Goal: Task Accomplishment & Management: Manage account settings

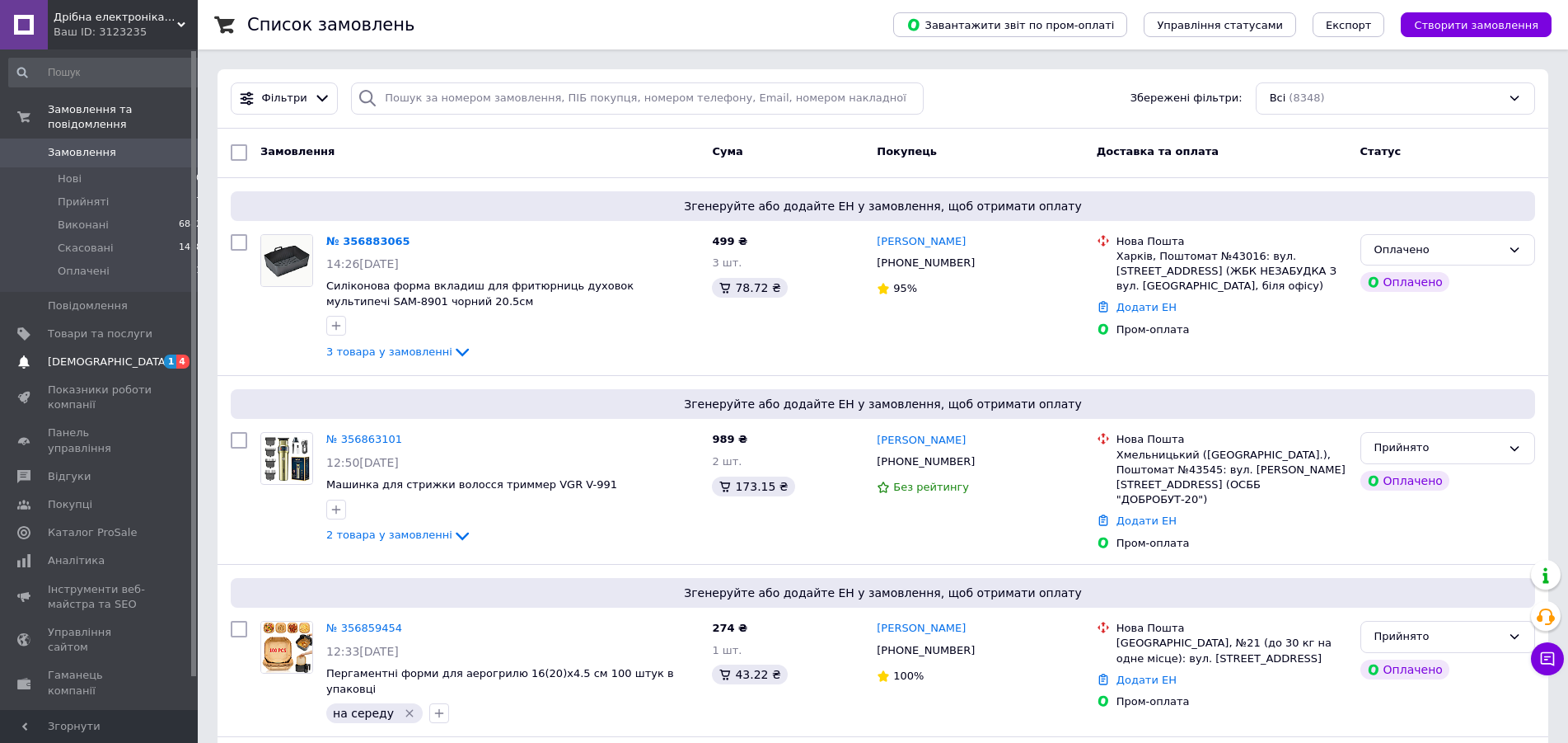
click at [103, 354] on span "[DEMOGRAPHIC_DATA]" at bounding box center [109, 361] width 122 height 15
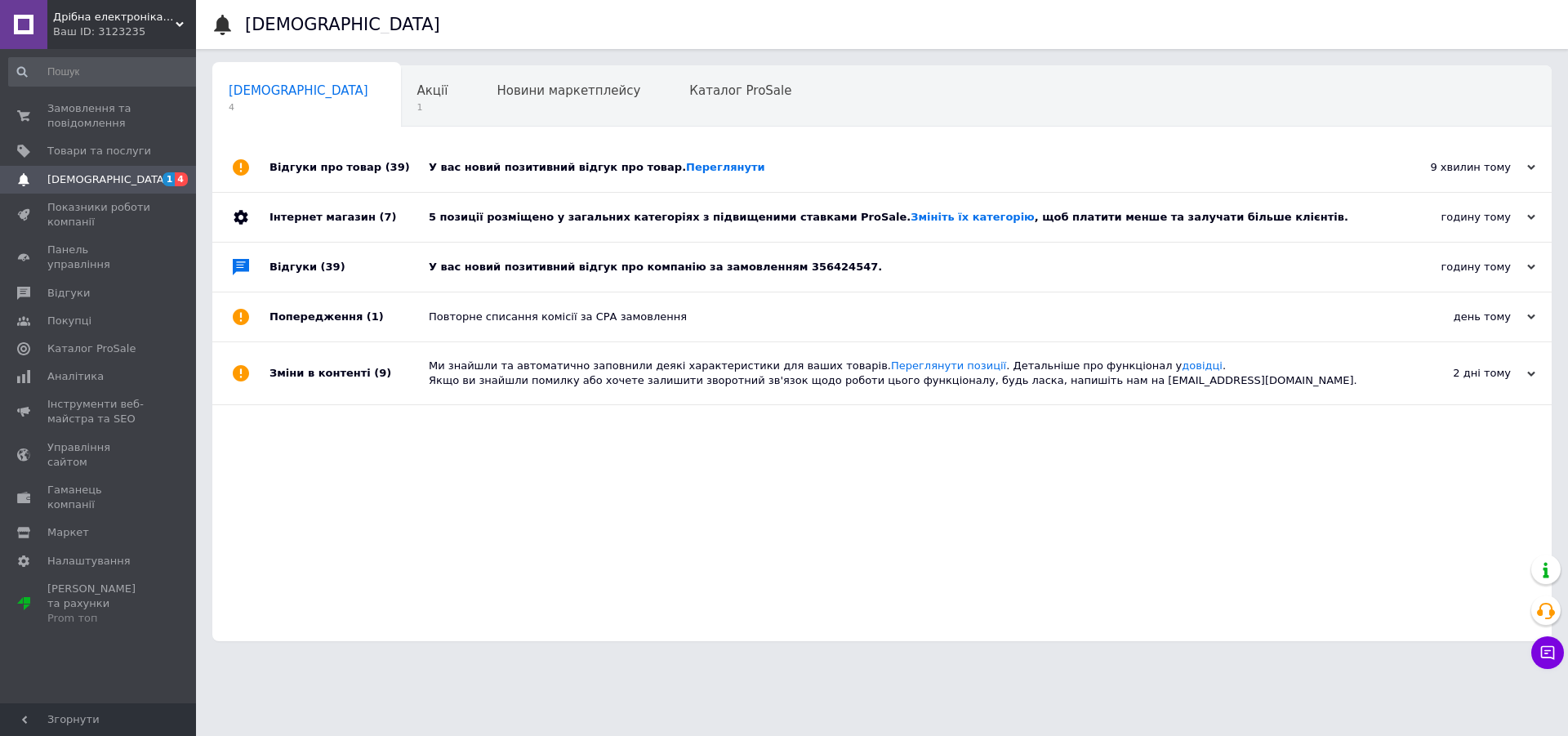
click at [700, 266] on div "У вас новий позитивний відгук про компанію за замовленням 356424547." at bounding box center [900, 267] width 943 height 15
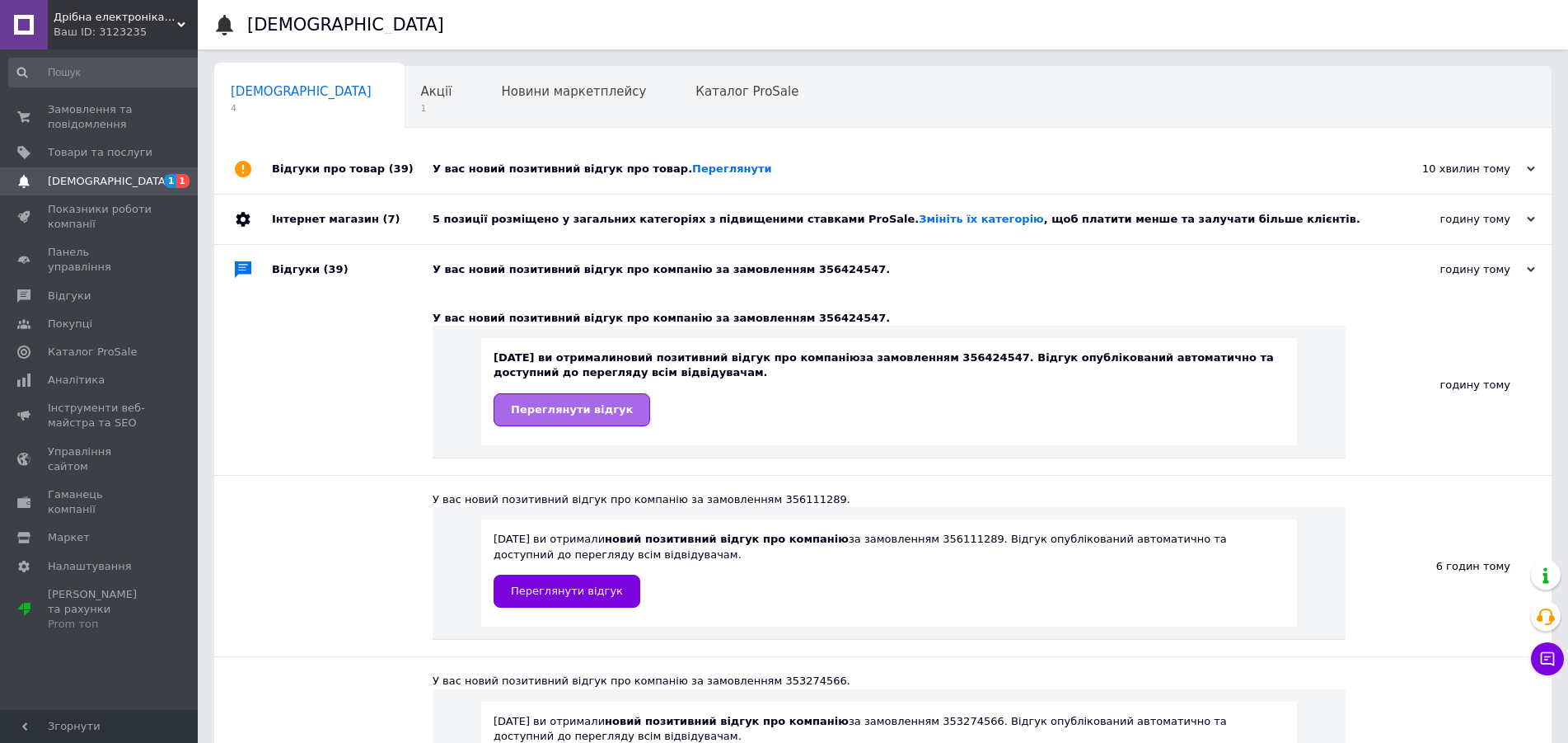
click at [581, 416] on span "Переглянути відгук" at bounding box center [572, 410] width 122 height 12
click at [709, 170] on link "Переглянути" at bounding box center [731, 168] width 80 height 12
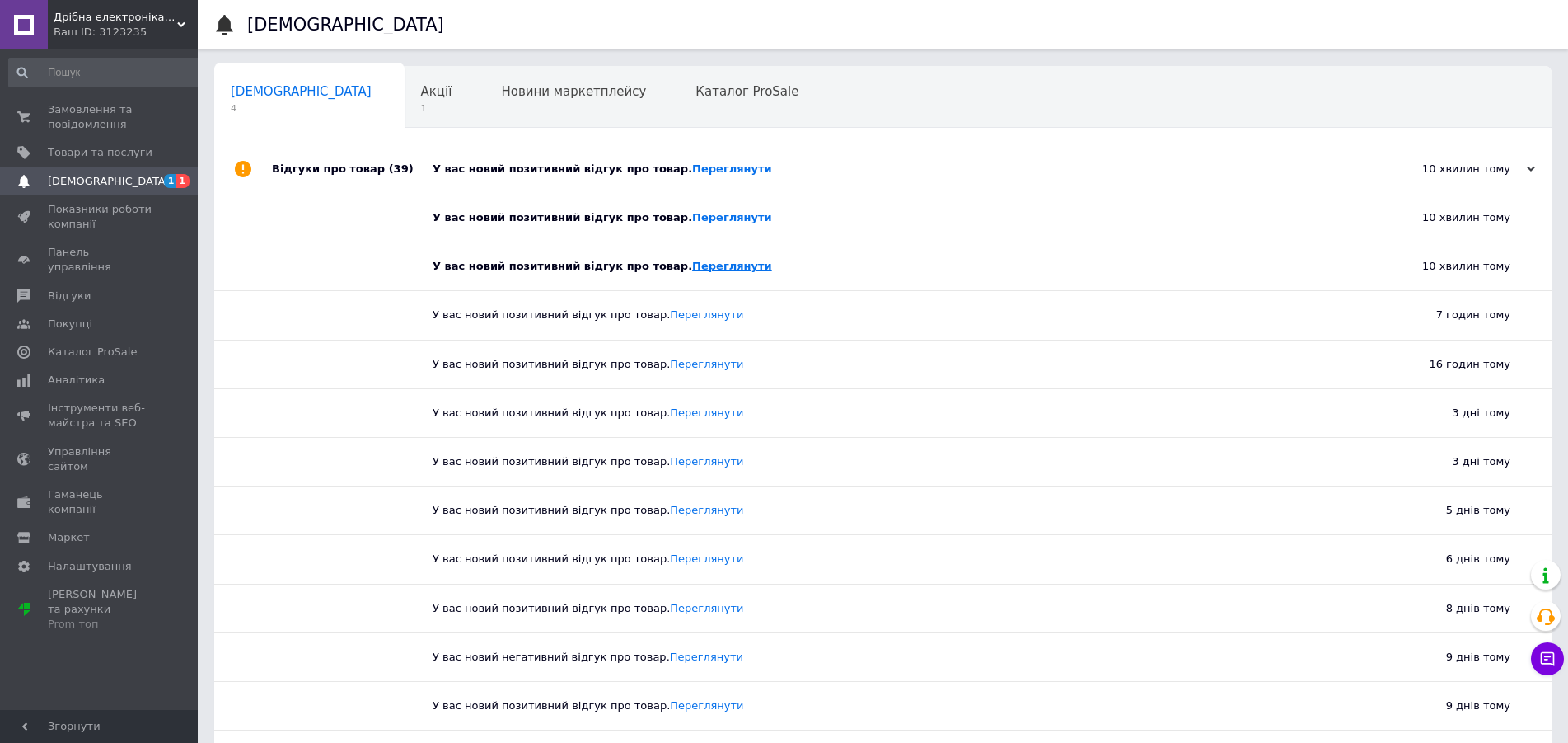
click at [694, 266] on link "Переглянути" at bounding box center [731, 266] width 80 height 12
click at [692, 224] on link "Переглянути" at bounding box center [731, 218] width 80 height 12
click at [692, 167] on link "Переглянути" at bounding box center [731, 168] width 80 height 12
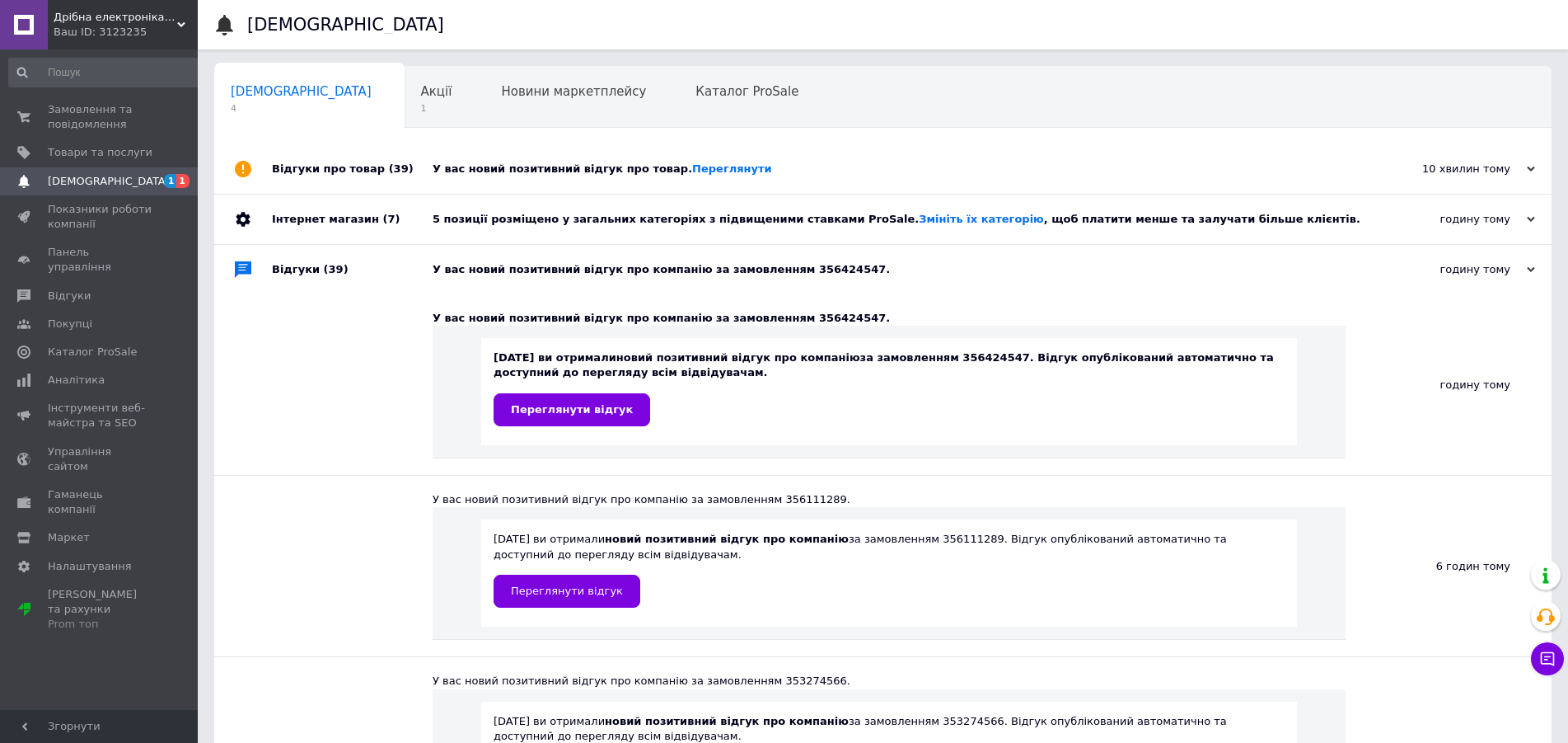
click at [74, 175] on span "[DEMOGRAPHIC_DATA]" at bounding box center [109, 181] width 122 height 15
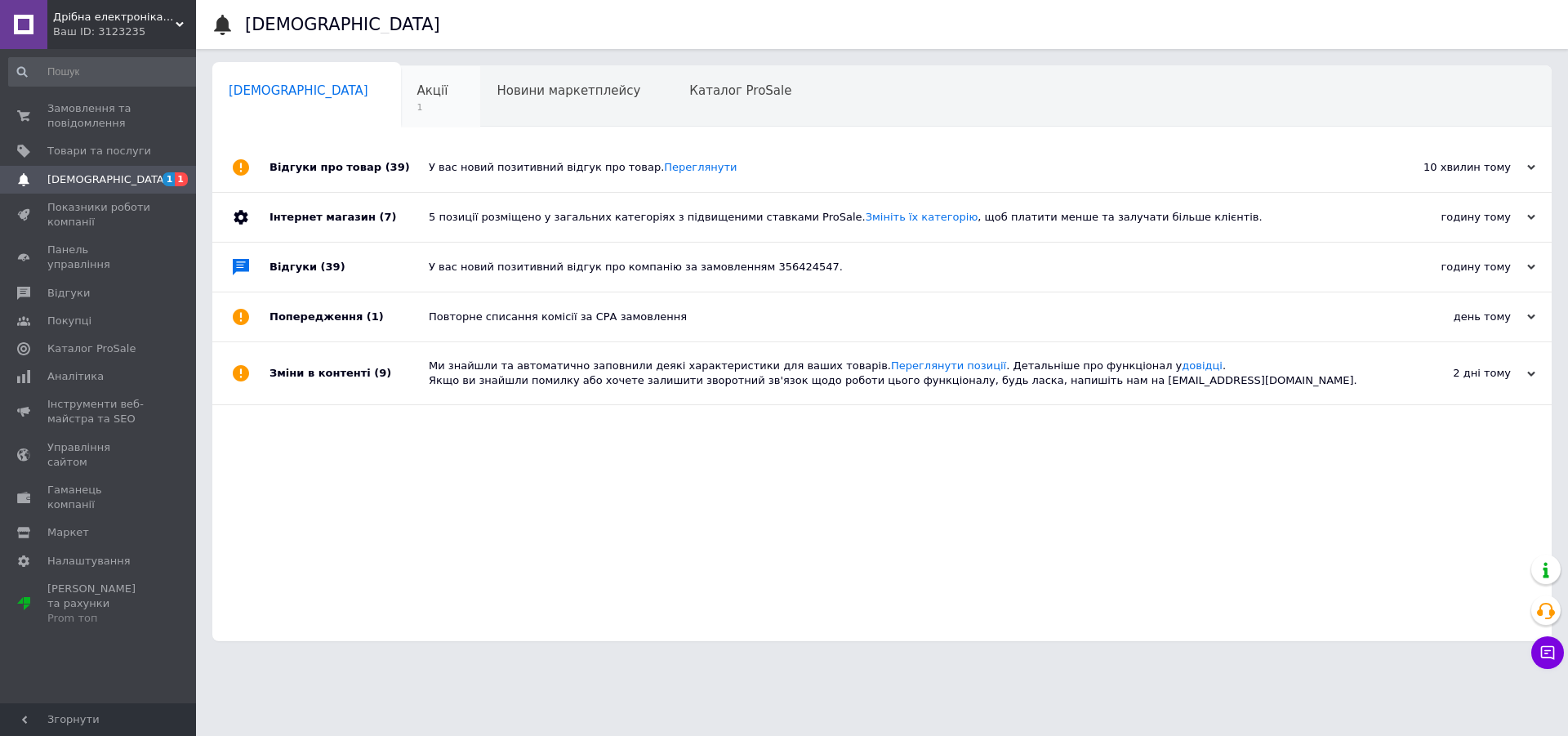
click at [401, 98] on div "Акції 1" at bounding box center [441, 96] width 80 height 62
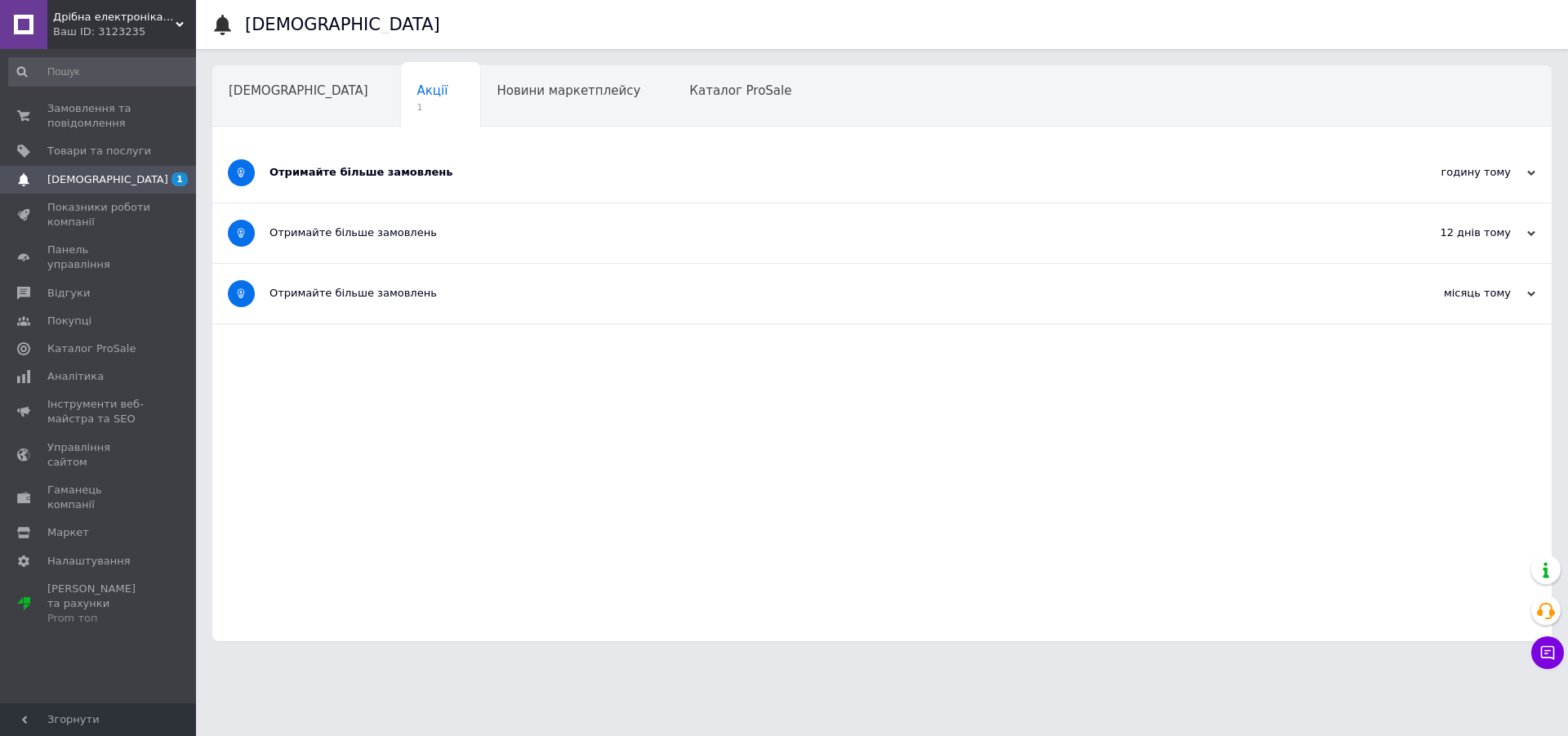
click at [343, 176] on div "Отримайте більше замовлень" at bounding box center [821, 172] width 1103 height 15
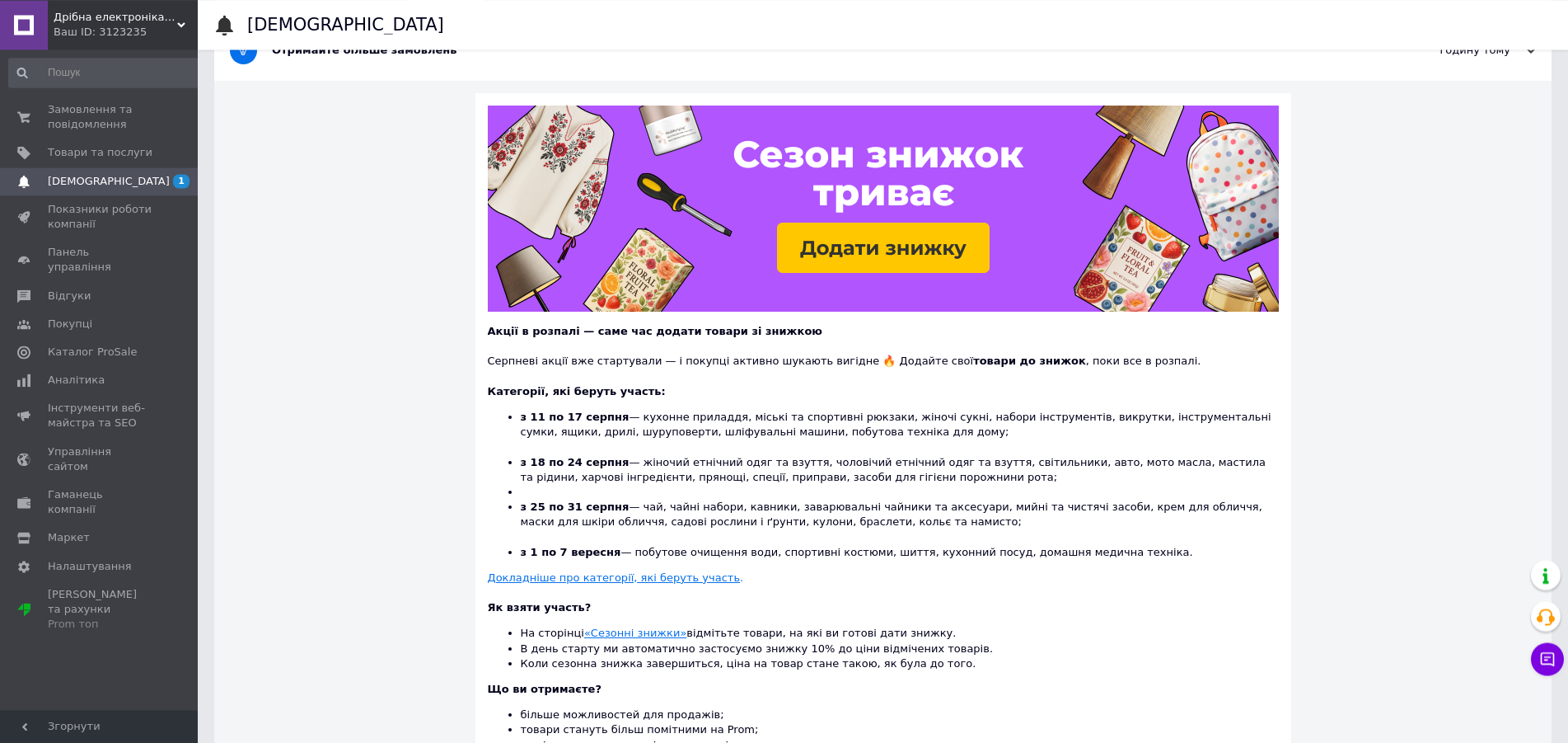
scroll to position [168, 0]
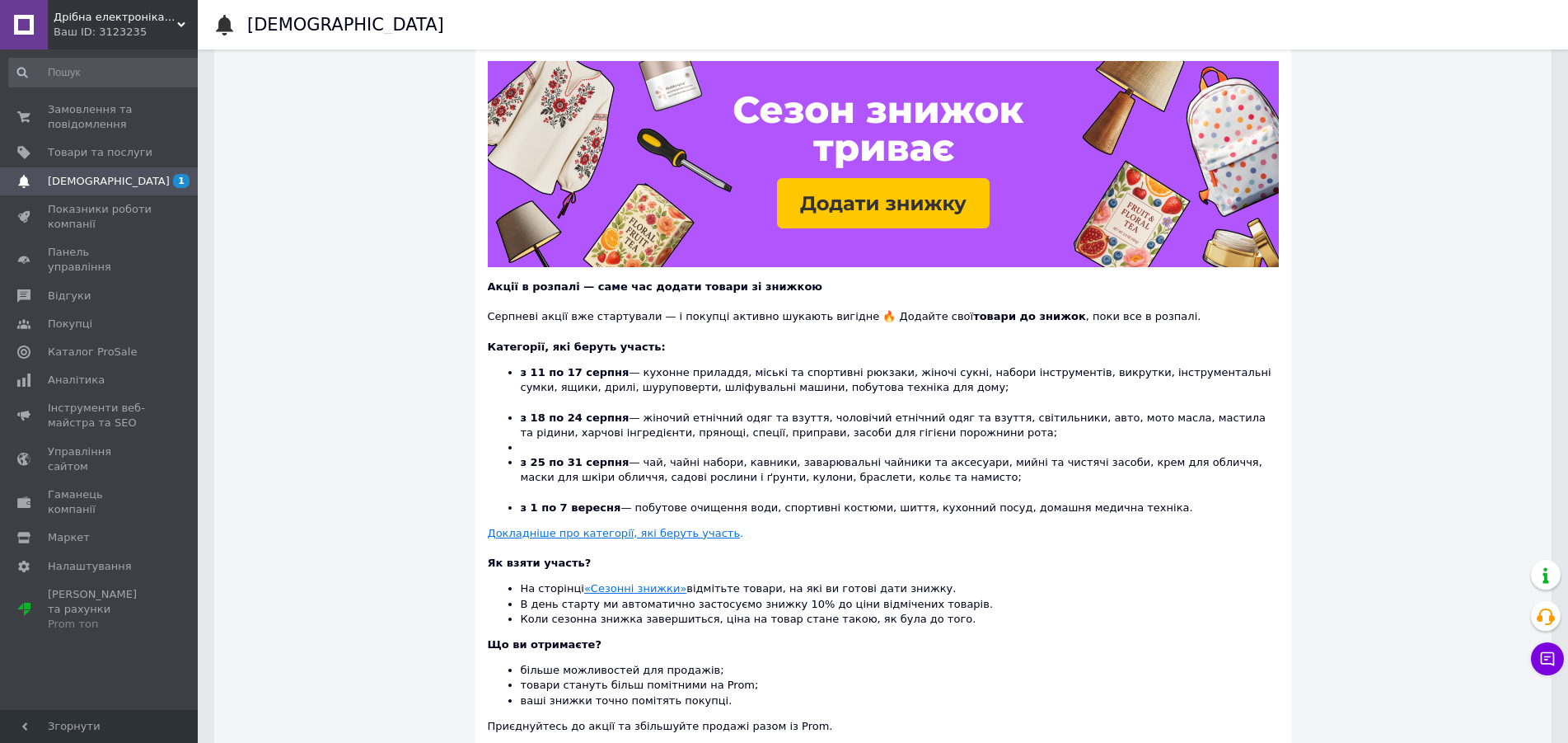
click at [142, 183] on span "[DEMOGRAPHIC_DATA]" at bounding box center [100, 181] width 104 height 15
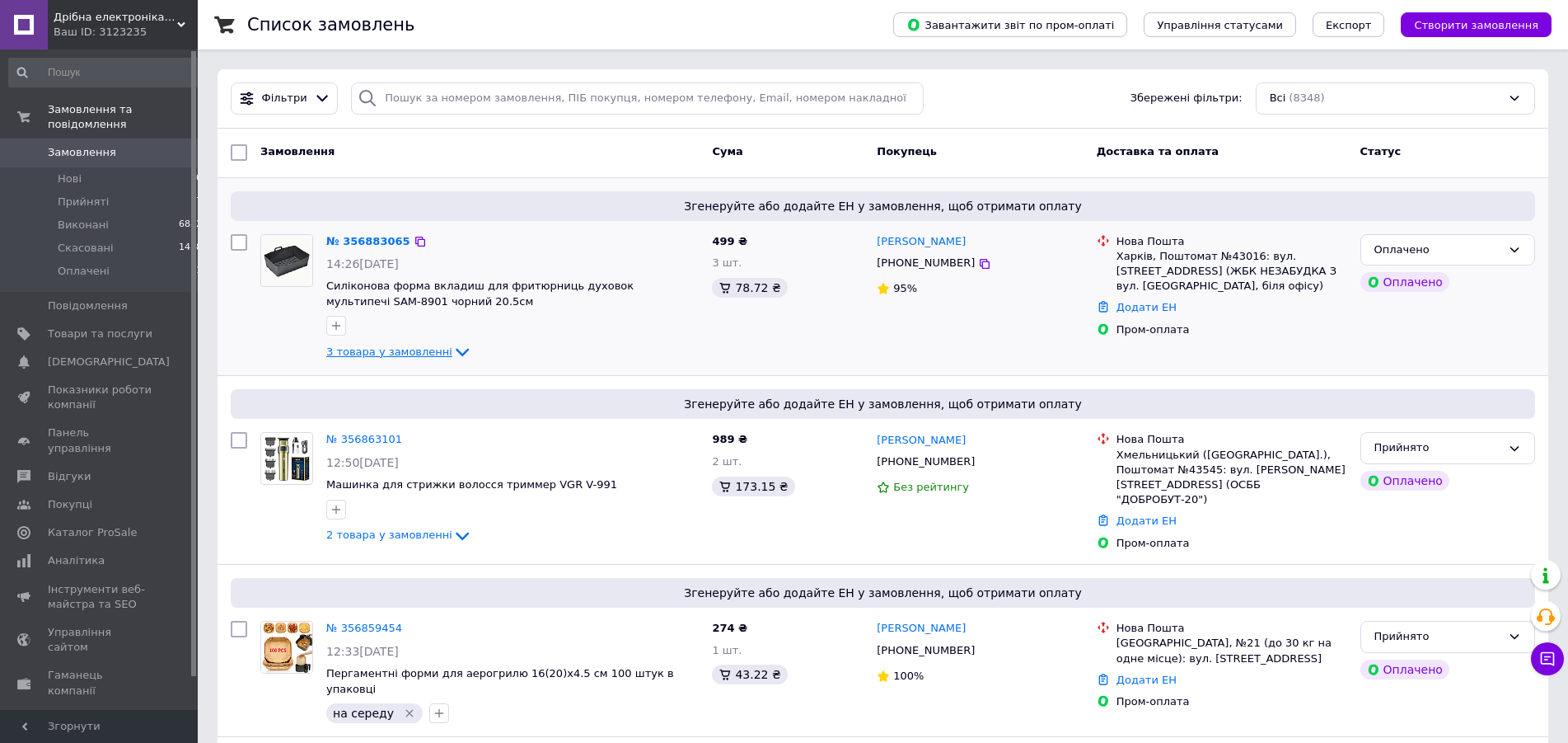
click at [453, 354] on icon at bounding box center [462, 352] width 20 height 20
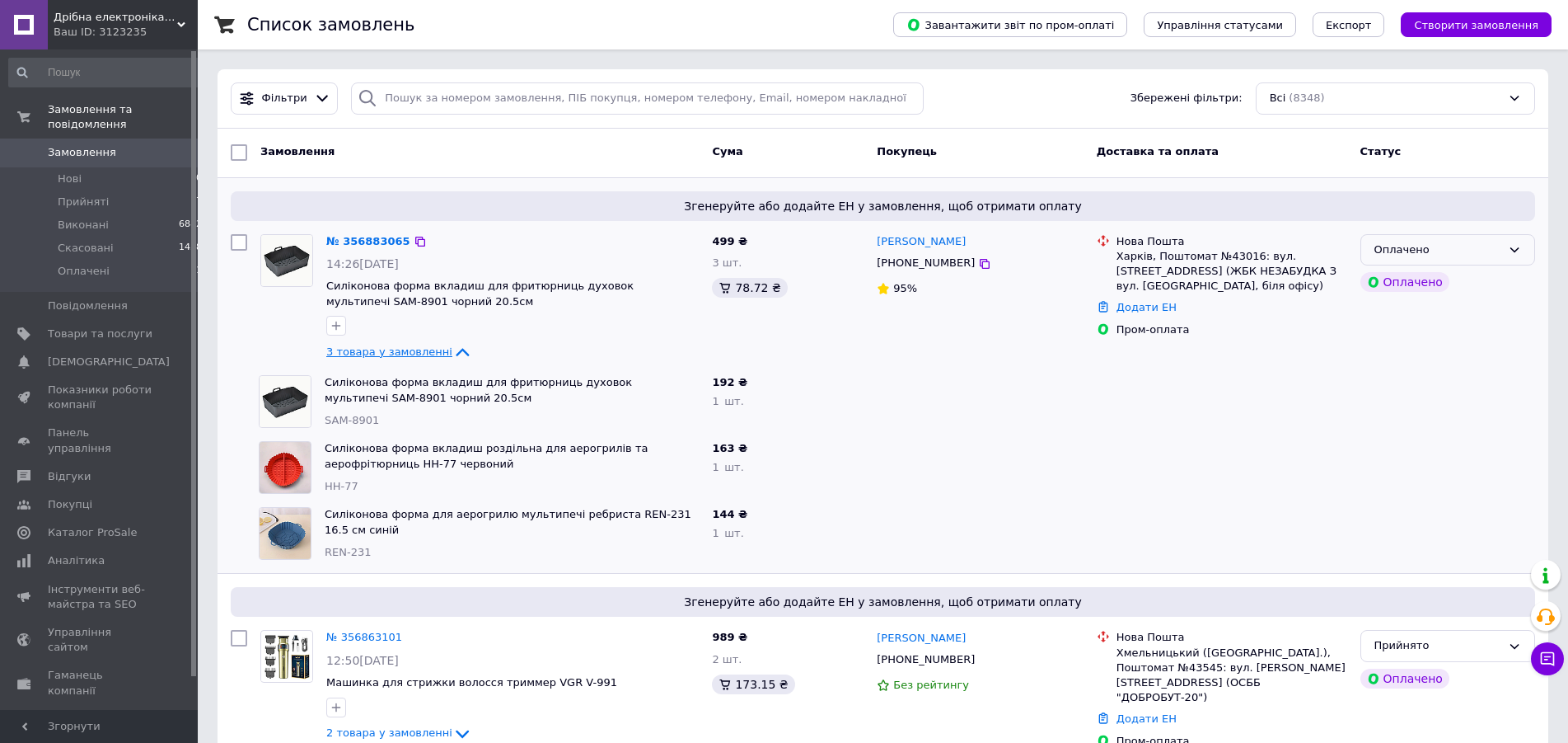
click at [1507, 254] on div "Оплачено" at bounding box center [1448, 250] width 175 height 32
click at [1444, 286] on li "Прийнято" at bounding box center [1447, 283] width 173 height 31
click at [429, 291] on span "Силиконовая форма вкладыш для фритюрниц духовок мультипечи SAM-8901 черный 20.5…" at bounding box center [482, 294] width 313 height 28
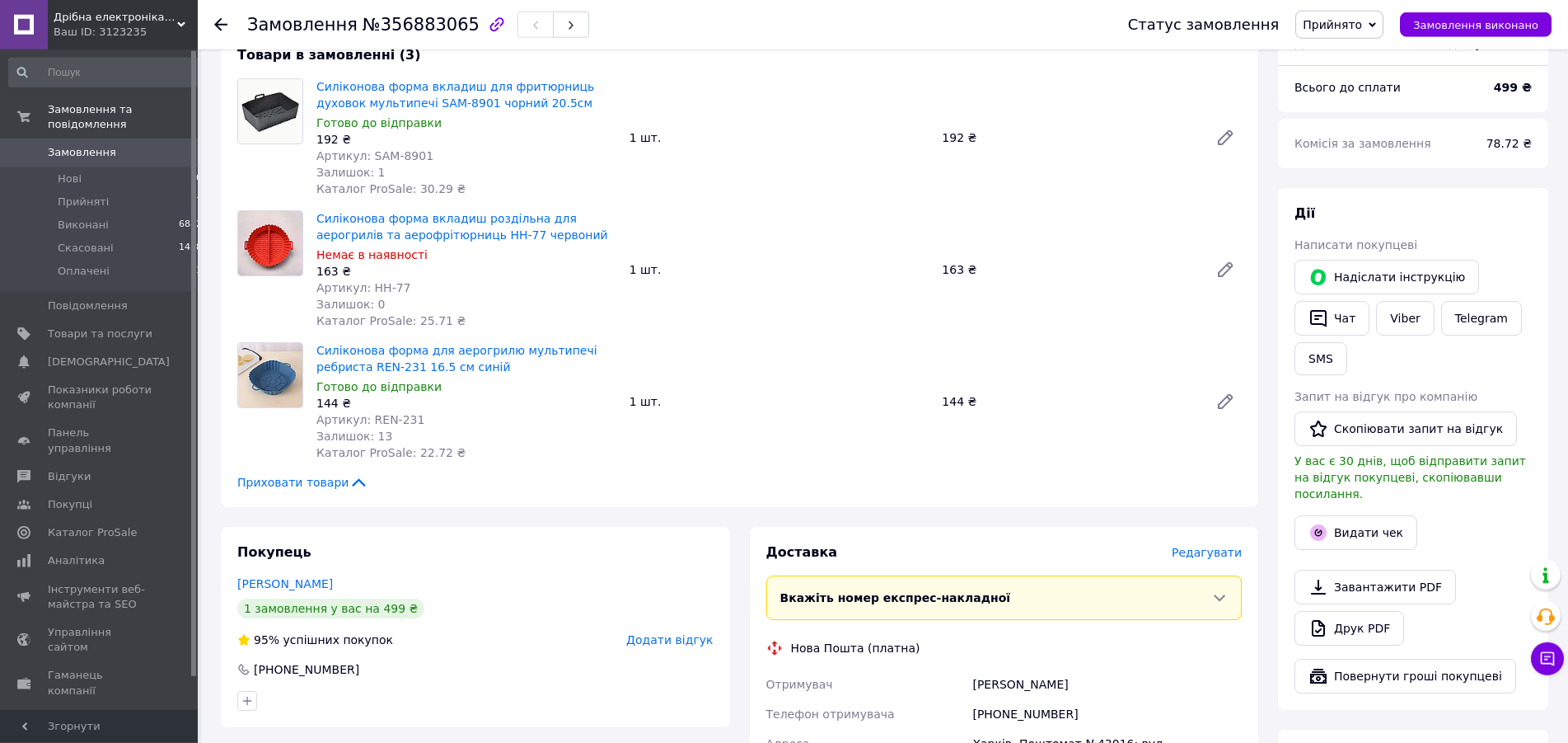
scroll to position [589, 0]
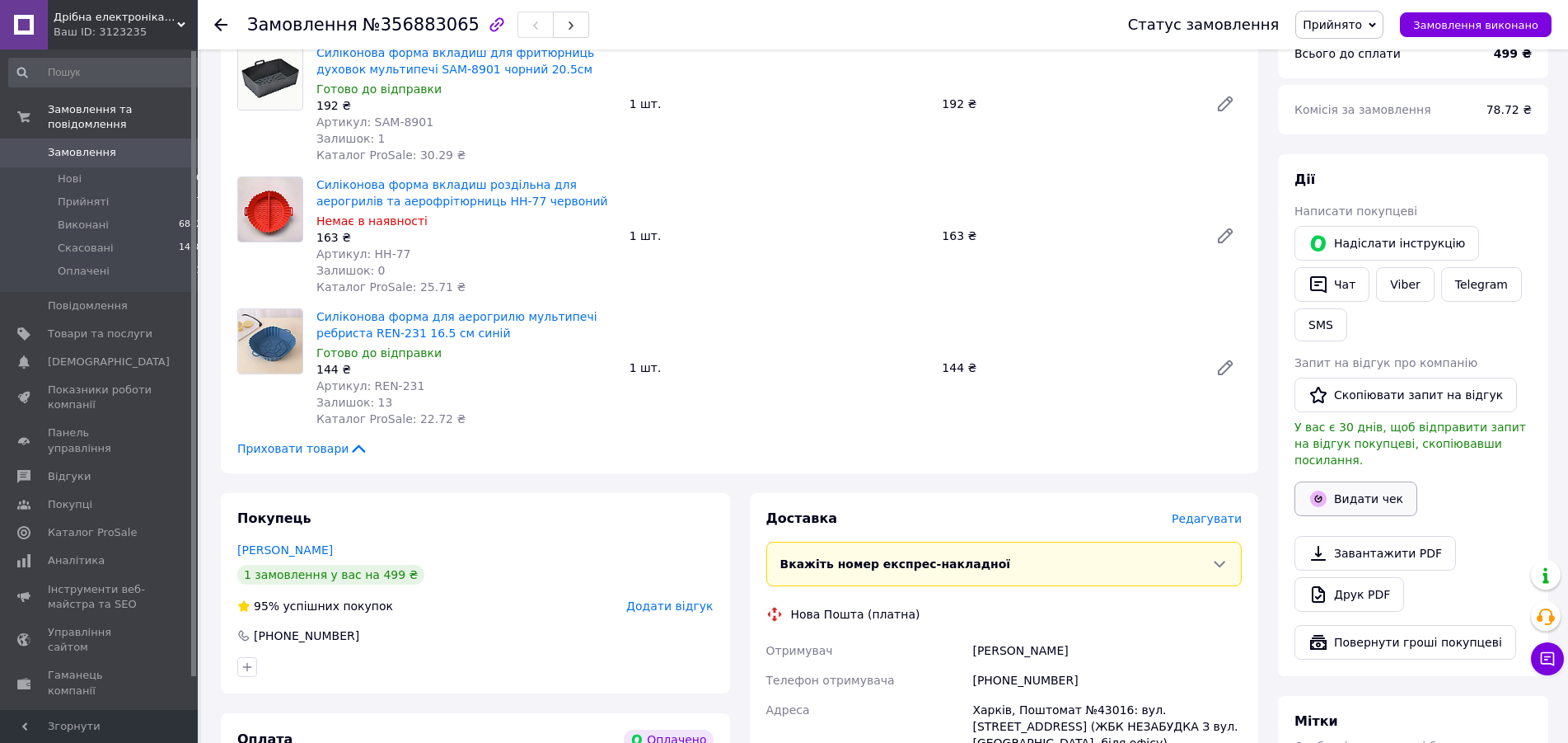
click at [1365, 482] on button "Видати чек" at bounding box center [1356, 498] width 123 height 34
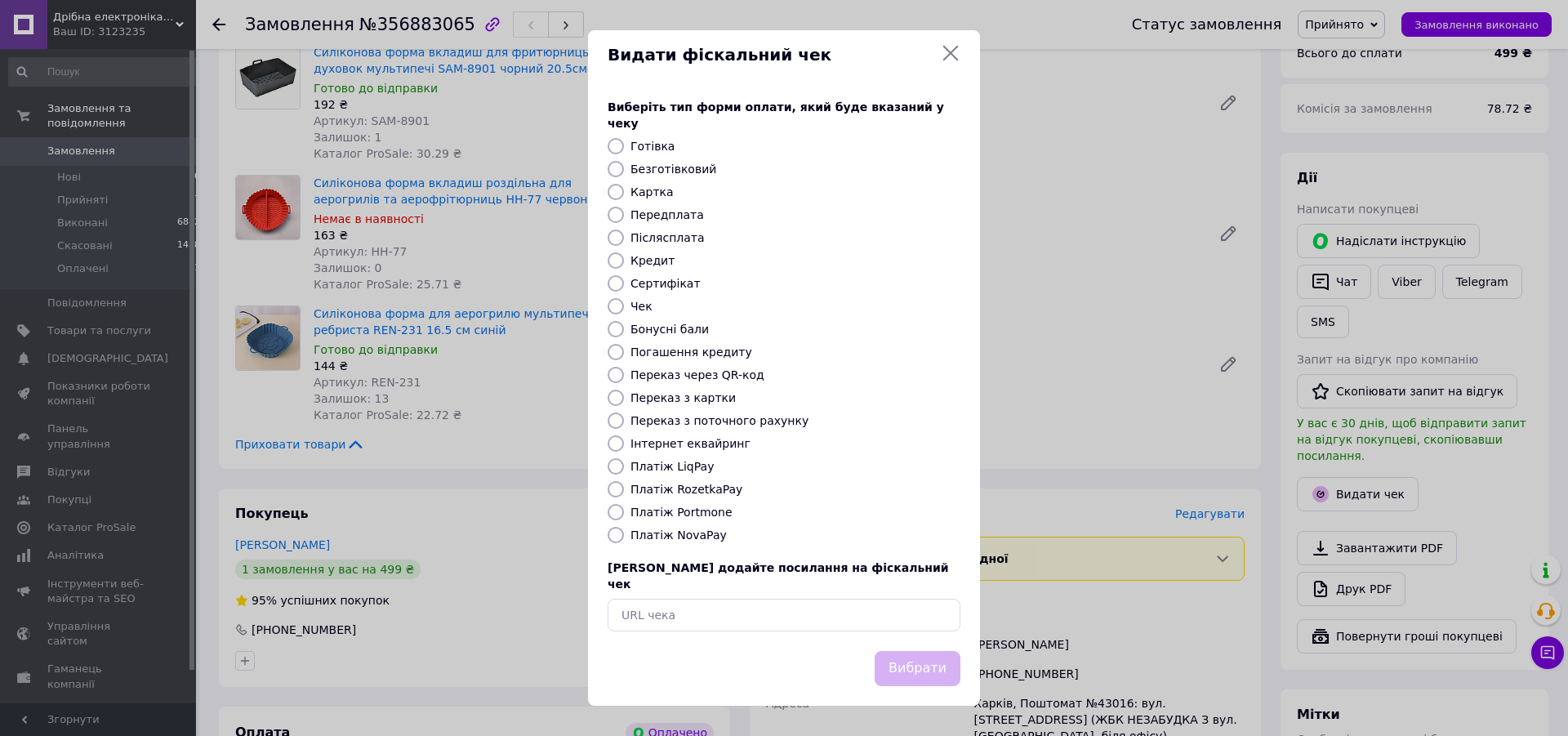
click at [683, 487] on label "Платіж RozetkaPay" at bounding box center [686, 488] width 112 height 13
click at [624, 487] on input "Платіж RozetkaPay" at bounding box center [615, 489] width 17 height 17
radio input "true"
click at [904, 651] on button "Вибрати" at bounding box center [917, 668] width 86 height 35
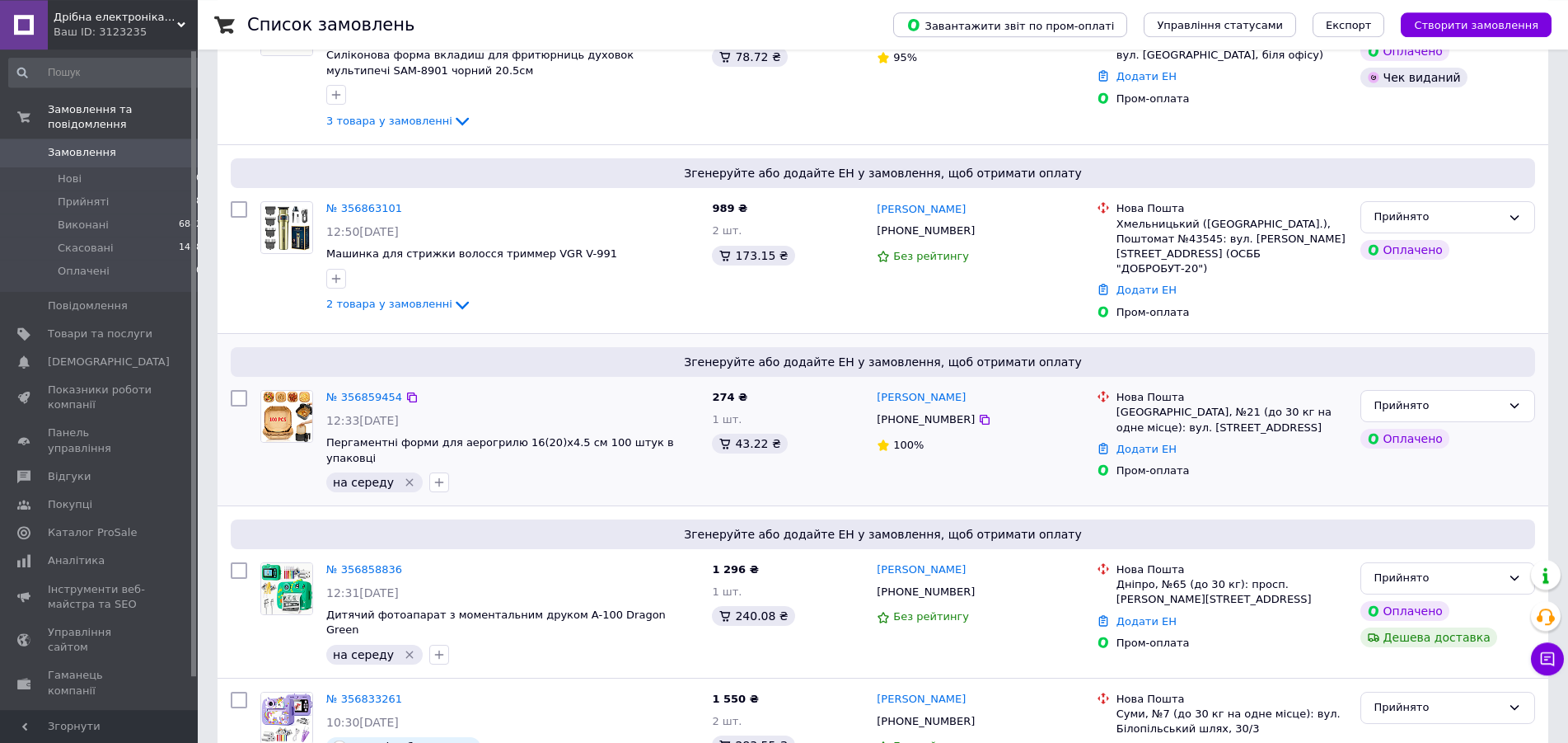
scroll to position [253, 0]
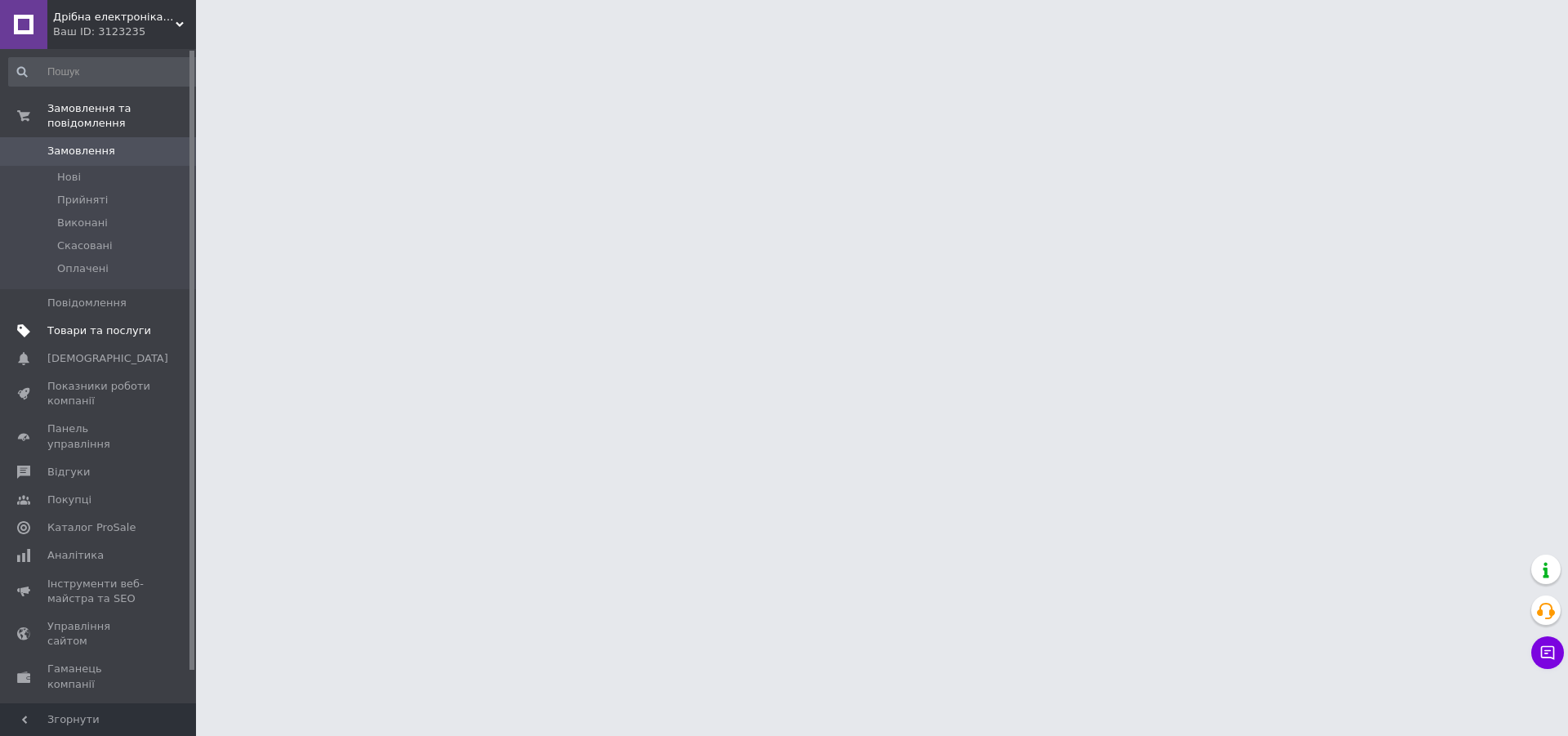
click at [92, 323] on span "Товари та послуги" at bounding box center [99, 330] width 103 height 15
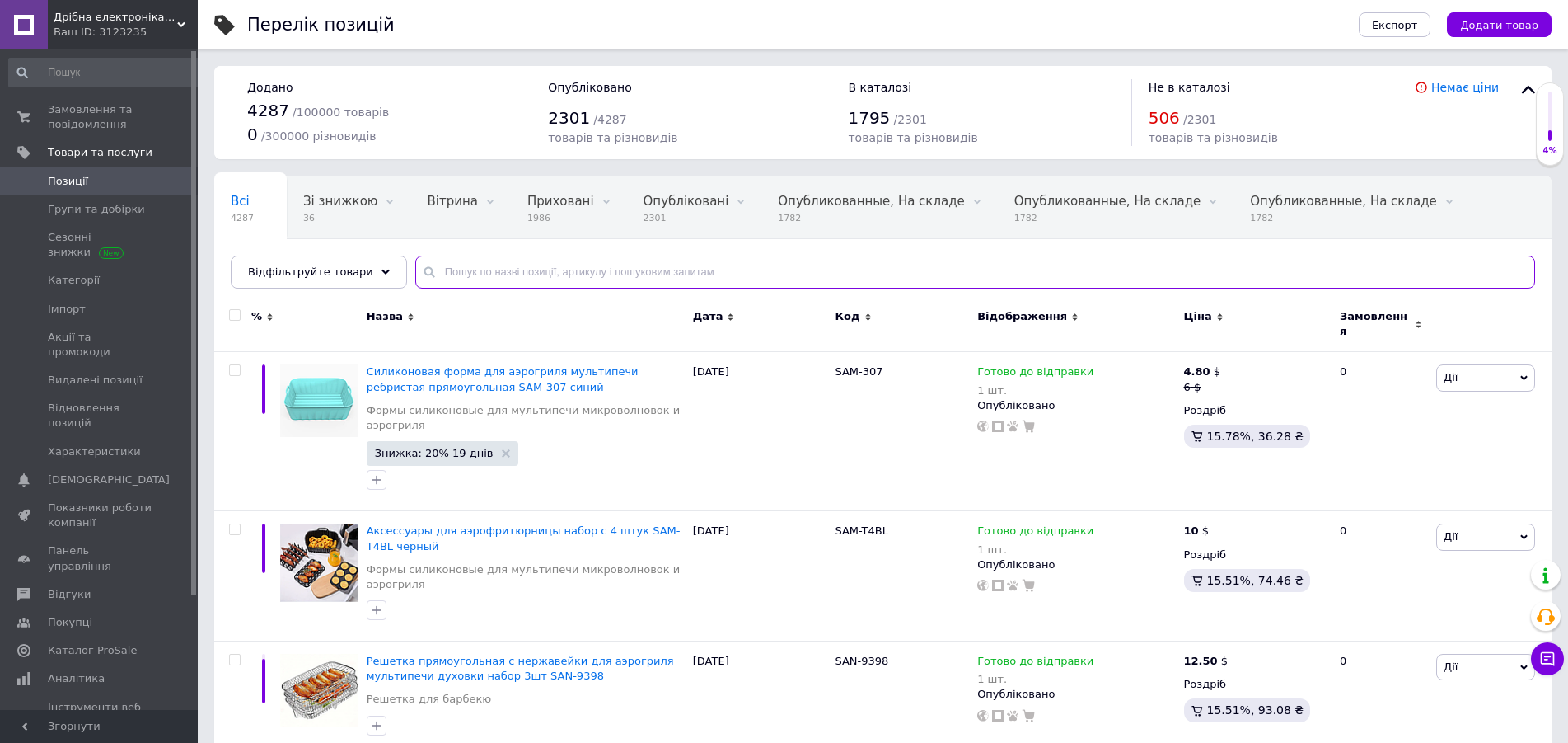
paste input "jsy-5"
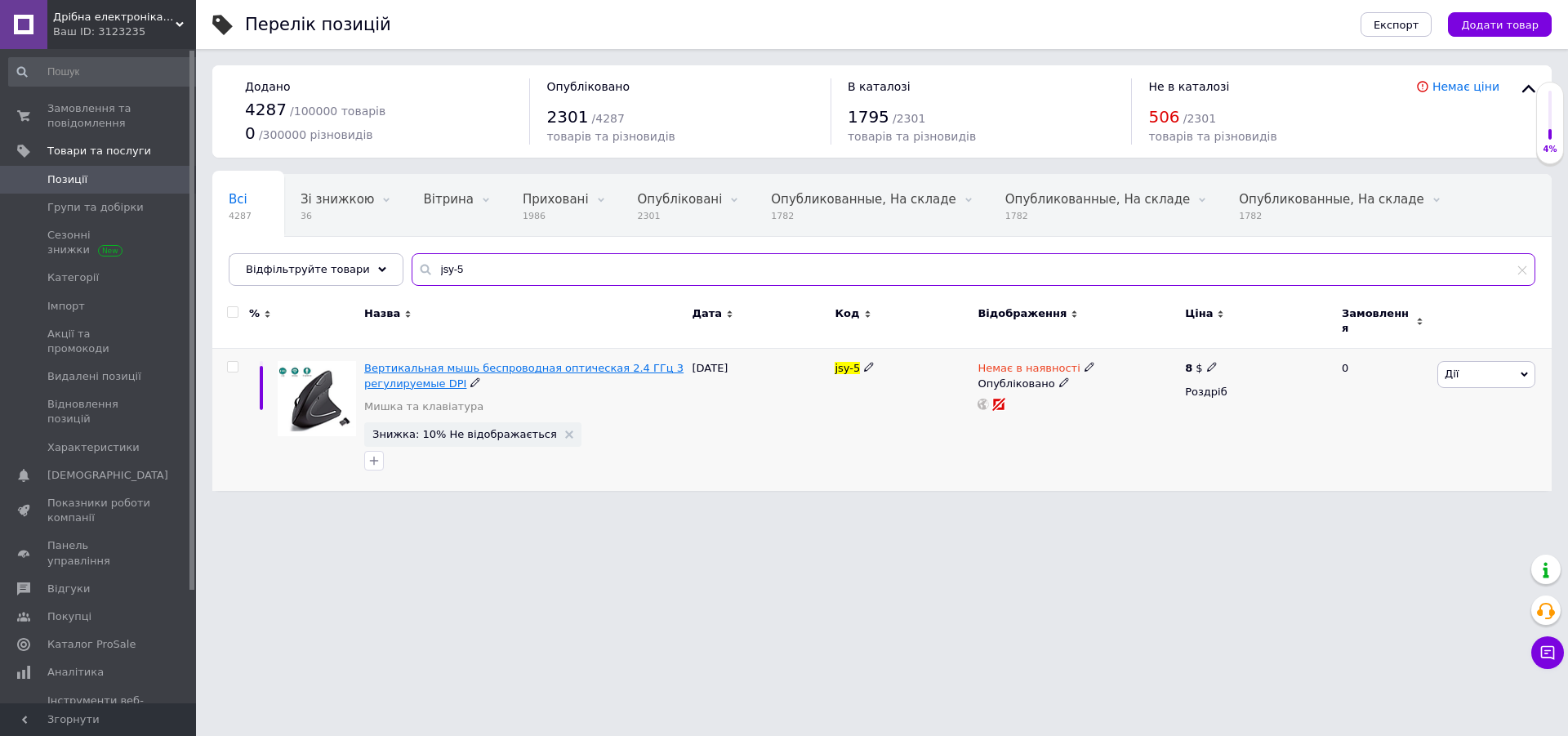
type input "jsy-5"
click at [469, 362] on span "Вертикальная мышь беспроводная оптическая 2.4 ГГц 3 регулируемые DPI" at bounding box center [523, 375] width 319 height 27
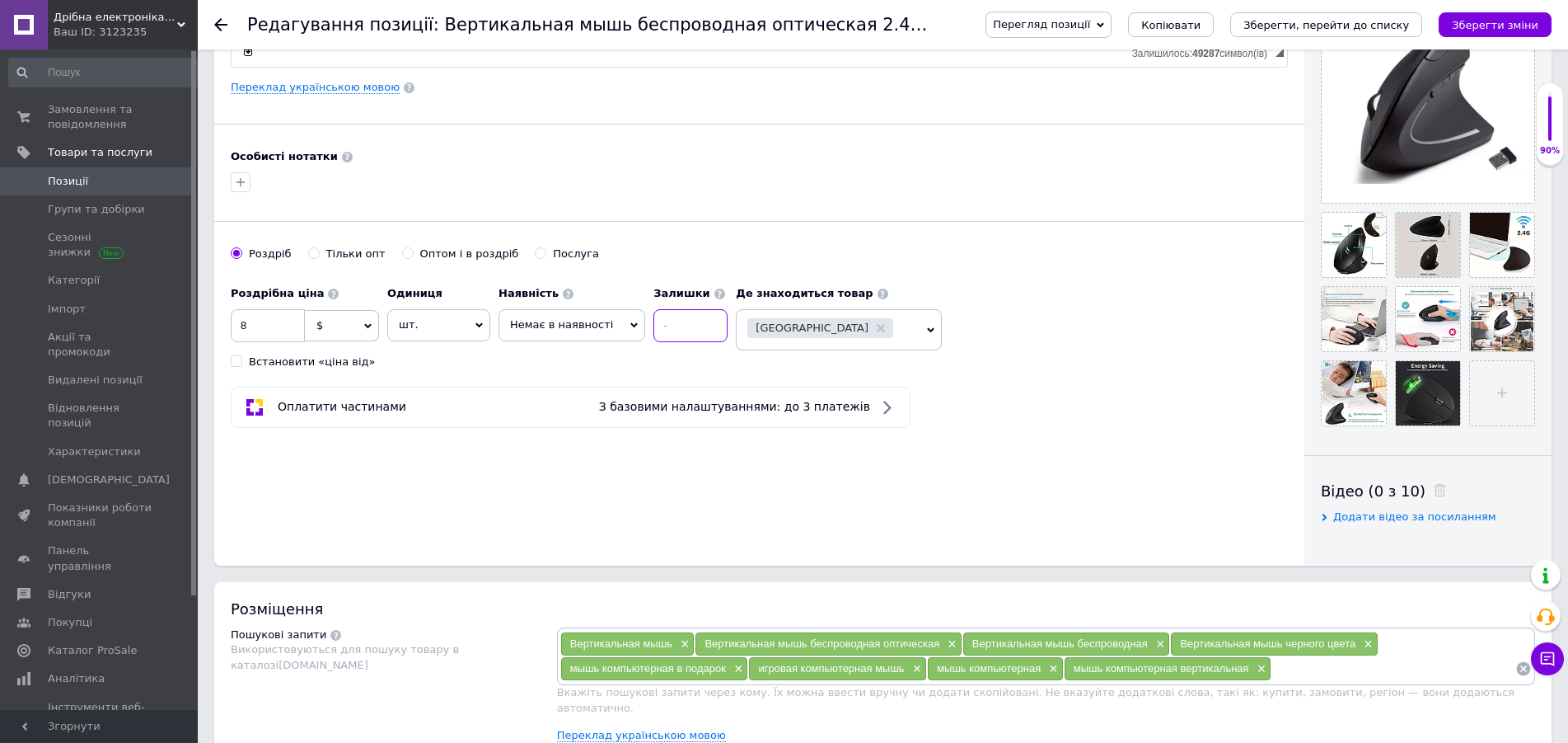
drag, startPoint x: 670, startPoint y: 321, endPoint x: 607, endPoint y: 321, distance: 63.0
click at [666, 321] on input at bounding box center [690, 325] width 75 height 33
type input "1"
click at [579, 321] on span "Немає в наявності" at bounding box center [561, 325] width 103 height 12
click at [579, 402] on li "Готово до відправки" at bounding box center [571, 405] width 145 height 23
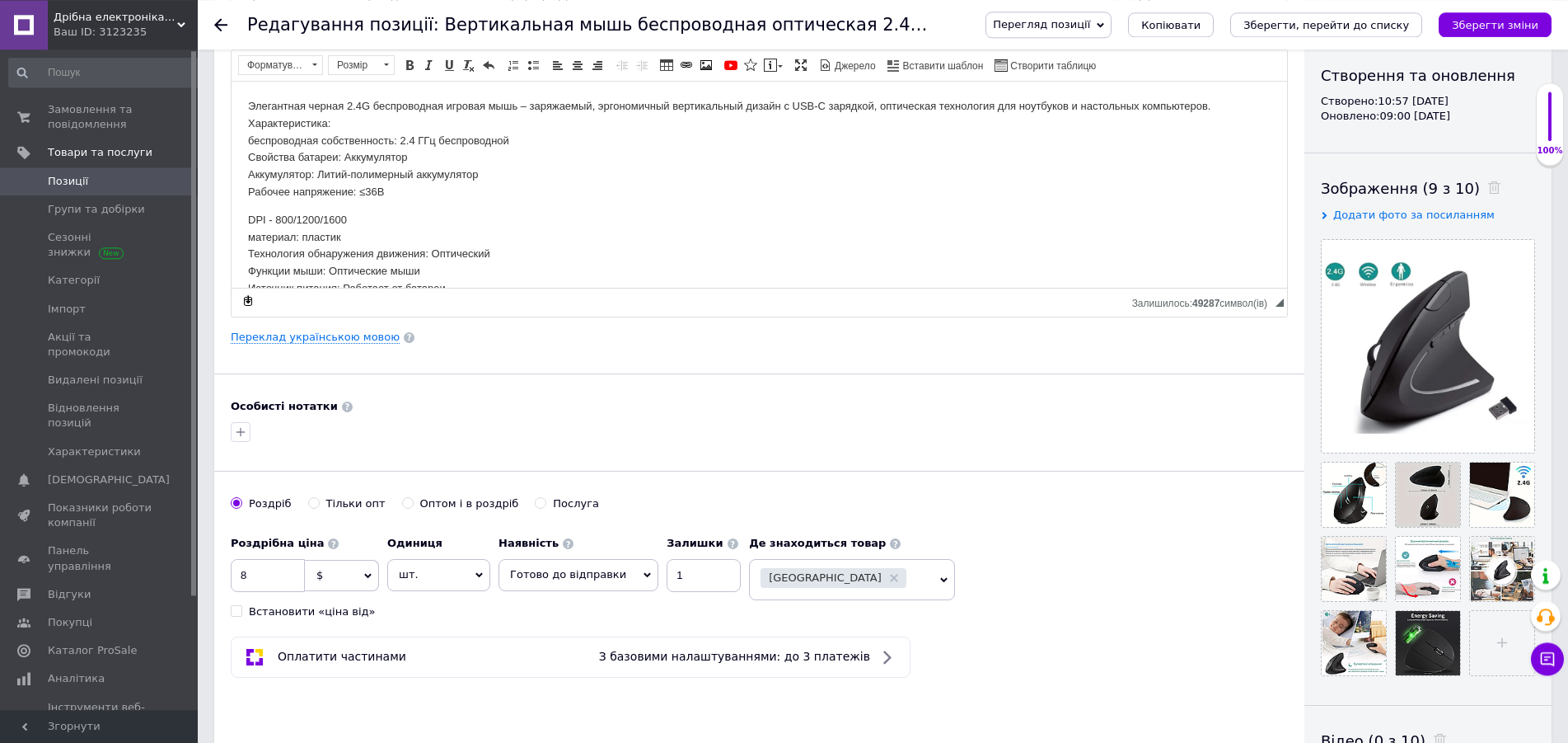
scroll to position [168, 0]
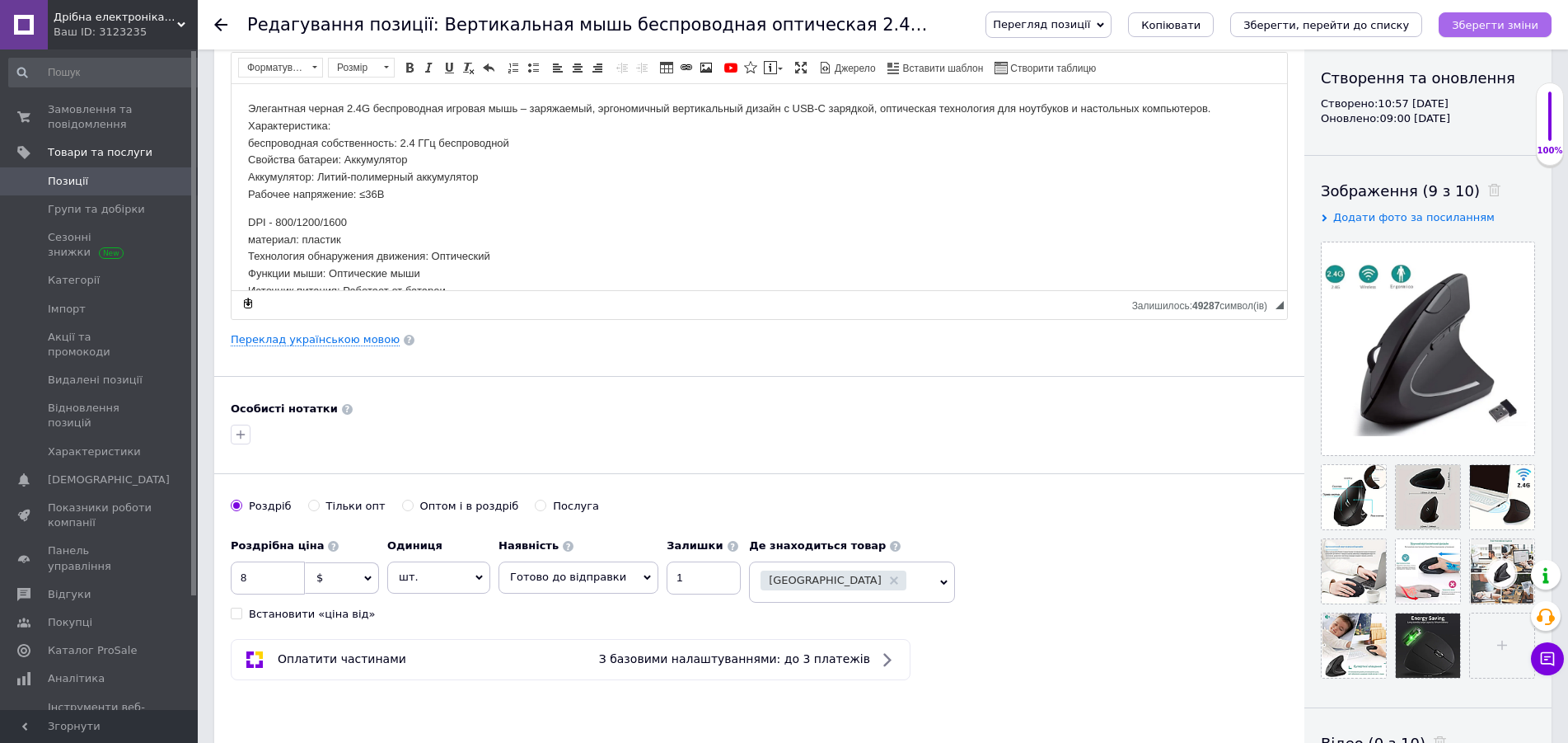
click at [1511, 21] on icon "Зберегти зміни" at bounding box center [1495, 25] width 87 height 12
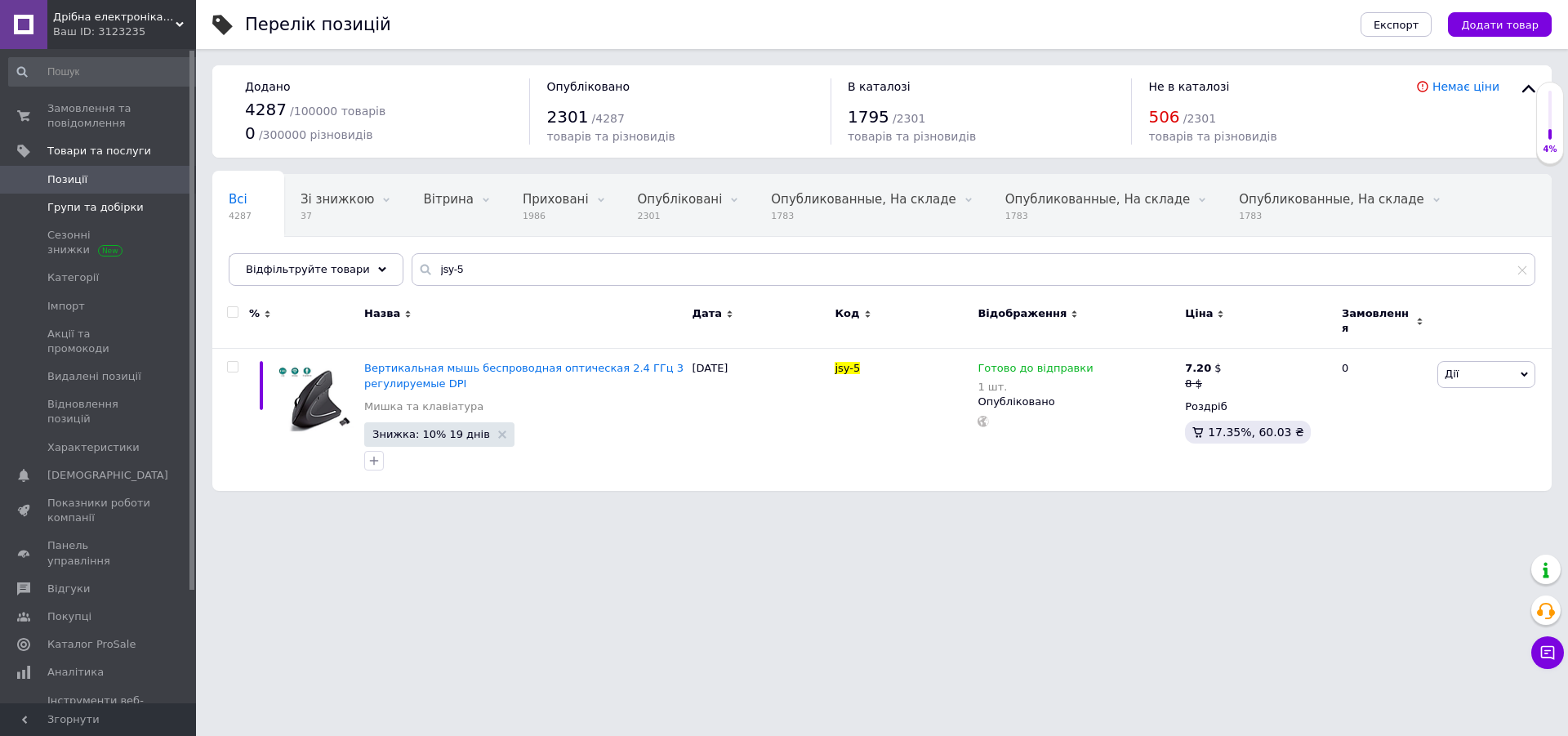
click at [96, 205] on span "Групи та добірки" at bounding box center [96, 207] width 96 height 15
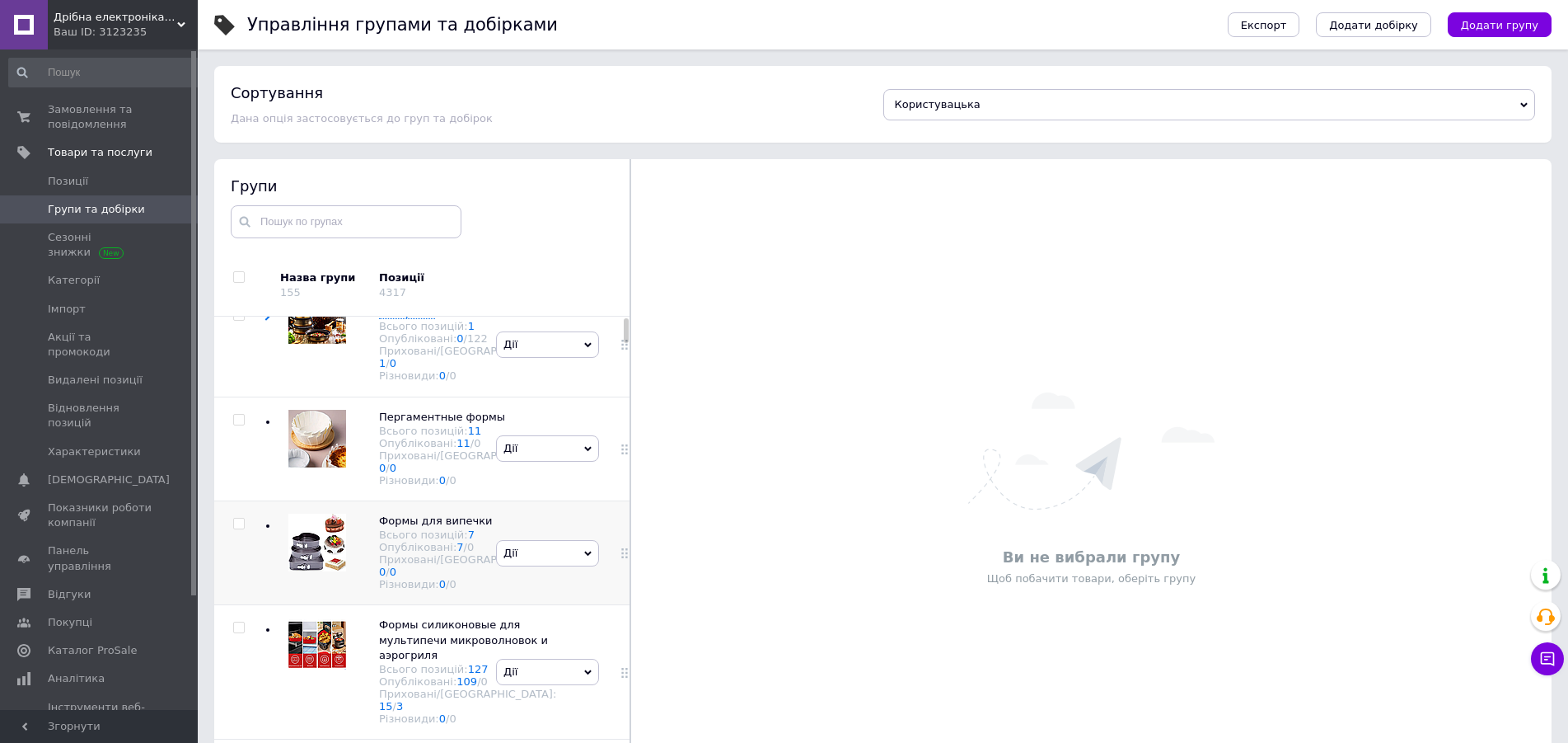
scroll to position [253, 0]
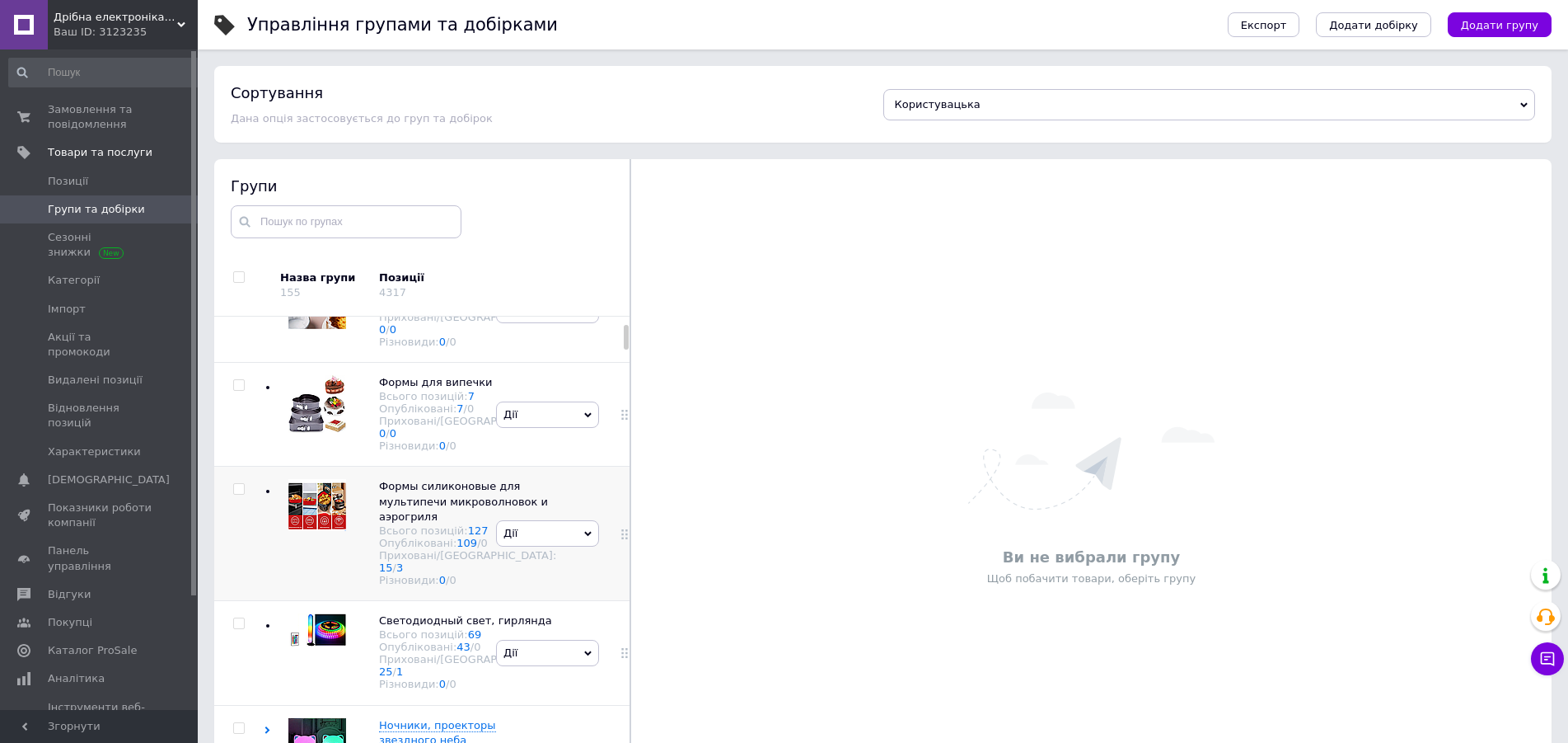
click at [309, 531] on img at bounding box center [317, 504] width 58 height 52
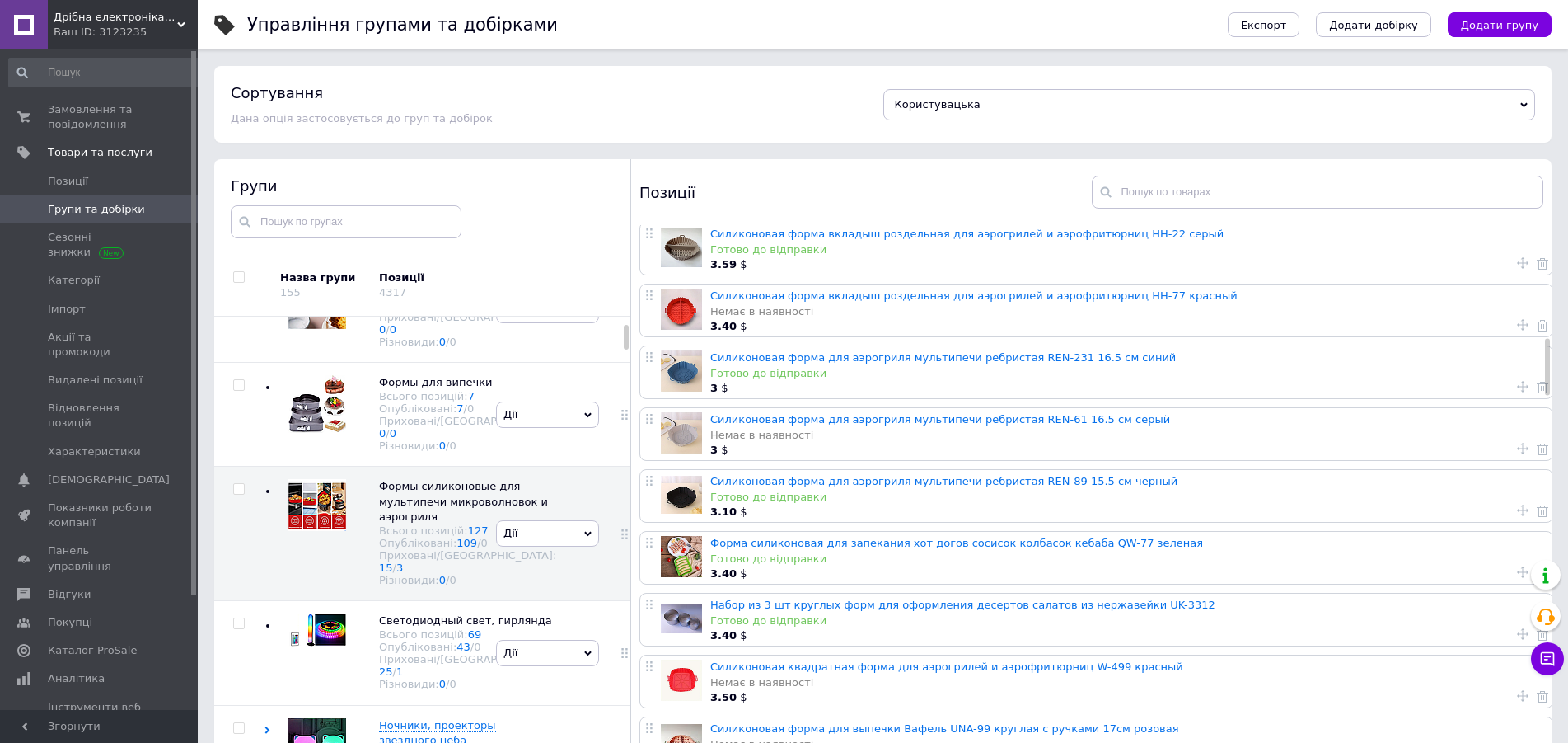
scroll to position [1177, 0]
click at [815, 301] on link "Силиконовая форма вкладыш роздельная для аэрогрилей и аэрофритюрниц HH-77 красн…" at bounding box center [973, 296] width 527 height 12
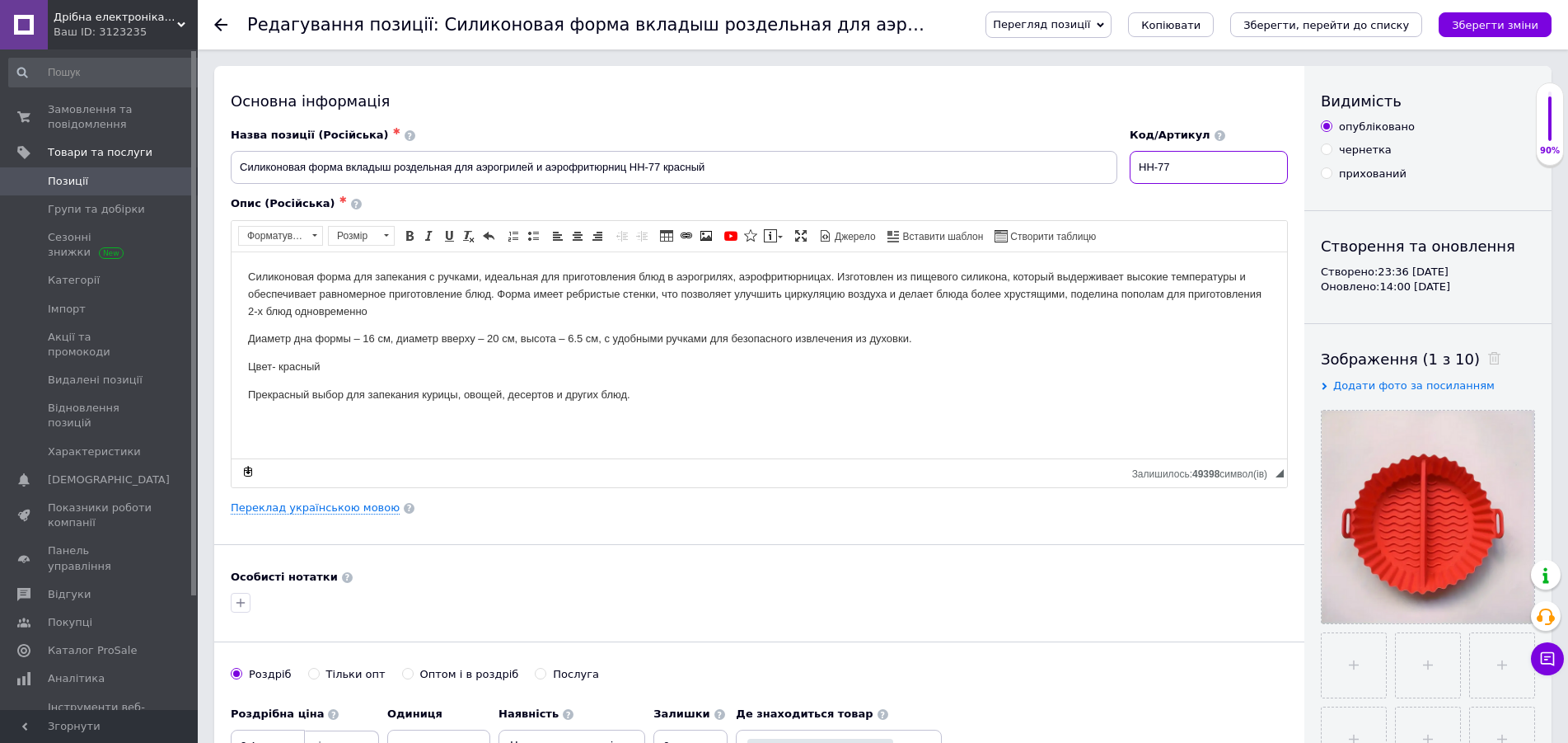
drag, startPoint x: 1252, startPoint y: 164, endPoint x: 1139, endPoint y: 168, distance: 113.1
click at [1130, 170] on input "HH-77" at bounding box center [1208, 168] width 158 height 33
drag, startPoint x: 98, startPoint y: 202, endPoint x: 98, endPoint y: 172, distance: 30.0
click at [98, 201] on link "Групи та добірки" at bounding box center [106, 210] width 212 height 28
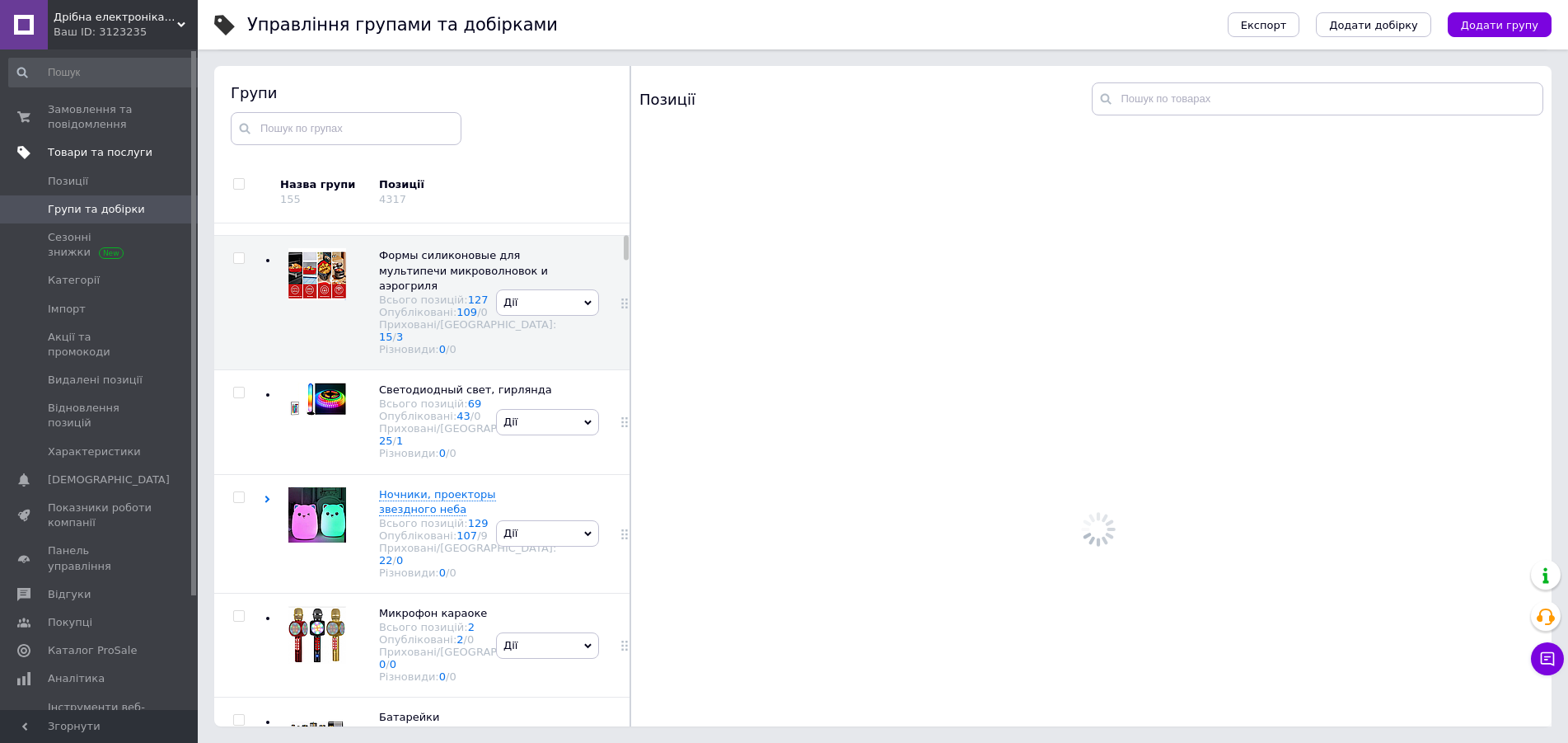
scroll to position [391, 0]
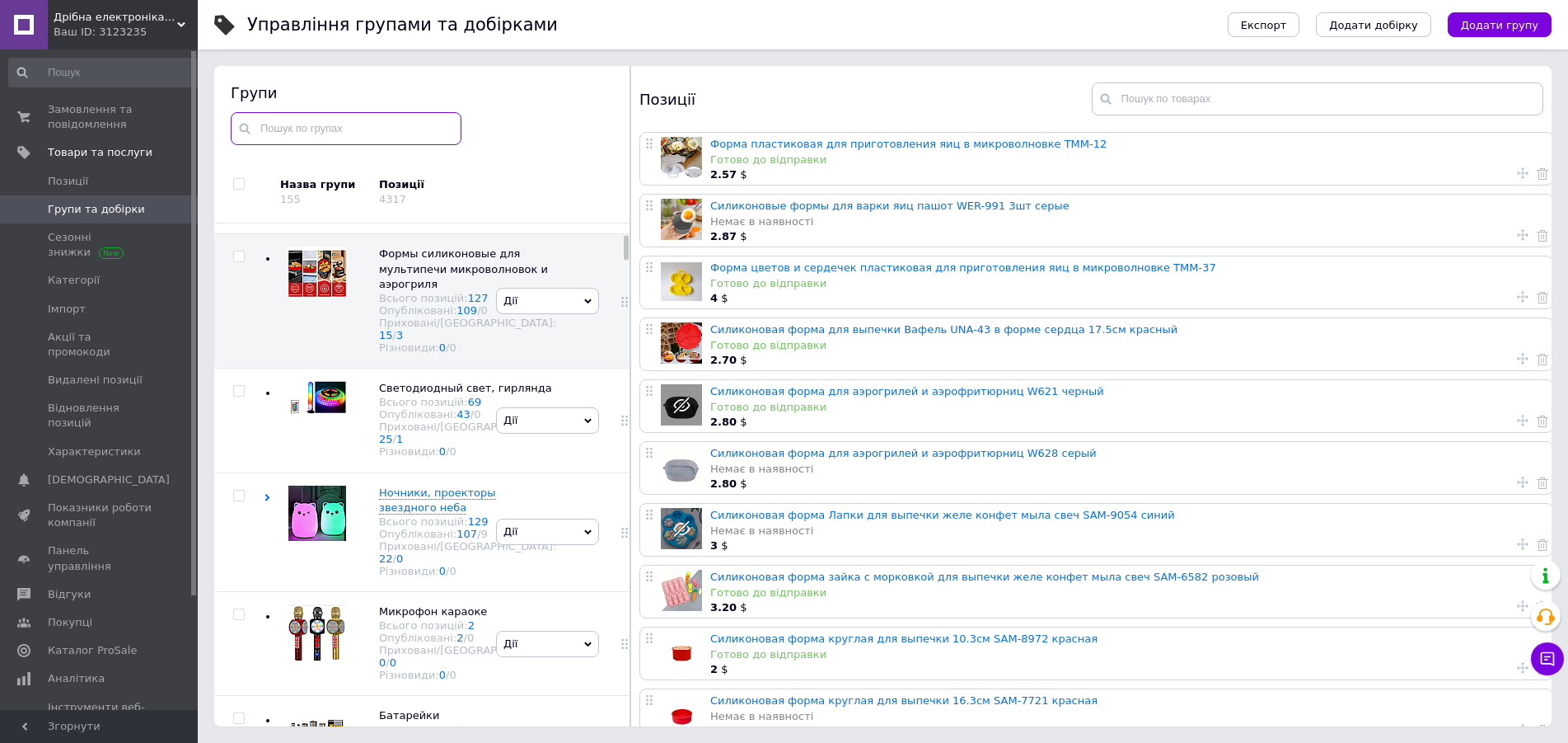
click at [348, 132] on input "text" at bounding box center [346, 129] width 231 height 33
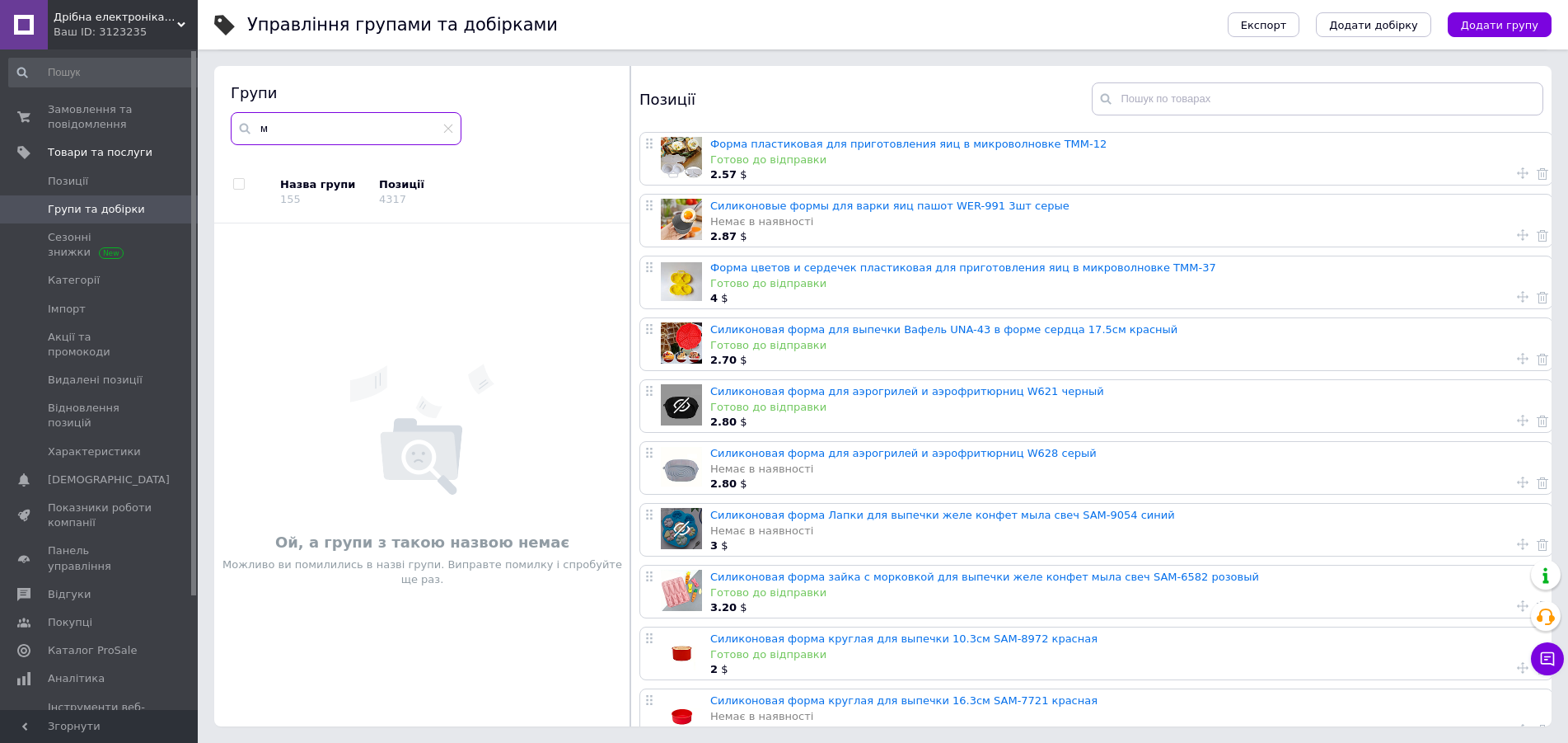
scroll to position [0, 0]
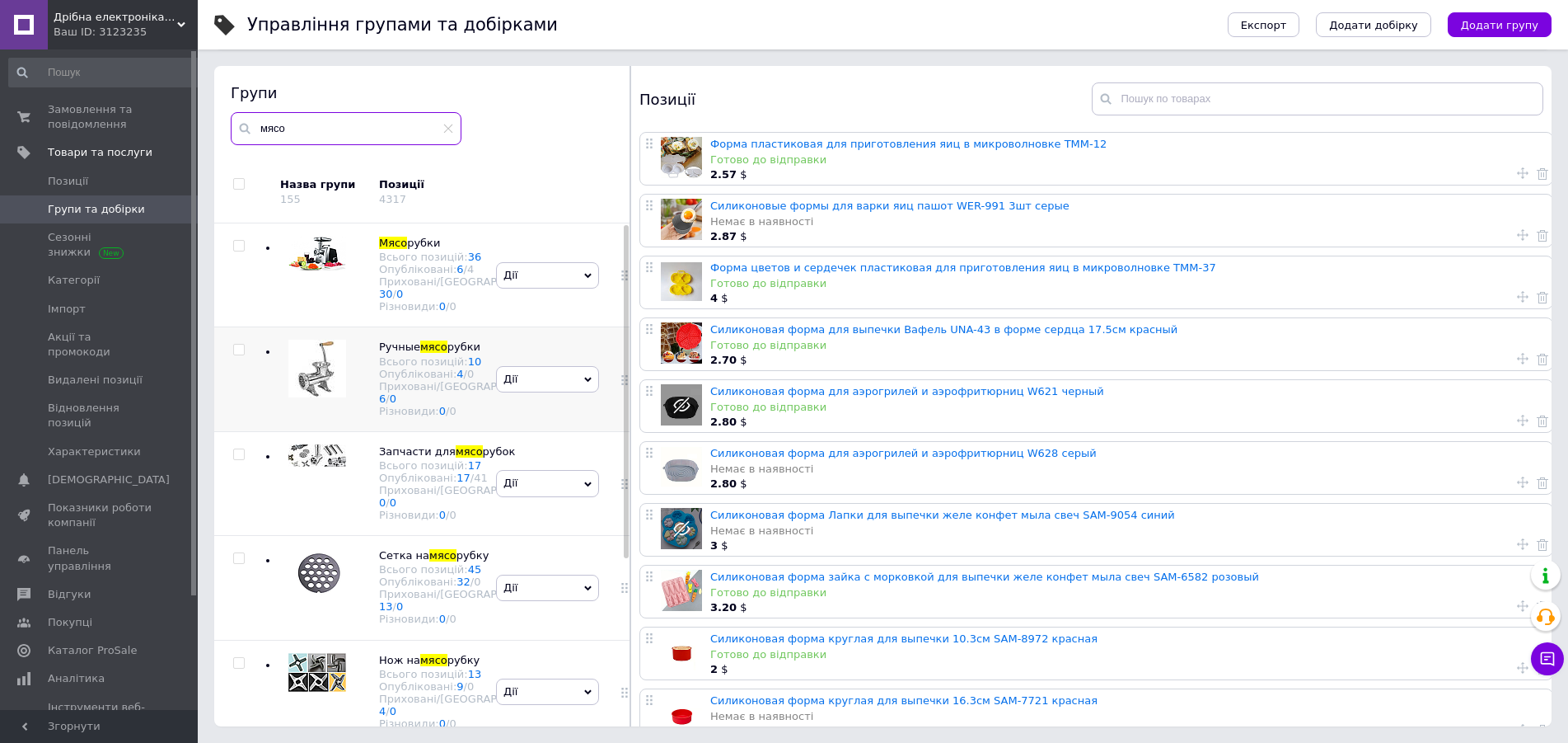
type input "мясо"
click at [312, 397] on img at bounding box center [317, 368] width 58 height 58
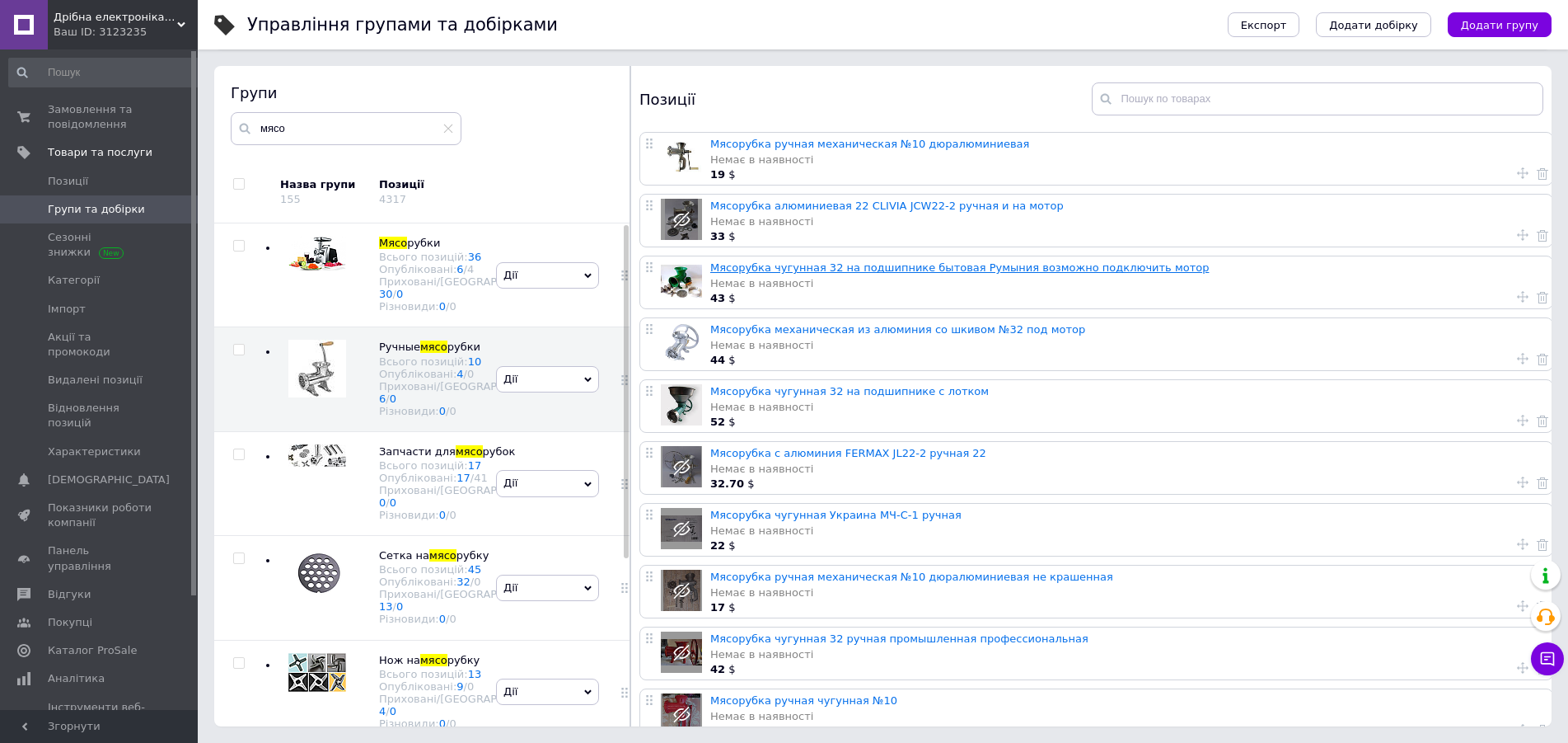
click at [861, 267] on link "Мясорубка чугунная 32 на подшипнике бытовая Румыния возможно подключить мотор" at bounding box center [959, 268] width 499 height 12
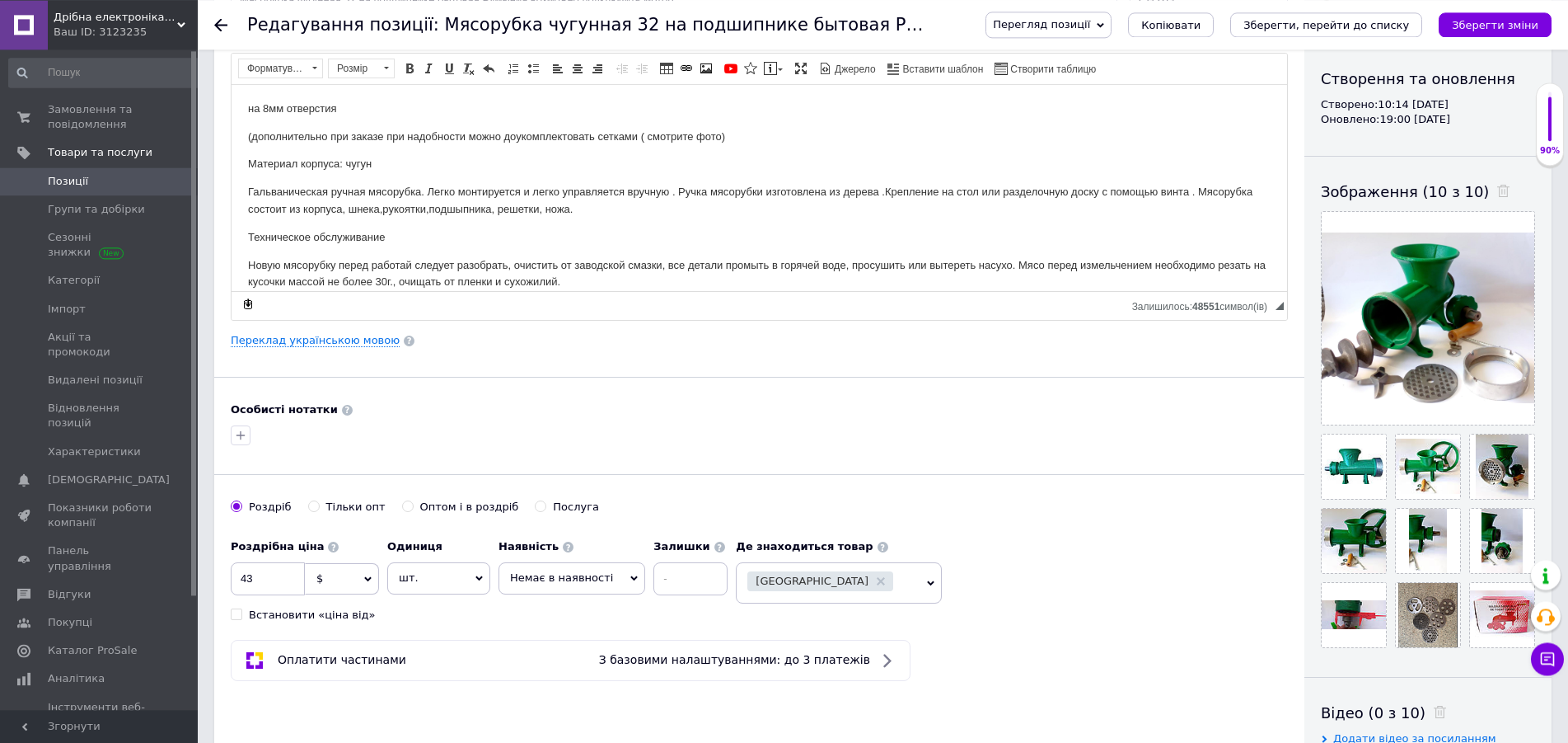
scroll to position [168, 0]
click at [678, 583] on input at bounding box center [690, 578] width 75 height 33
type input "2"
click at [572, 580] on span "Немає в наявності" at bounding box center [561, 576] width 103 height 12
click at [566, 656] on li "Готово до відправки" at bounding box center [571, 658] width 145 height 23
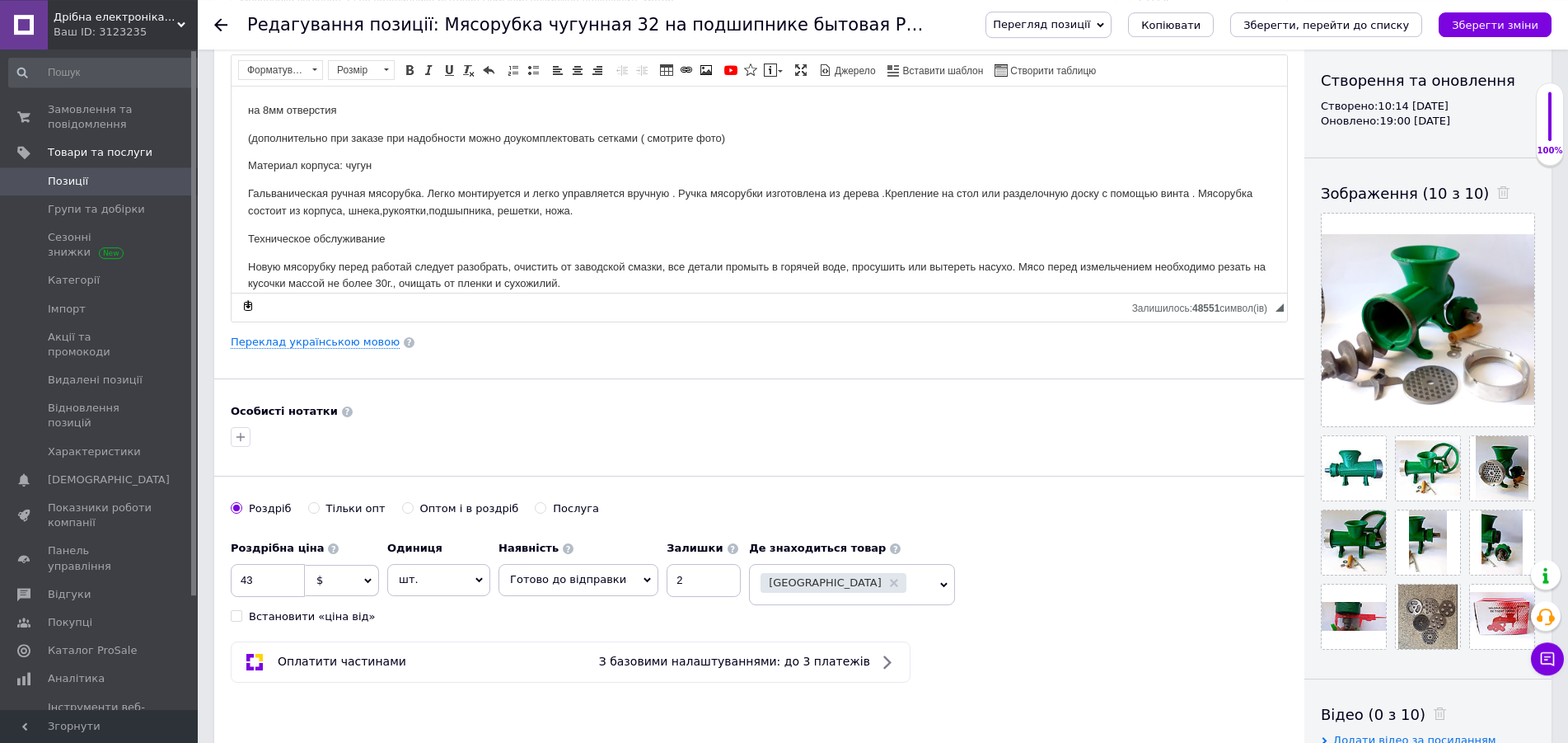
scroll to position [0, 0]
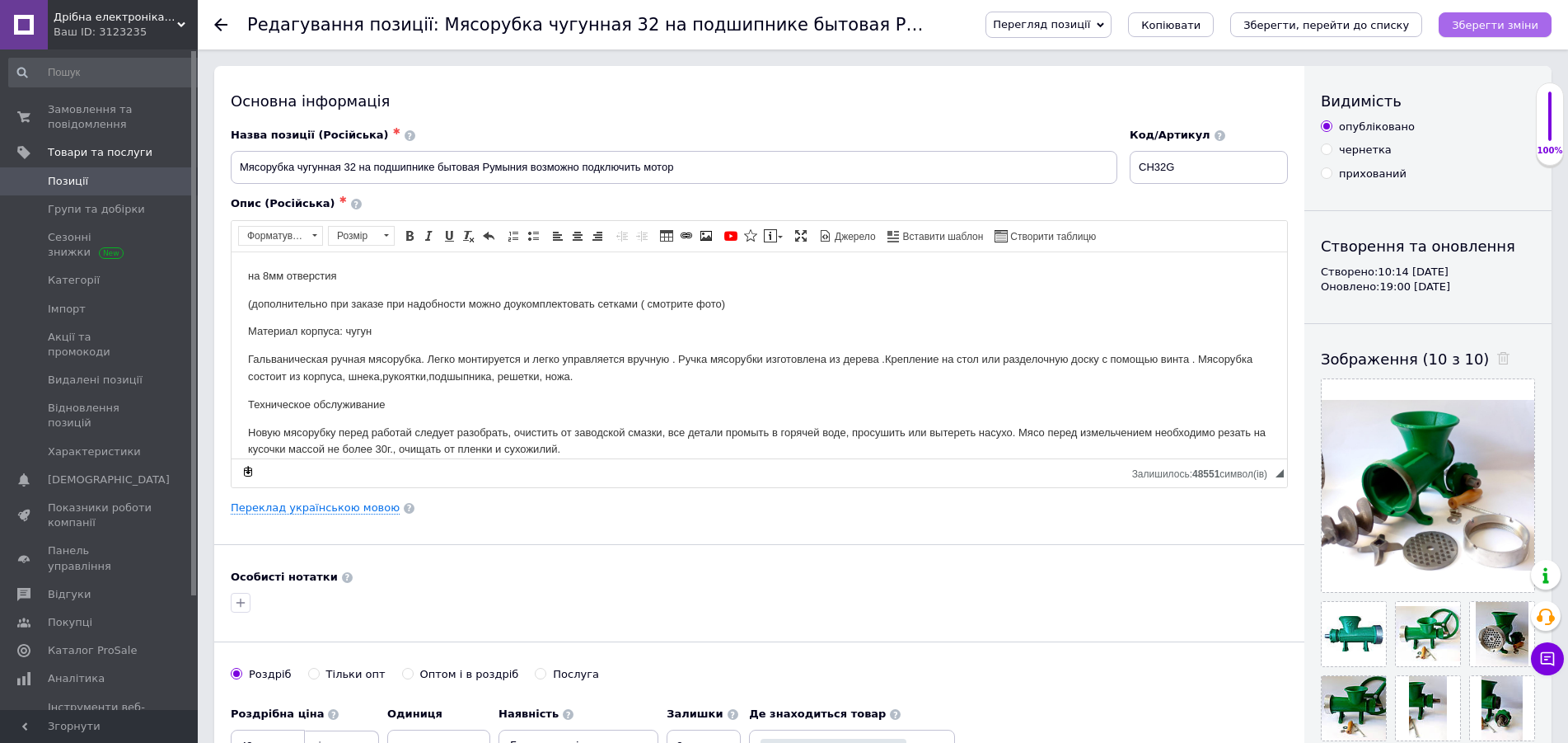
click at [1515, 20] on icon "Зберегти зміни" at bounding box center [1495, 25] width 87 height 12
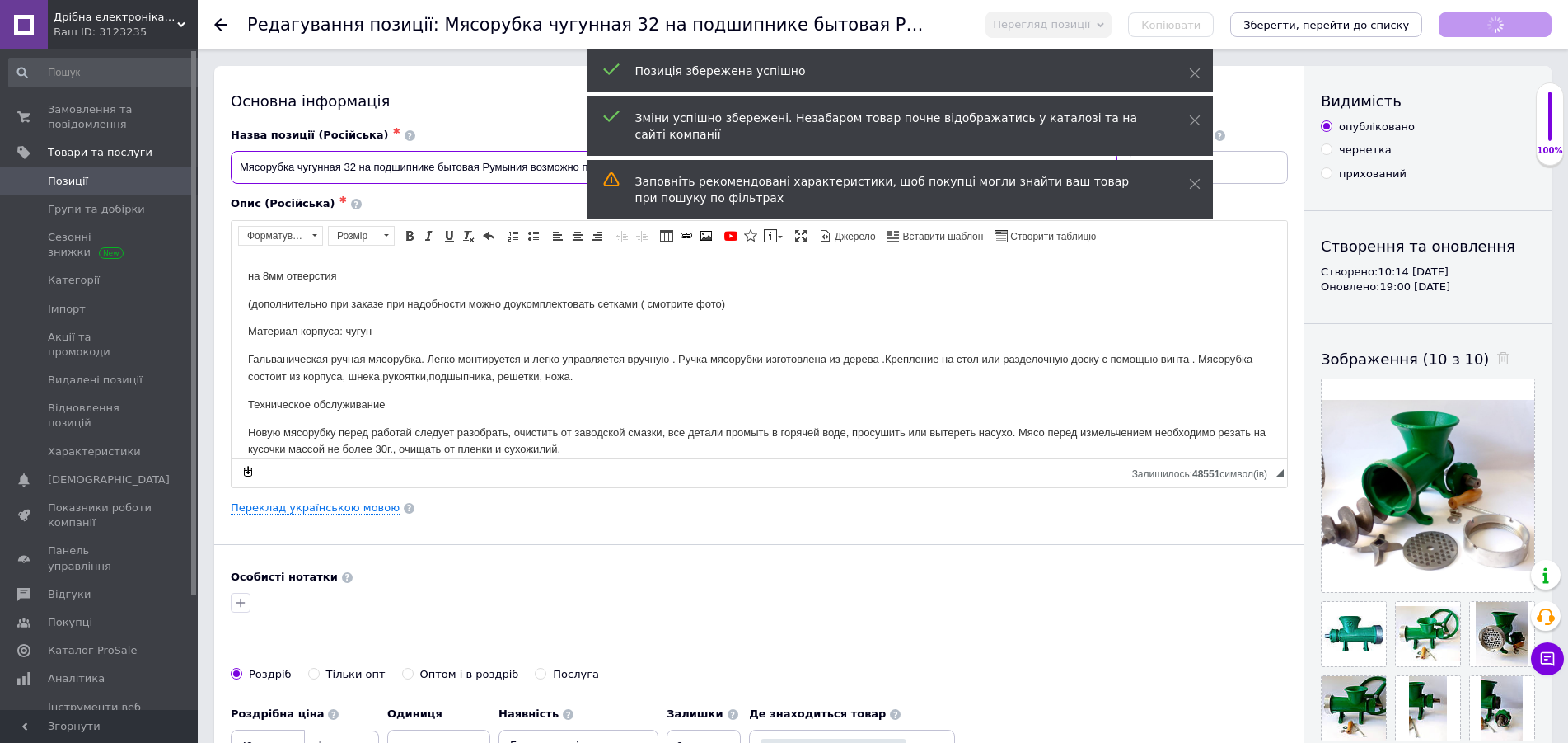
drag, startPoint x: 763, startPoint y: 172, endPoint x: 174, endPoint y: 173, distance: 589.0
click at [231, 174] on input "Мясорубка чугунная 32 на подшипнике бытовая Румыния возможно подключить мотор" at bounding box center [674, 168] width 887 height 33
click at [96, 636] on link "Каталог ProSale" at bounding box center [106, 650] width 212 height 28
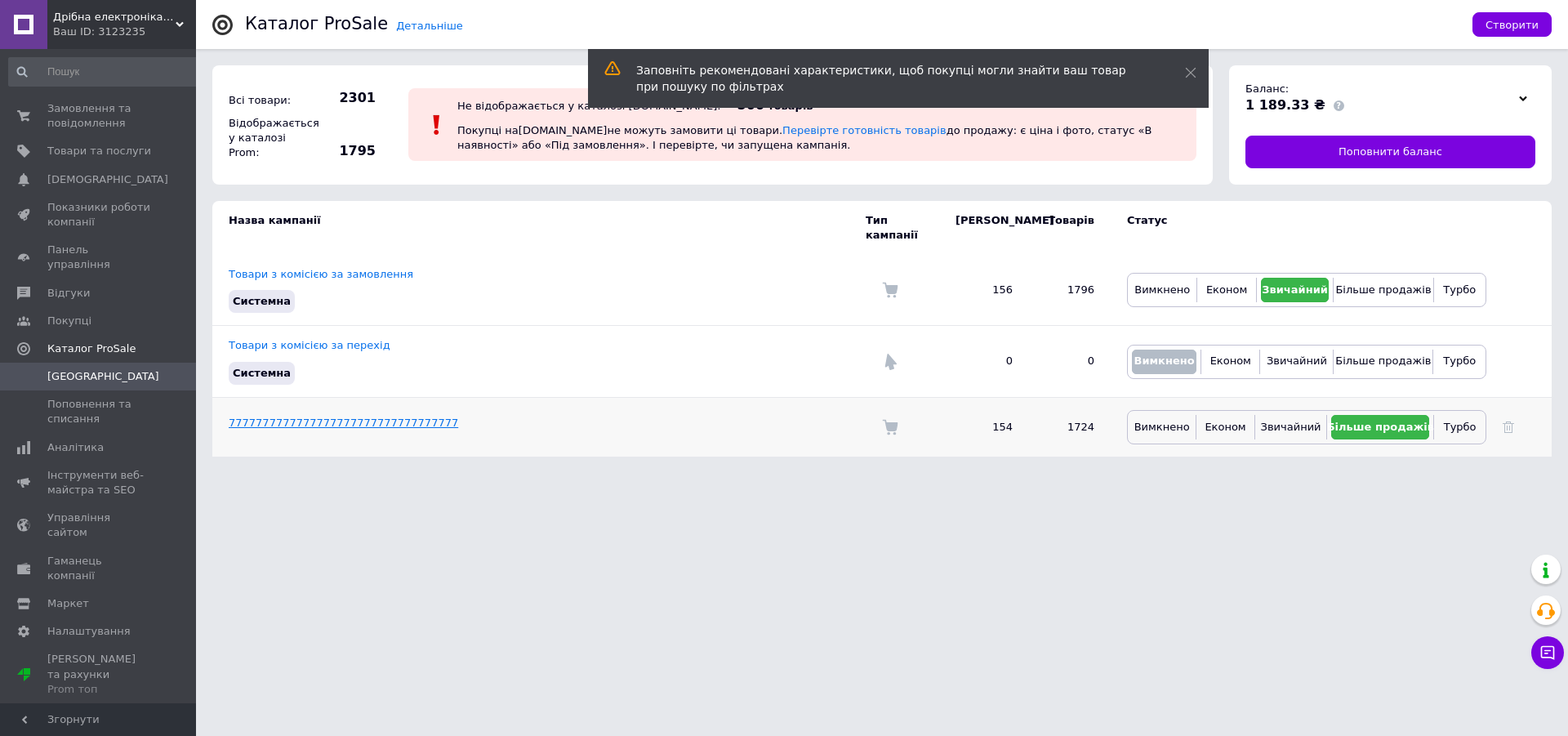
click at [302, 416] on link "7777777777777777777777777777777777" at bounding box center [343, 422] width 229 height 12
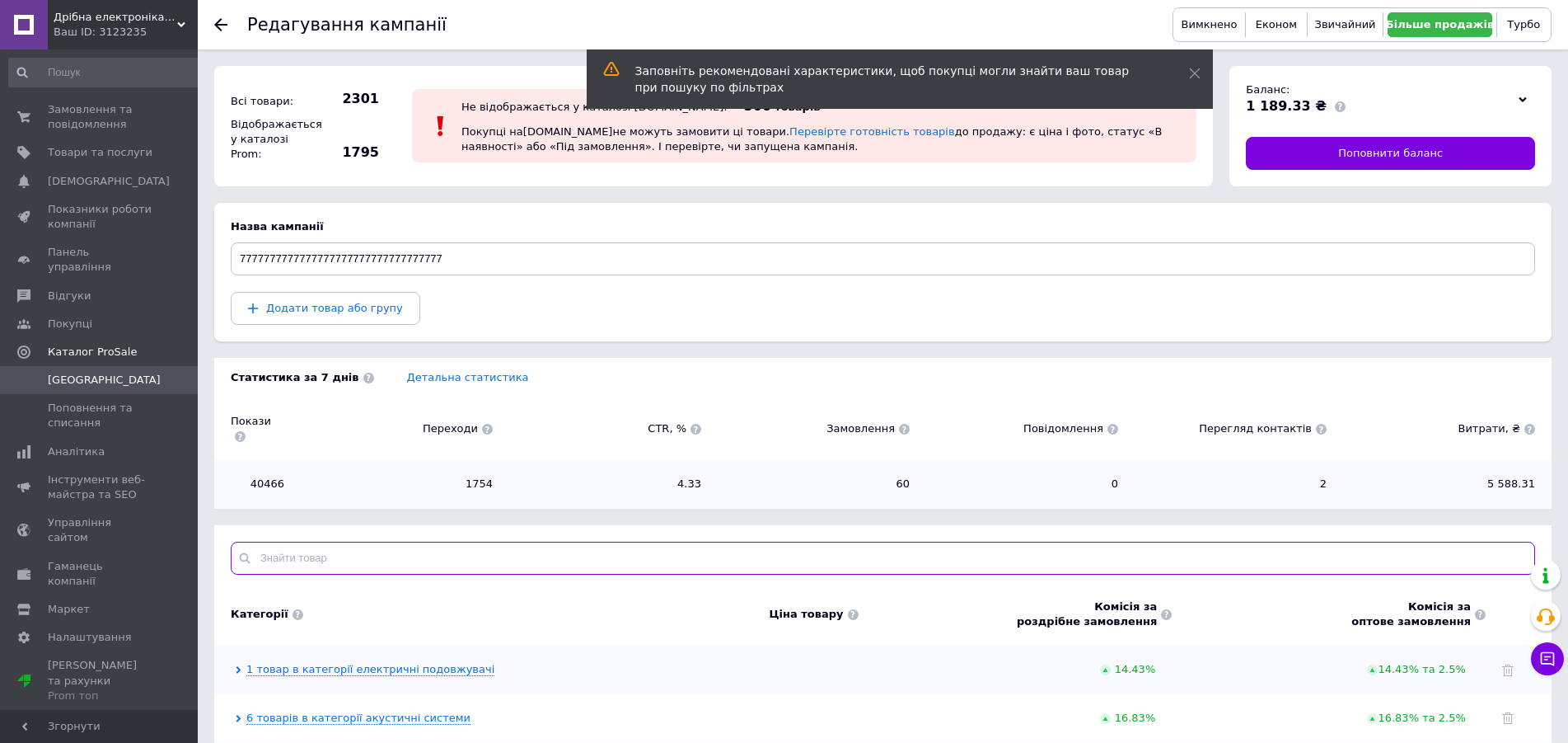
drag, startPoint x: 327, startPoint y: 537, endPoint x: 321, endPoint y: 543, distance: 8.5
click at [326, 541] on input "text" at bounding box center [883, 558] width 1305 height 33
paste input "Мясорубка чугунная 32 на подшипнике бытовая Румыния возможно подключить мотор"
type input "Мясорубка чугунная 32 на подшипнике бытовая Румыния возможно подключить мотор"
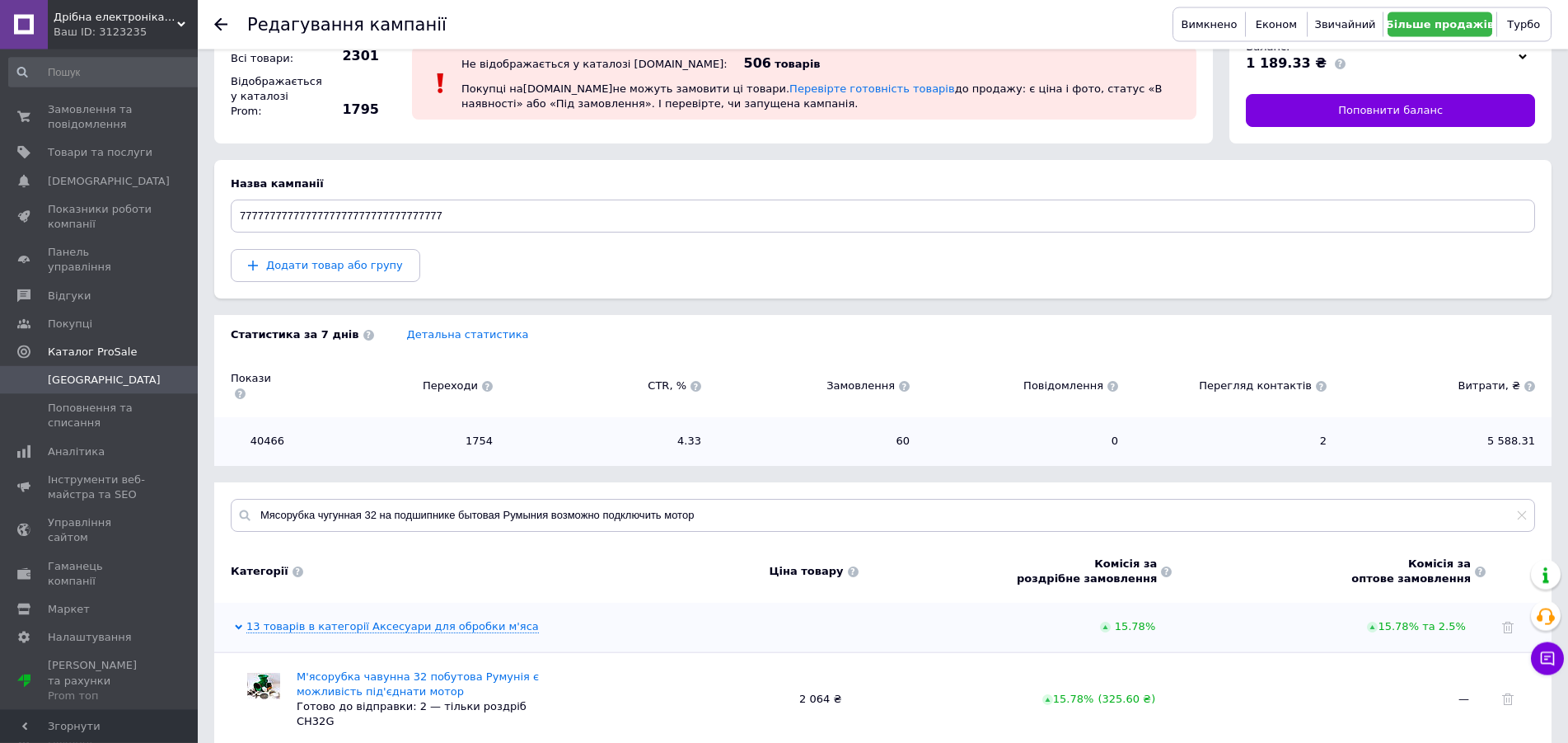
scroll to position [89, 0]
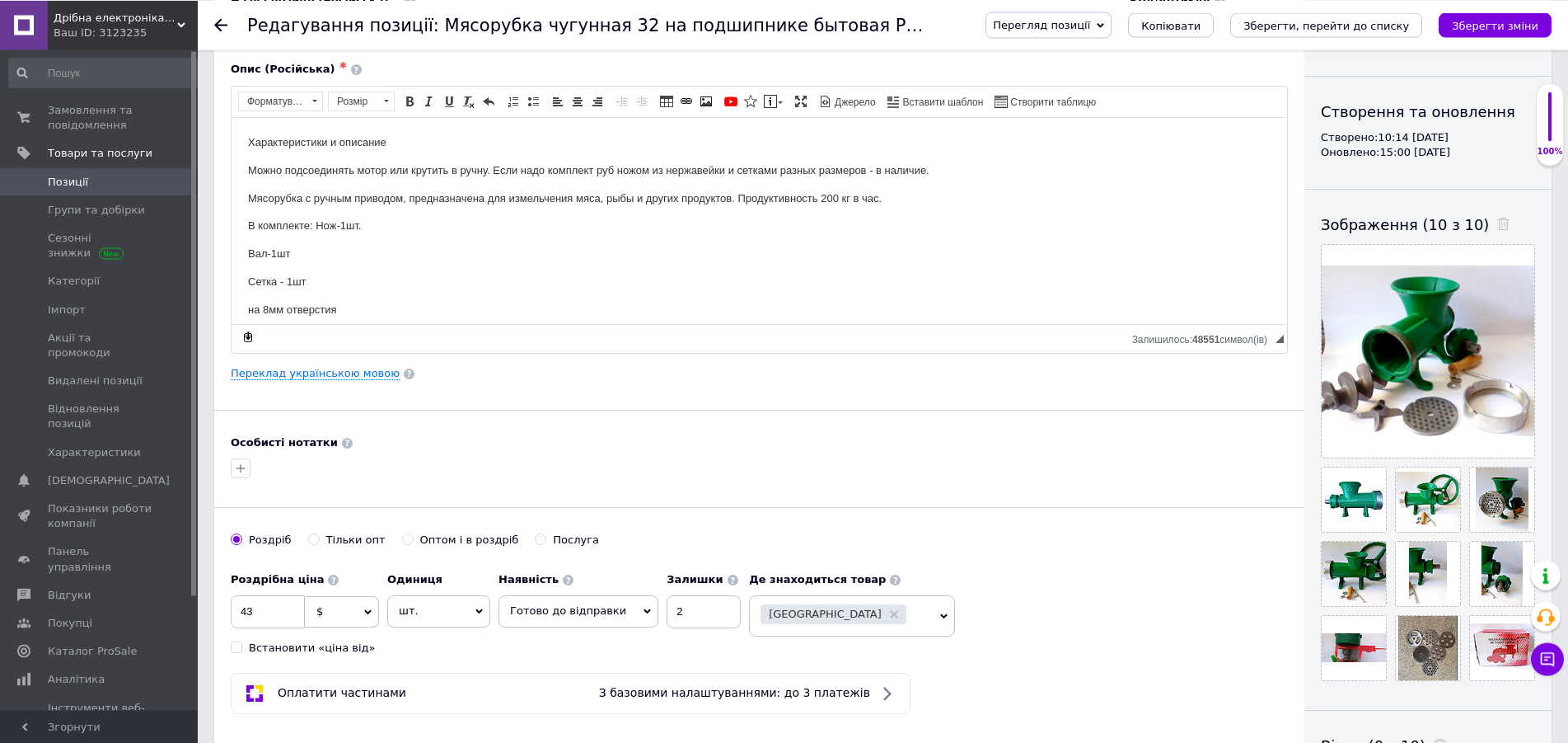
scroll to position [253, 0]
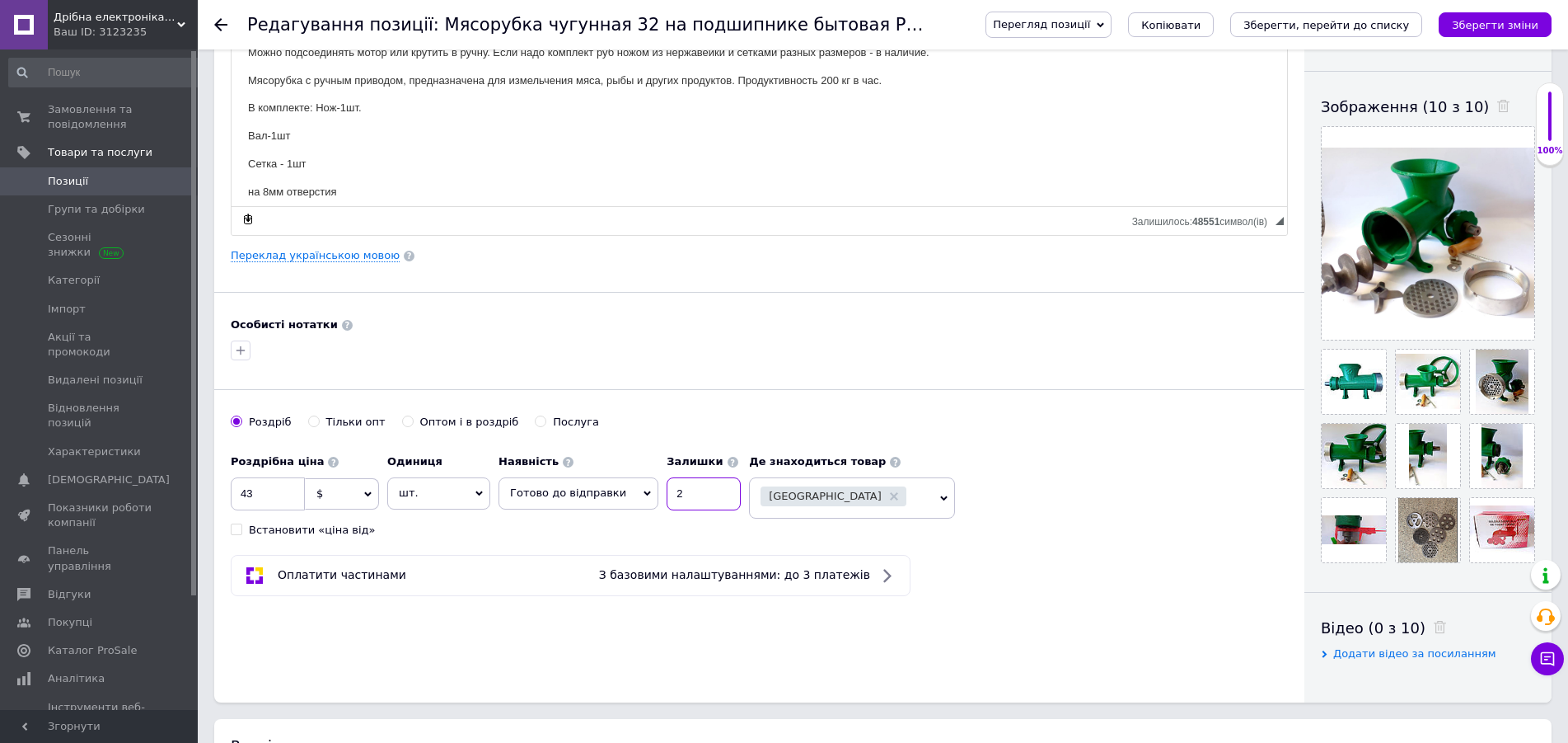
click at [676, 495] on input "2" at bounding box center [703, 494] width 75 height 33
click at [261, 492] on input "43" at bounding box center [267, 494] width 75 height 33
type input "47"
click at [1509, 27] on icon "Зберегти зміни" at bounding box center [1495, 25] width 87 height 12
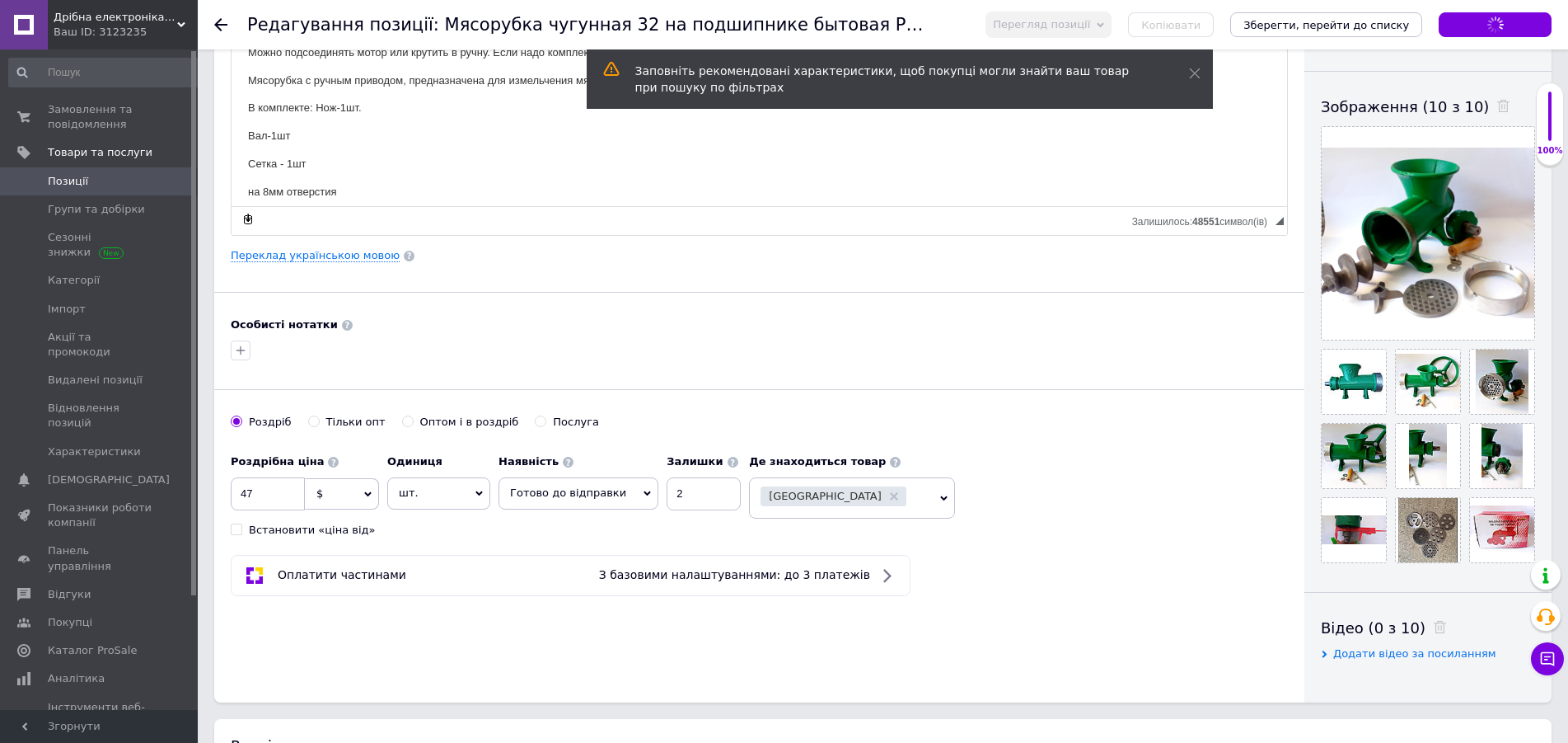
scroll to position [0, 0]
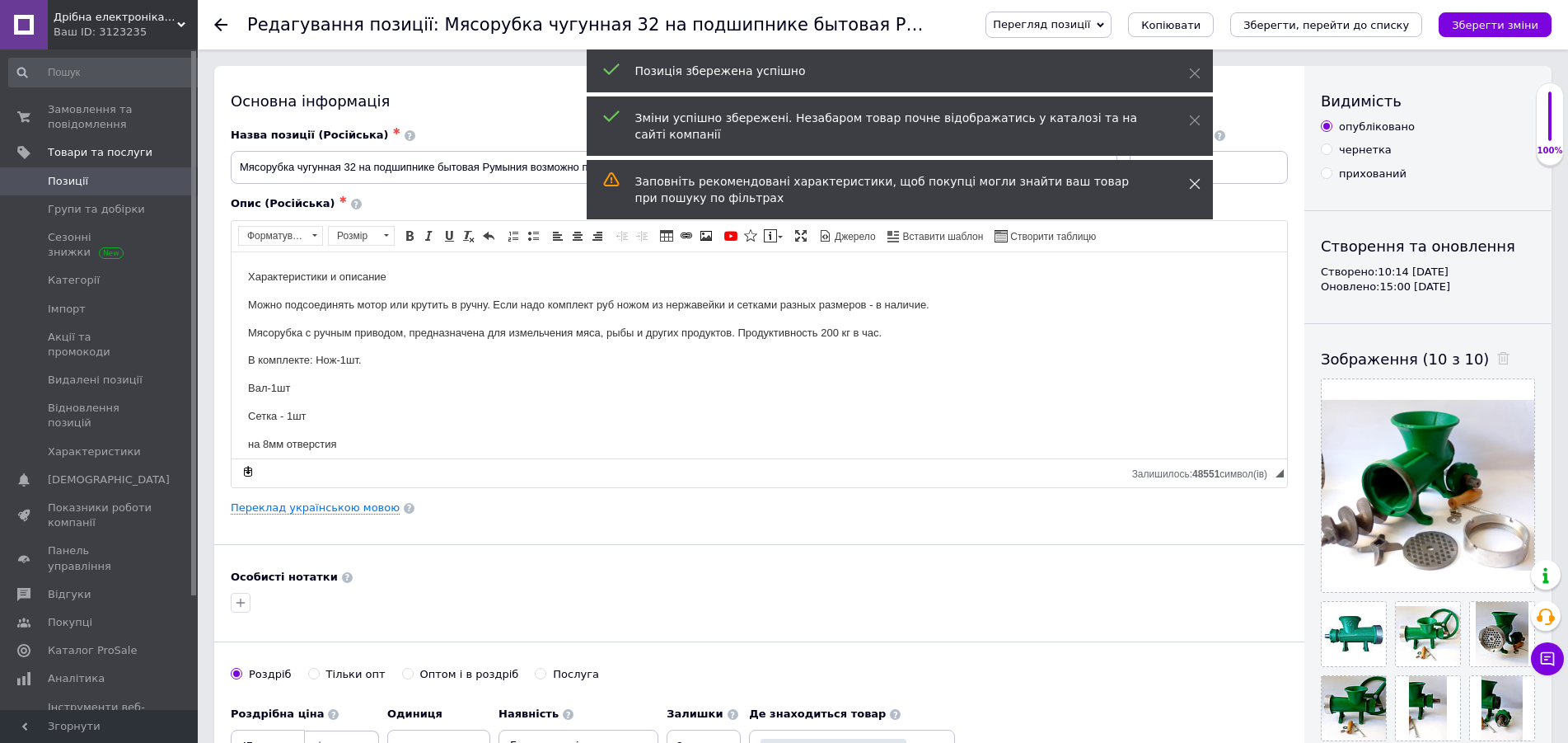
click at [1195, 178] on icon at bounding box center [1194, 183] width 11 height 11
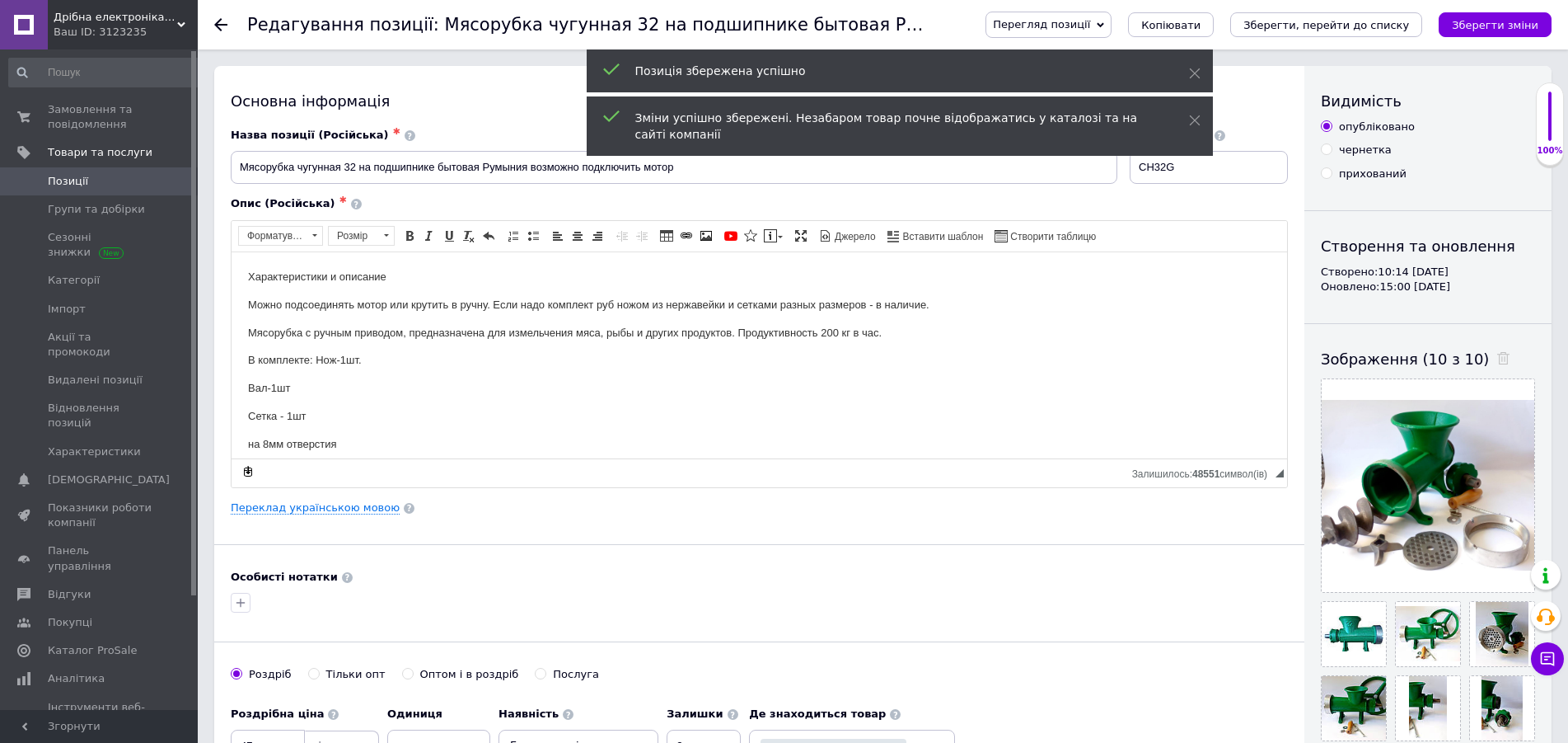
click at [1202, 117] on div "Зміни успішно збережені. Незабаром товар почне відображатись у каталозі та на с…" at bounding box center [900, 126] width 626 height 60
click at [1196, 117] on icon at bounding box center [1194, 120] width 11 height 11
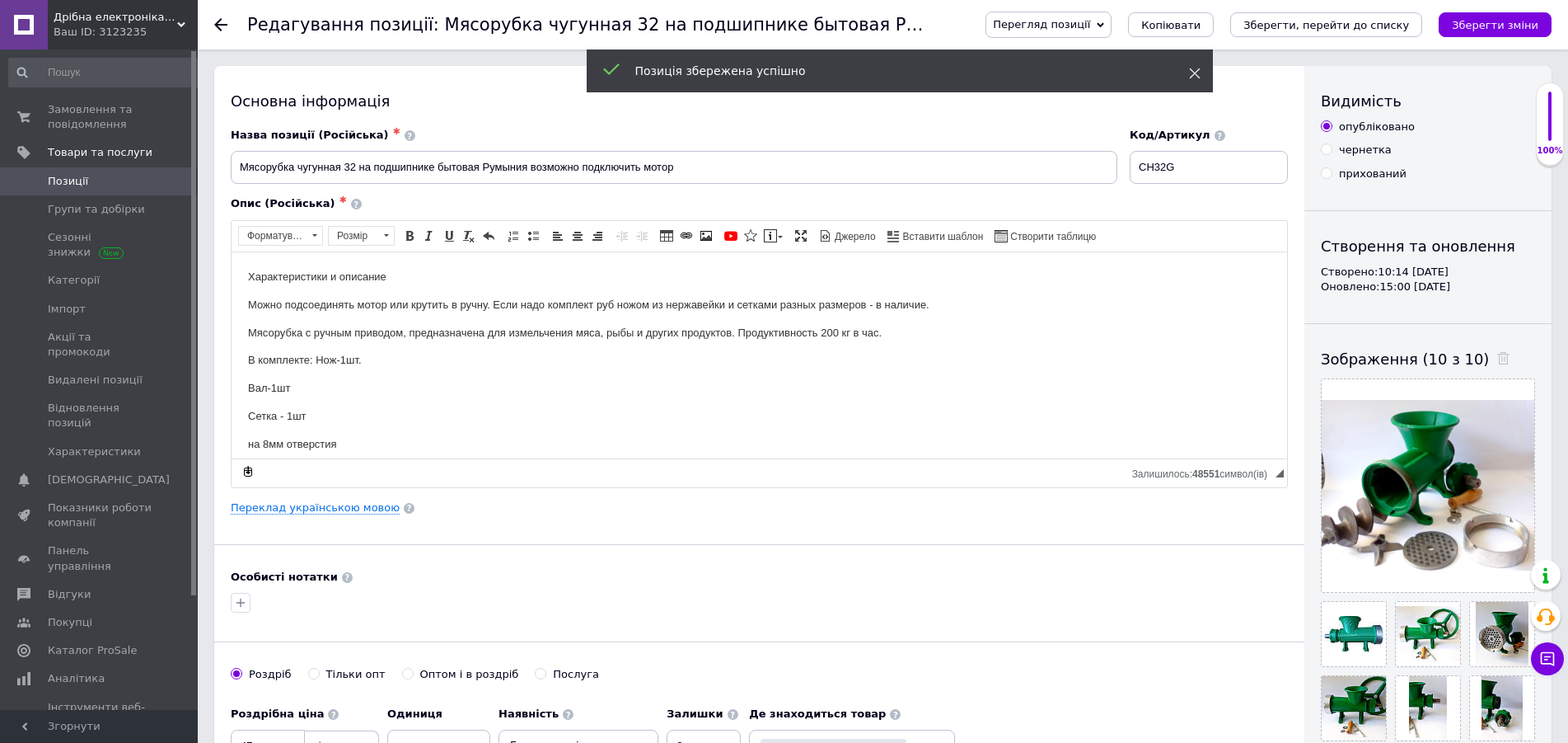
drag, startPoint x: 1199, startPoint y: 78, endPoint x: 1201, endPoint y: 142, distance: 64.0
click at [1198, 82] on div "Позиція збережена успішно" at bounding box center [900, 70] width 626 height 43
drag, startPoint x: 1201, startPoint y: 173, endPoint x: 1134, endPoint y: 168, distance: 67.2
click at [1134, 168] on input "CH32G" at bounding box center [1208, 168] width 158 height 33
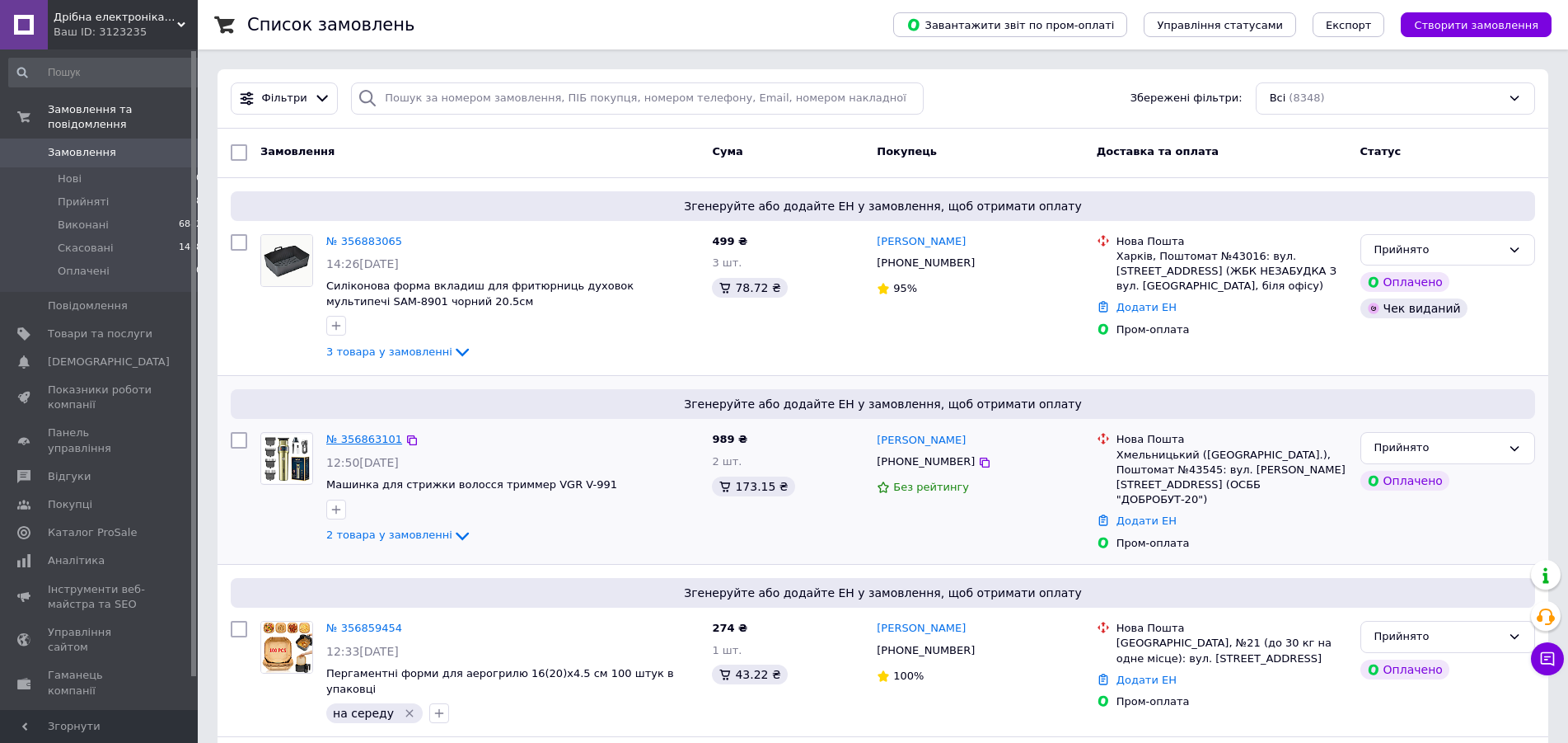
click at [373, 444] on link "№ 356863101" at bounding box center [364, 439] width 75 height 12
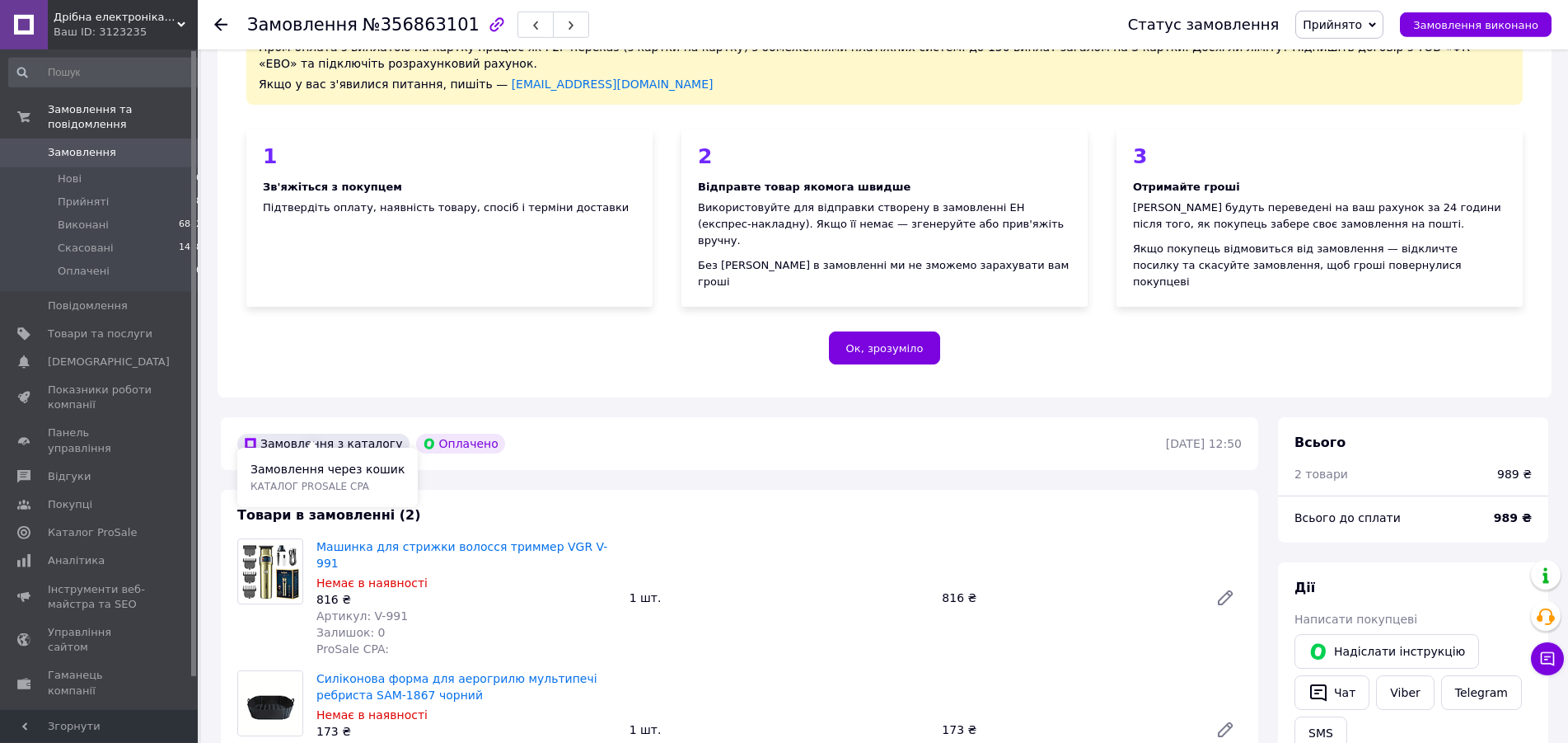
scroll to position [253, 0]
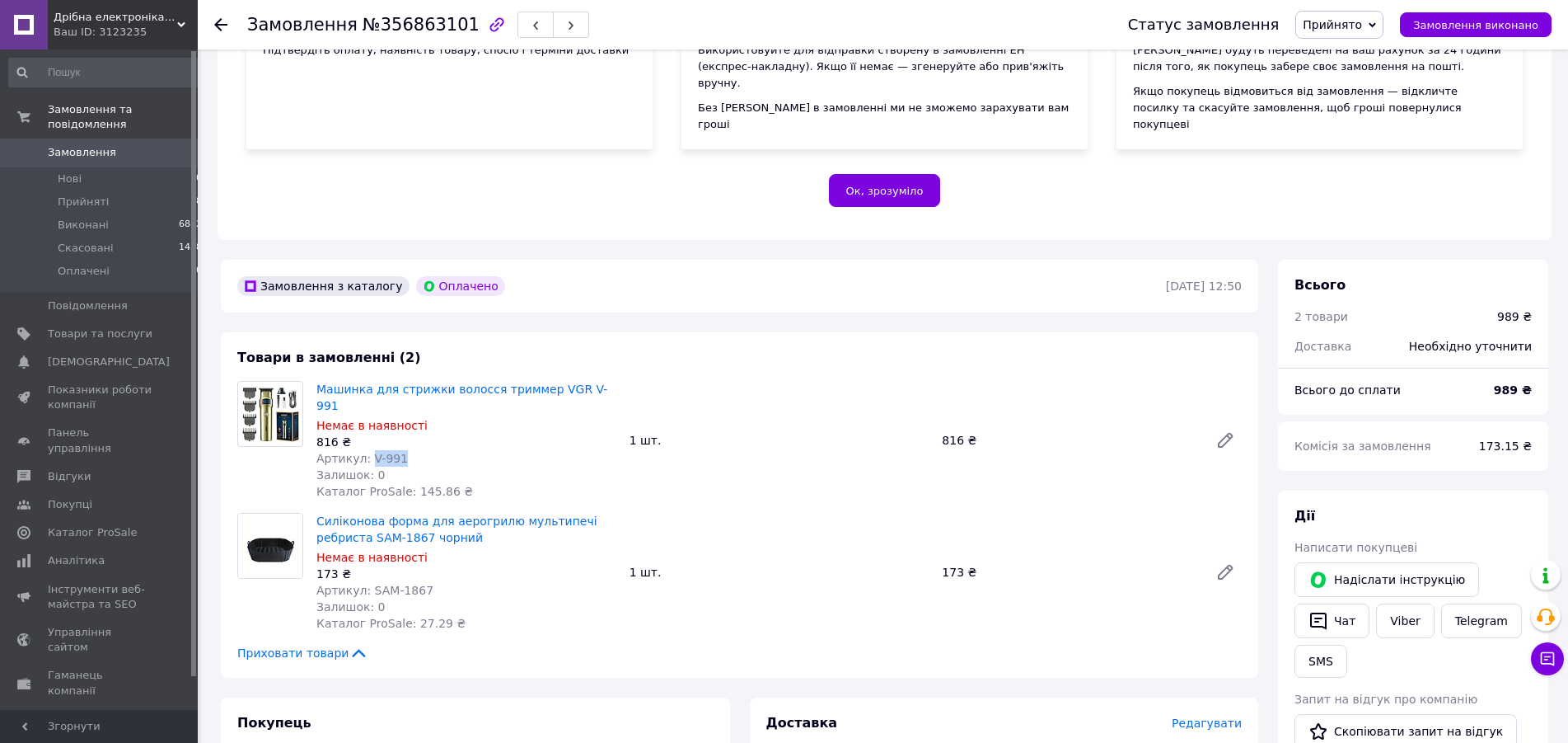
drag, startPoint x: 397, startPoint y: 426, endPoint x: 366, endPoint y: 427, distance: 31.0
click at [366, 450] on div "Артикул: V-991" at bounding box center [467, 458] width 300 height 17
copy span "V-991"
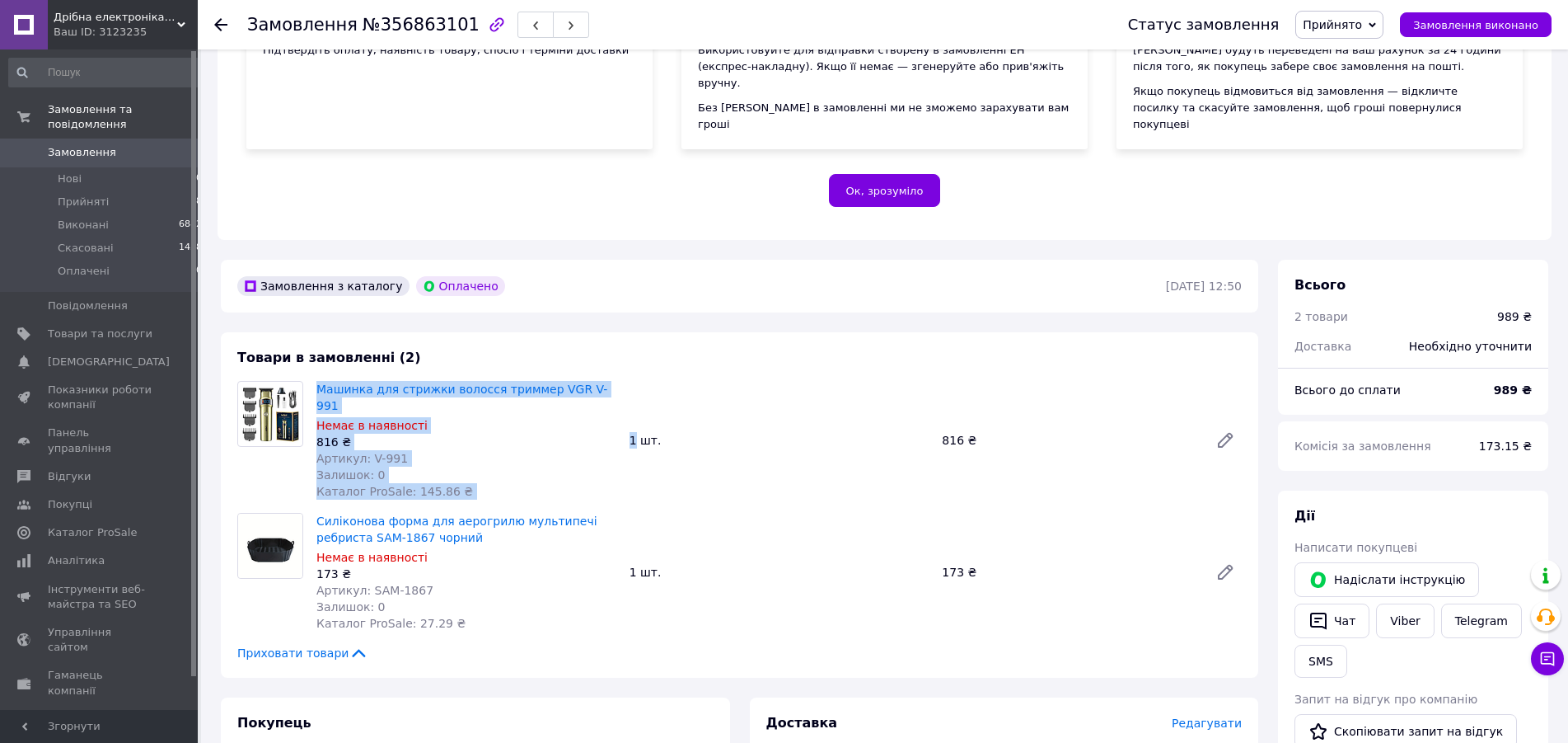
drag, startPoint x: 317, startPoint y: 368, endPoint x: 633, endPoint y: 368, distance: 316.0
click at [633, 377] on div "Машинка для стрижки волосся триммер VGR V-991 Немає в наявності 816 ₴ Артикул: …" at bounding box center [779, 439] width 938 height 125
drag, startPoint x: 611, startPoint y: 371, endPoint x: 593, endPoint y: 373, distance: 18.1
click at [609, 381] on span "Машинка для стрижки волосся триммер VGR V-991" at bounding box center [467, 397] width 300 height 33
drag, startPoint x: 597, startPoint y: 366, endPoint x: 319, endPoint y: 375, distance: 278.1
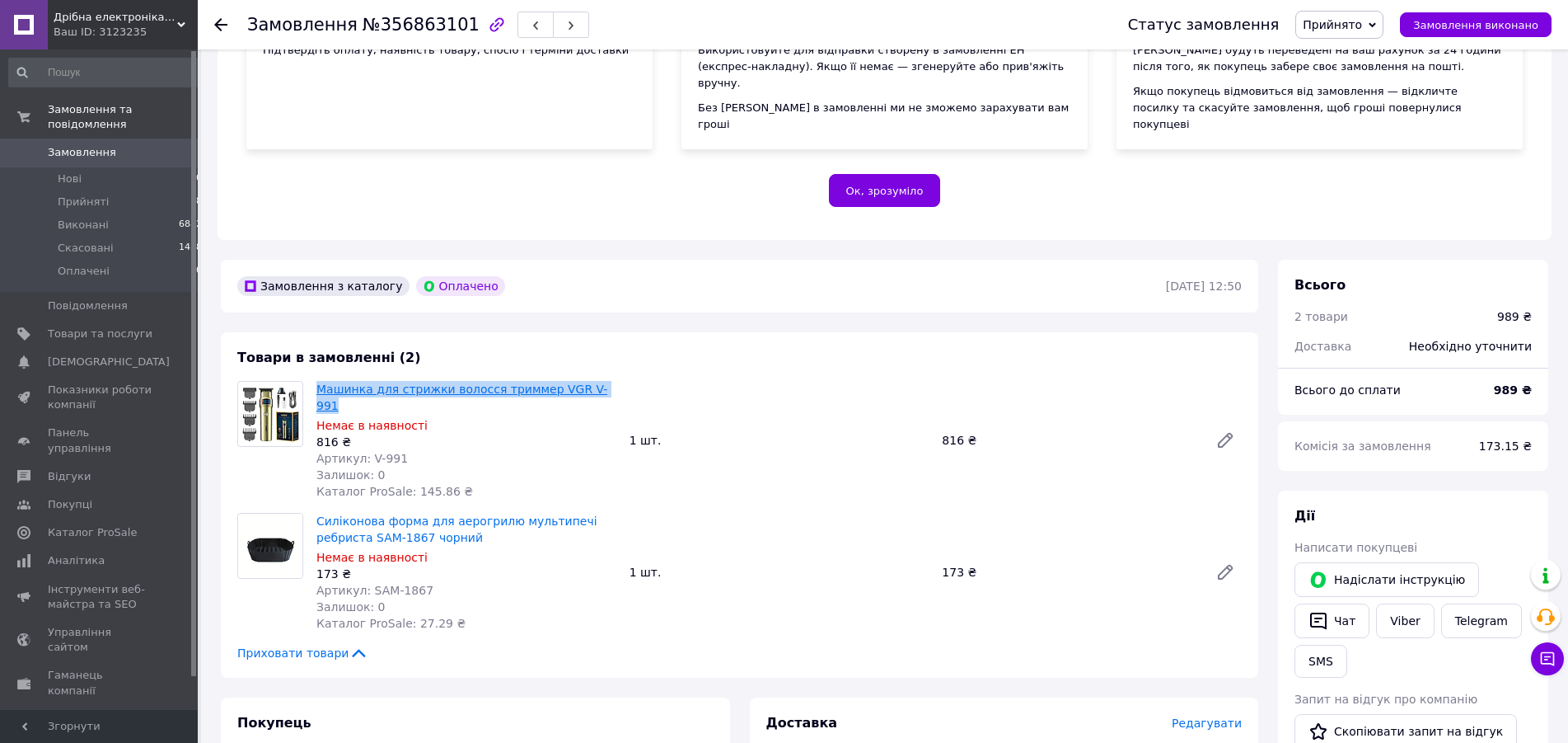
click at [319, 381] on span "Машинка для стрижки волосся триммер VGR V-991" at bounding box center [467, 397] width 300 height 33
copy link "Машинка для стрижки волосся триммер VGR V-991"
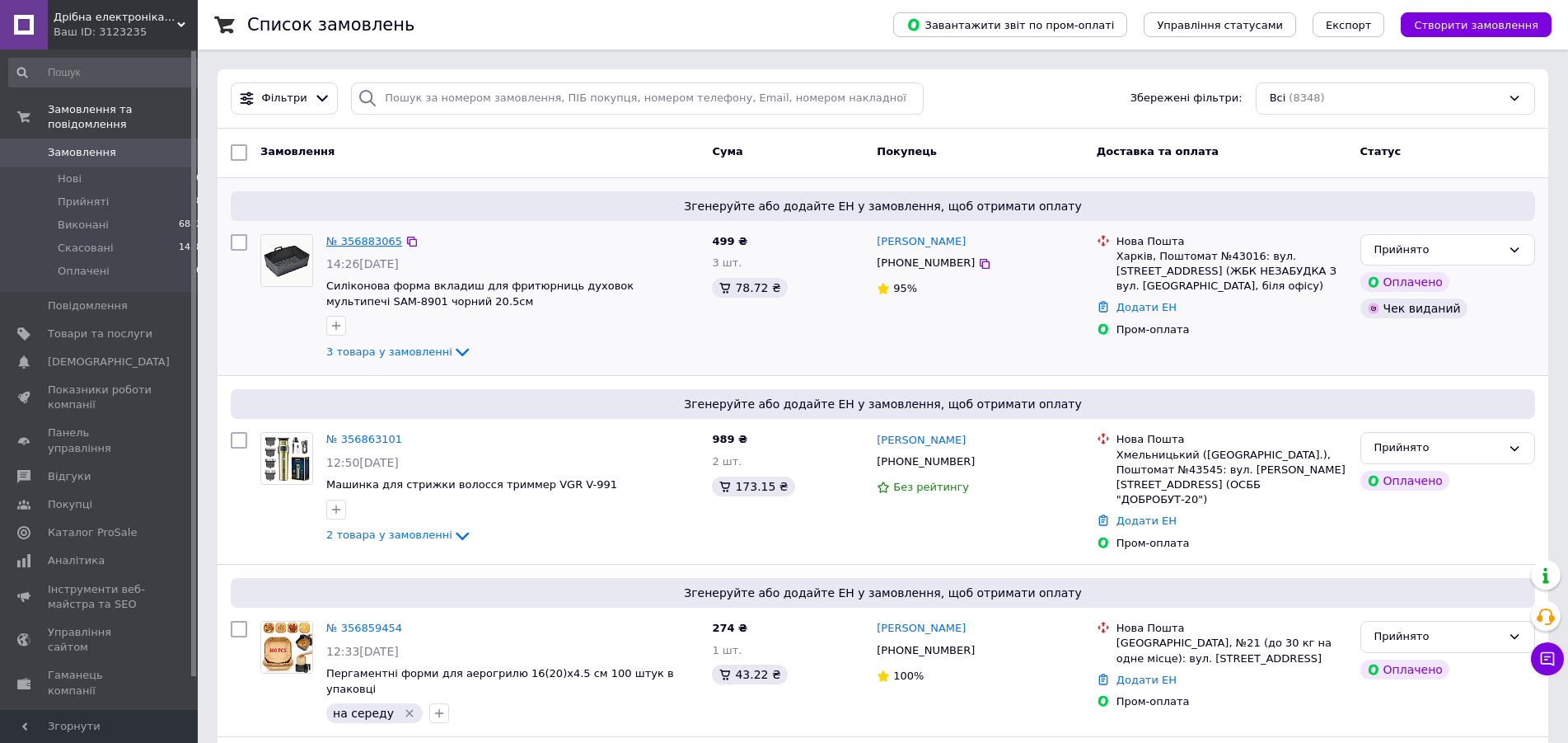
click at [362, 243] on link "№ 356883065" at bounding box center [364, 241] width 75 height 12
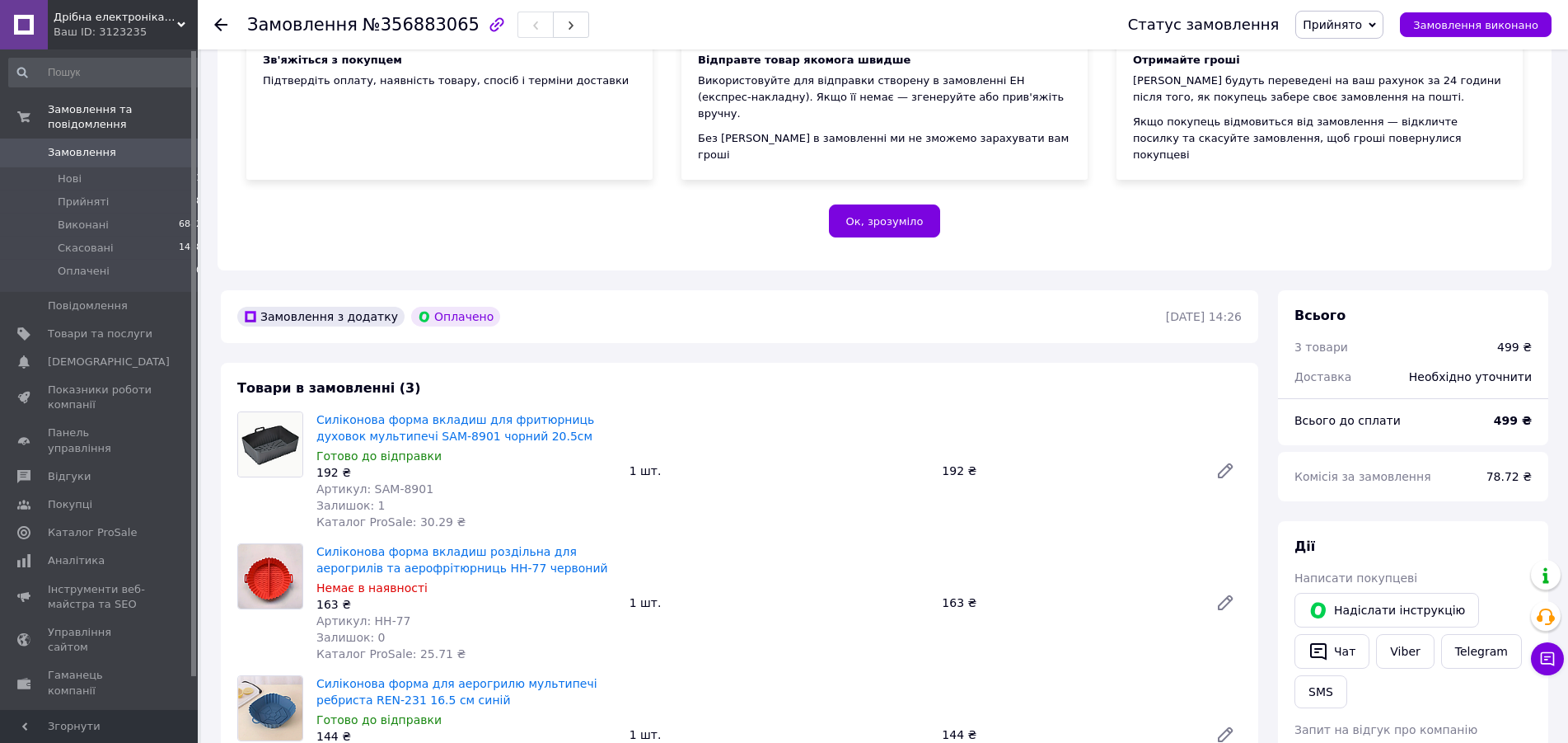
scroll to position [253, 0]
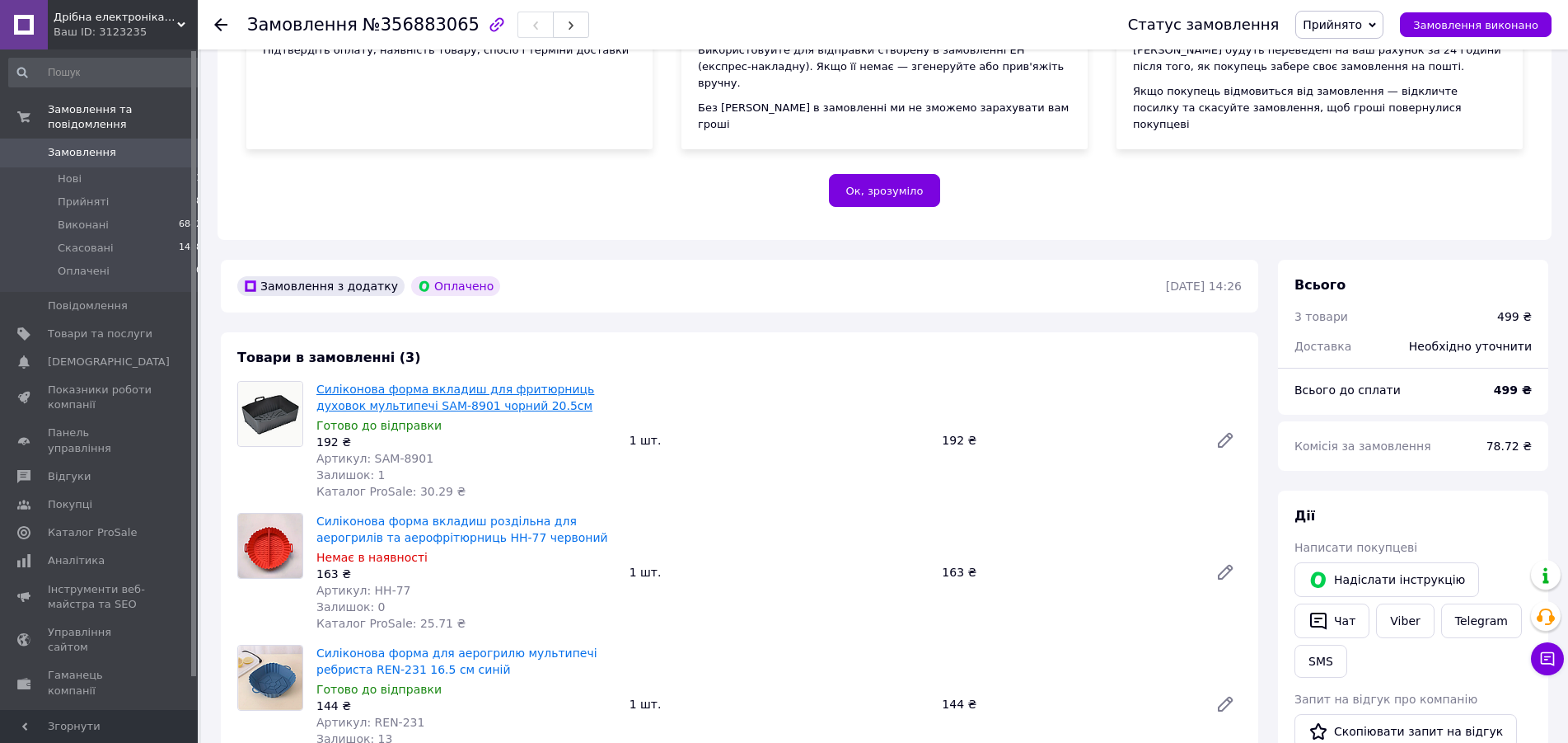
click at [469, 382] on link "Силіконова форма вкладиш для фритюрниць духовок мультипечі SAM-8901 чорний 20.5…" at bounding box center [455, 397] width 278 height 30
click at [479, 514] on link "Силіконова форма вкладиш роздільна для аерогрилів та аерофрітюрниць HH-77 черво…" at bounding box center [462, 529] width 292 height 30
click at [403, 647] on link "Силіконова форма для аерогрилю мультипечі ребриста REN-231 16.5 см синій" at bounding box center [457, 661] width 281 height 30
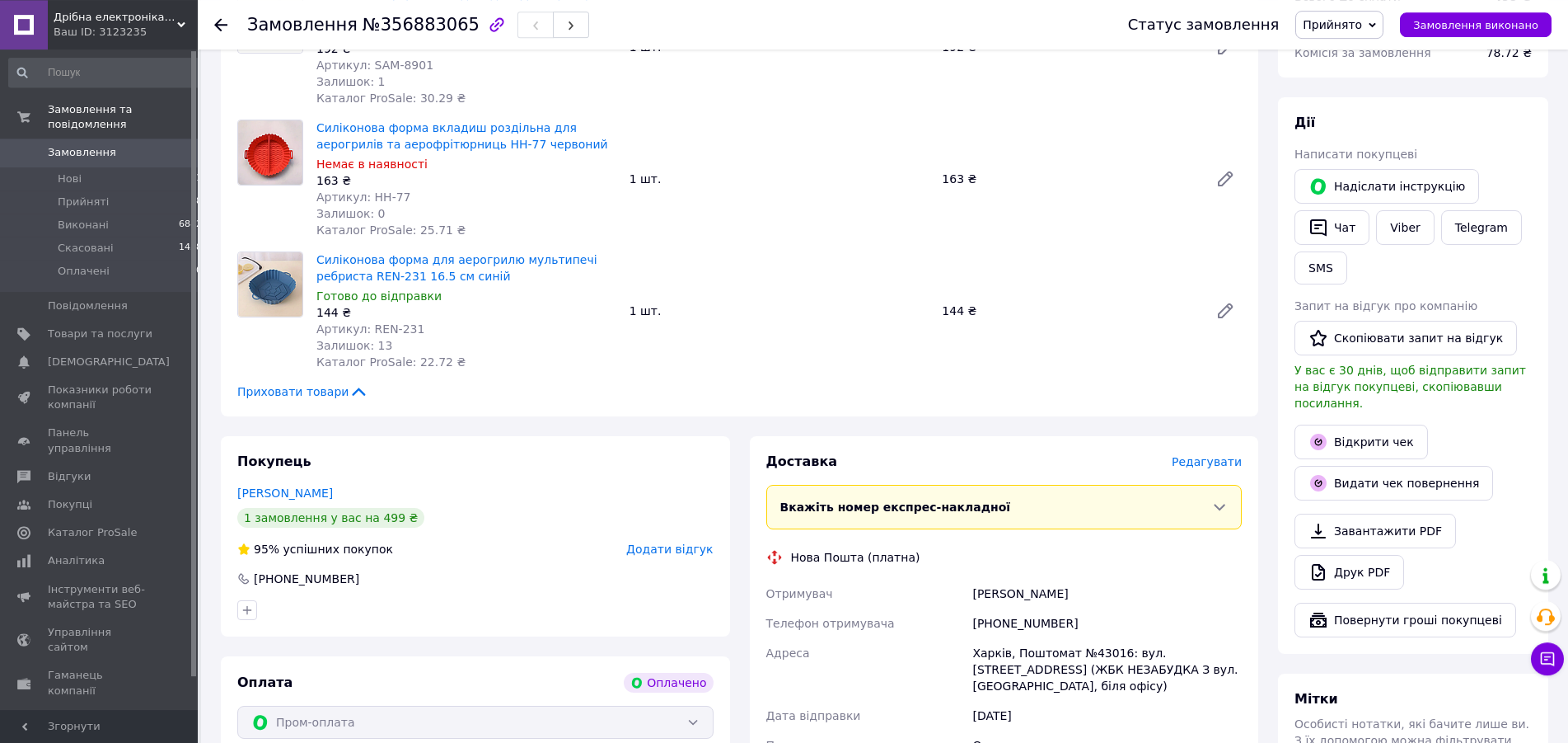
scroll to position [673, 0]
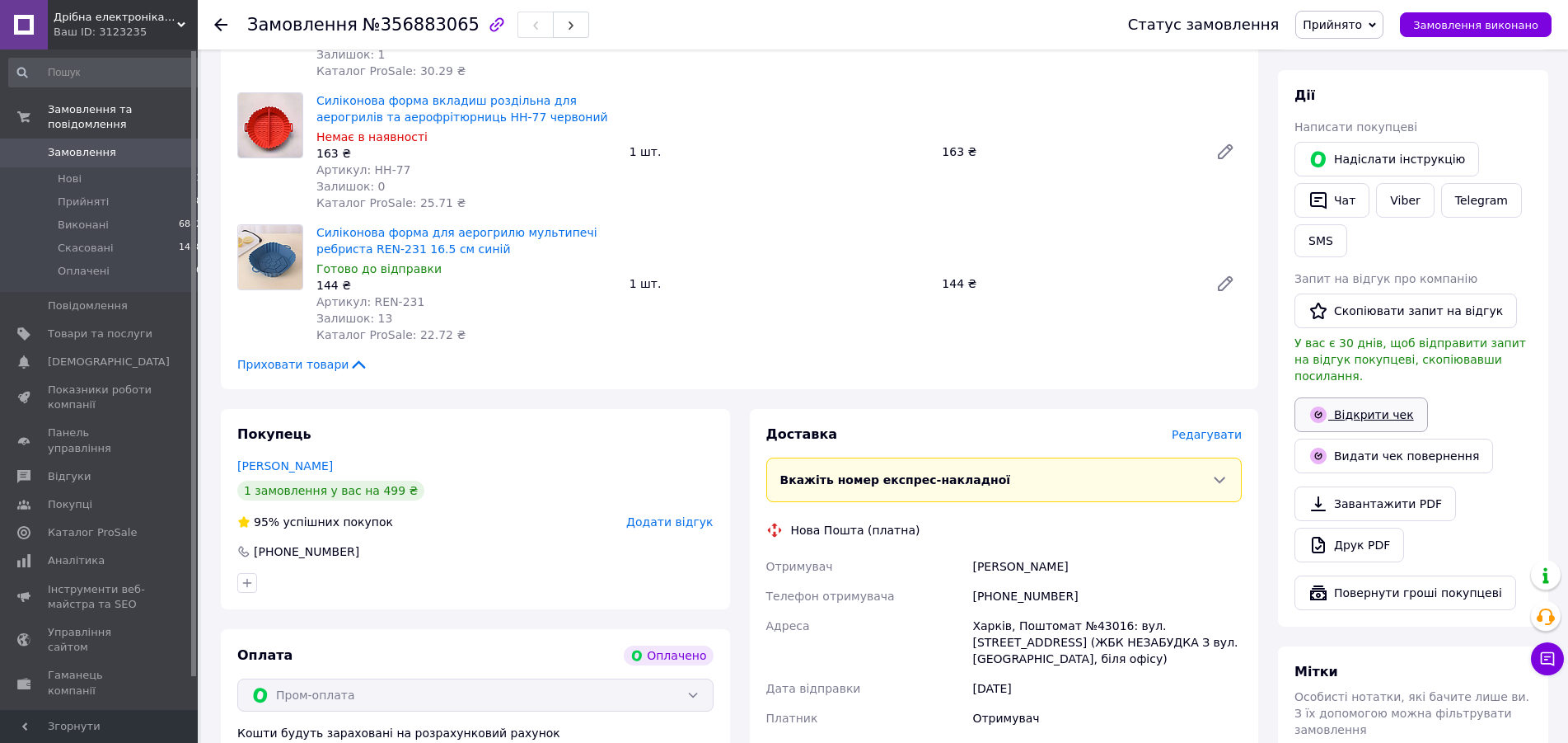
click at [1378, 397] on link "Відкрити чек" at bounding box center [1361, 414] width 133 height 34
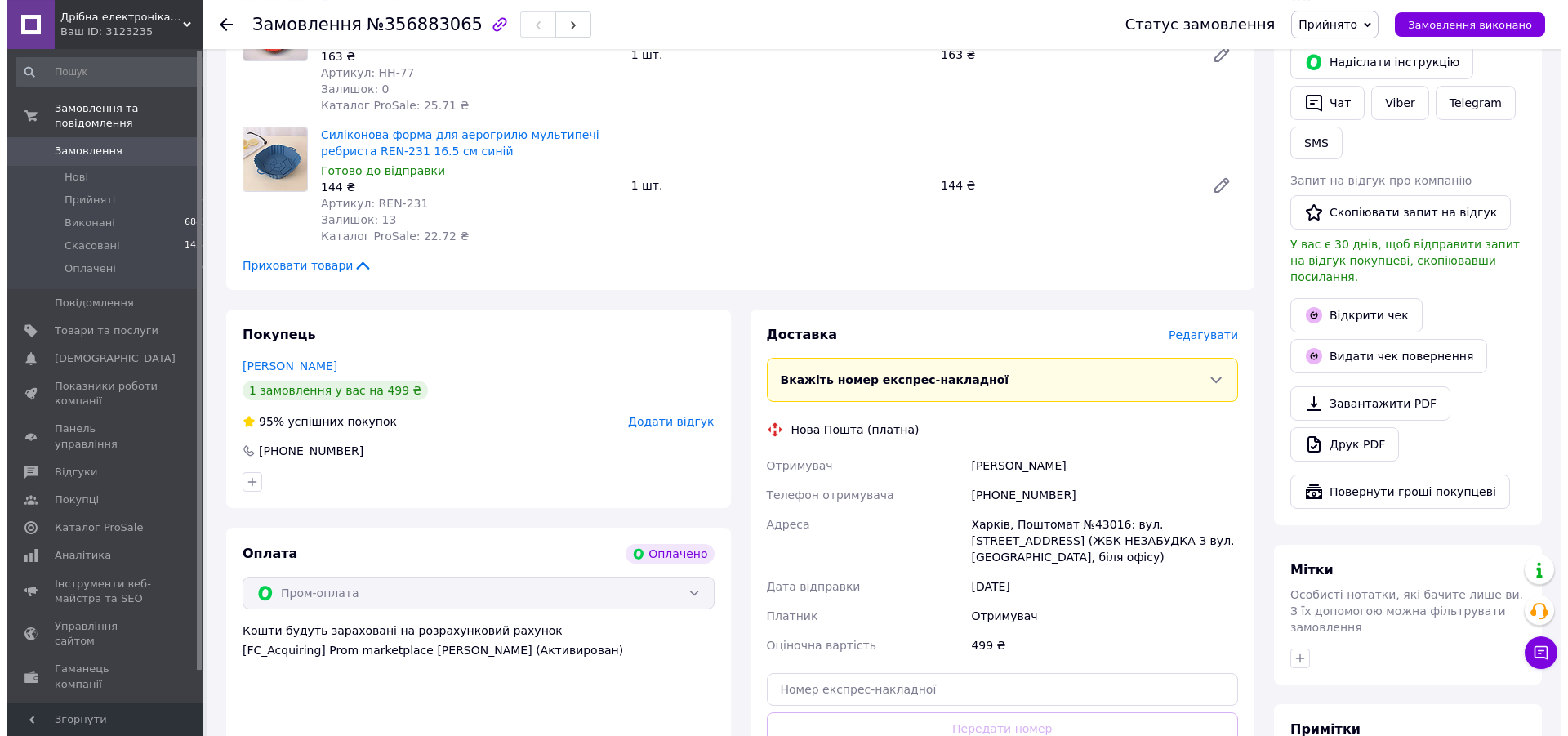
scroll to position [916, 0]
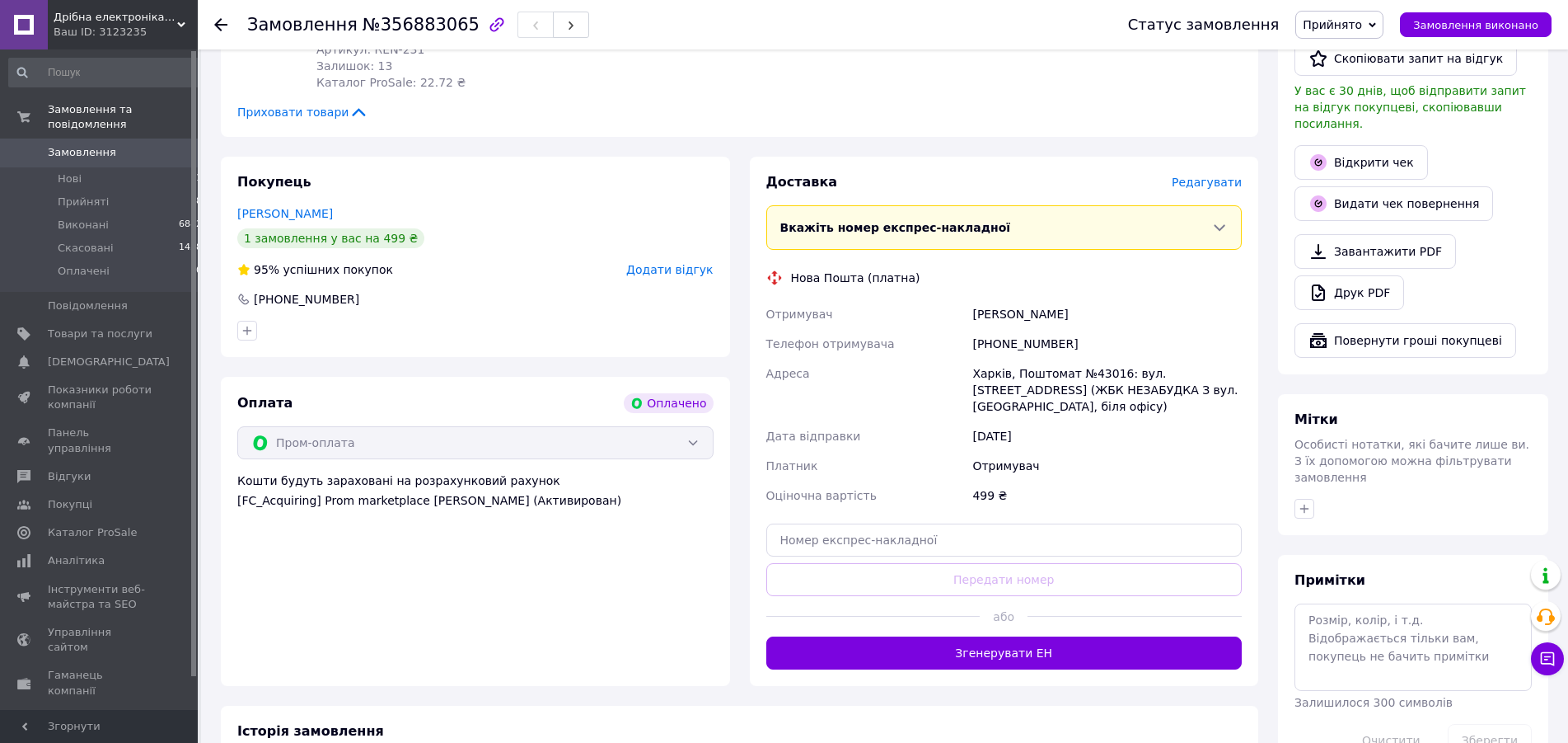
click at [1212, 175] on span "Редагувати" at bounding box center [1207, 182] width 70 height 13
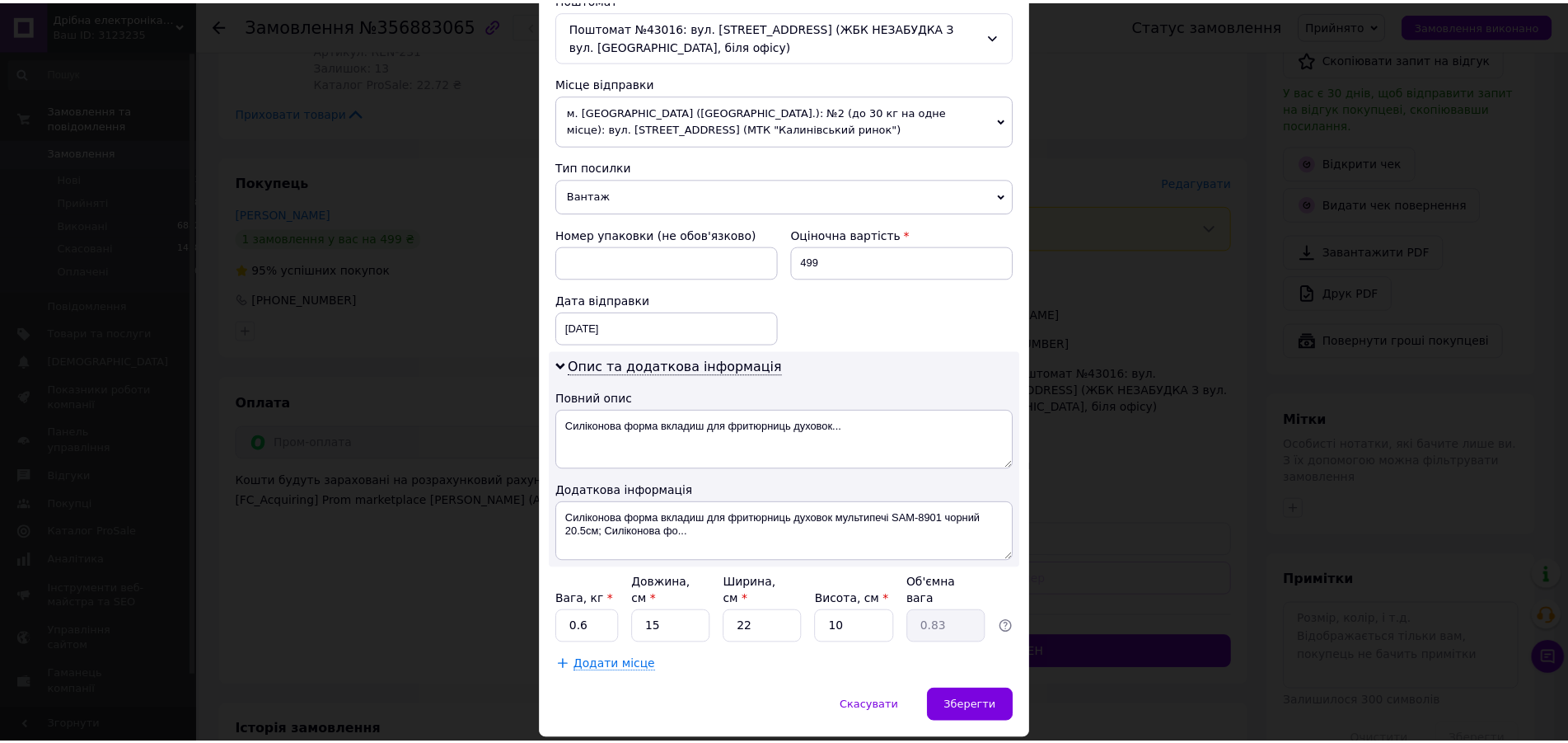
scroll to position [571, 0]
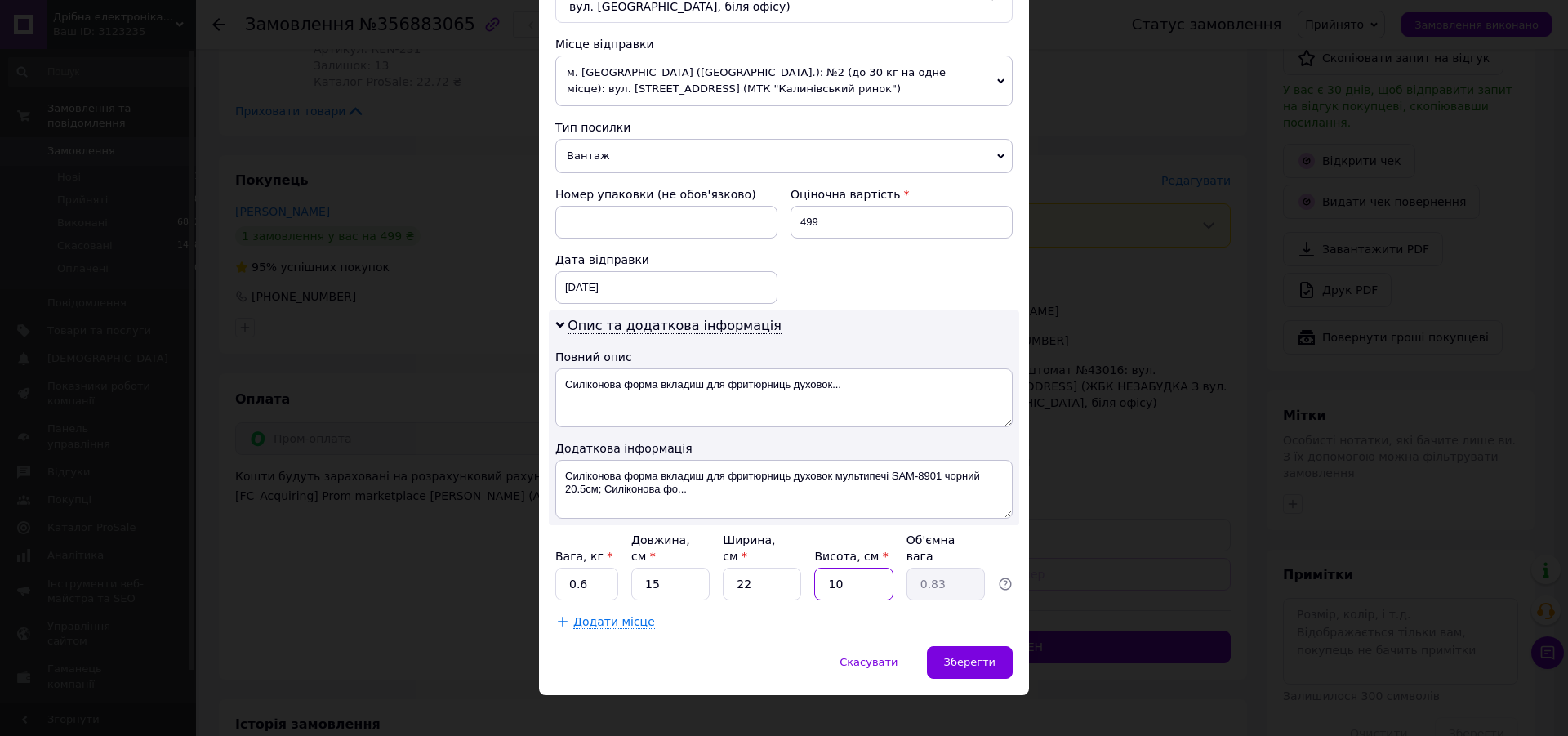
drag, startPoint x: 847, startPoint y: 572, endPoint x: 755, endPoint y: 567, distance: 92.1
click at [814, 567] on input "10" at bounding box center [854, 584] width 78 height 33
type input "1"
type input "0.1"
type input "12"
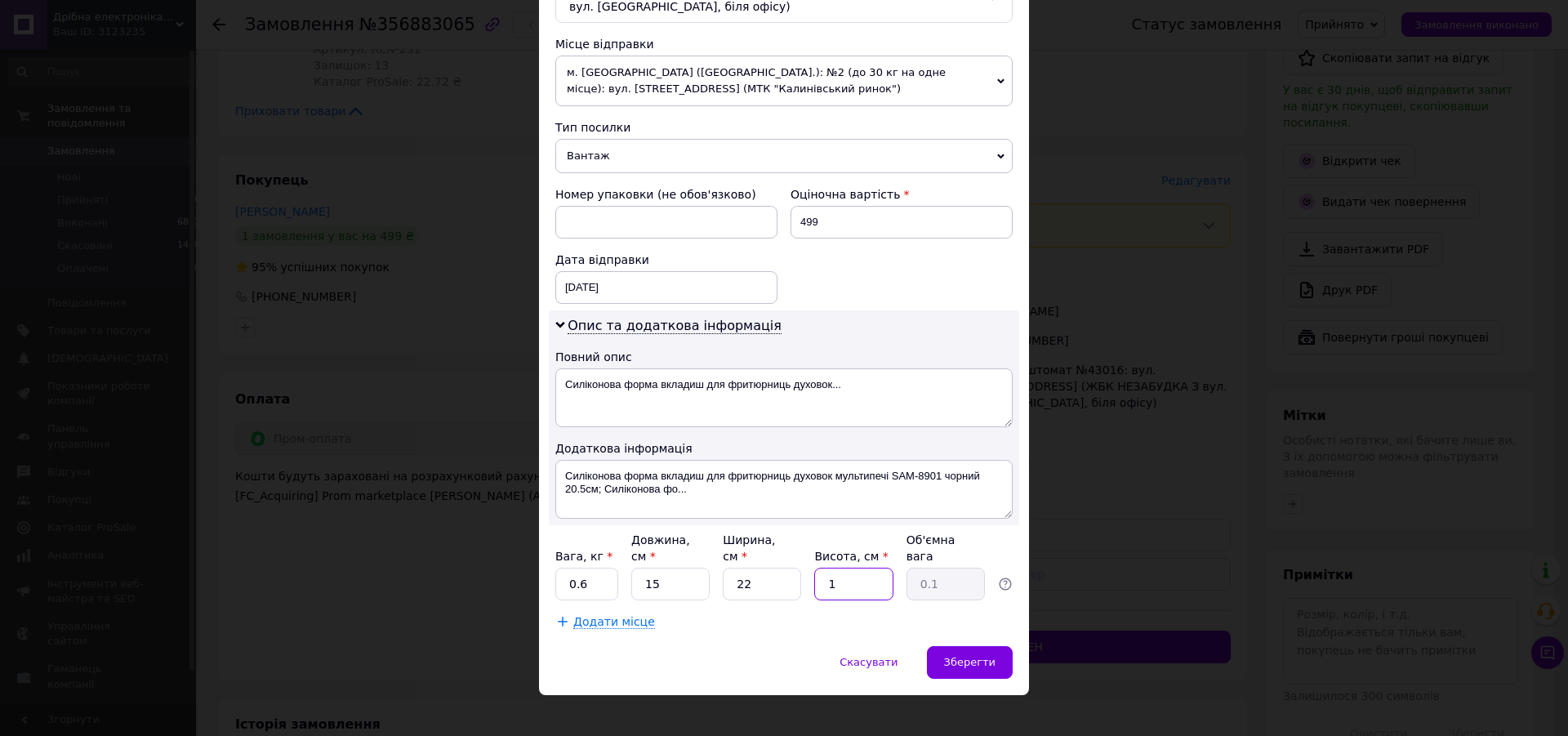
type input "0.99"
type input "12"
click at [958, 656] on span "Зберегти" at bounding box center [969, 662] width 51 height 12
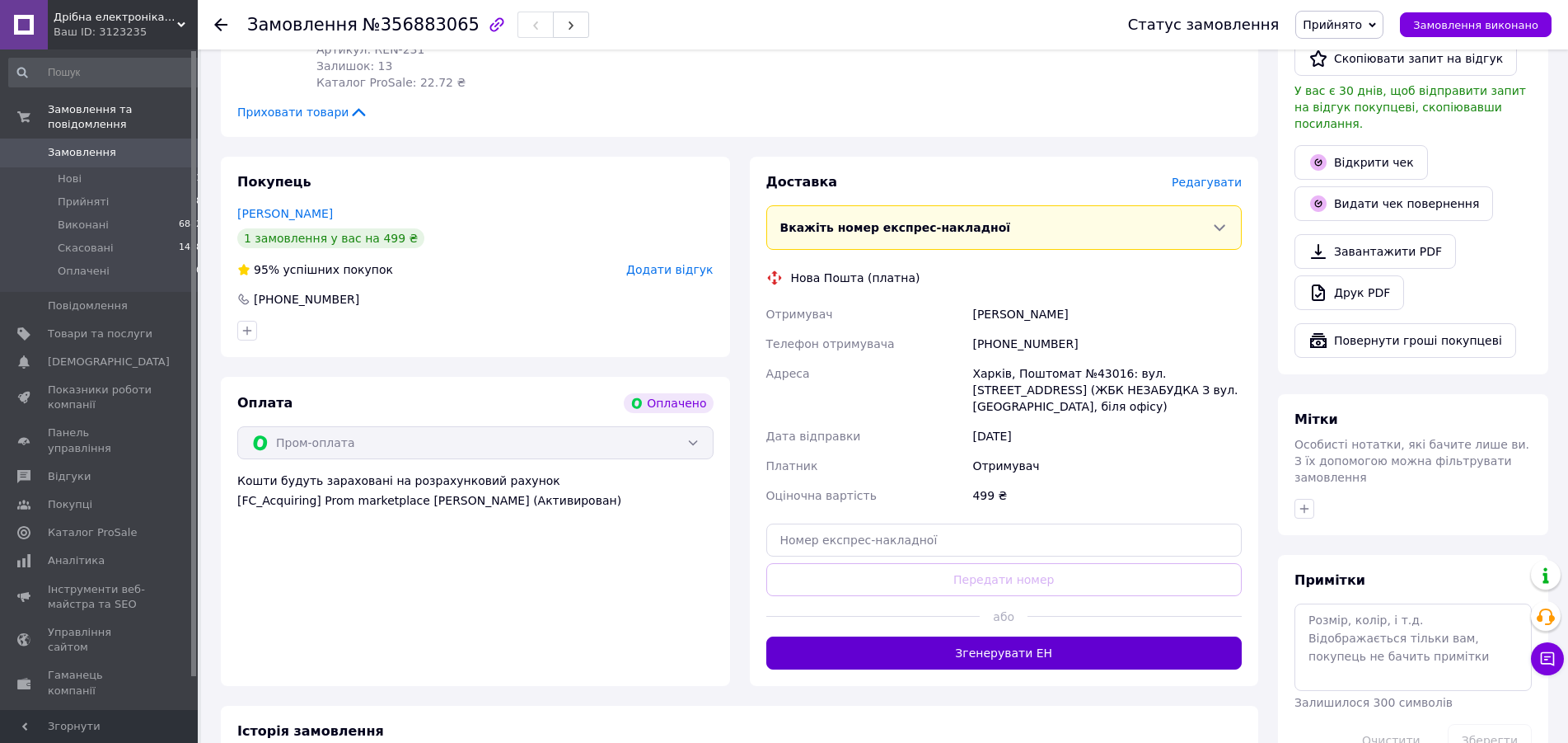
click at [1016, 636] on button "Згенерувати ЕН" at bounding box center [1004, 653] width 476 height 33
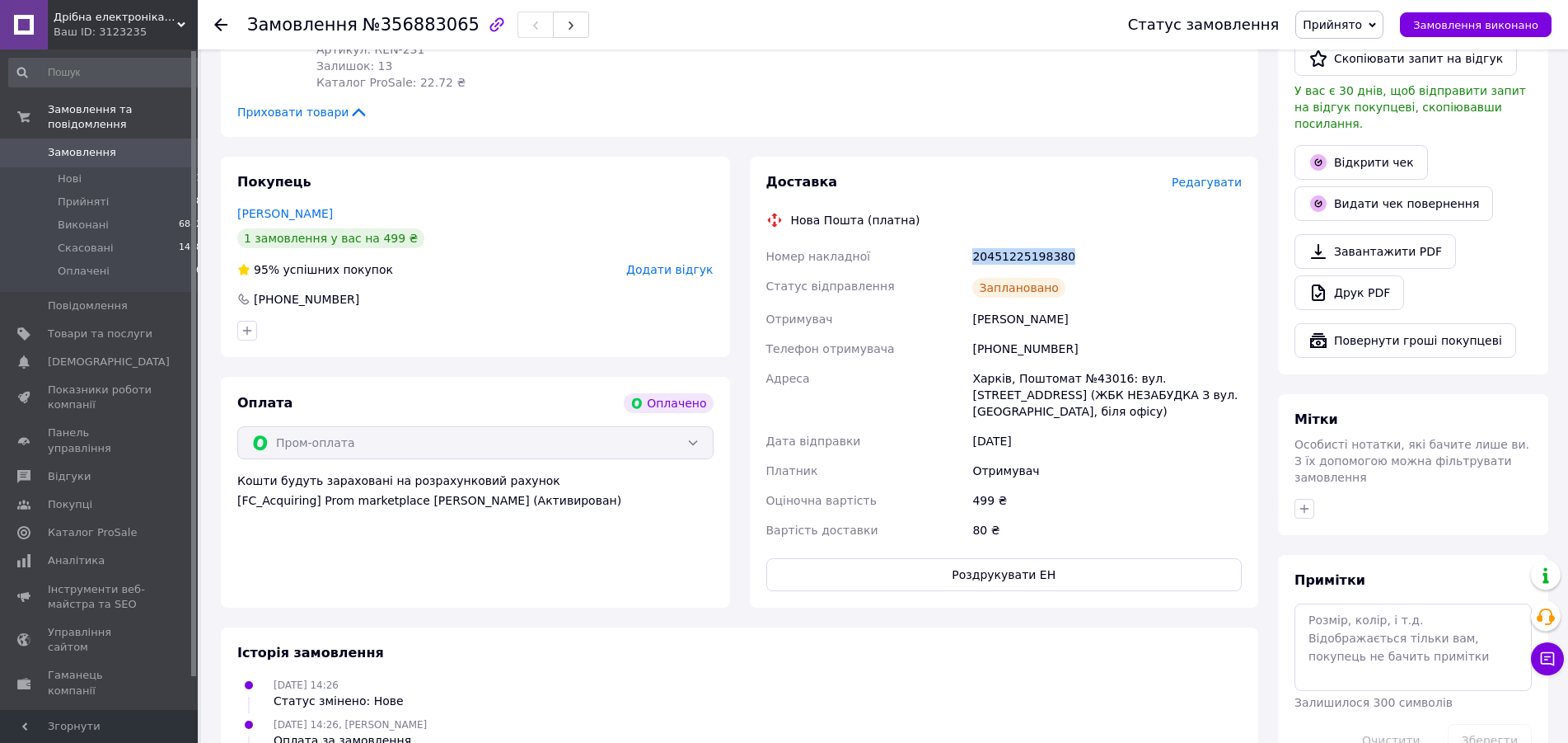
drag, startPoint x: 1080, startPoint y: 235, endPoint x: 970, endPoint y: 240, distance: 110.1
click at [970, 241] on div "20451225198380" at bounding box center [1107, 256] width 276 height 30
copy div "20451225198380"
click at [1341, 22] on span "Прийнято" at bounding box center [1333, 25] width 60 height 13
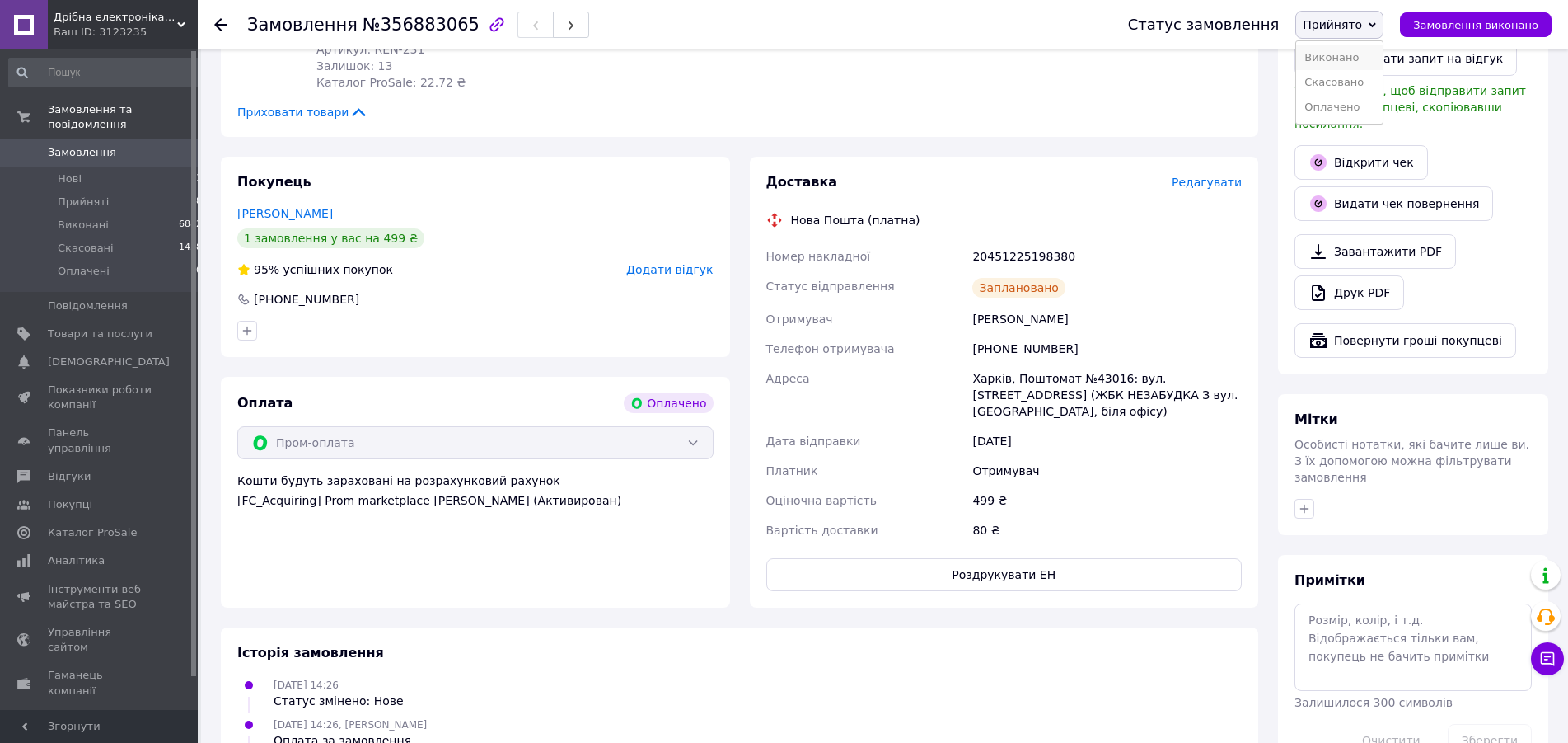
click at [1334, 61] on li "Виконано" at bounding box center [1339, 58] width 87 height 25
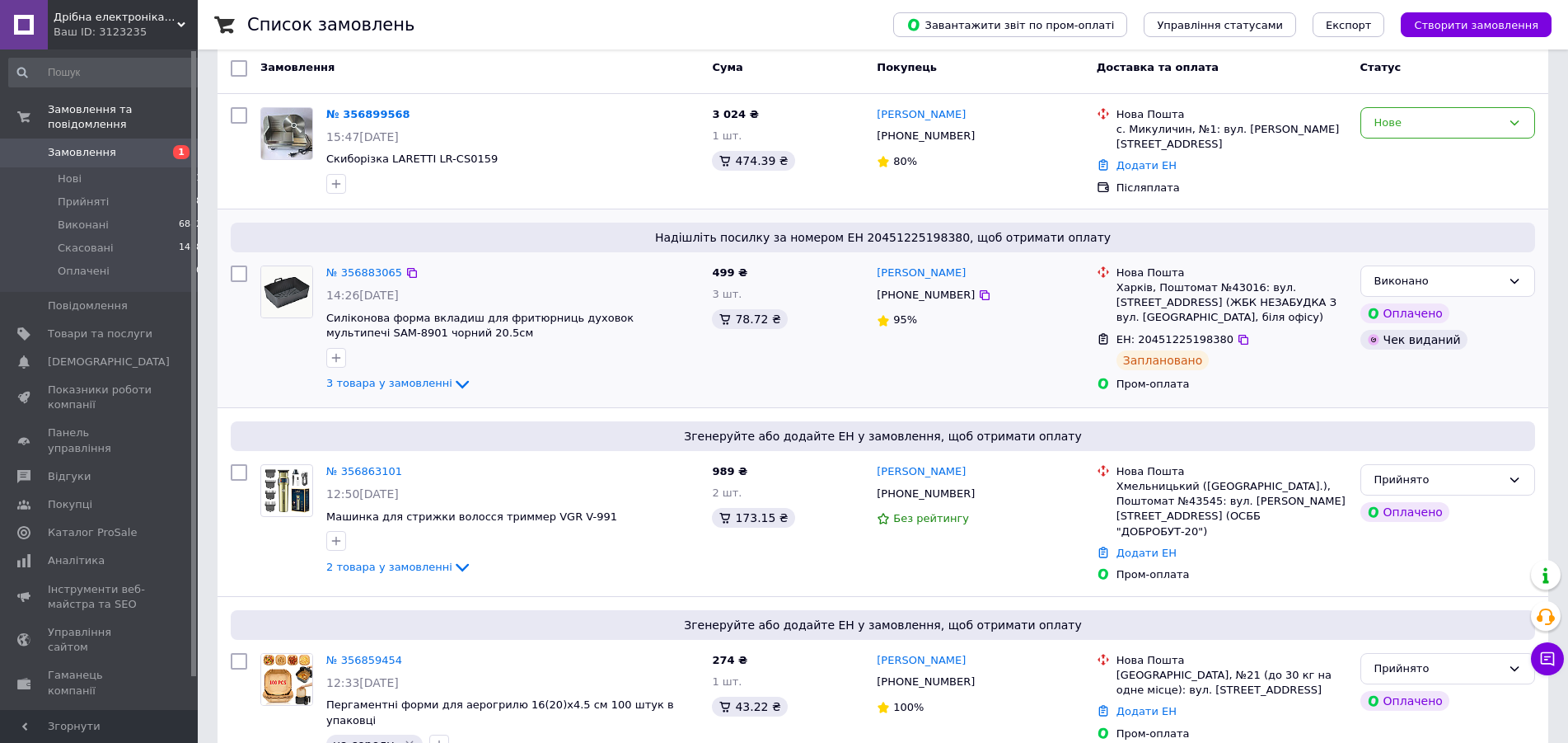
scroll to position [253, 0]
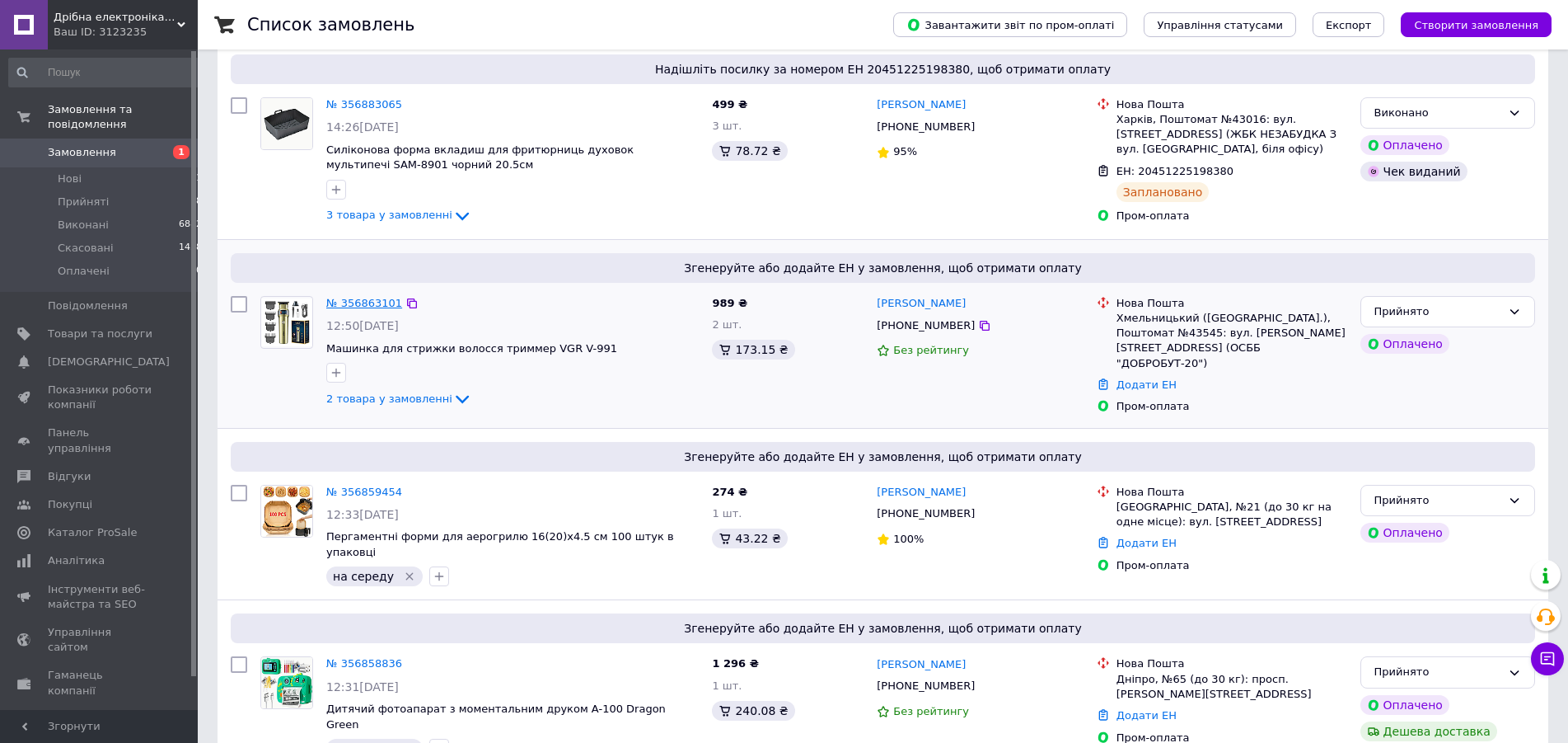
click at [365, 300] on link "№ 356863101" at bounding box center [364, 303] width 75 height 12
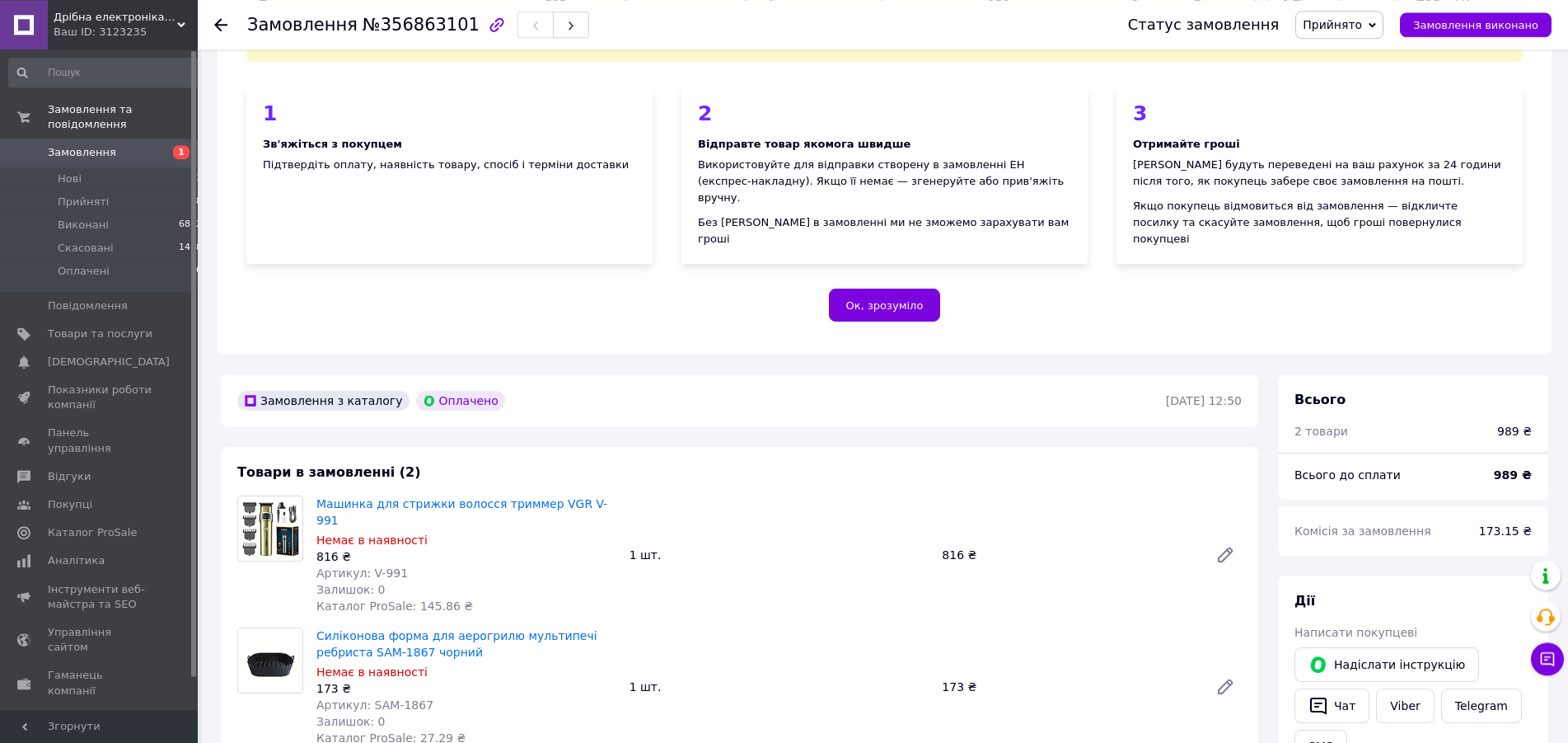
scroll to position [253, 0]
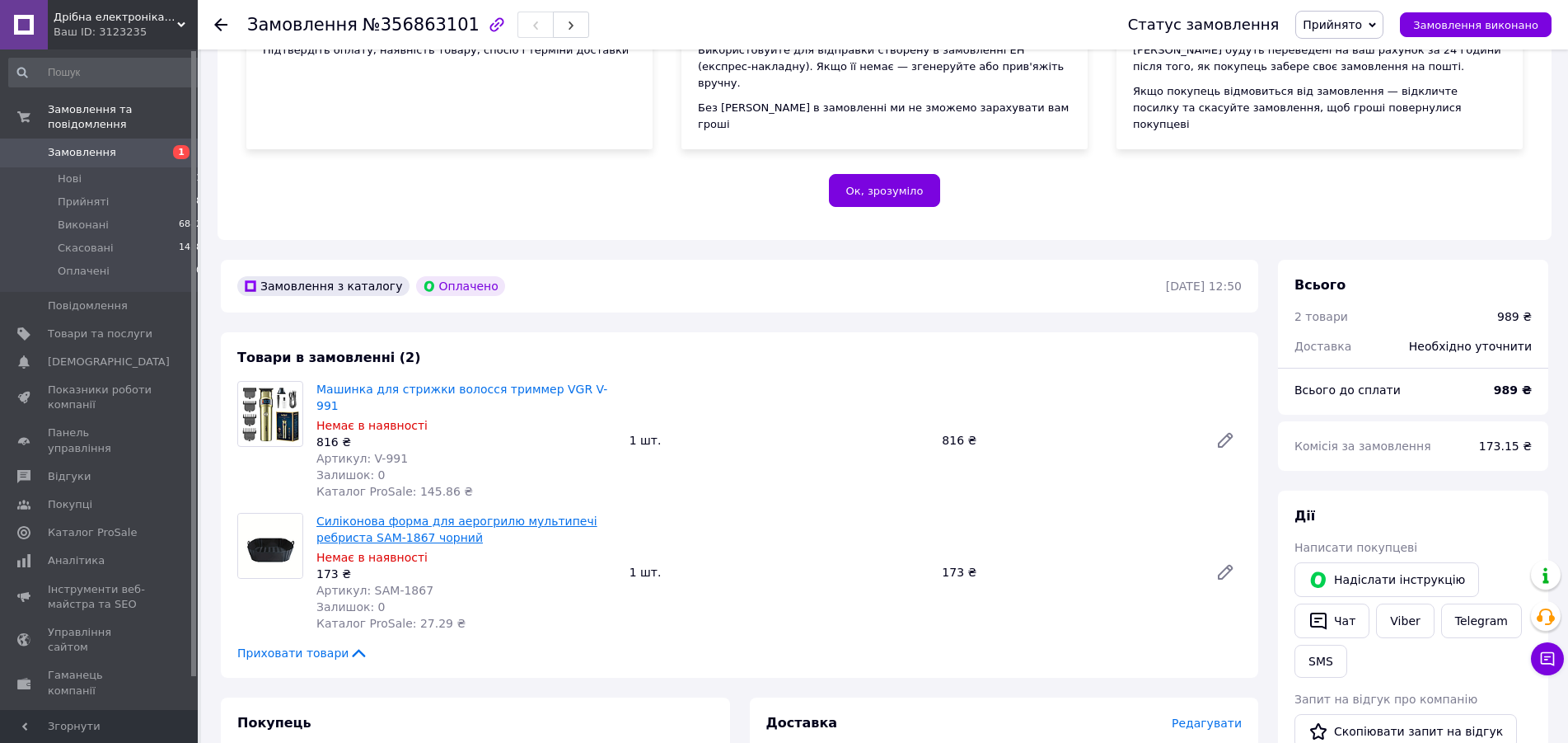
click at [438, 514] on link "Силіконова форма для аерогрилю мультипечі ребриста SAM-1867 чорний" at bounding box center [457, 529] width 281 height 30
click at [371, 382] on link "Машинка для стрижки волосся триммер VGR V-991" at bounding box center [462, 397] width 291 height 30
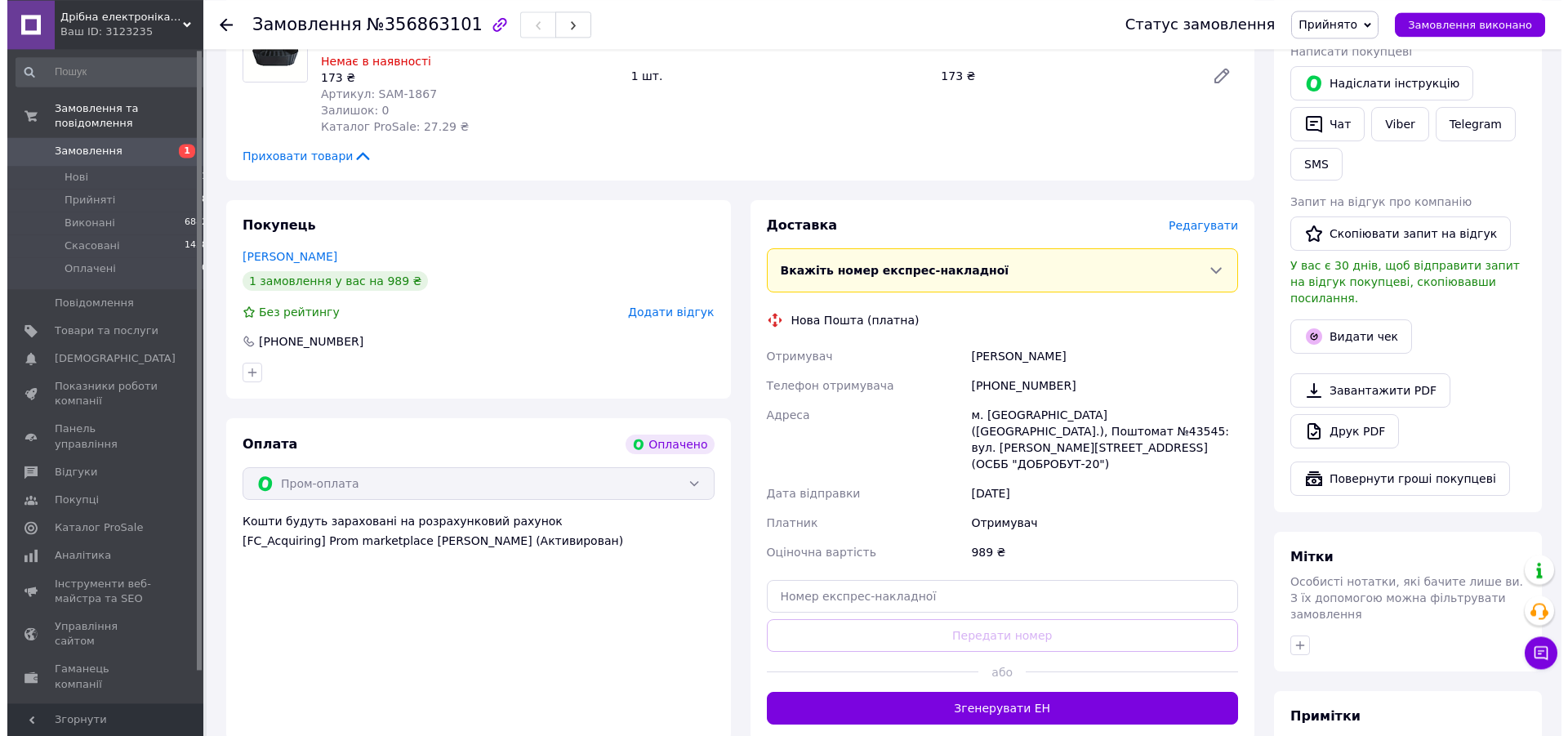
scroll to position [750, 0]
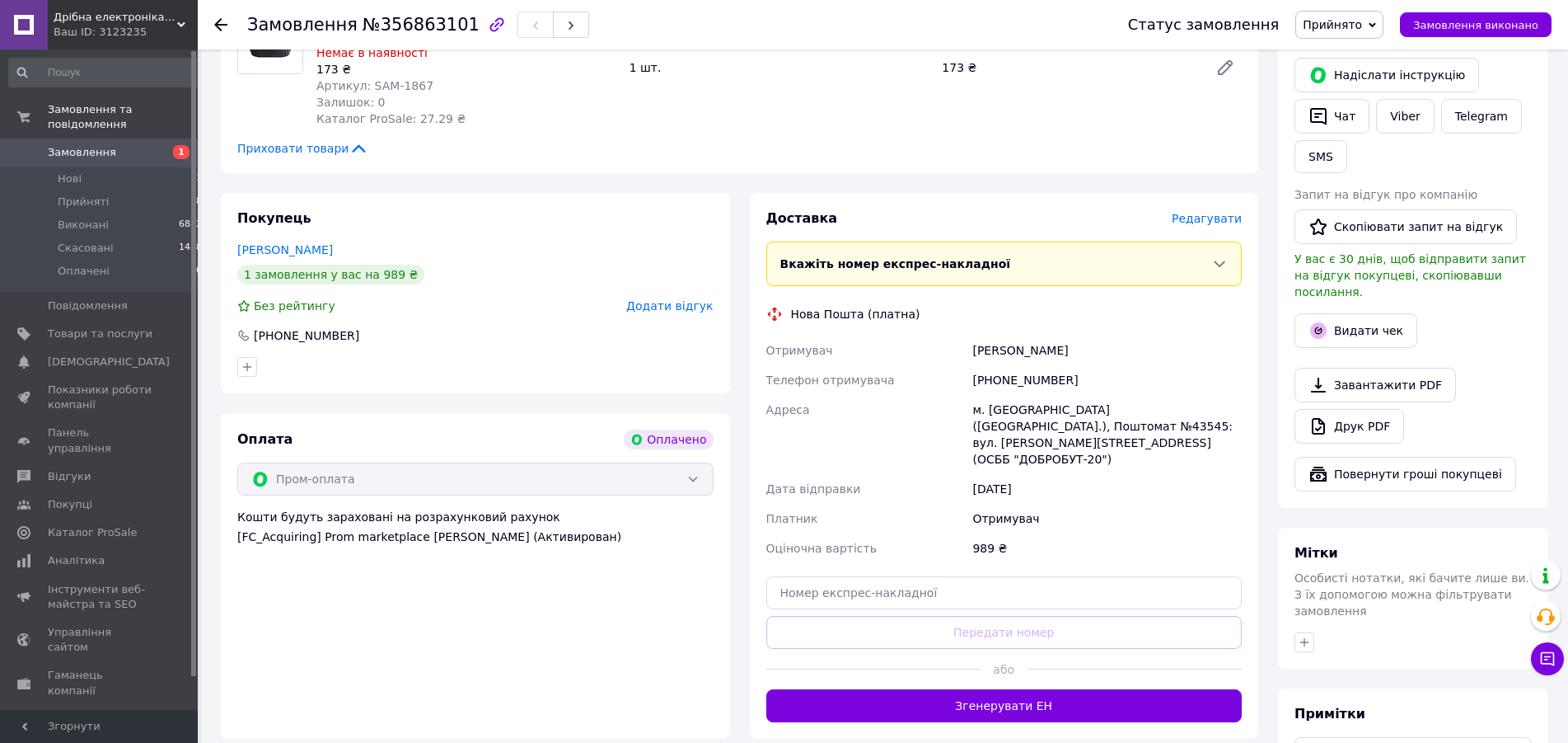
click at [1210, 212] on span "Редагувати" at bounding box center [1207, 218] width 70 height 13
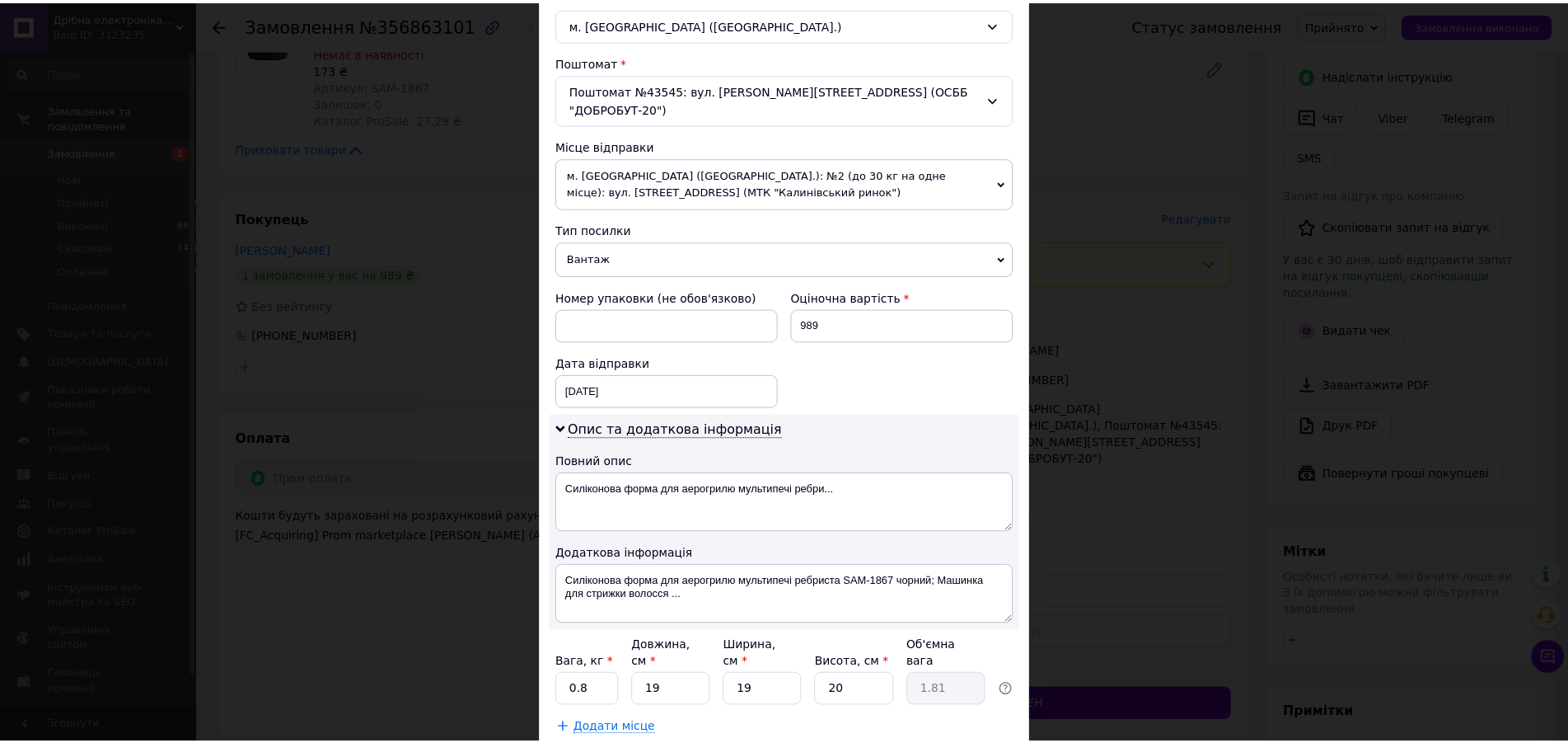
scroll to position [554, 0]
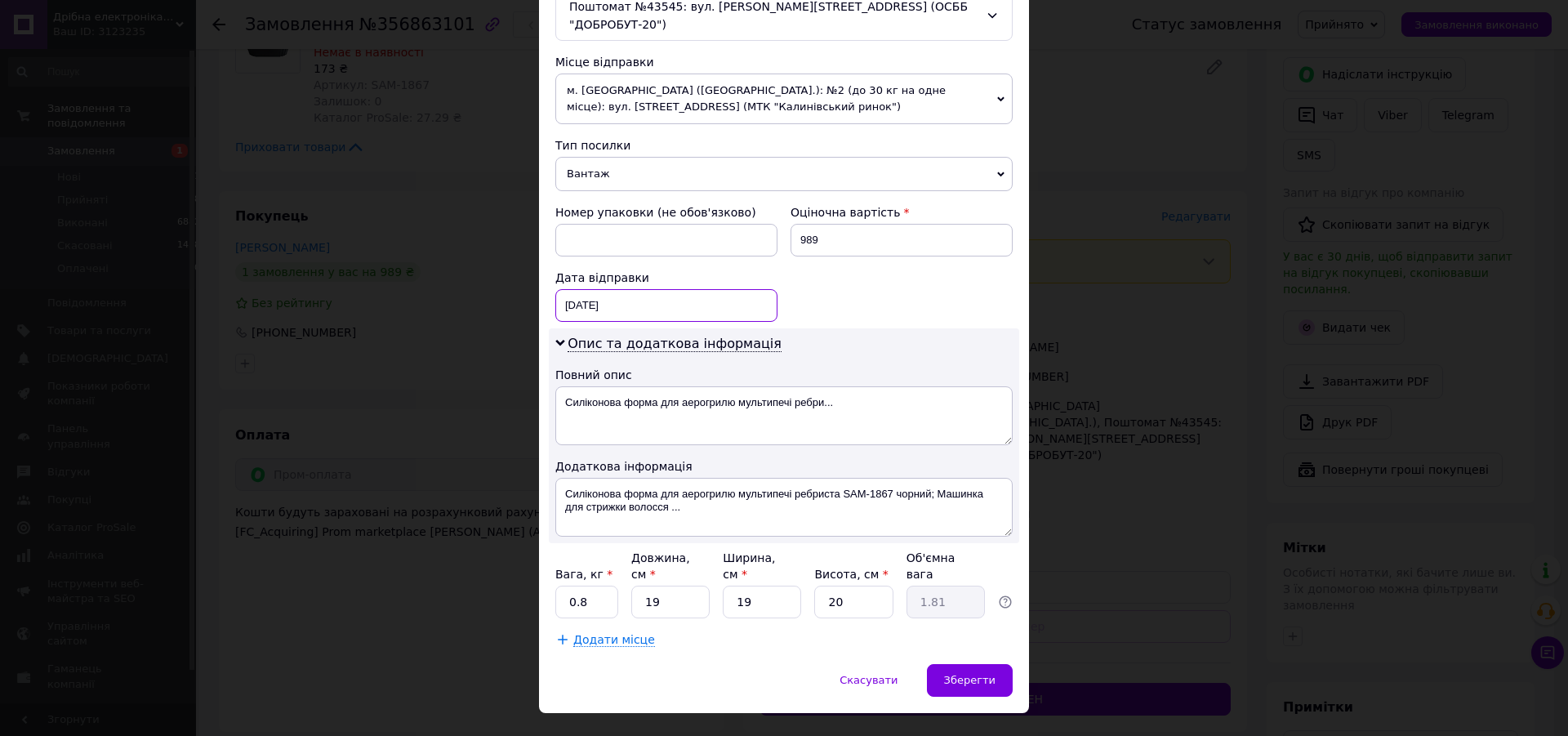
click at [640, 293] on input "[DATE]" at bounding box center [667, 306] width 223 height 33
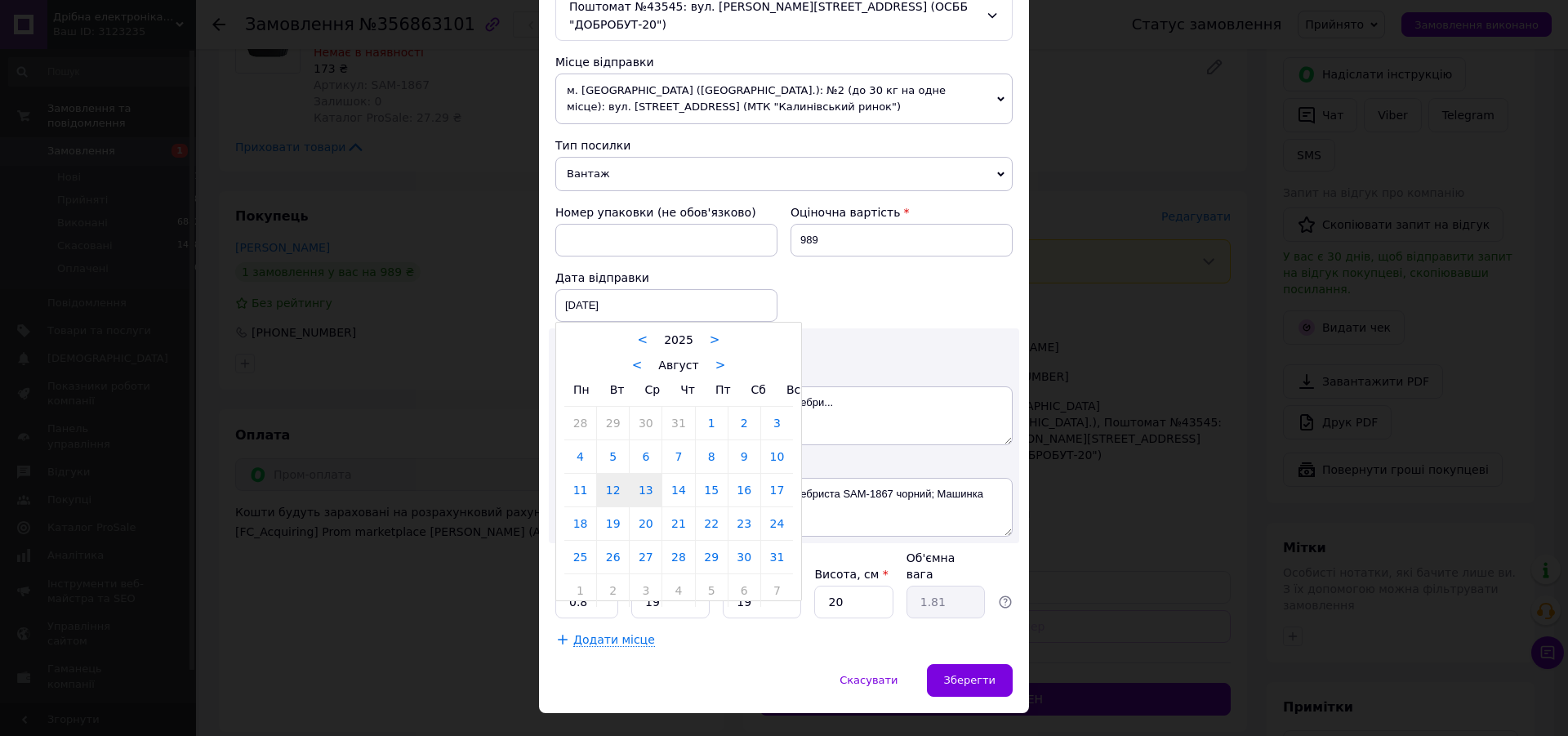
click at [641, 479] on link "13" at bounding box center [646, 490] width 32 height 33
type input "[DATE]"
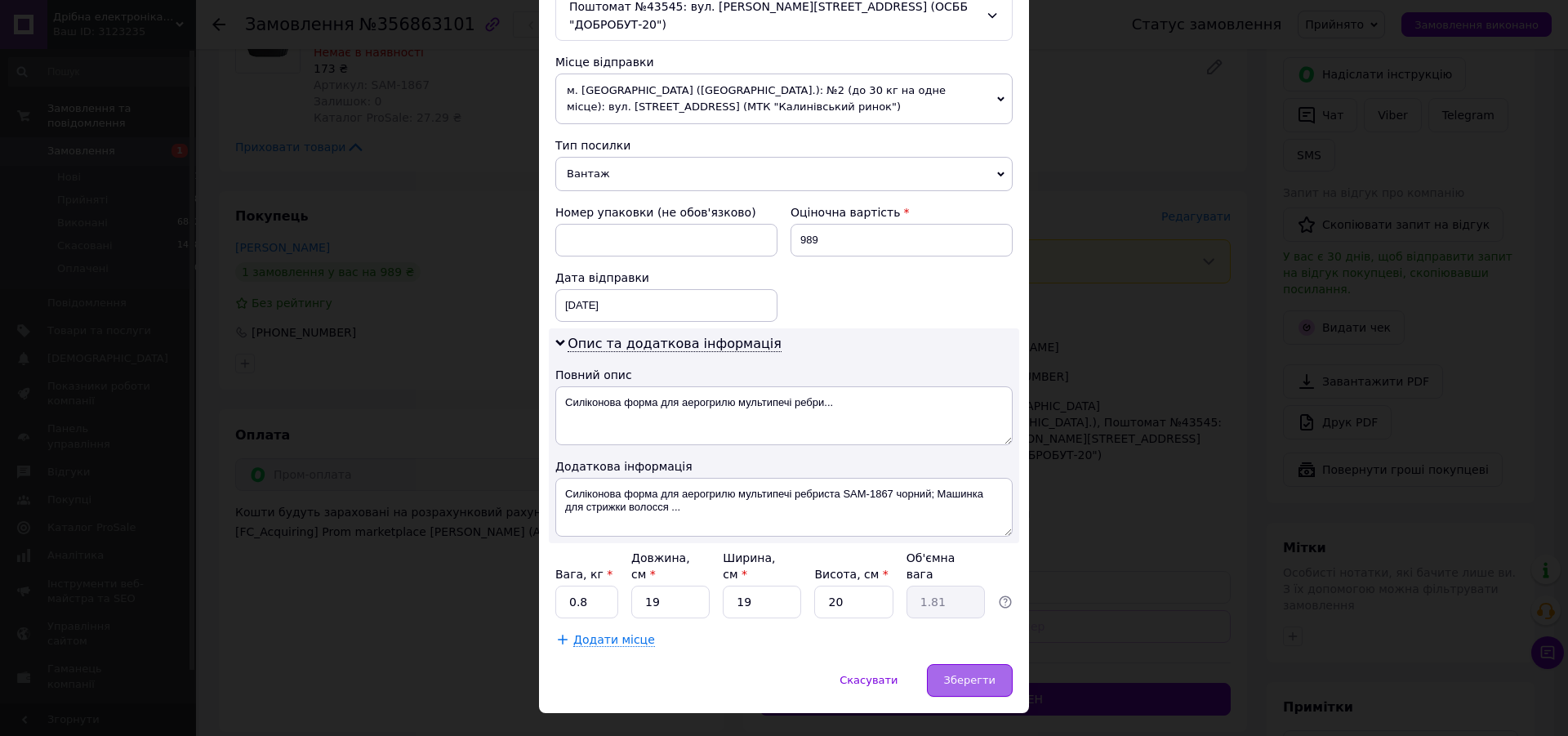
click at [957, 673] on span "Зберегти" at bounding box center [969, 680] width 51 height 12
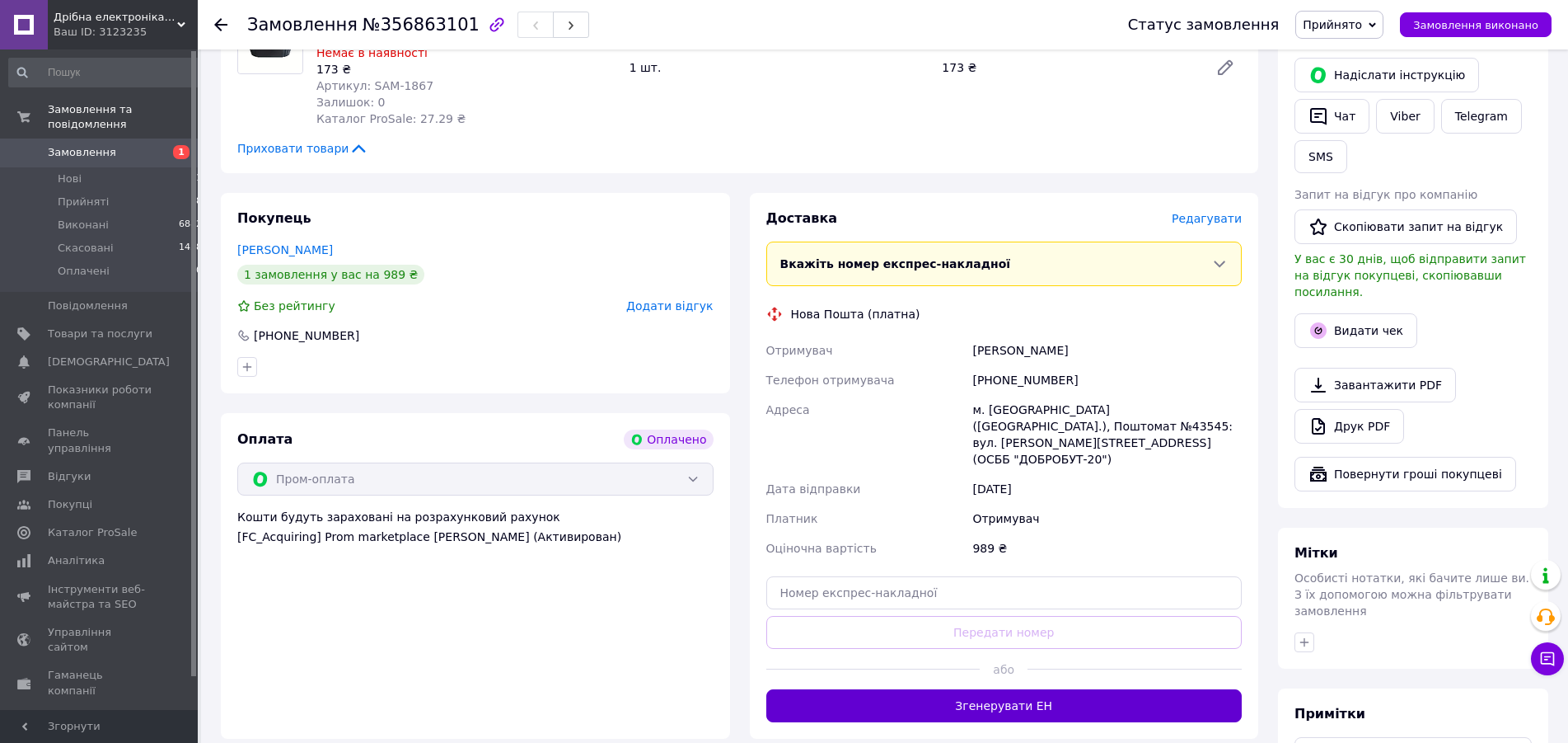
click at [976, 689] on button "Згенерувати ЕН" at bounding box center [1004, 706] width 476 height 33
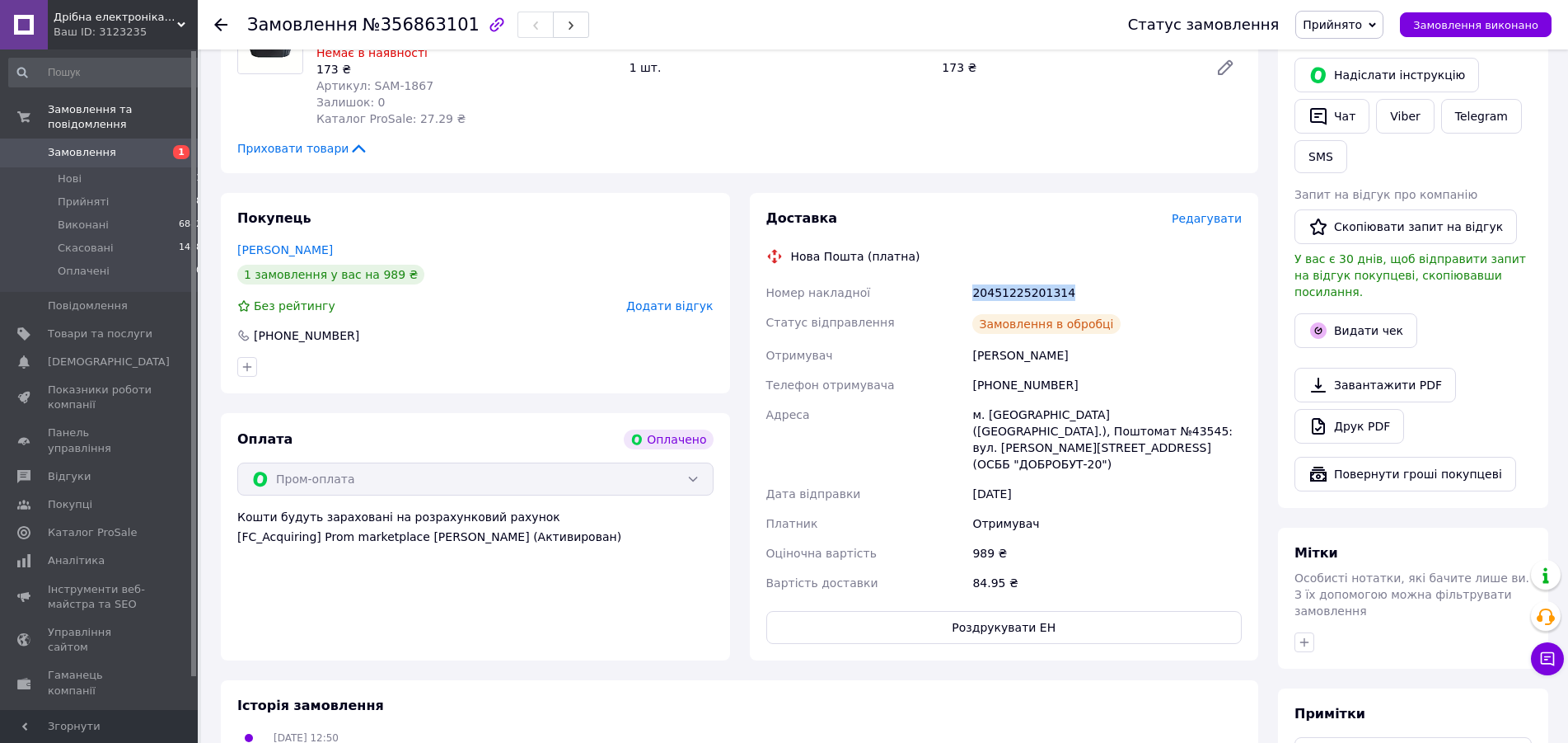
drag, startPoint x: 1092, startPoint y: 260, endPoint x: 937, endPoint y: 260, distance: 155.0
click at [937, 278] on div "Номер накладної 20451225201314 Статус відправлення Замовлення в обробці Отримув…" at bounding box center [1004, 438] width 483 height 320
copy div "Номер накладної 20451225201314"
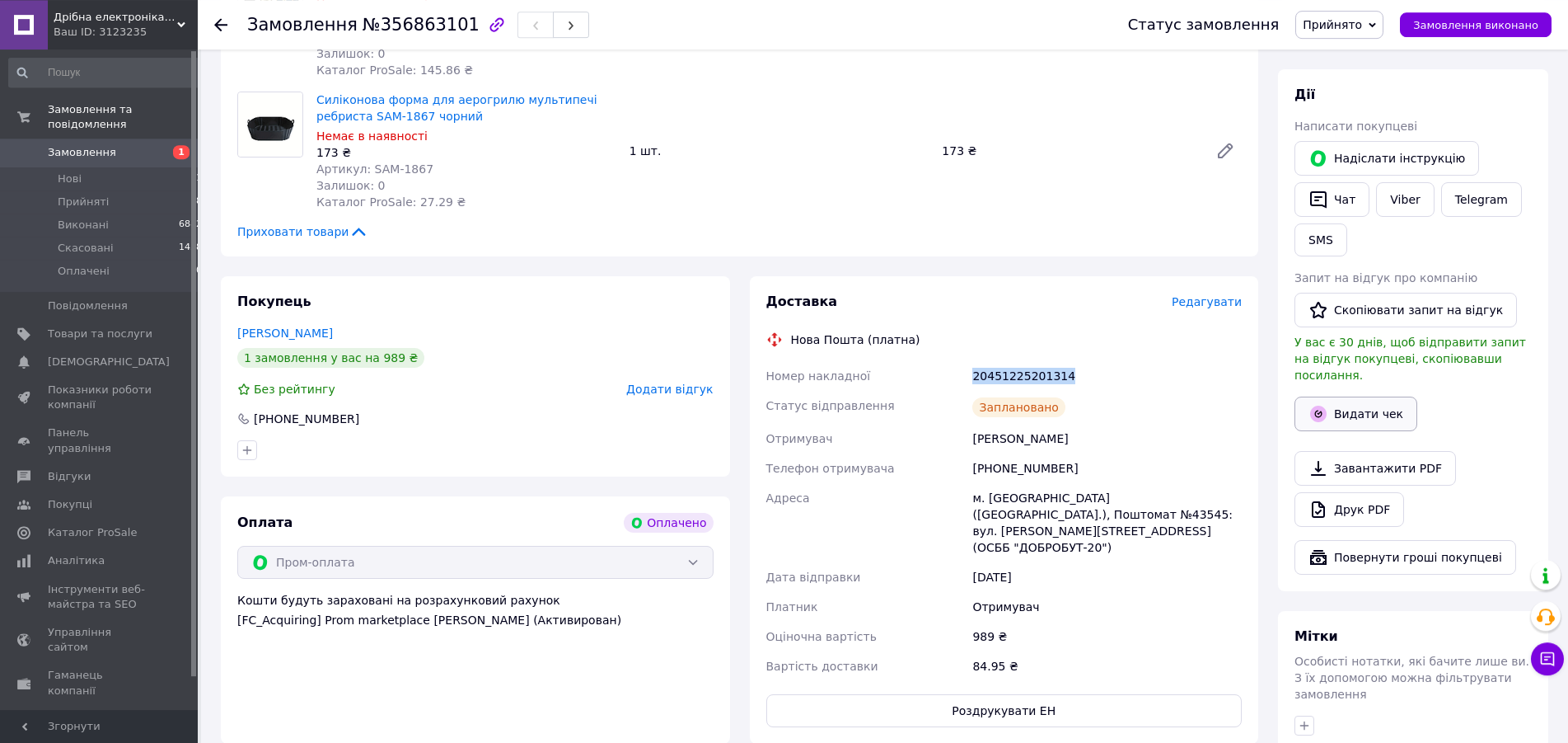
scroll to position [673, 0]
click at [1384, 397] on button "Видати чек" at bounding box center [1356, 414] width 123 height 34
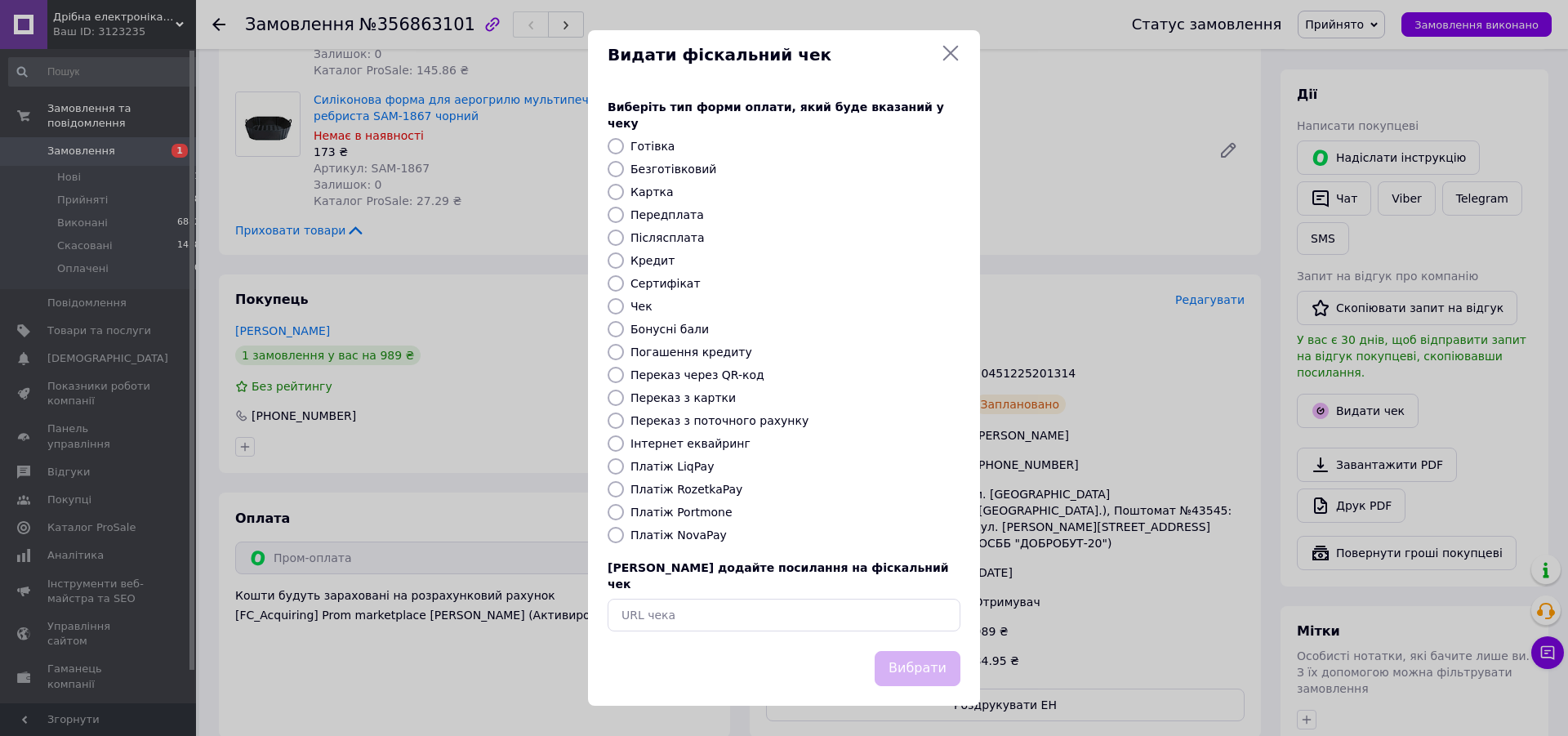
click at [958, 63] on icon at bounding box center [951, 53] width 20 height 20
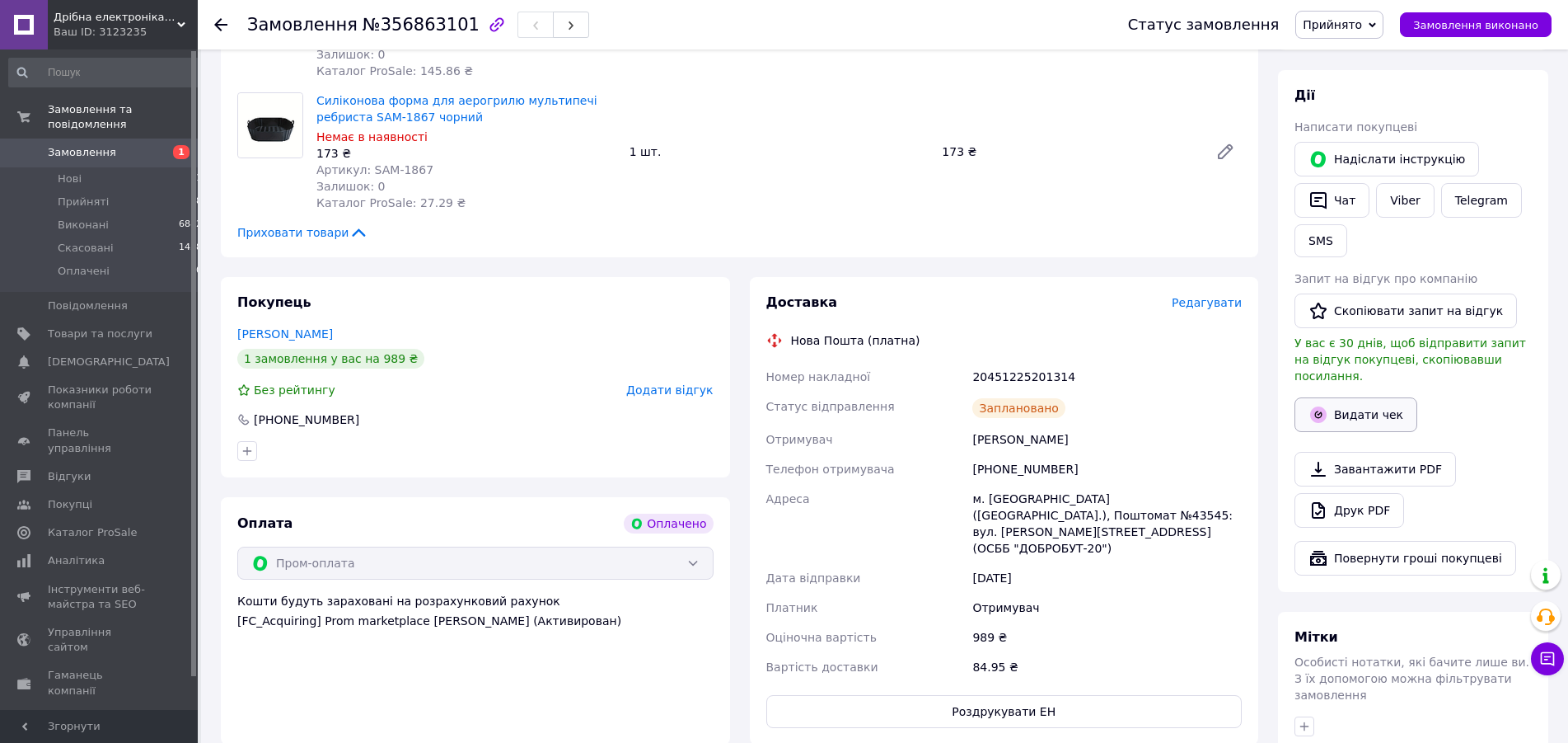
click at [1351, 397] on button "Видати чек" at bounding box center [1356, 414] width 123 height 34
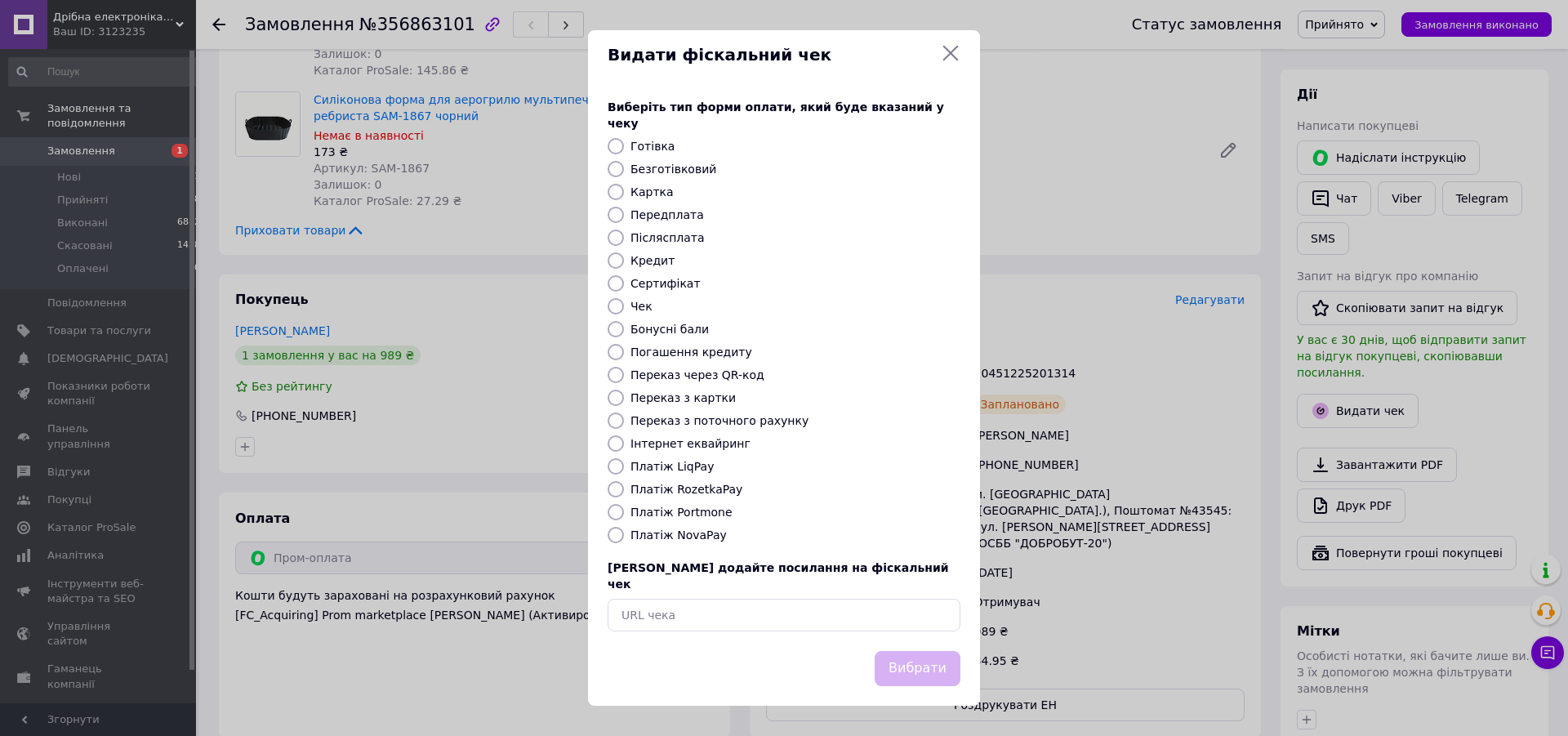
click at [668, 491] on label "Платіж RozetkaPay" at bounding box center [686, 488] width 112 height 13
click at [624, 491] on input "Платіж RozetkaPay" at bounding box center [615, 489] width 17 height 17
radio input "true"
click at [927, 659] on button "Вибрати" at bounding box center [917, 668] width 86 height 35
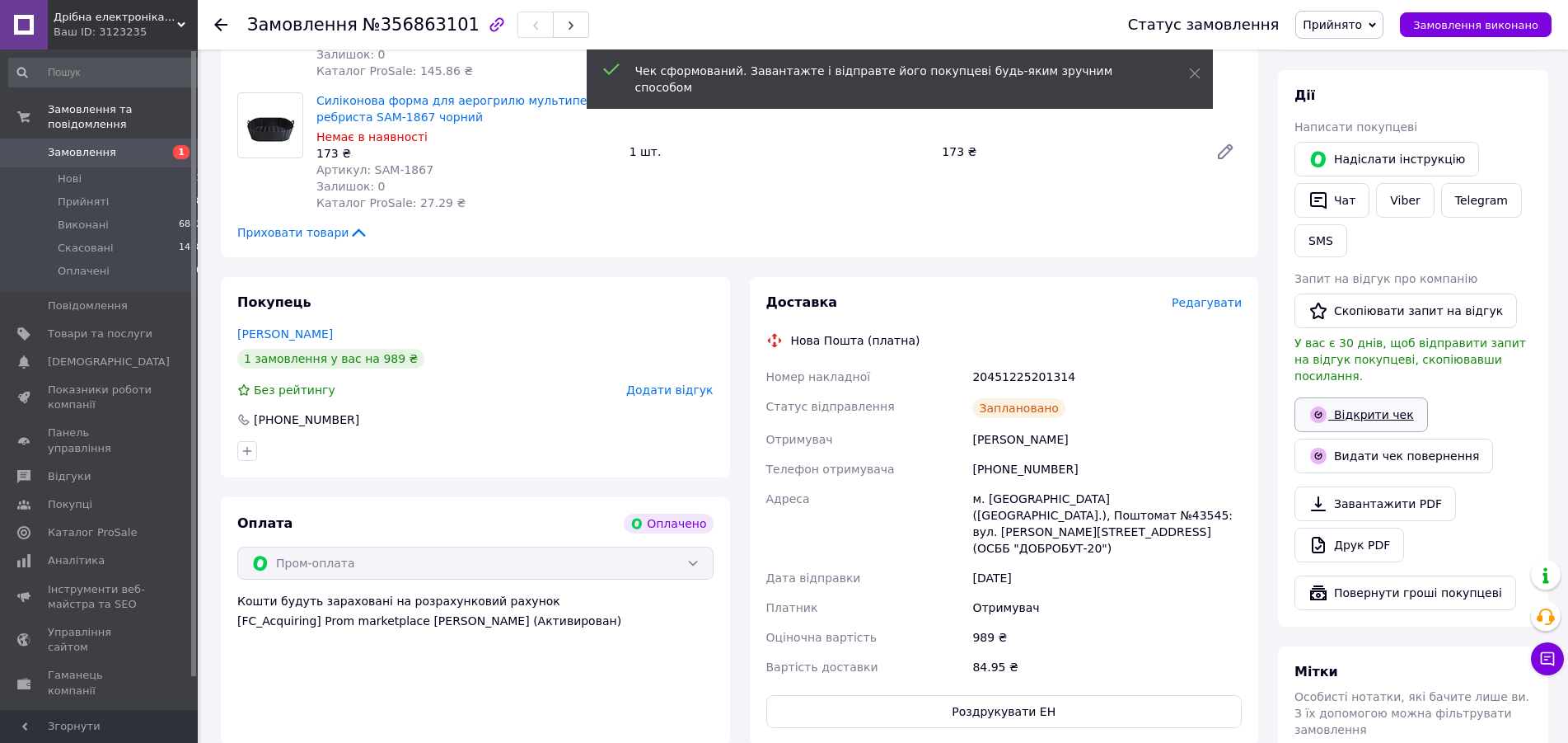
click at [1359, 397] on link "Відкрити чек" at bounding box center [1361, 414] width 133 height 34
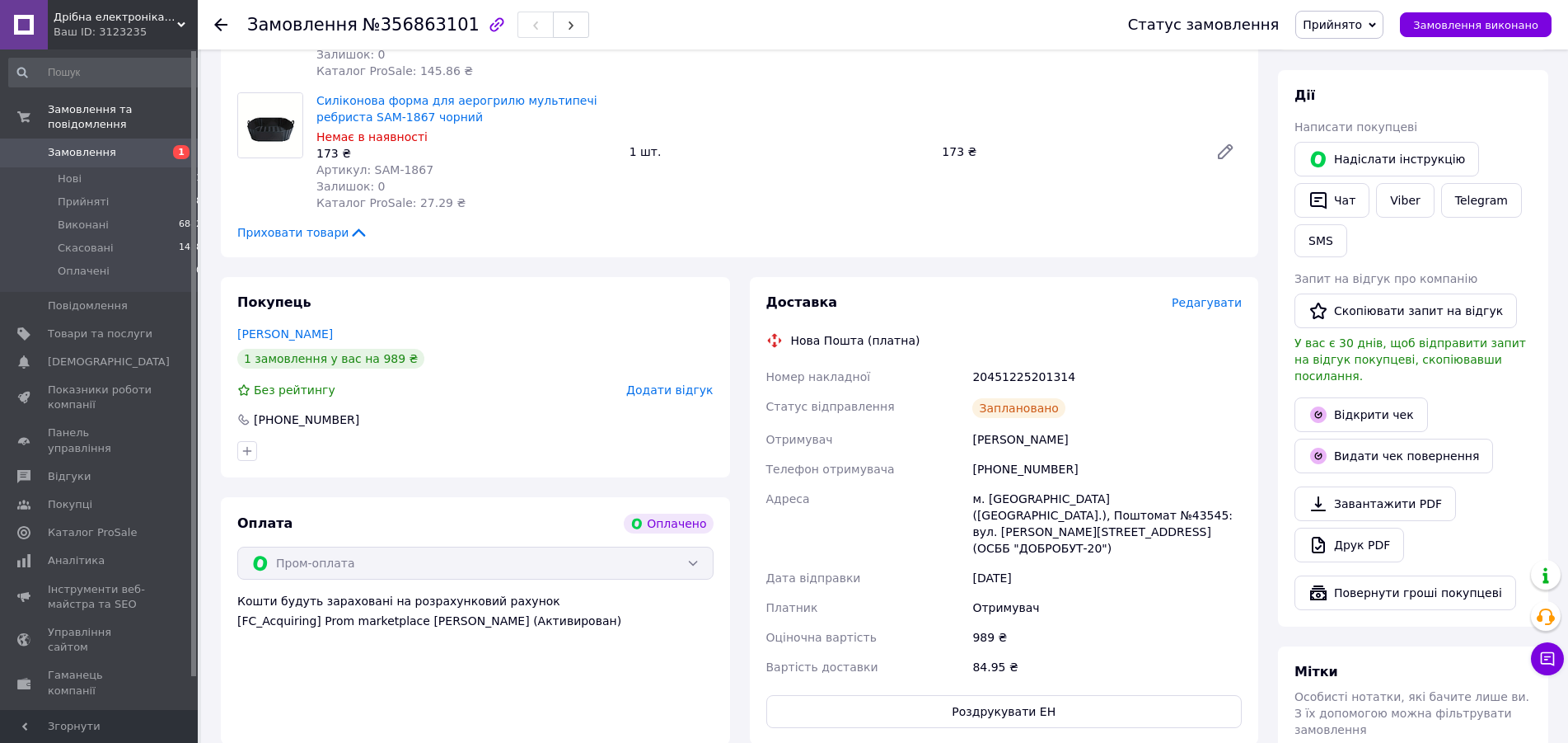
scroll to position [504, 0]
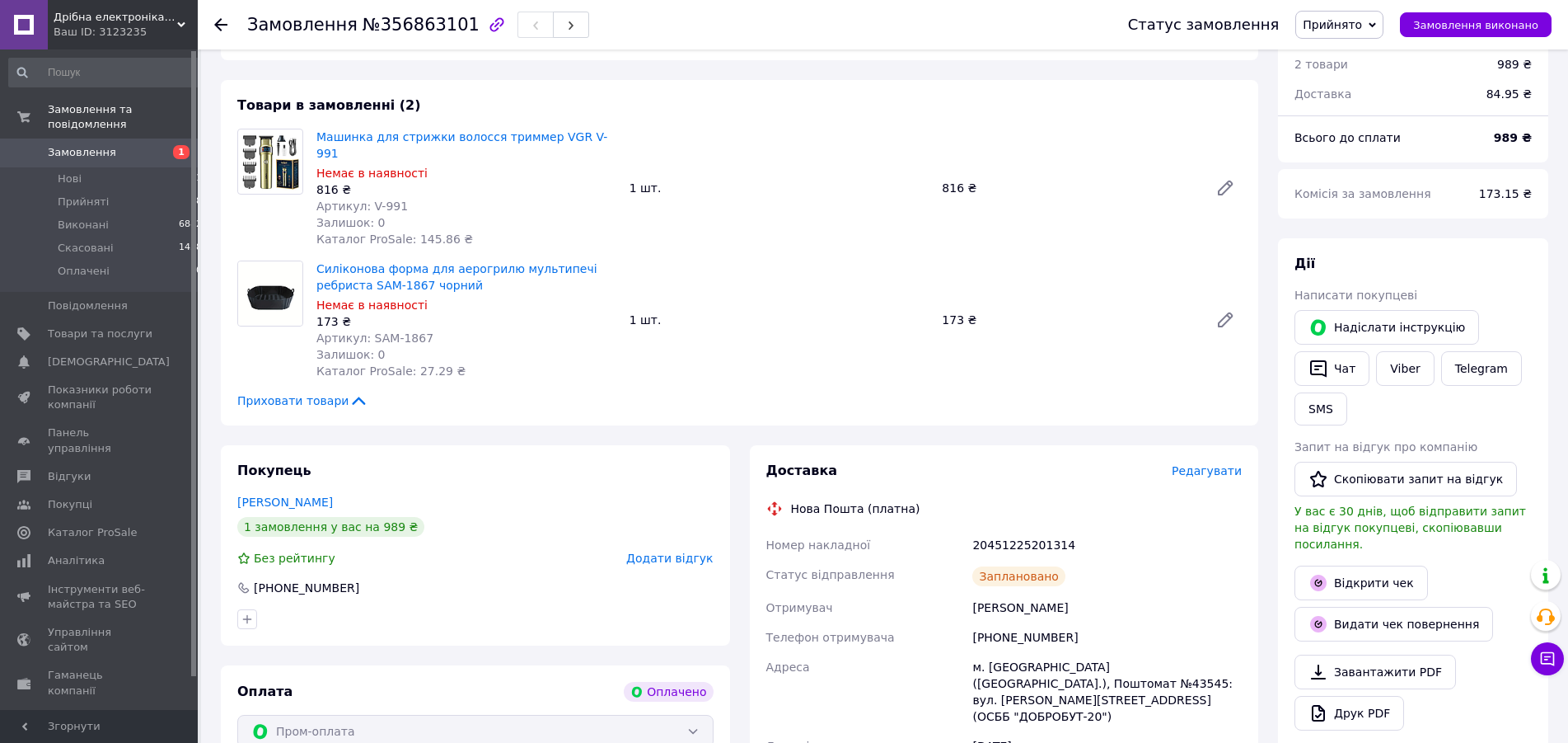
click at [1352, 31] on span "Прийнято" at bounding box center [1333, 25] width 60 height 13
click at [1352, 53] on li "Виконано" at bounding box center [1339, 58] width 87 height 25
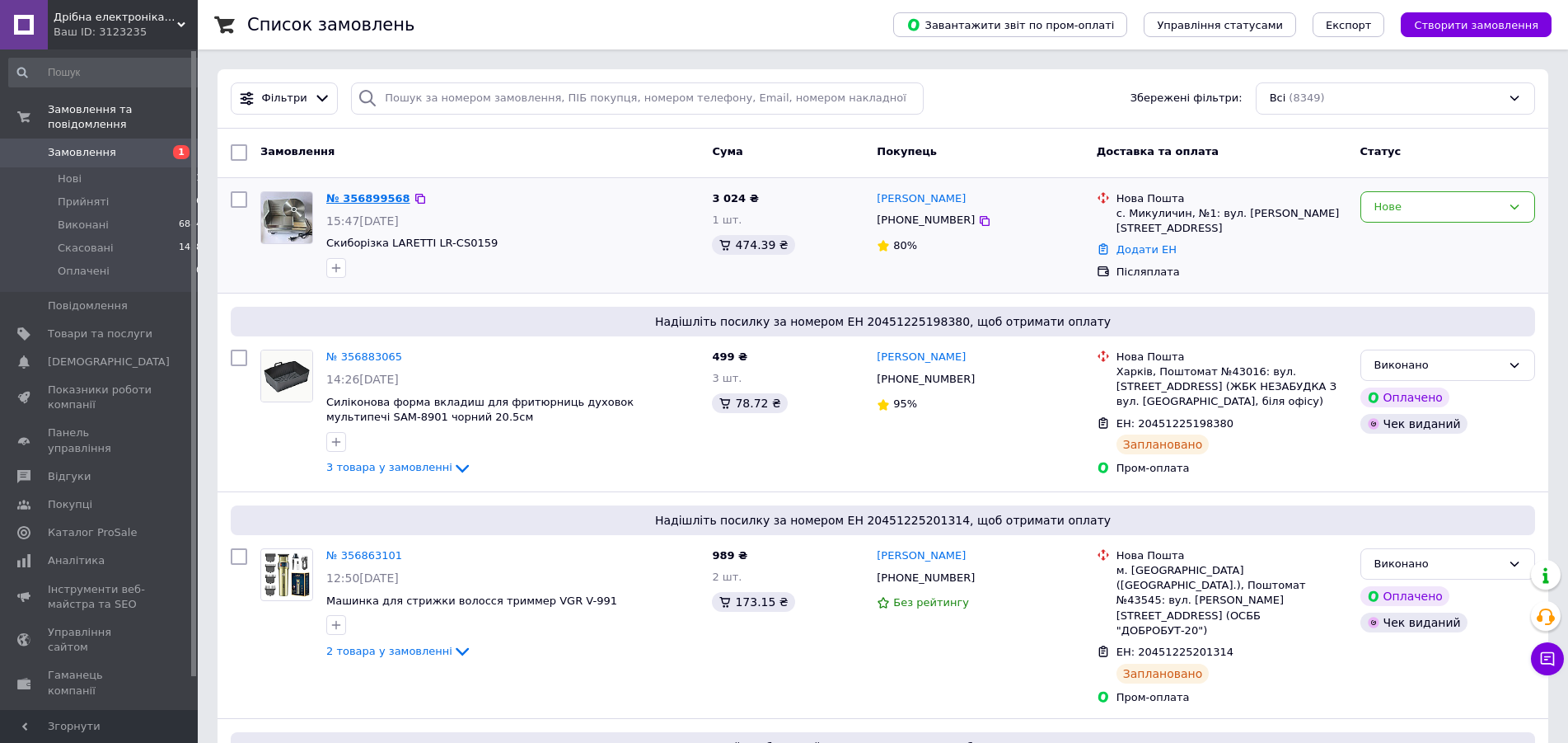
click at [367, 198] on link "№ 356899568" at bounding box center [368, 198] width 84 height 12
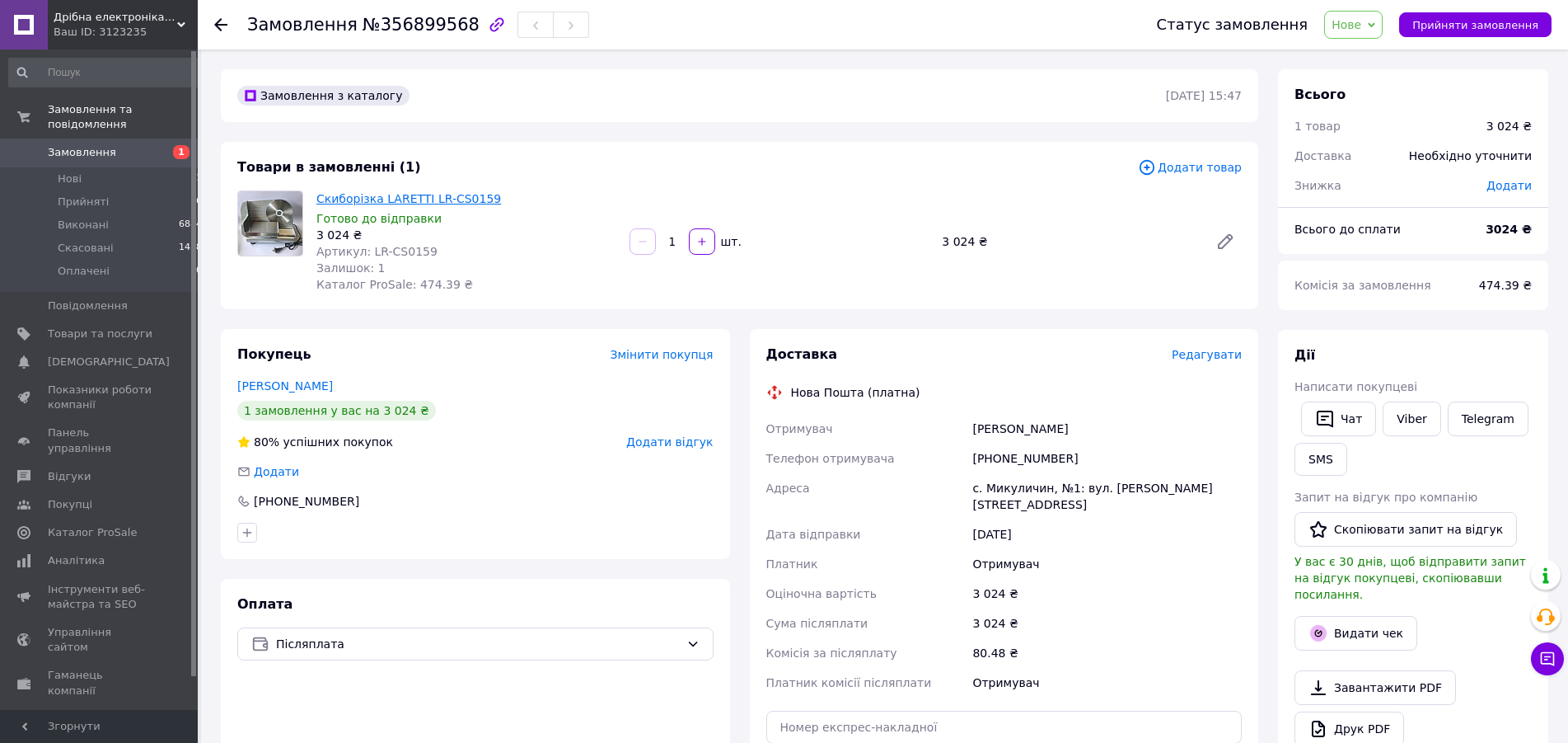
click at [417, 205] on link "Скиборізка LARETTI LR-CS0159" at bounding box center [409, 198] width 185 height 13
click at [1383, 29] on span "Нове" at bounding box center [1353, 25] width 59 height 28
click at [1368, 58] on li "Прийнято" at bounding box center [1363, 58] width 75 height 25
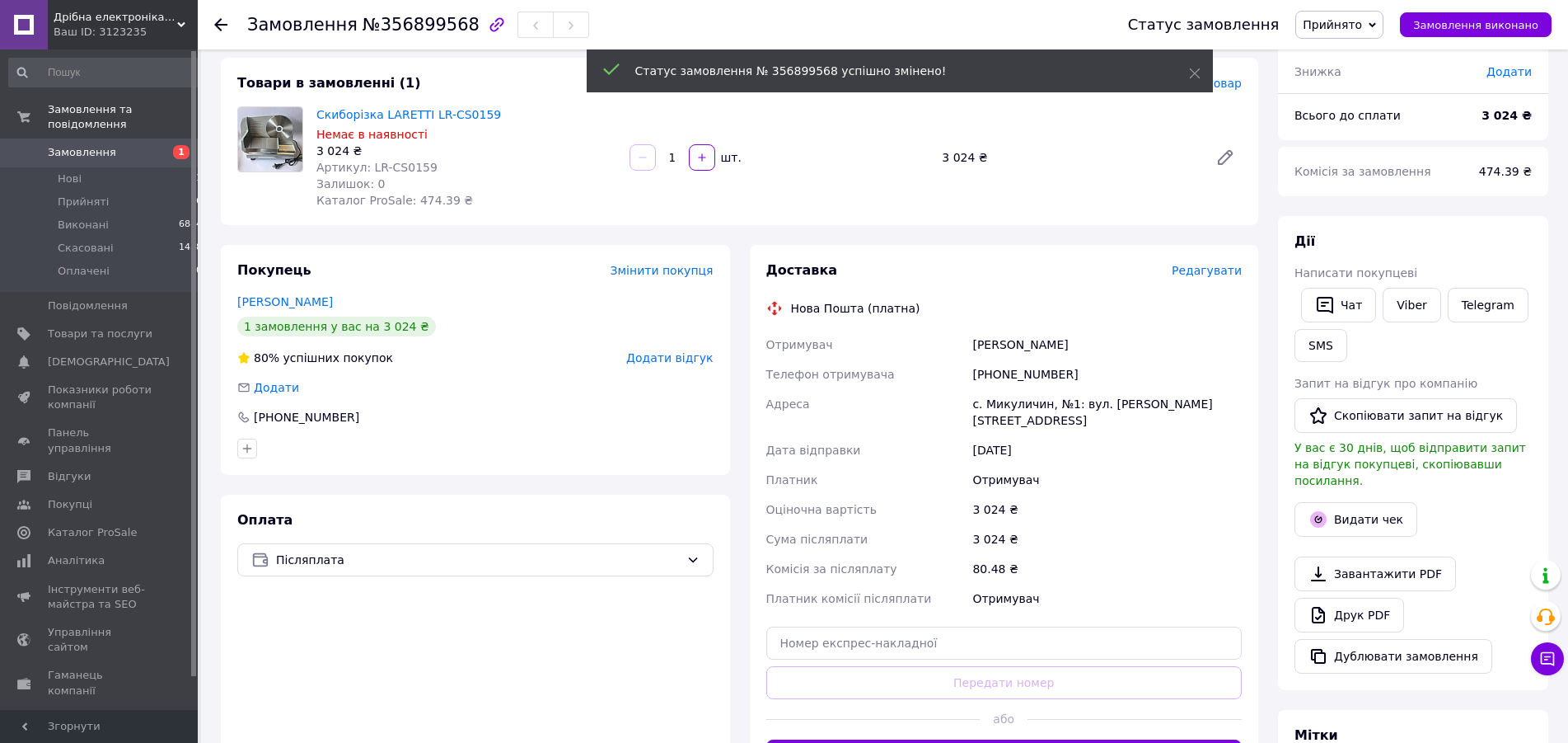
scroll to position [168, 0]
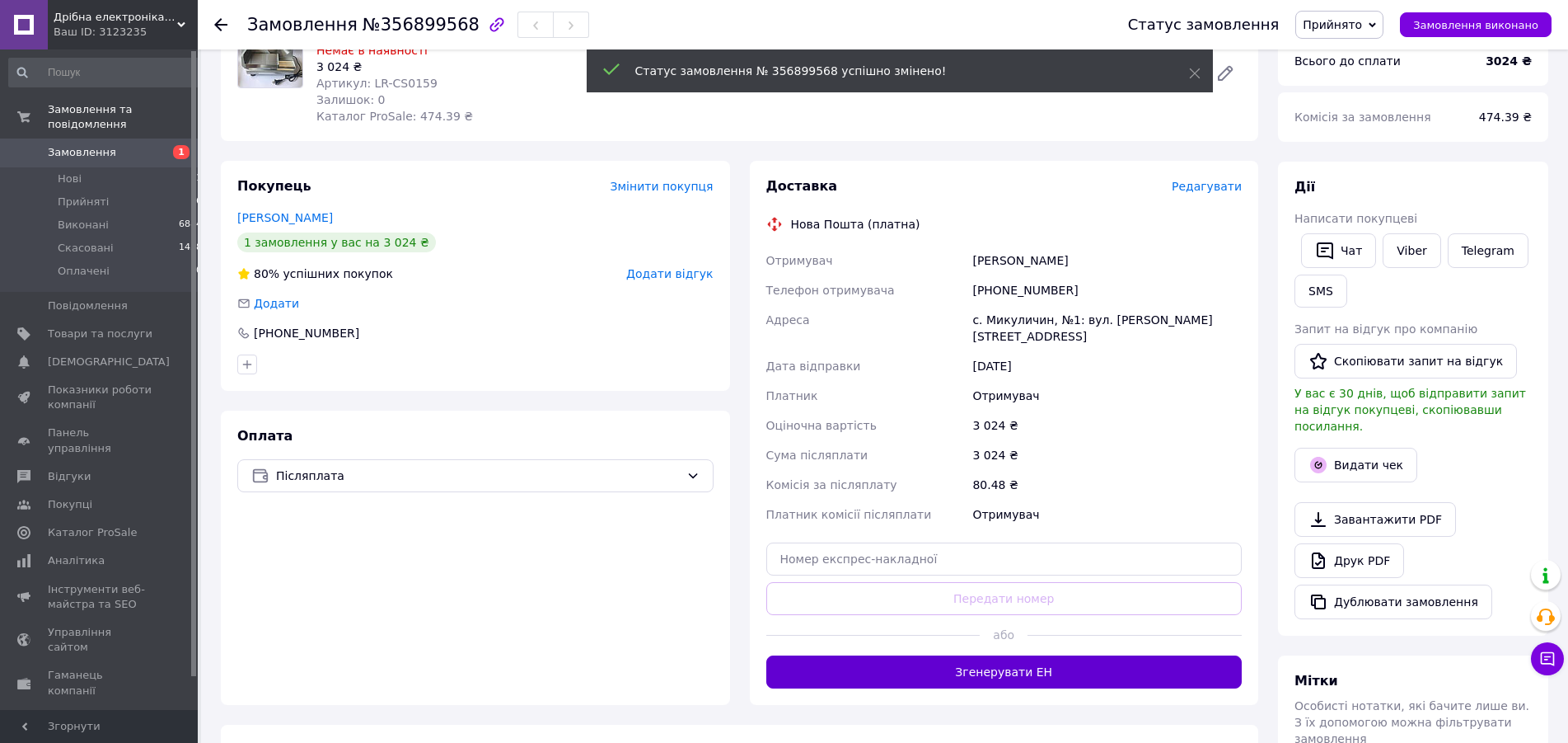
click at [1165, 660] on button "Згенерувати ЕН" at bounding box center [1004, 672] width 476 height 33
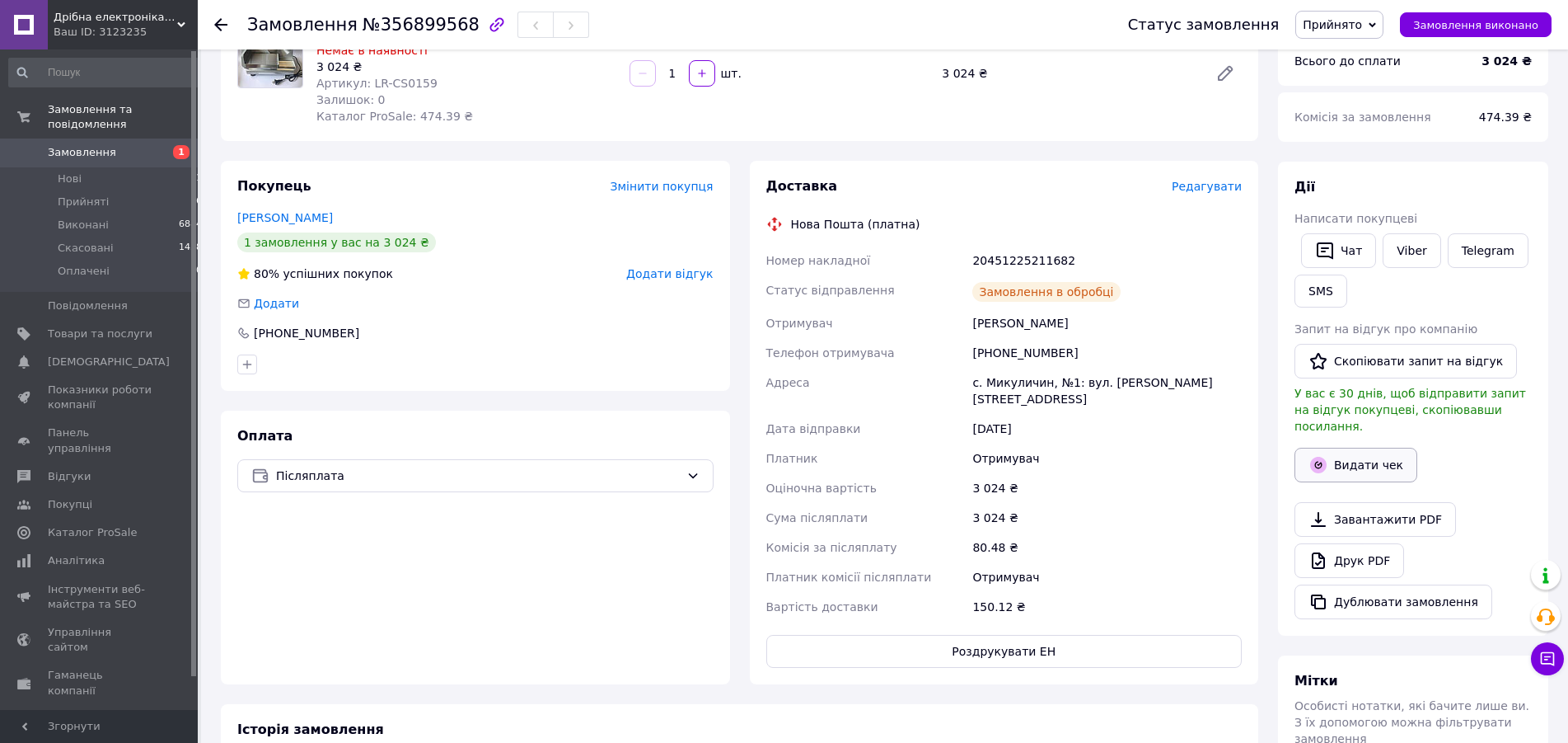
click at [1359, 455] on button "Видати чек" at bounding box center [1356, 464] width 123 height 34
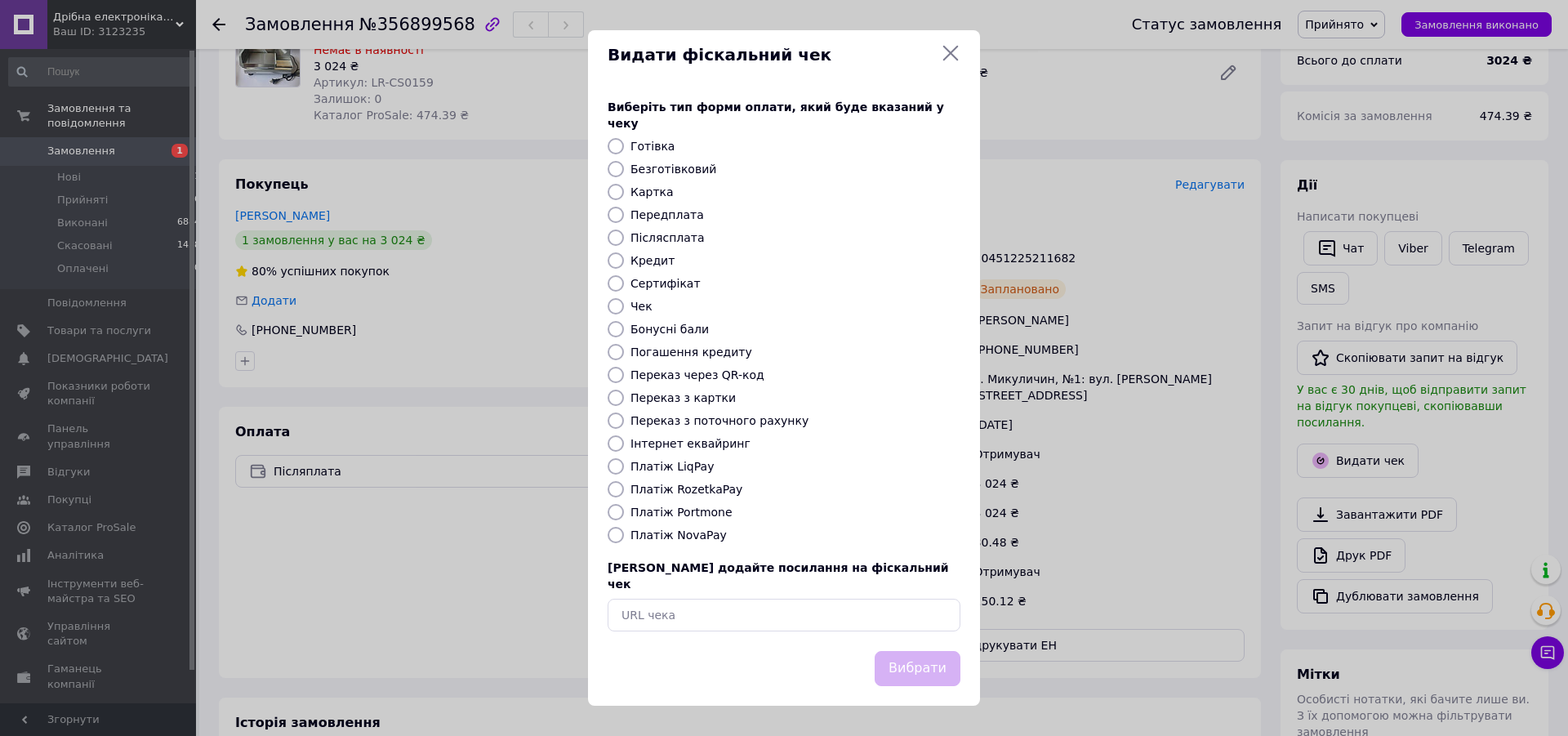
click at [684, 534] on label "Платіж NovaPay" at bounding box center [678, 534] width 96 height 13
click at [624, 534] on input "Платіж NovaPay" at bounding box center [615, 534] width 17 height 17
radio input "true"
click at [908, 654] on button "Вибрати" at bounding box center [917, 668] width 86 height 35
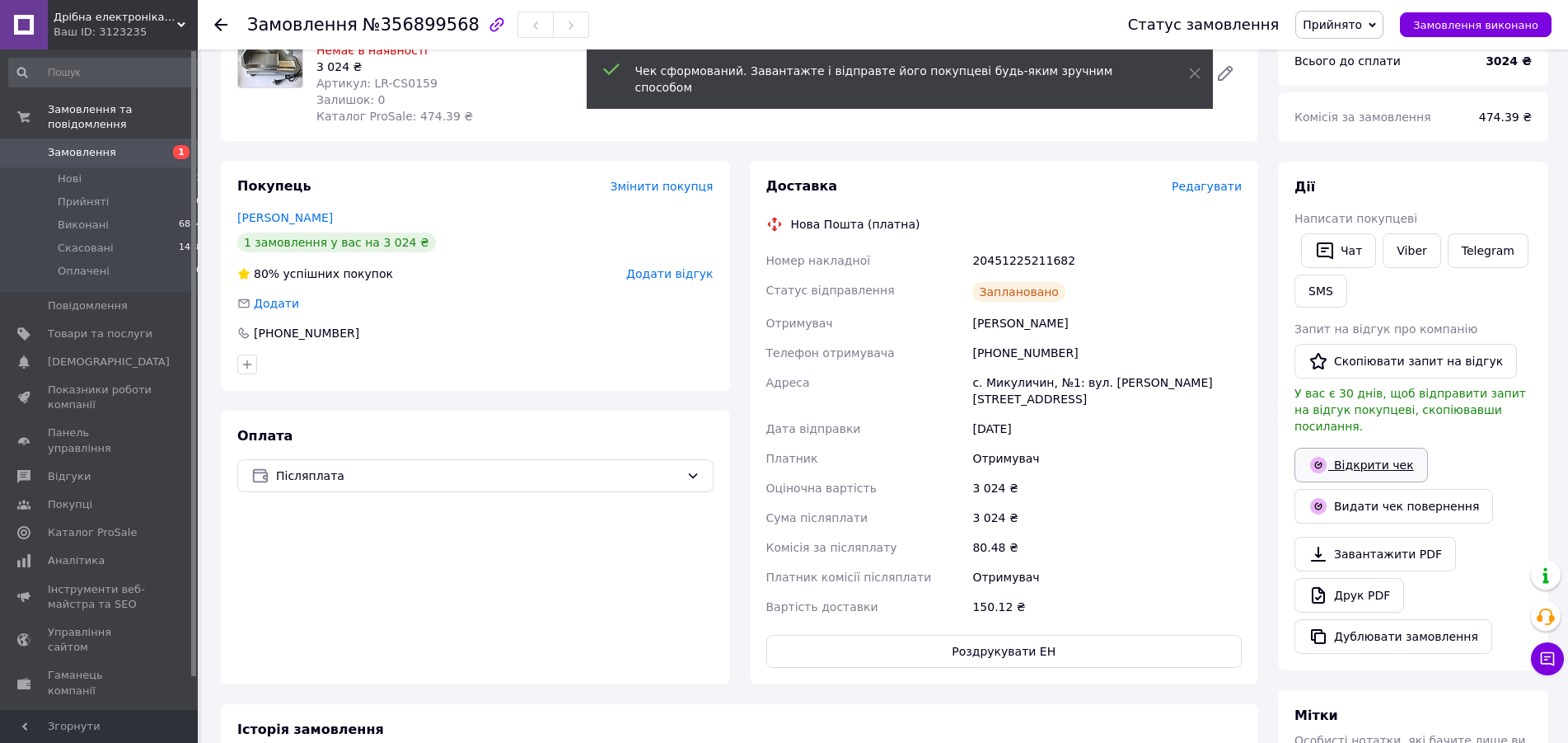
click at [1376, 447] on link "Відкрити чек" at bounding box center [1361, 464] width 133 height 34
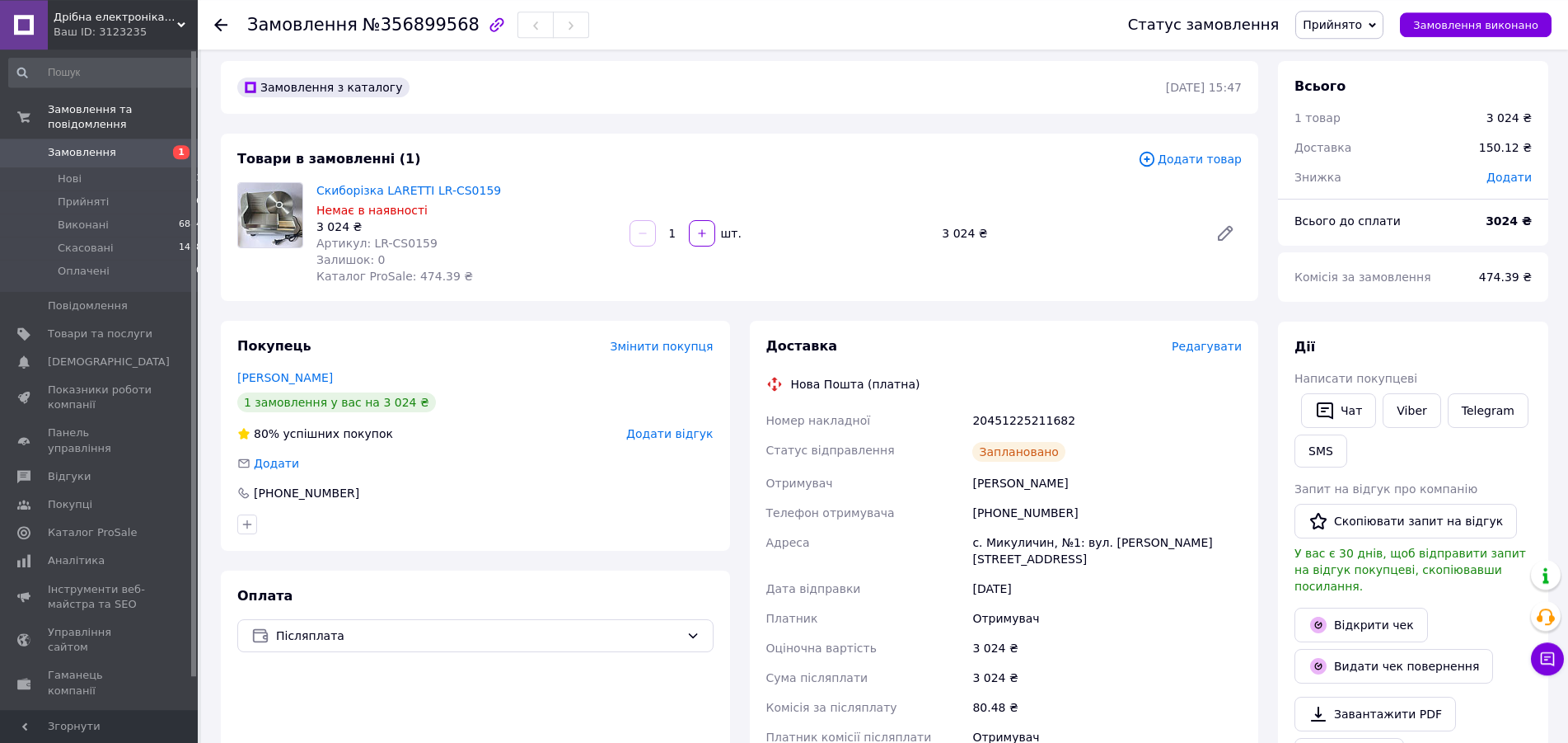
scroll to position [0, 0]
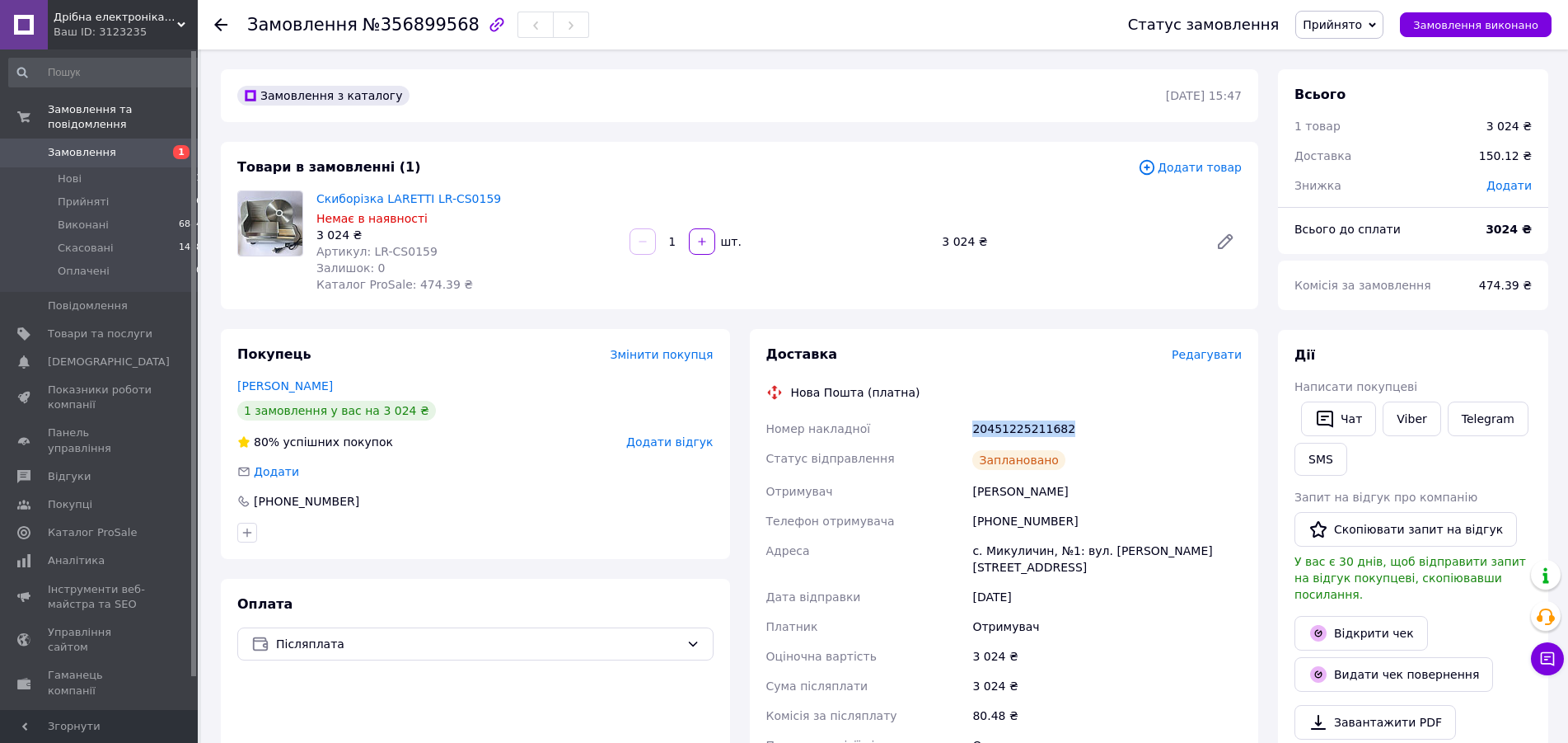
drag, startPoint x: 1075, startPoint y: 427, endPoint x: 973, endPoint y: 431, distance: 102.1
click at [973, 431] on div "20451225211682" at bounding box center [1107, 429] width 276 height 30
copy div "20451225211682"
drag, startPoint x: 491, startPoint y: 196, endPoint x: 317, endPoint y: 196, distance: 174.0
click at [317, 196] on span "Скиборізка LARETTI LR-CS0159" at bounding box center [467, 198] width 300 height 17
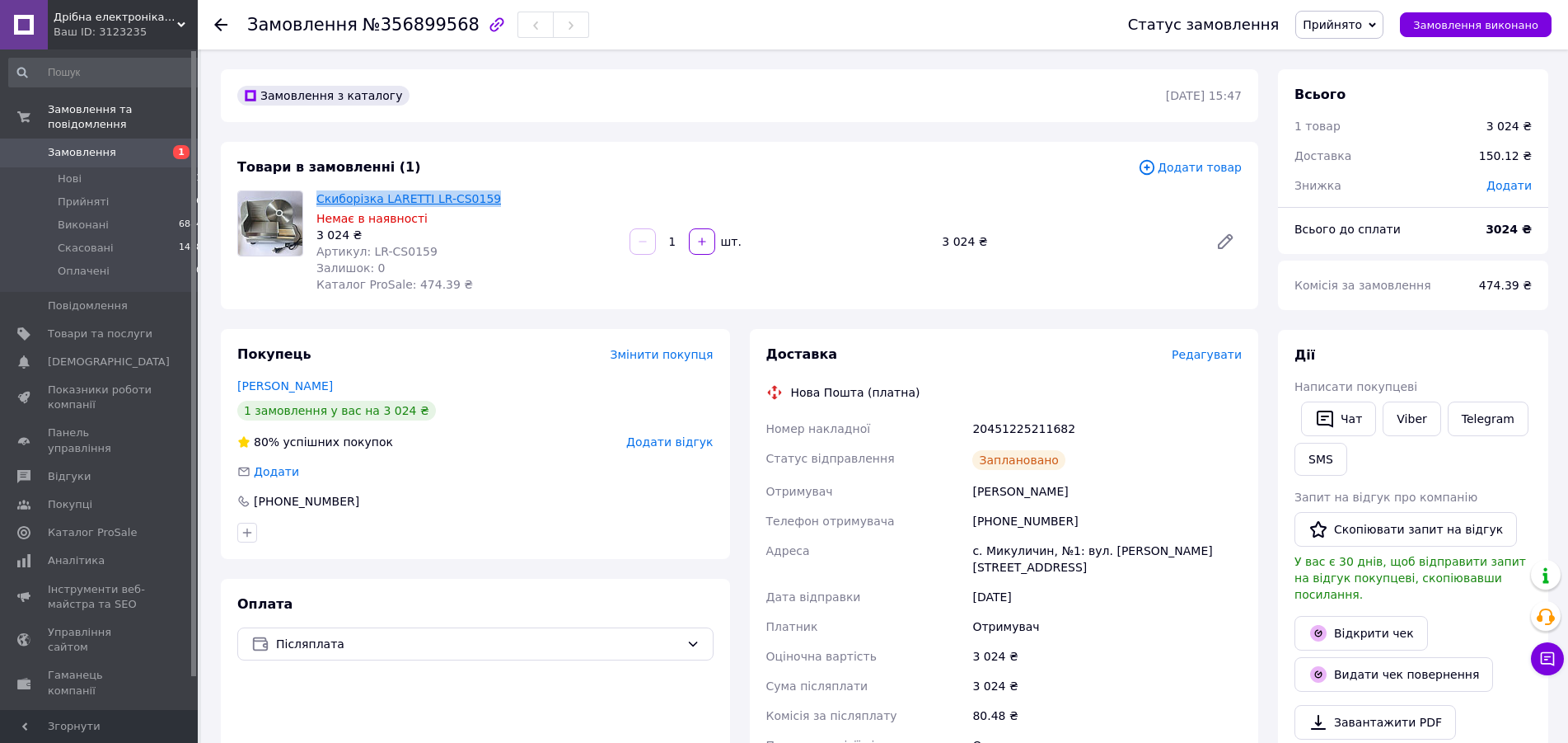
copy link "Скиборізка LARETTI LR-CS0159"
click at [1333, 27] on span "Прийнято" at bounding box center [1333, 25] width 60 height 13
click at [1333, 55] on li "Виконано" at bounding box center [1339, 58] width 87 height 25
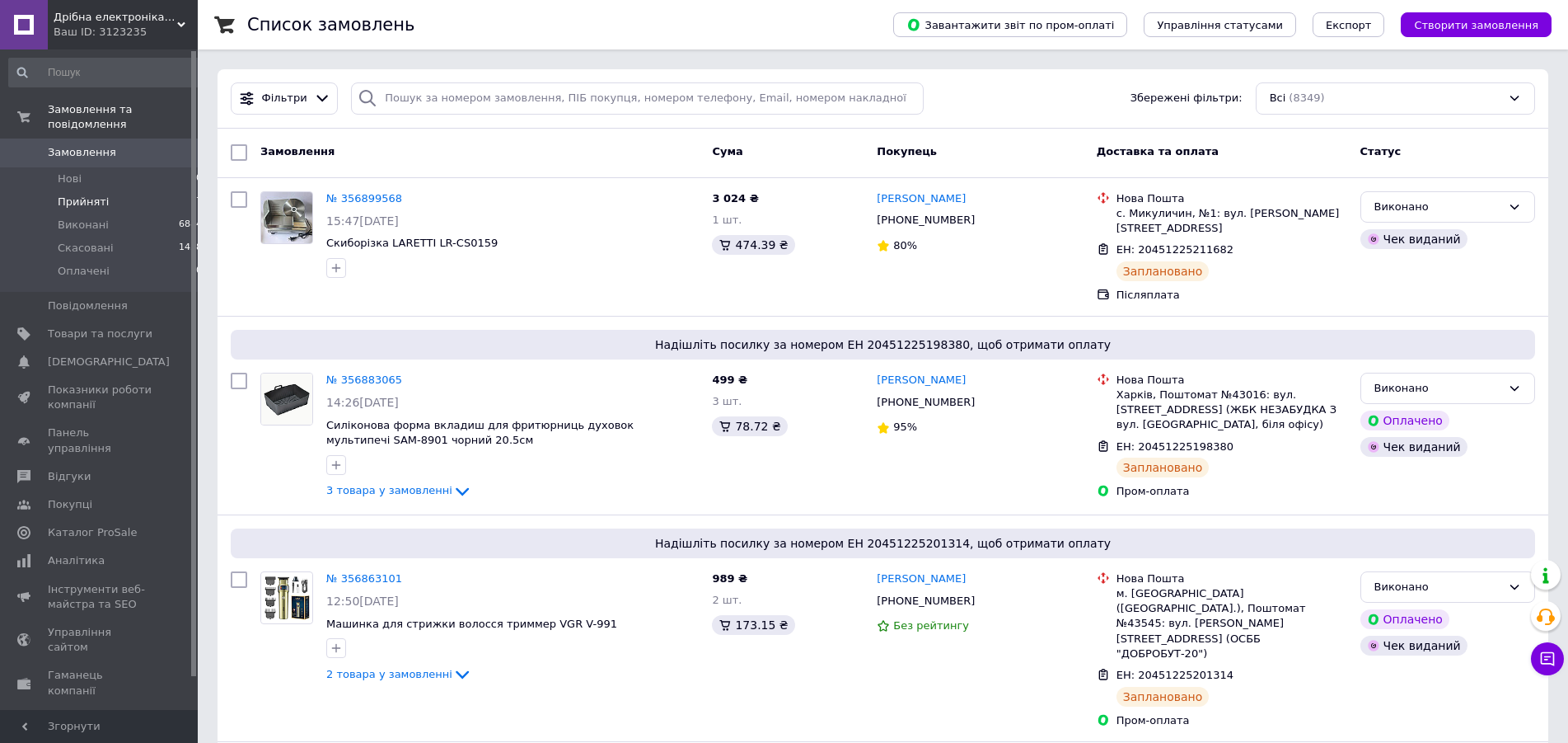
click at [105, 190] on li "Прийняті 7" at bounding box center [106, 202] width 212 height 23
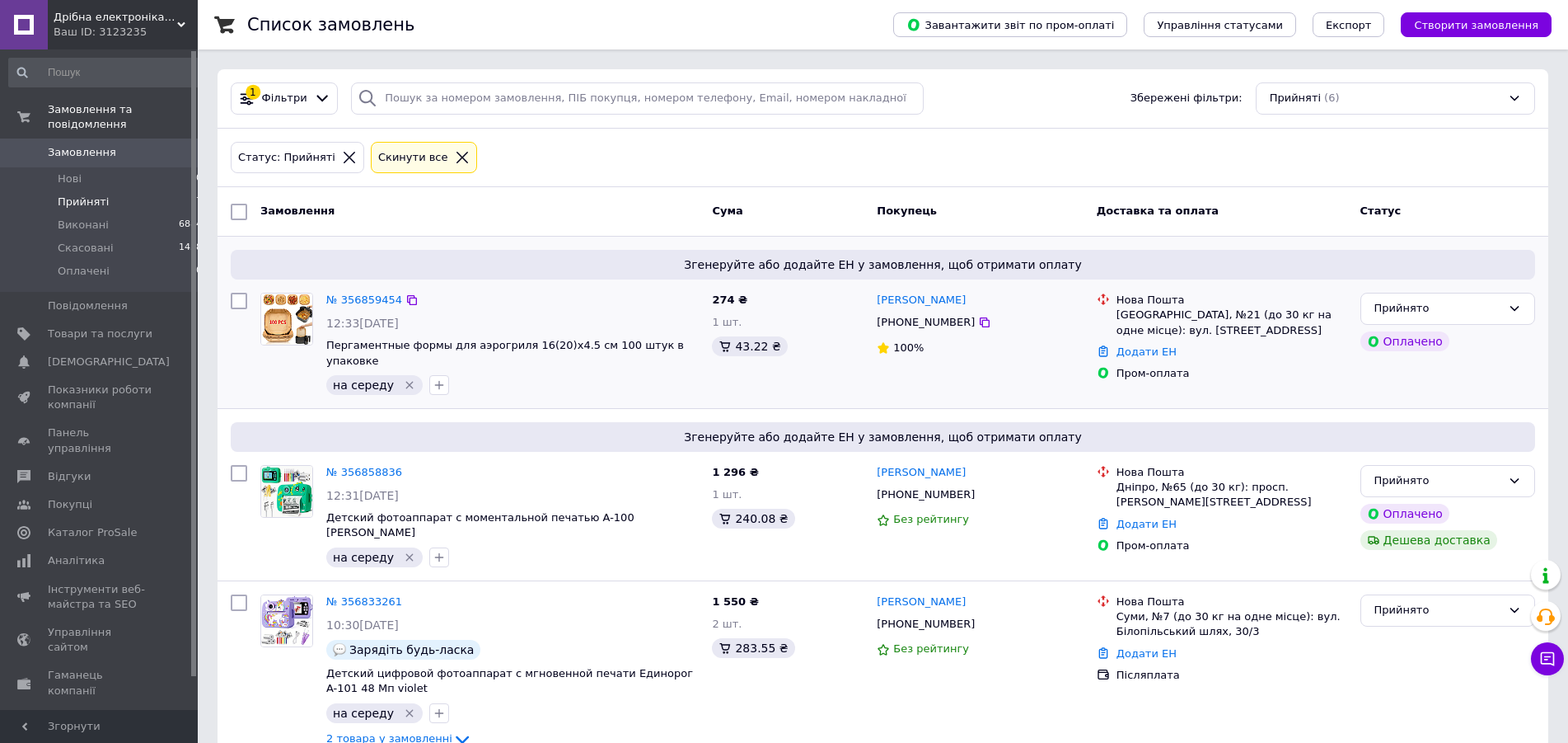
drag, startPoint x: 398, startPoint y: 372, endPoint x: 379, endPoint y: 364, distance: 20.6
click at [403, 378] on icon "Видалити мітку" at bounding box center [410, 384] width 13 height 13
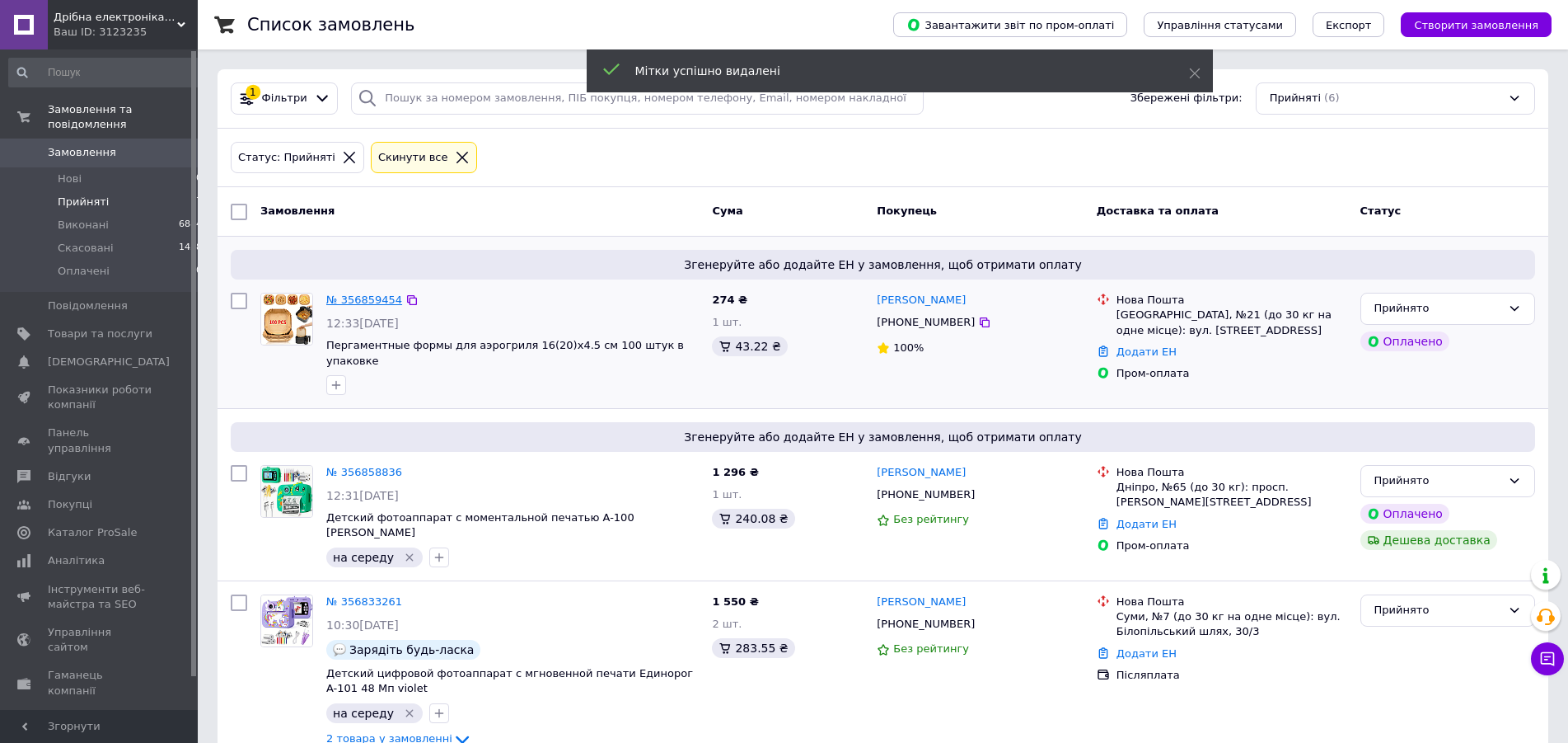
click at [355, 301] on link "№ 356859454" at bounding box center [364, 300] width 75 height 12
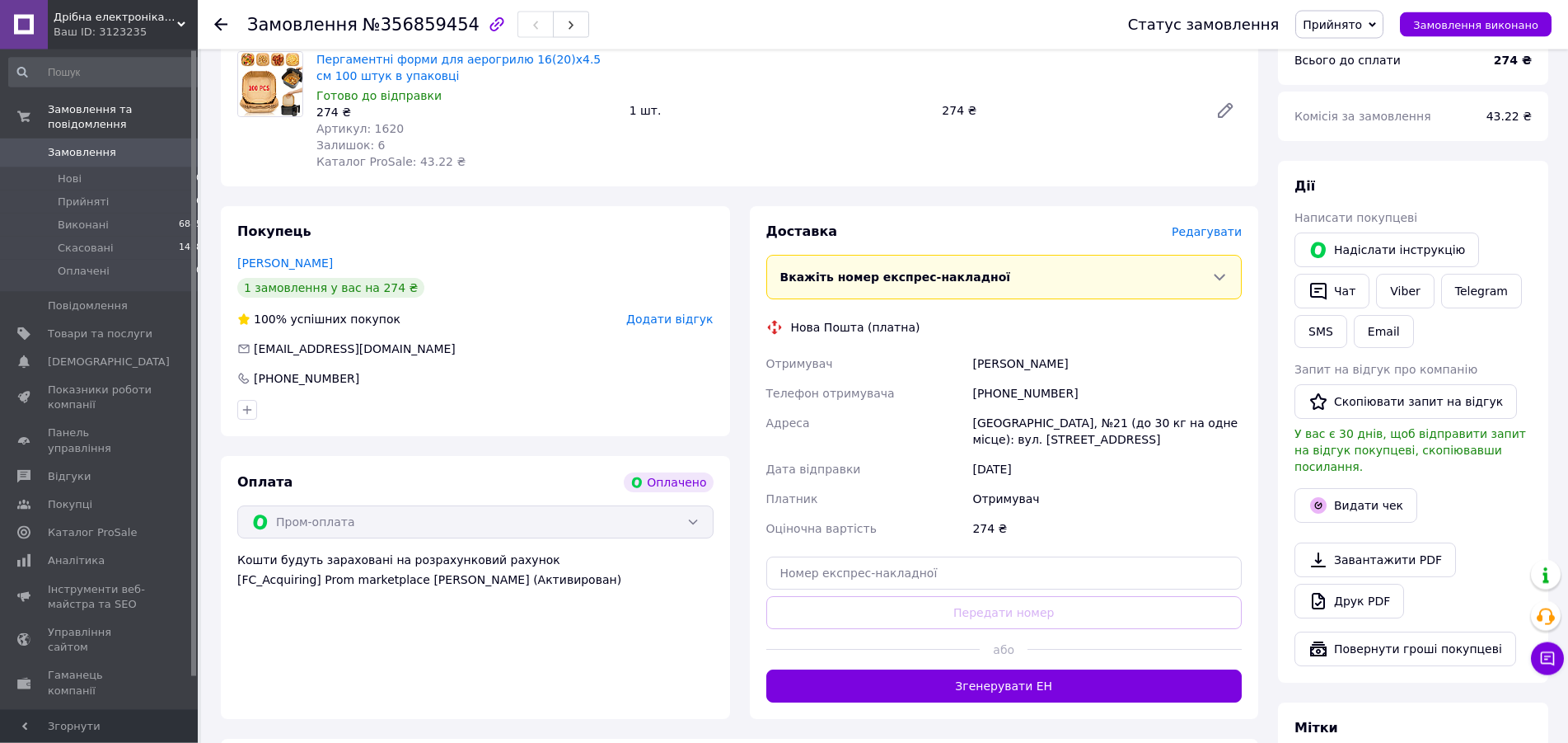
scroll to position [589, 0]
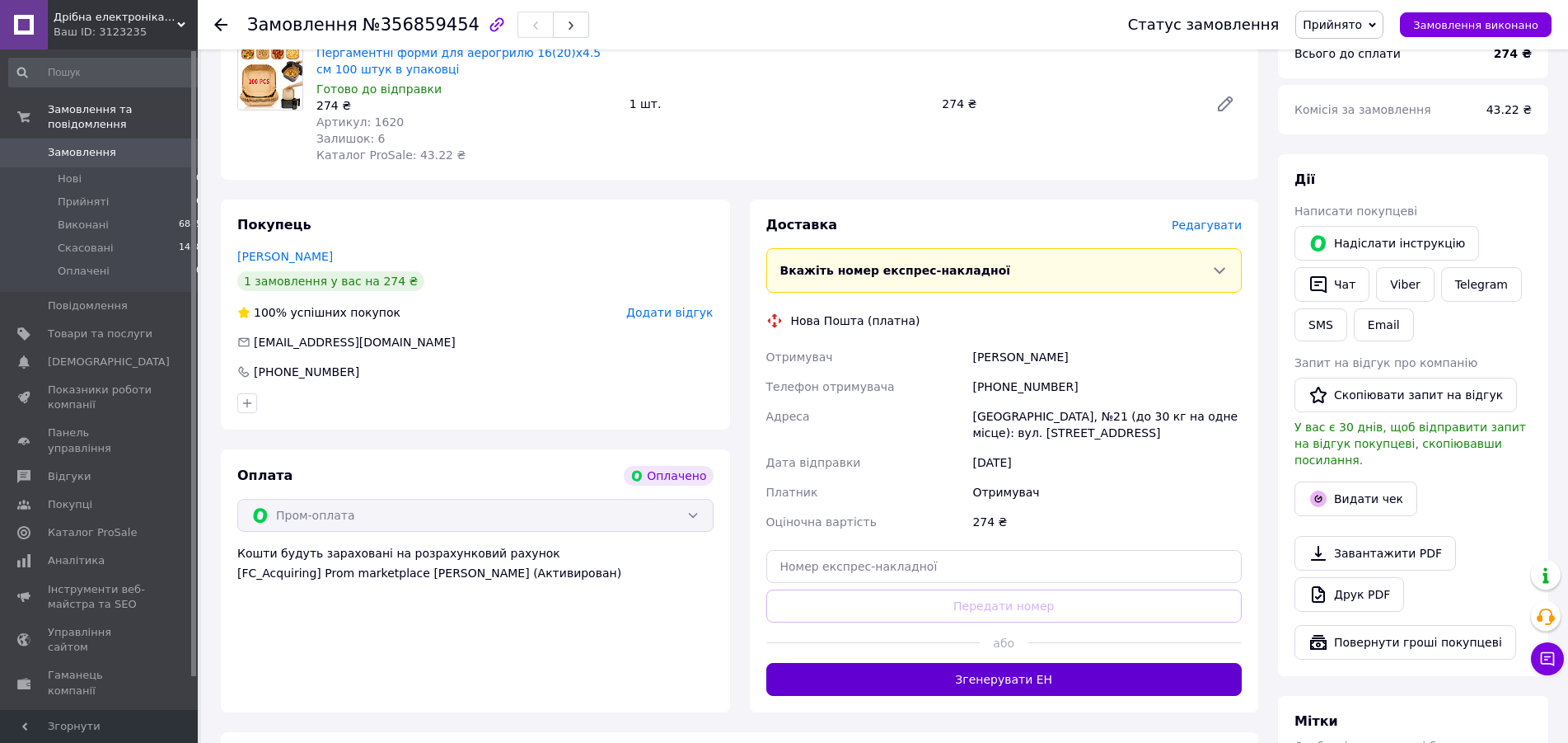
click at [1014, 668] on button "Згенерувати ЕН" at bounding box center [1004, 680] width 476 height 33
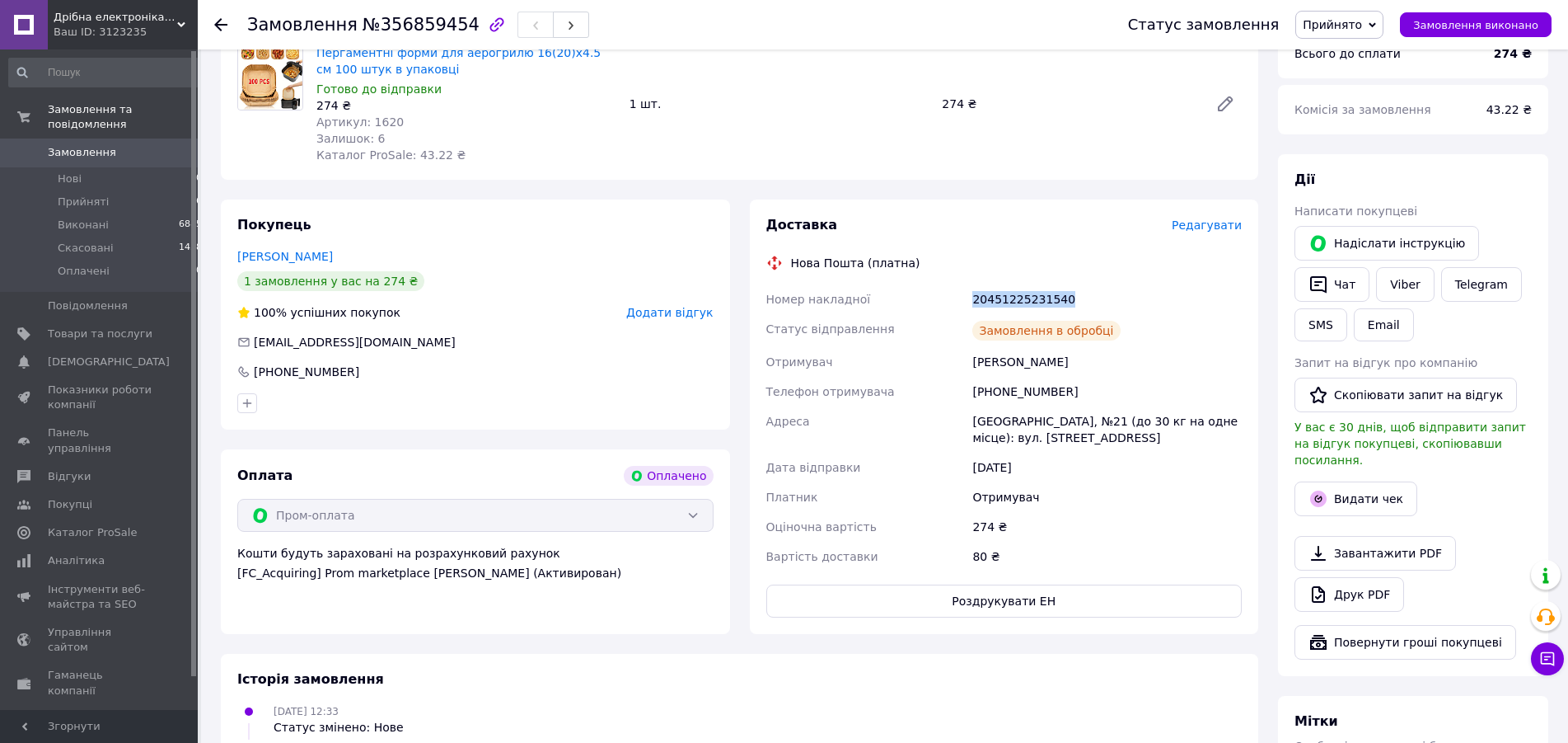
drag, startPoint x: 1065, startPoint y: 280, endPoint x: 892, endPoint y: 278, distance: 173.0
click at [892, 284] on div "Номер накладної 20451225231540 Статус відправлення Замовлення в обробці Отримув…" at bounding box center [1004, 427] width 483 height 287
copy div "Номер накладної 20451225231540"
click at [1355, 482] on button "Видати чек" at bounding box center [1356, 498] width 123 height 34
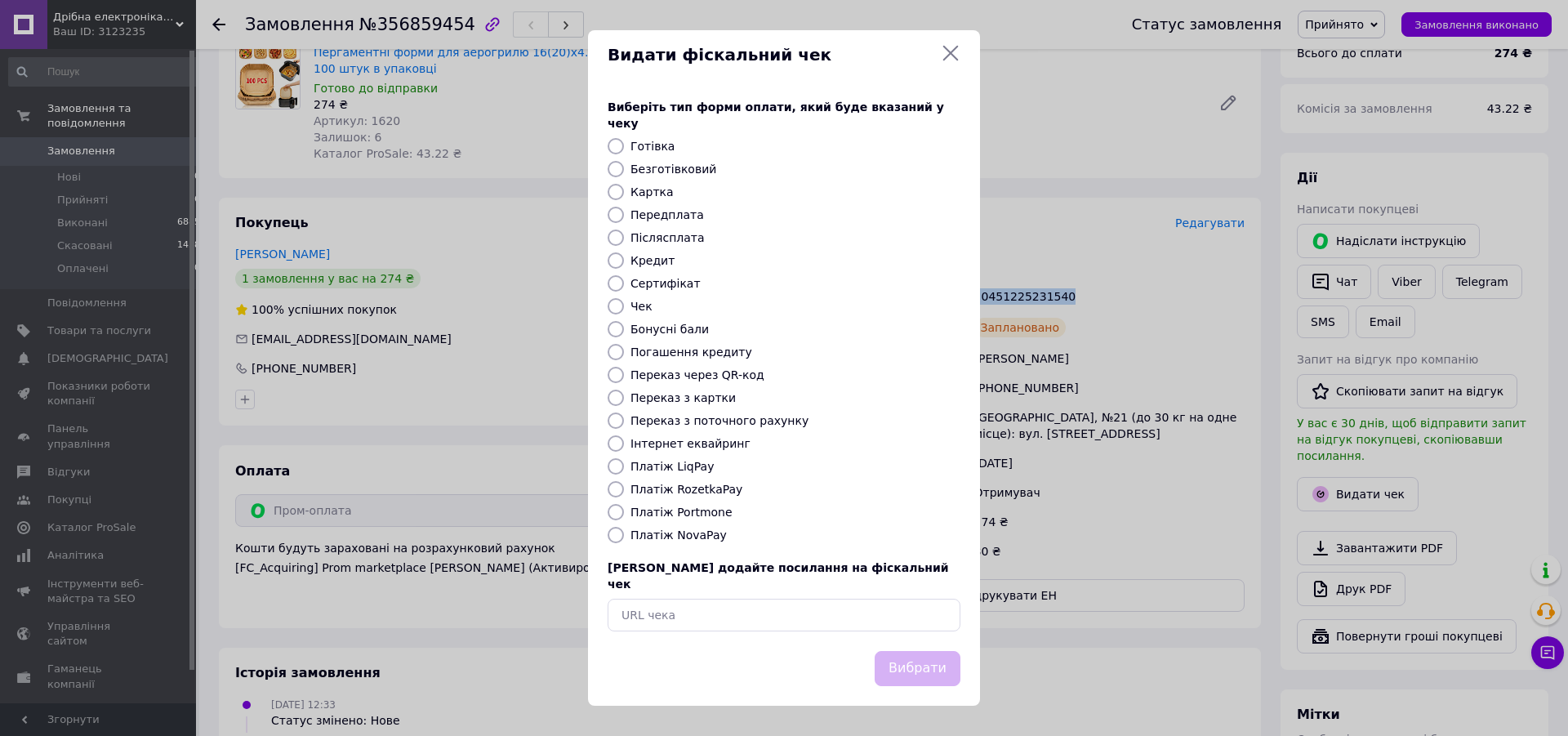
click at [689, 490] on label "Платіж RozetkaPay" at bounding box center [686, 488] width 112 height 13
click at [624, 490] on input "Платіж RozetkaPay" at bounding box center [615, 489] width 17 height 17
radio input "true"
click at [907, 651] on button "Вибрати" at bounding box center [917, 668] width 86 height 35
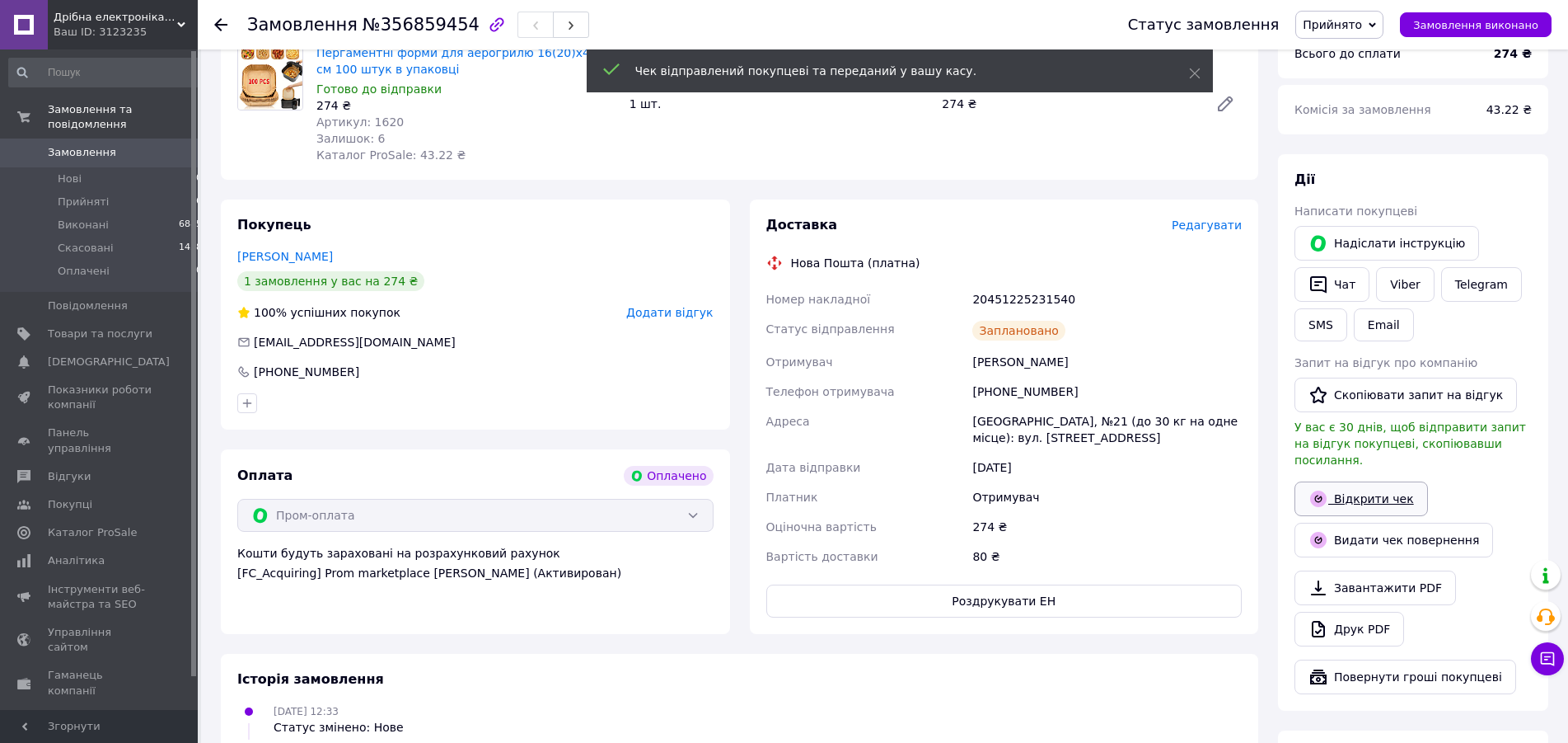
click at [1367, 482] on link "Відкрити чек" at bounding box center [1361, 498] width 133 height 34
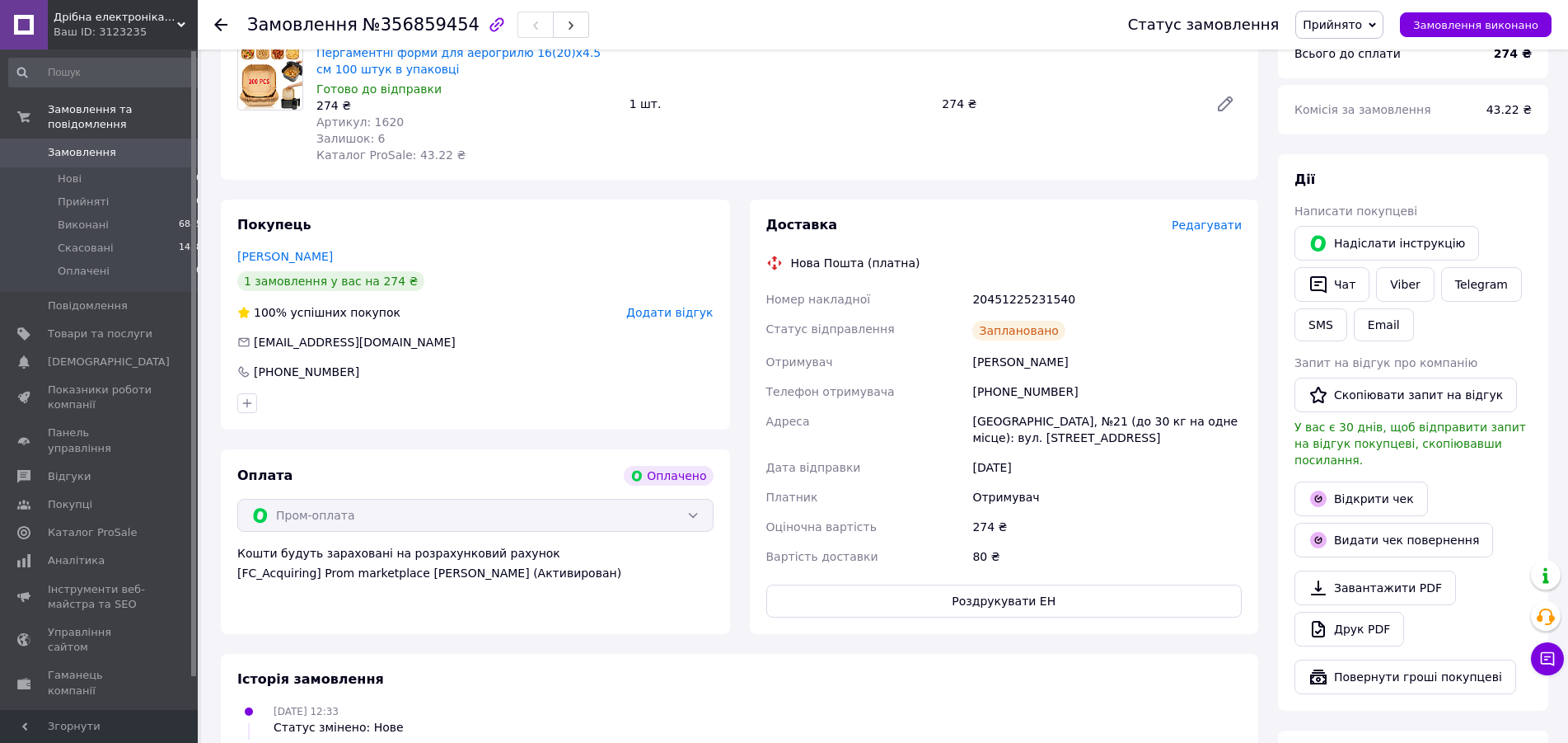
click at [1339, 28] on span "Прийнято" at bounding box center [1333, 25] width 60 height 13
click at [1341, 55] on li "Виконано" at bounding box center [1339, 58] width 87 height 25
click at [114, 190] on li "Прийняті 6" at bounding box center [106, 202] width 212 height 23
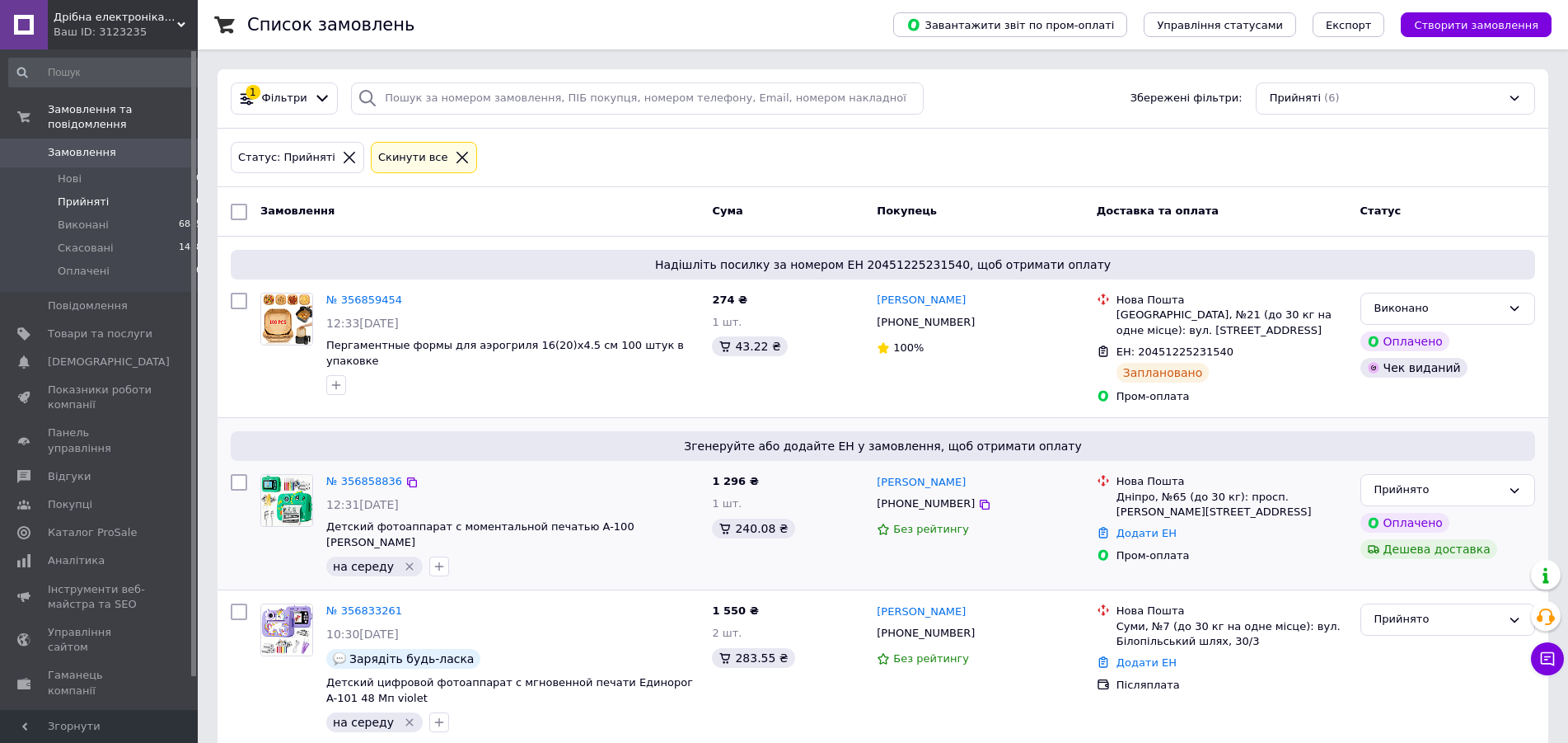
click at [405, 563] on icon "Видалити мітку" at bounding box center [409, 567] width 7 height 7
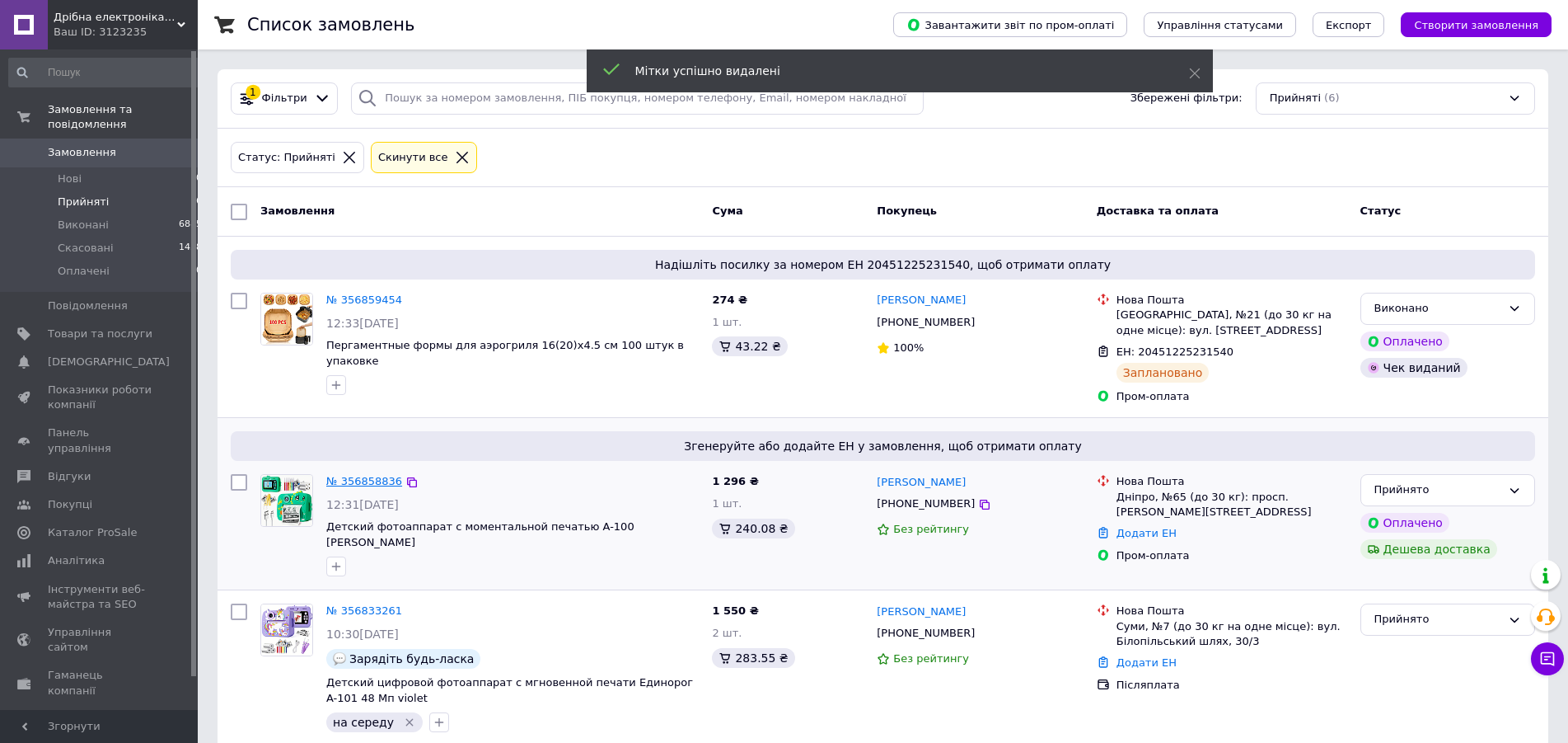
click at [360, 486] on link "№ 356858836" at bounding box center [364, 481] width 75 height 12
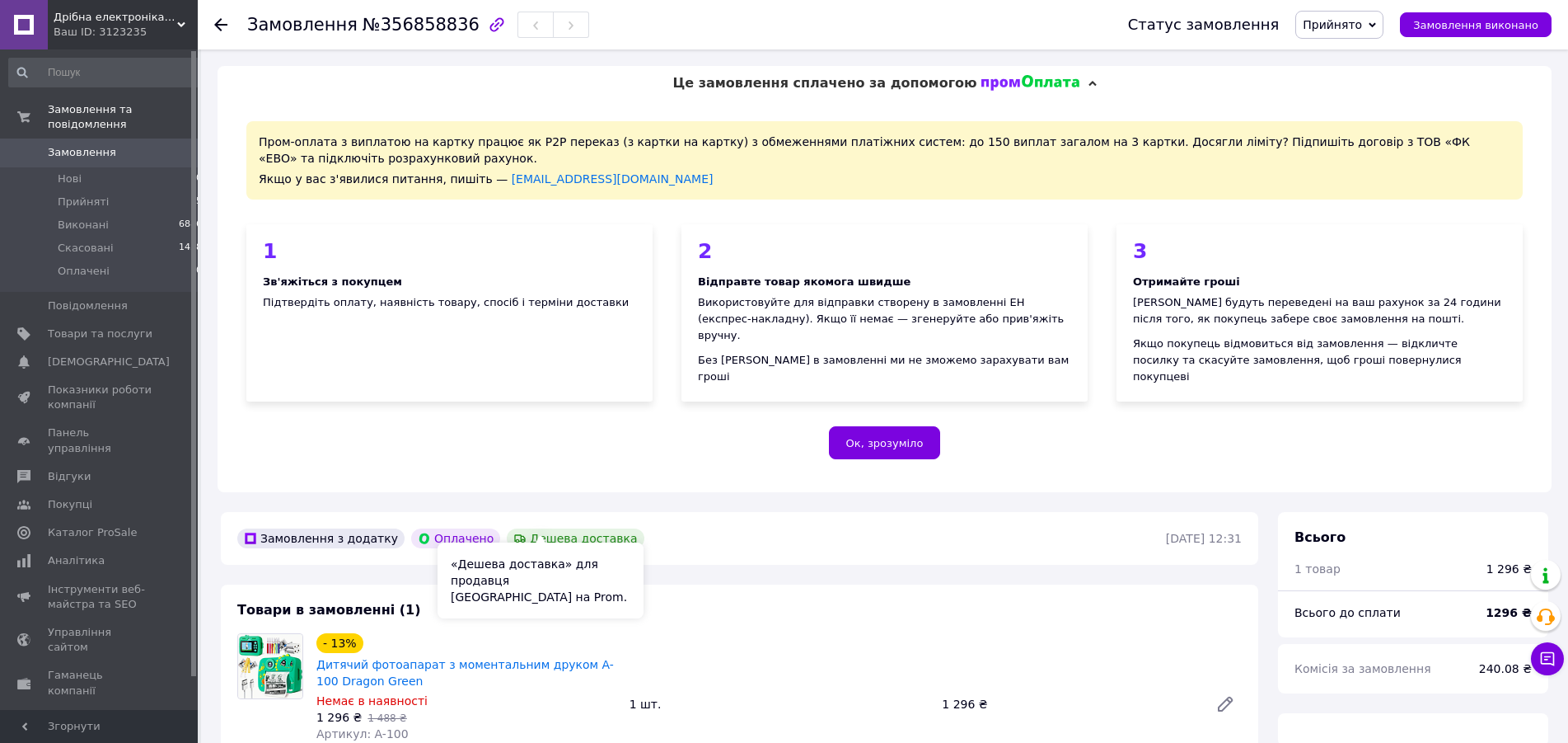
scroll to position [336, 0]
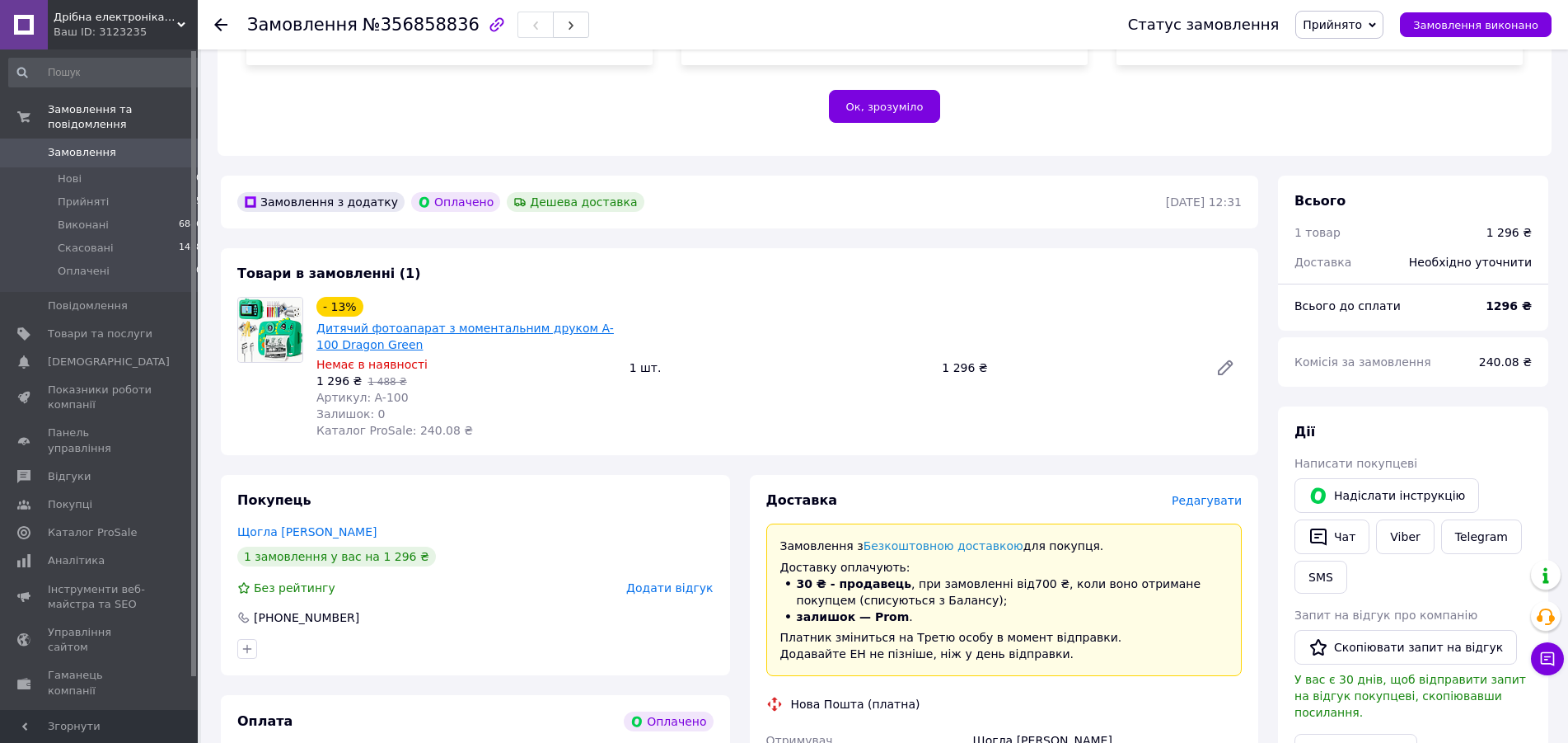
click at [410, 321] on link "Дитячий фотоапарат з моментальним друком A-100 Dragon Green" at bounding box center [465, 336] width 297 height 30
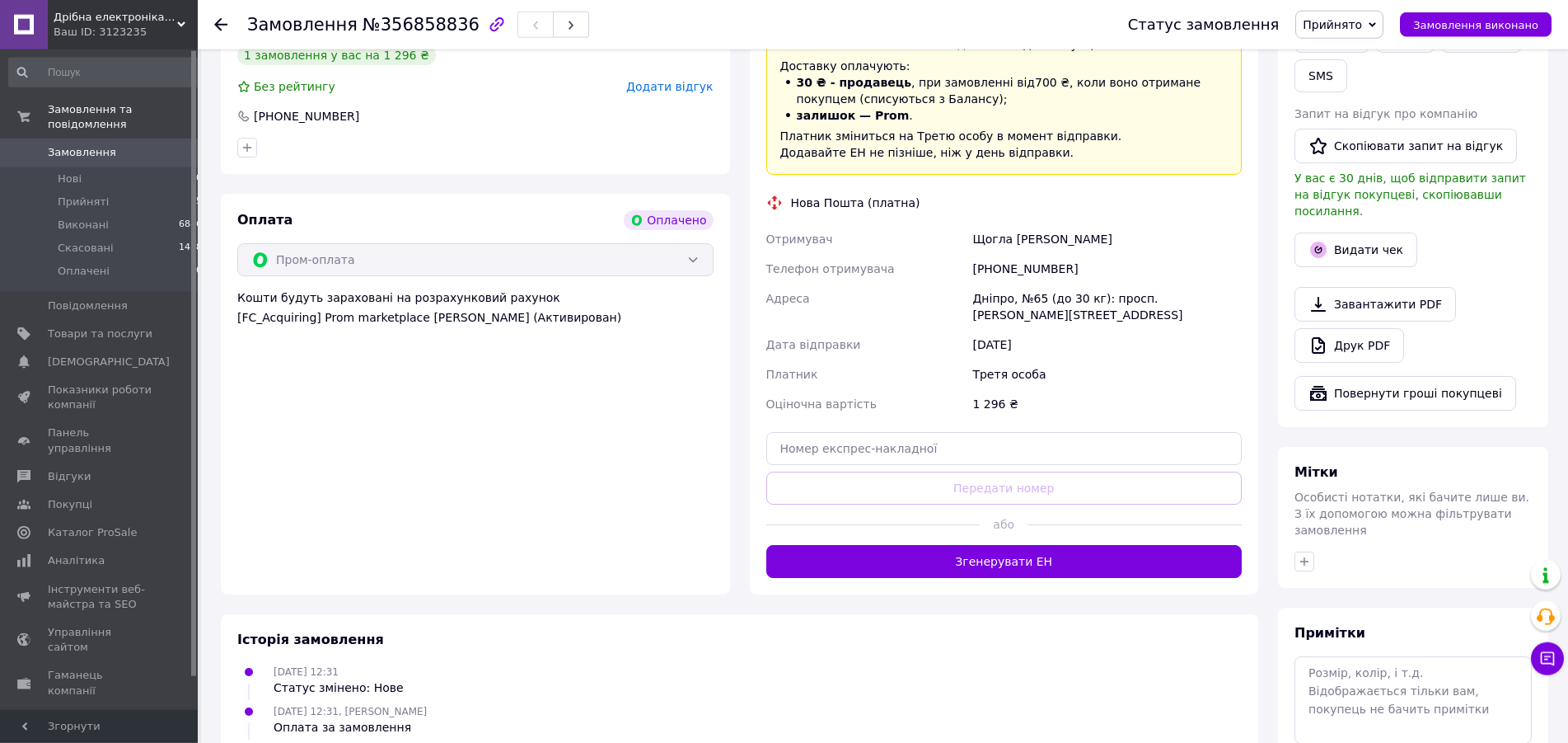
scroll to position [841, 0]
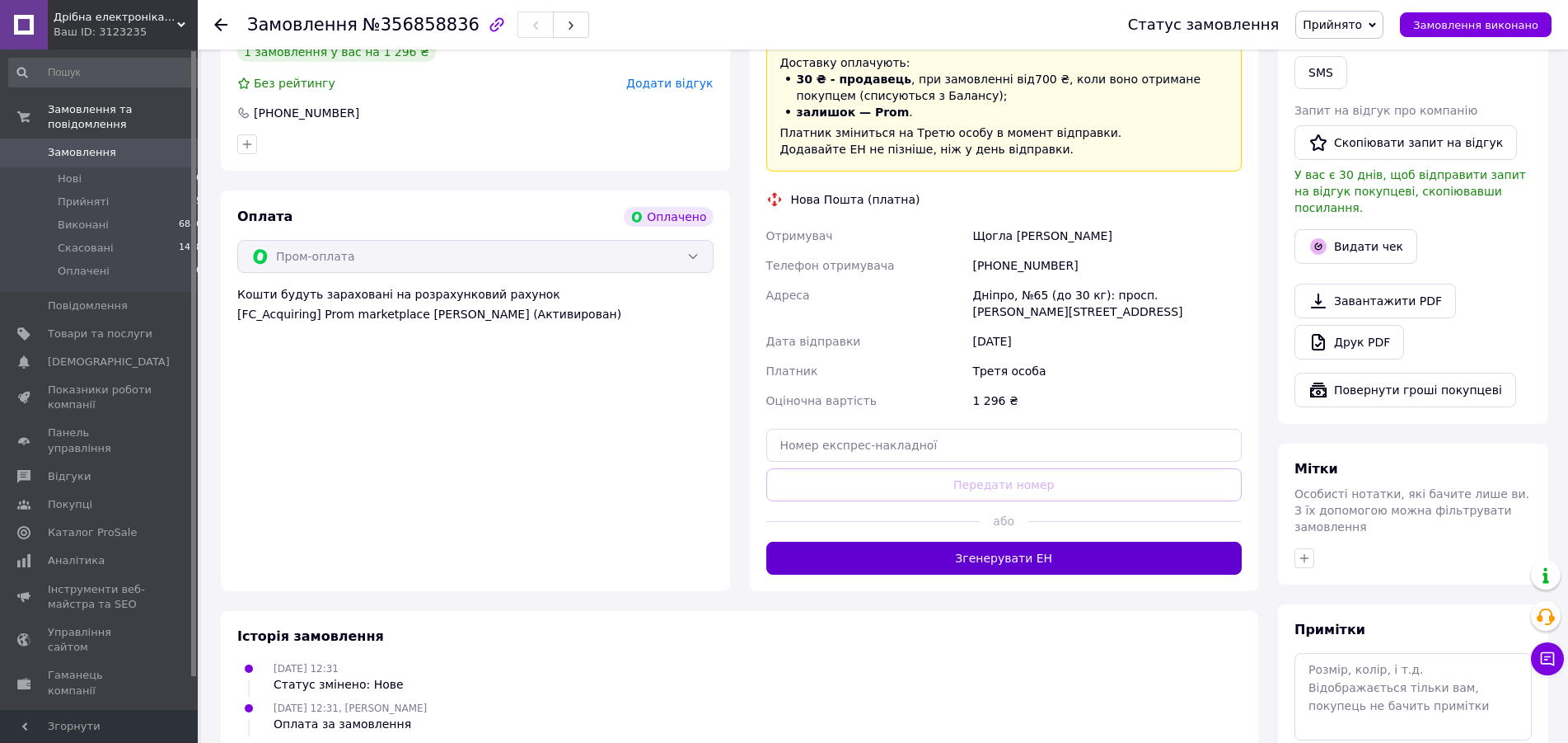
click at [920, 541] on button "Згенерувати ЕН" at bounding box center [1004, 558] width 476 height 33
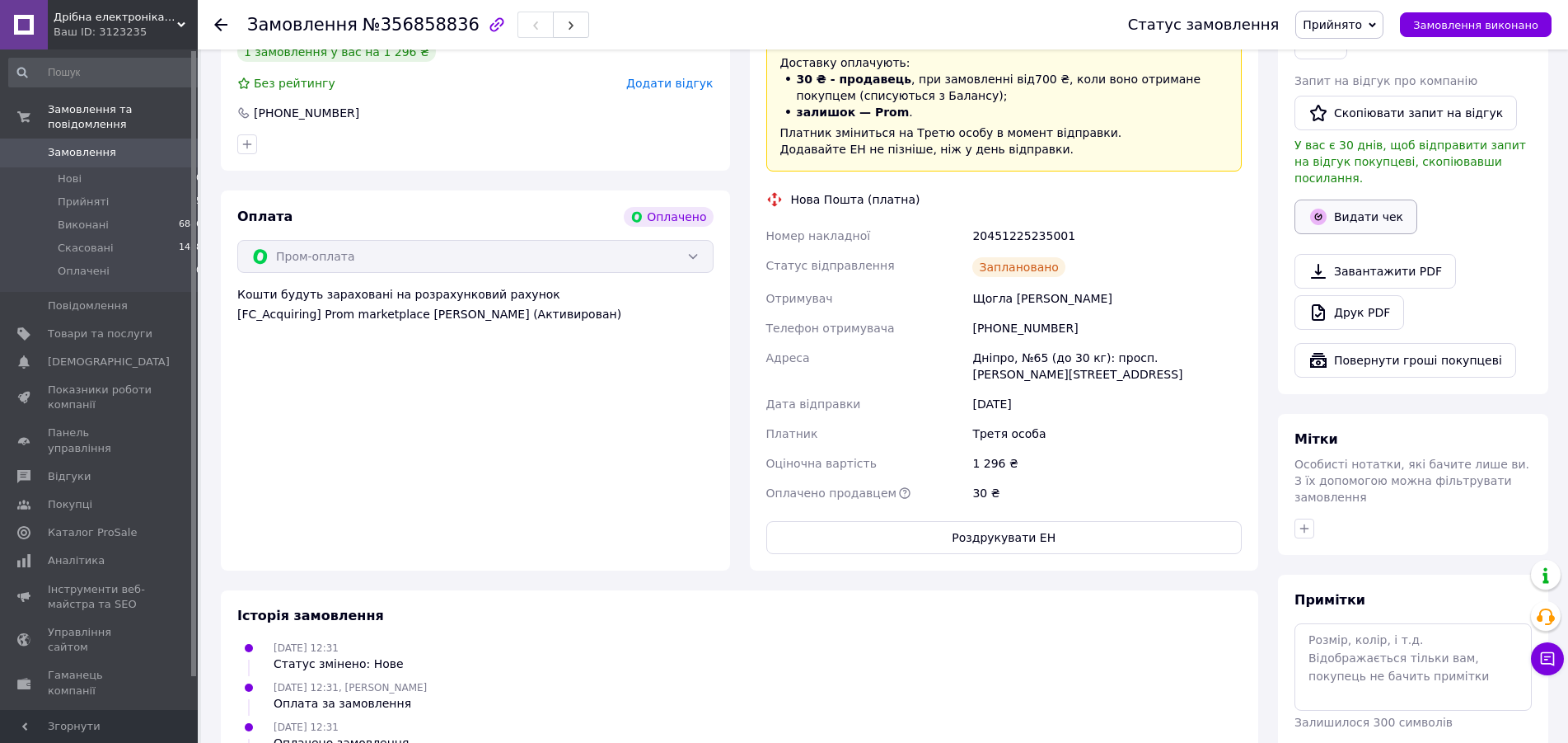
click at [1358, 199] on button "Видати чек" at bounding box center [1356, 216] width 123 height 34
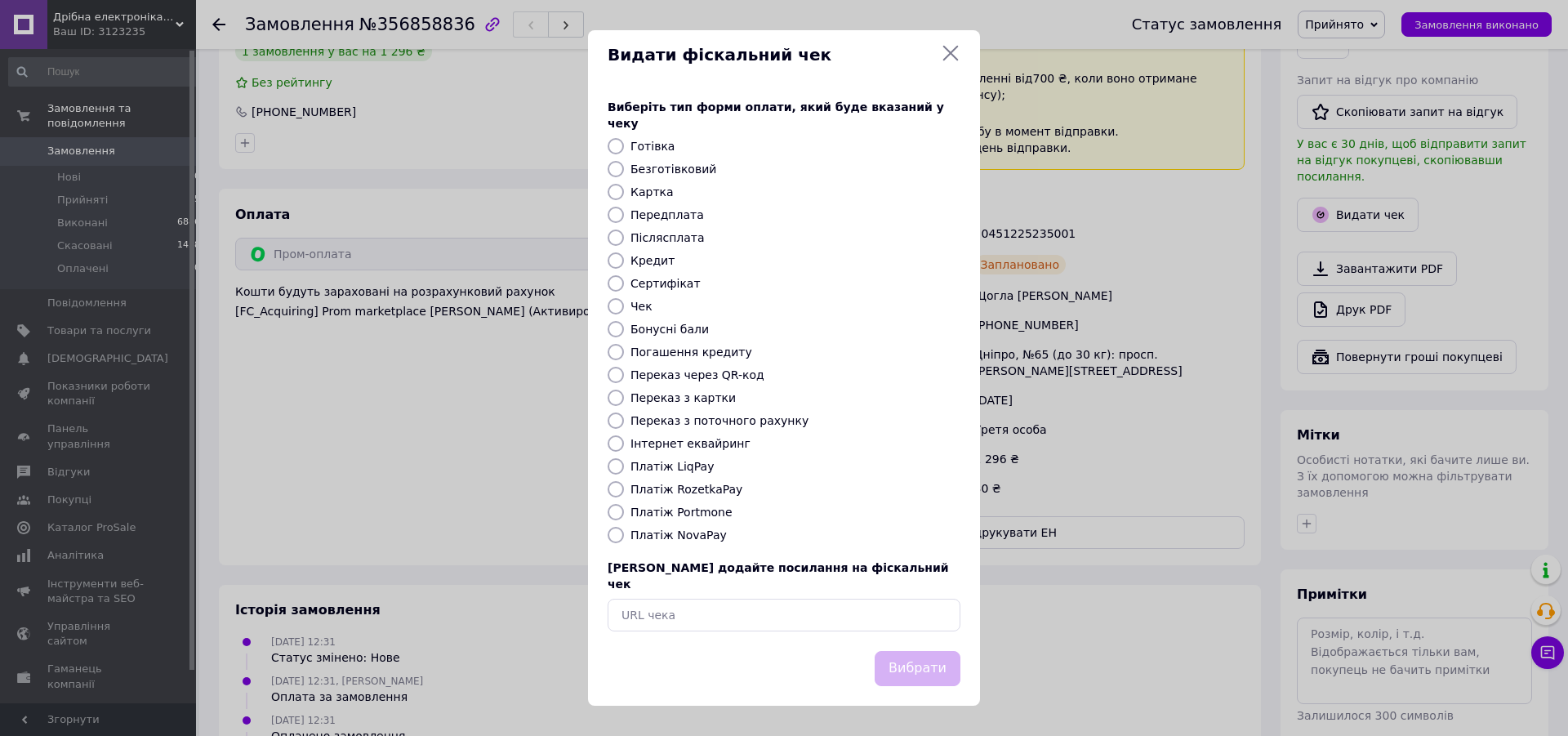
click at [675, 489] on label "Платіж RozetkaPay" at bounding box center [686, 488] width 112 height 13
click at [624, 489] on input "Платіж RozetkaPay" at bounding box center [615, 489] width 17 height 17
radio input "true"
click at [910, 651] on button "Вибрати" at bounding box center [917, 668] width 86 height 35
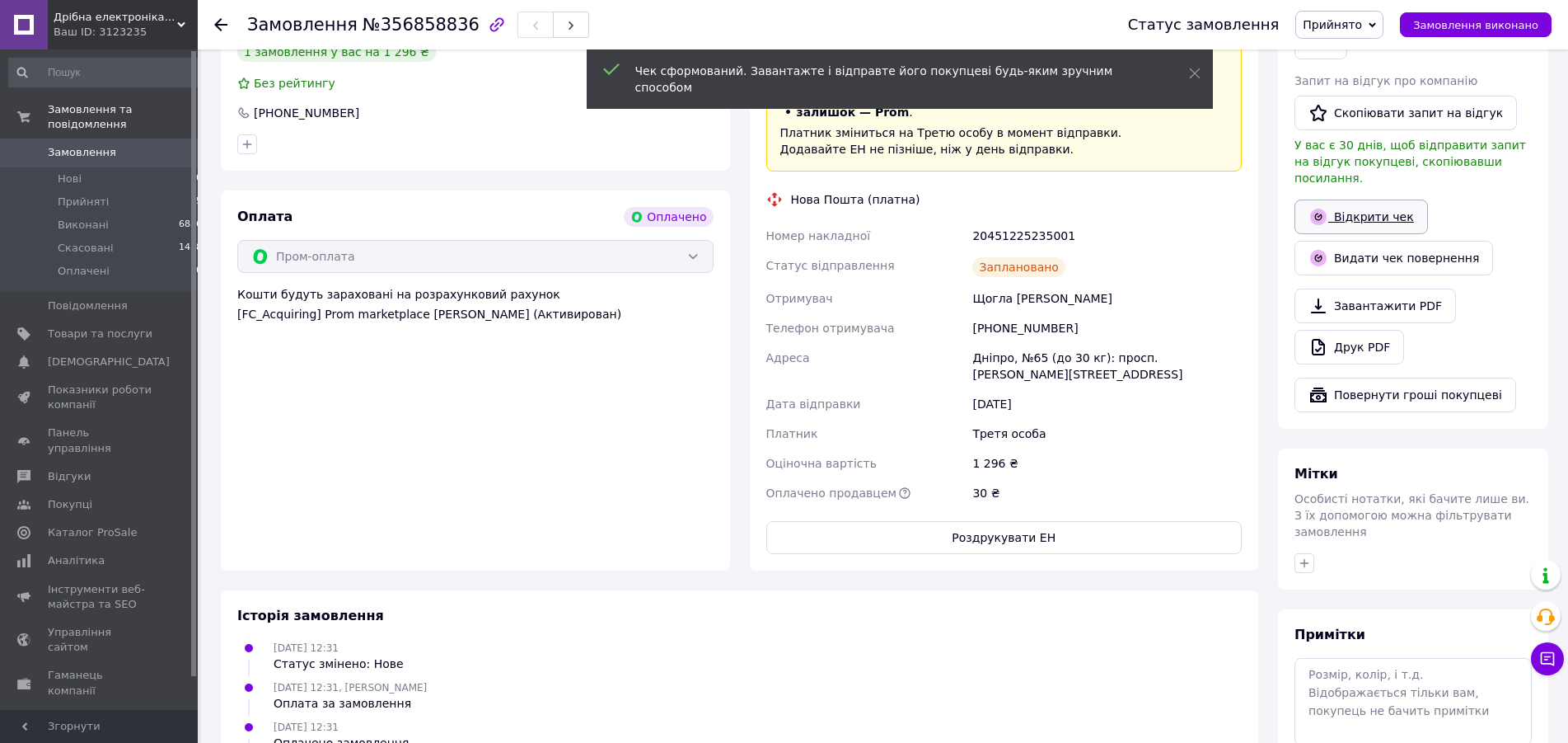
click at [1379, 199] on link "Відкрити чек" at bounding box center [1361, 216] width 133 height 34
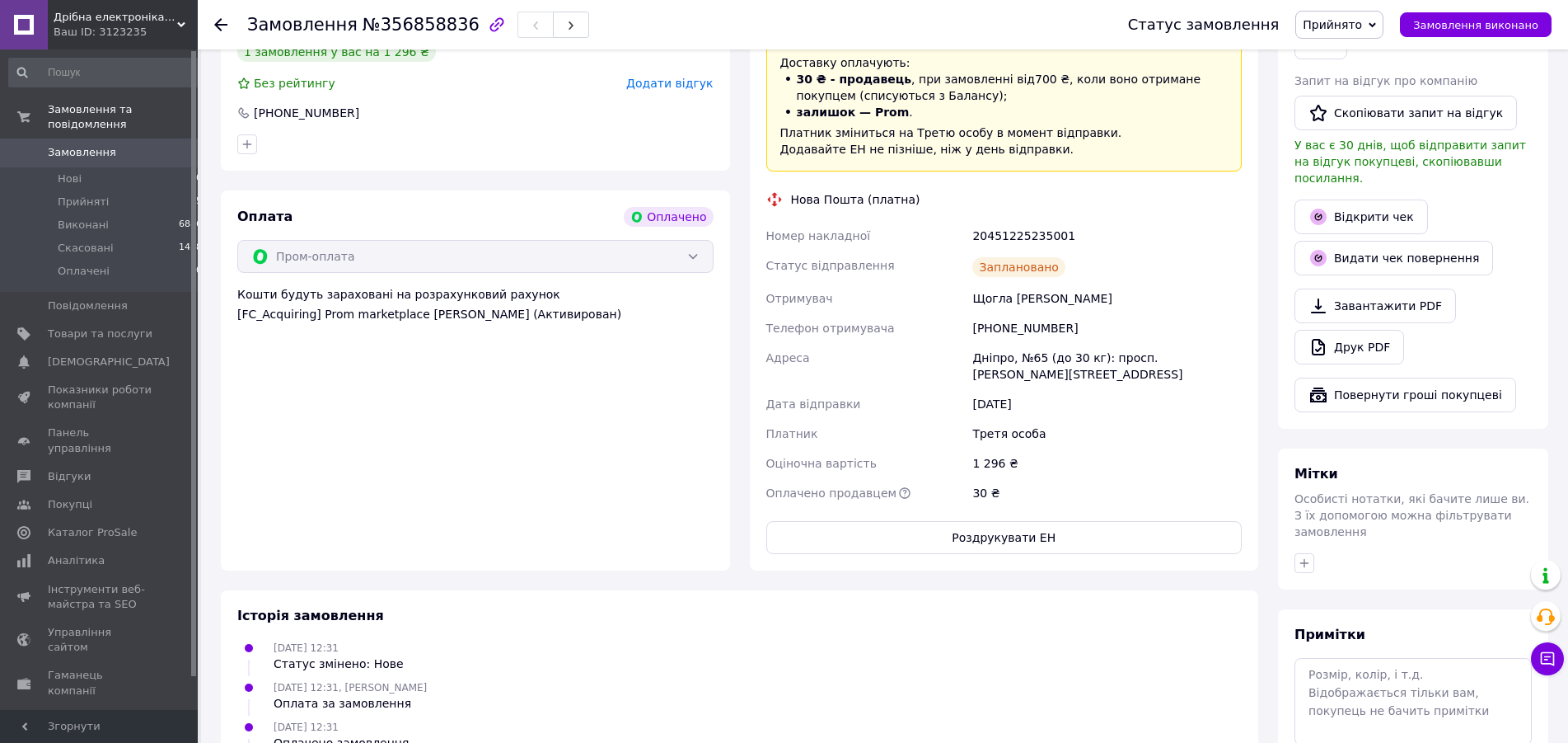
click at [1354, 22] on span "Прийнято" at bounding box center [1333, 25] width 60 height 13
click at [1338, 61] on li "Виконано" at bounding box center [1339, 58] width 87 height 25
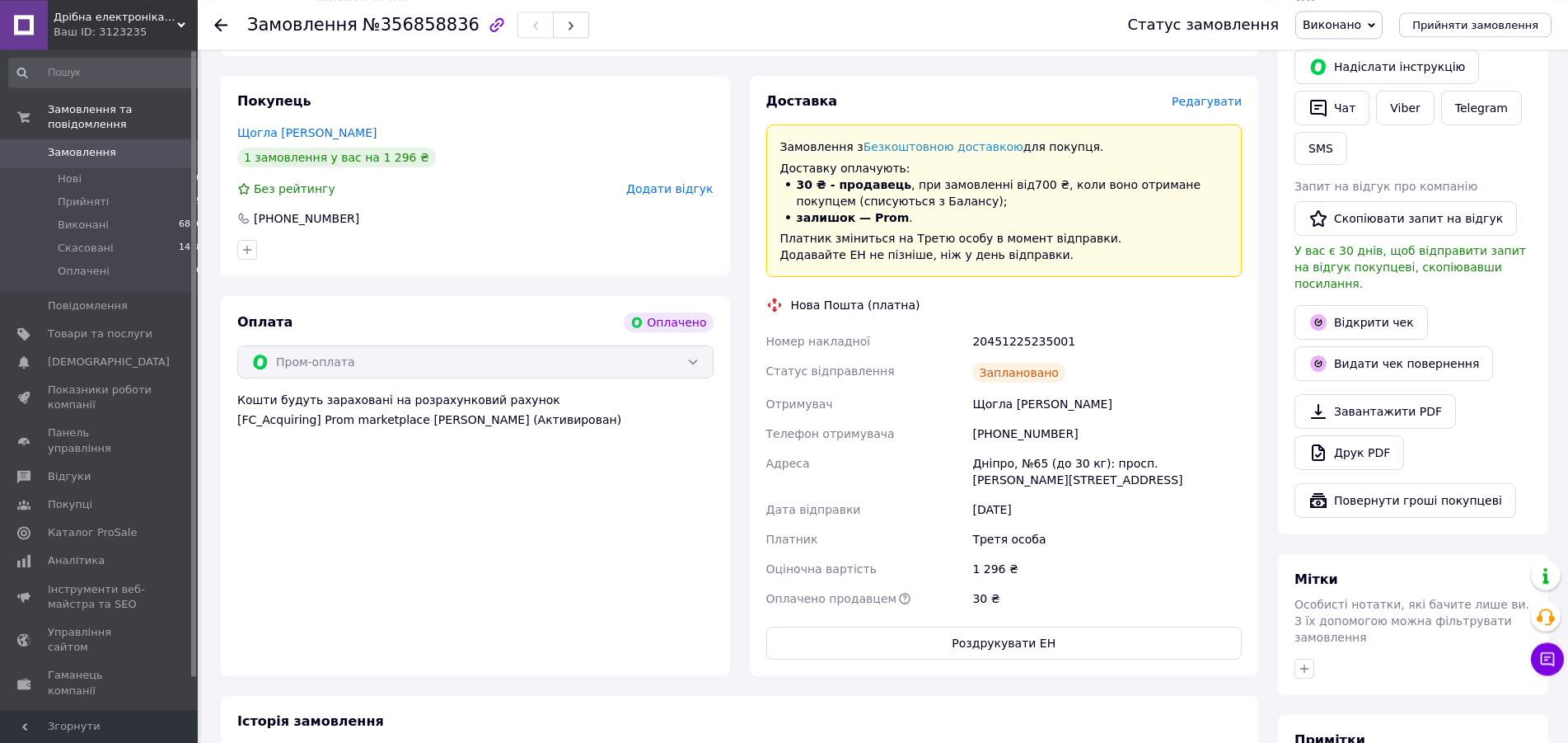
scroll to position [504, 0]
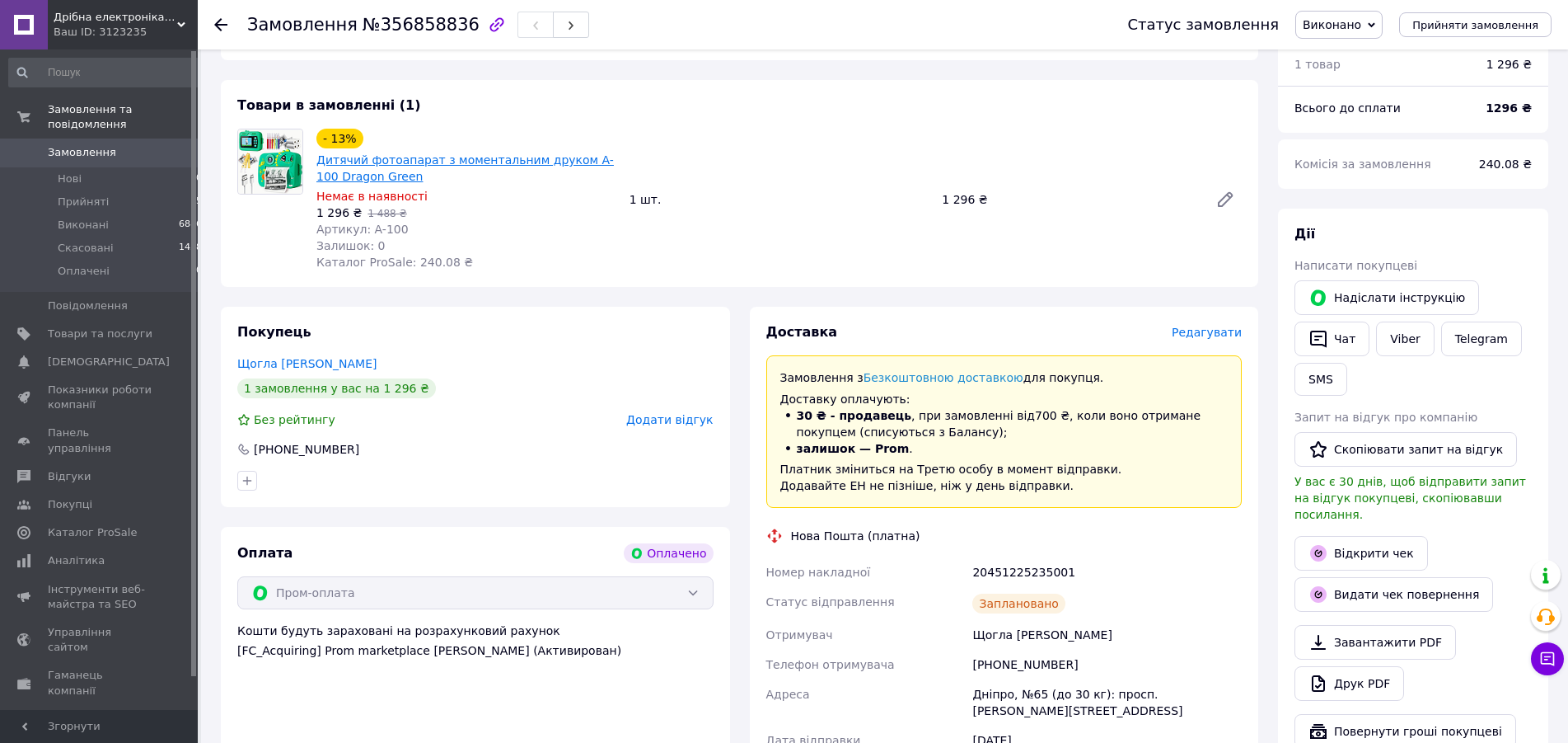
click at [477, 154] on link "Дитячий фотоапарат з моментальним друком A-100 Dragon Green" at bounding box center [465, 168] width 297 height 30
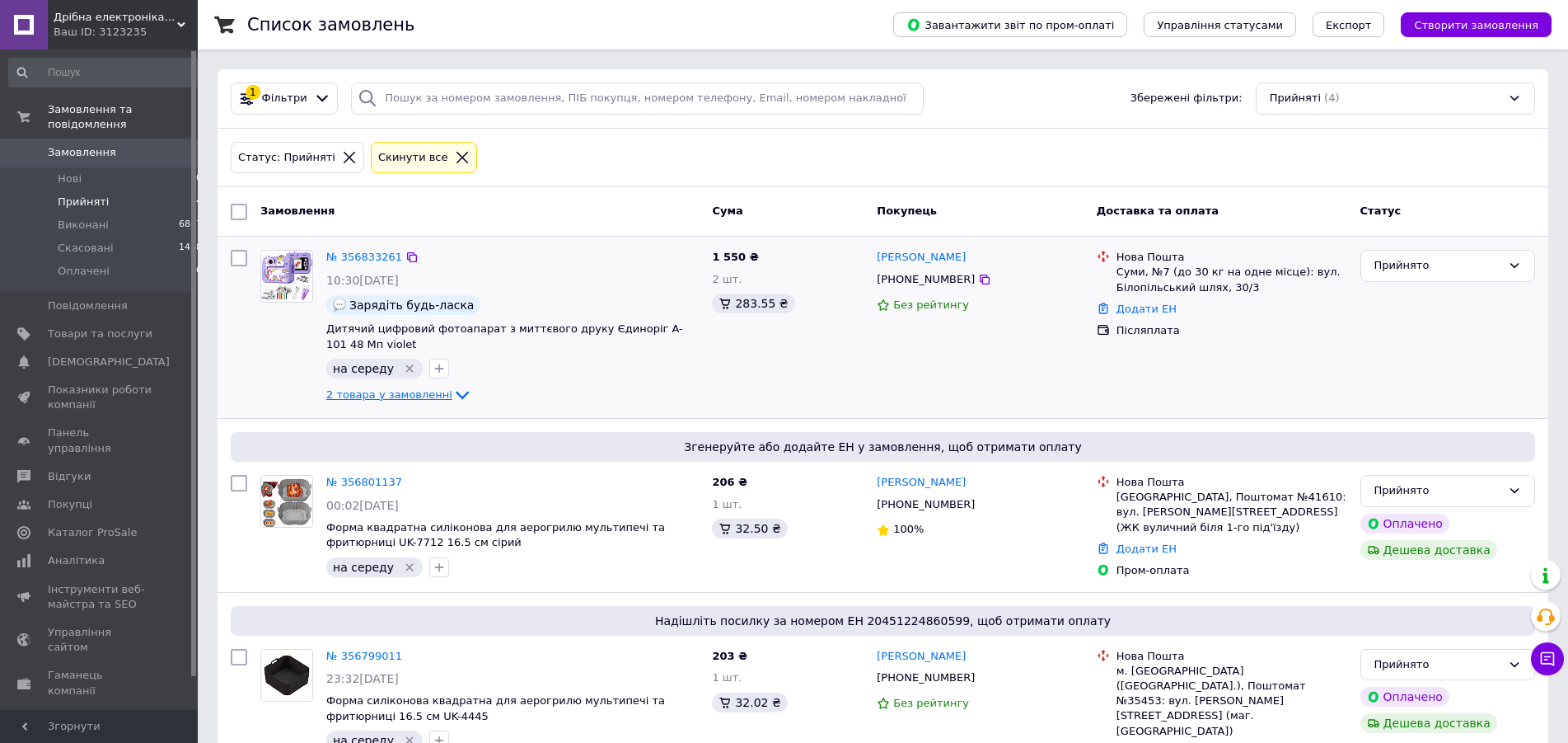
click at [453, 389] on icon at bounding box center [462, 395] width 20 height 20
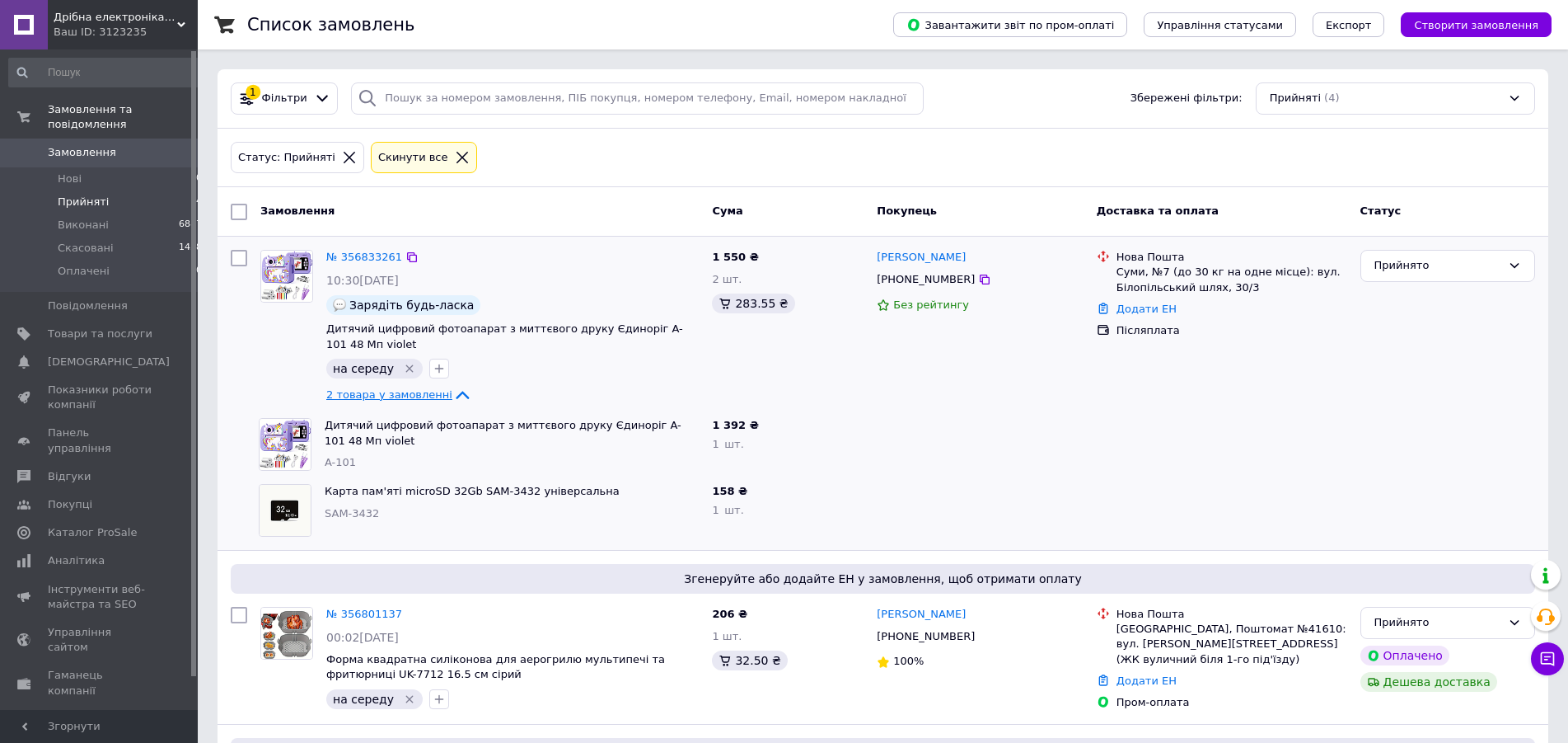
click at [361, 265] on div "№ 356833261" at bounding box center [364, 258] width 79 height 19
click at [362, 258] on link "№ 356833261" at bounding box center [364, 257] width 75 height 12
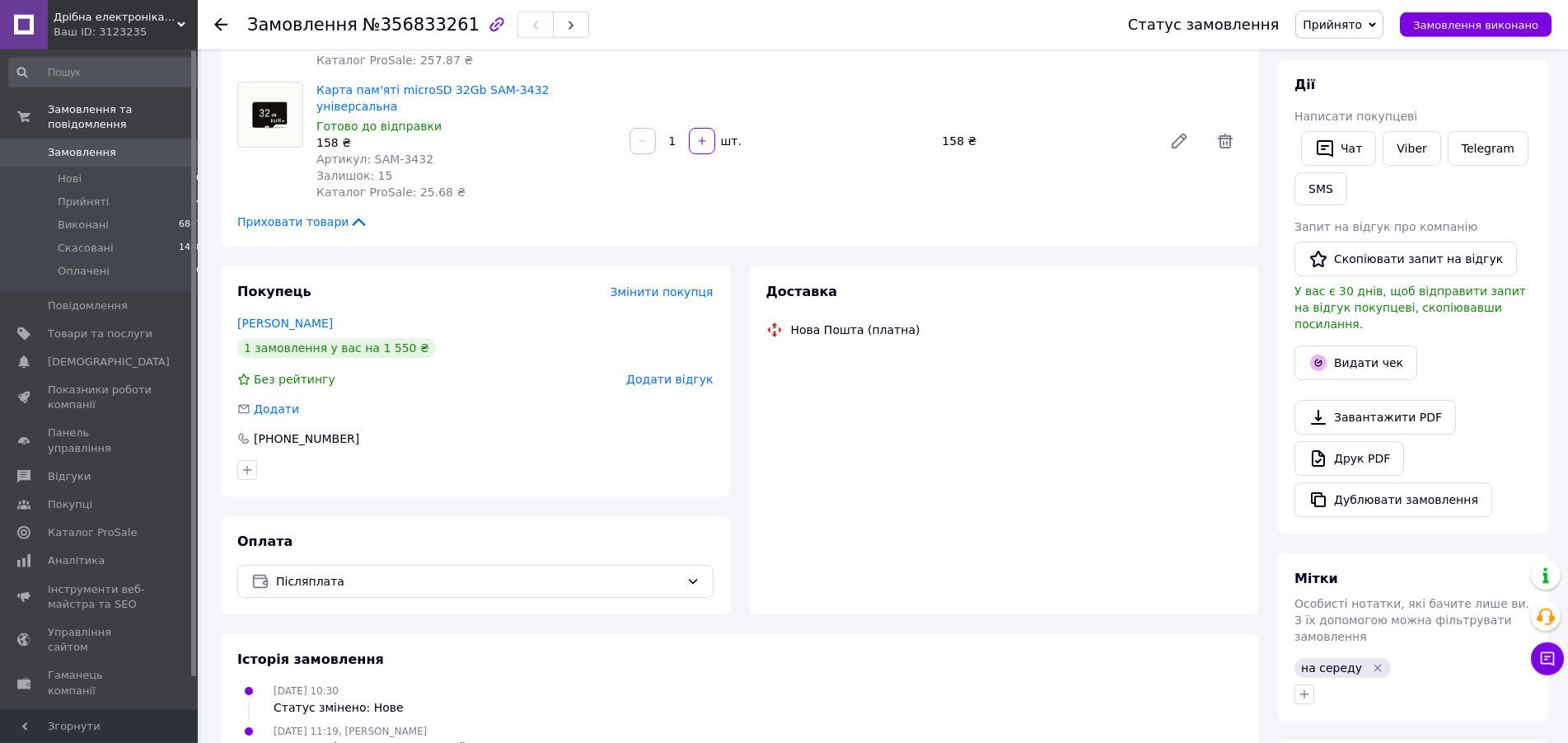
scroll to position [307, 0]
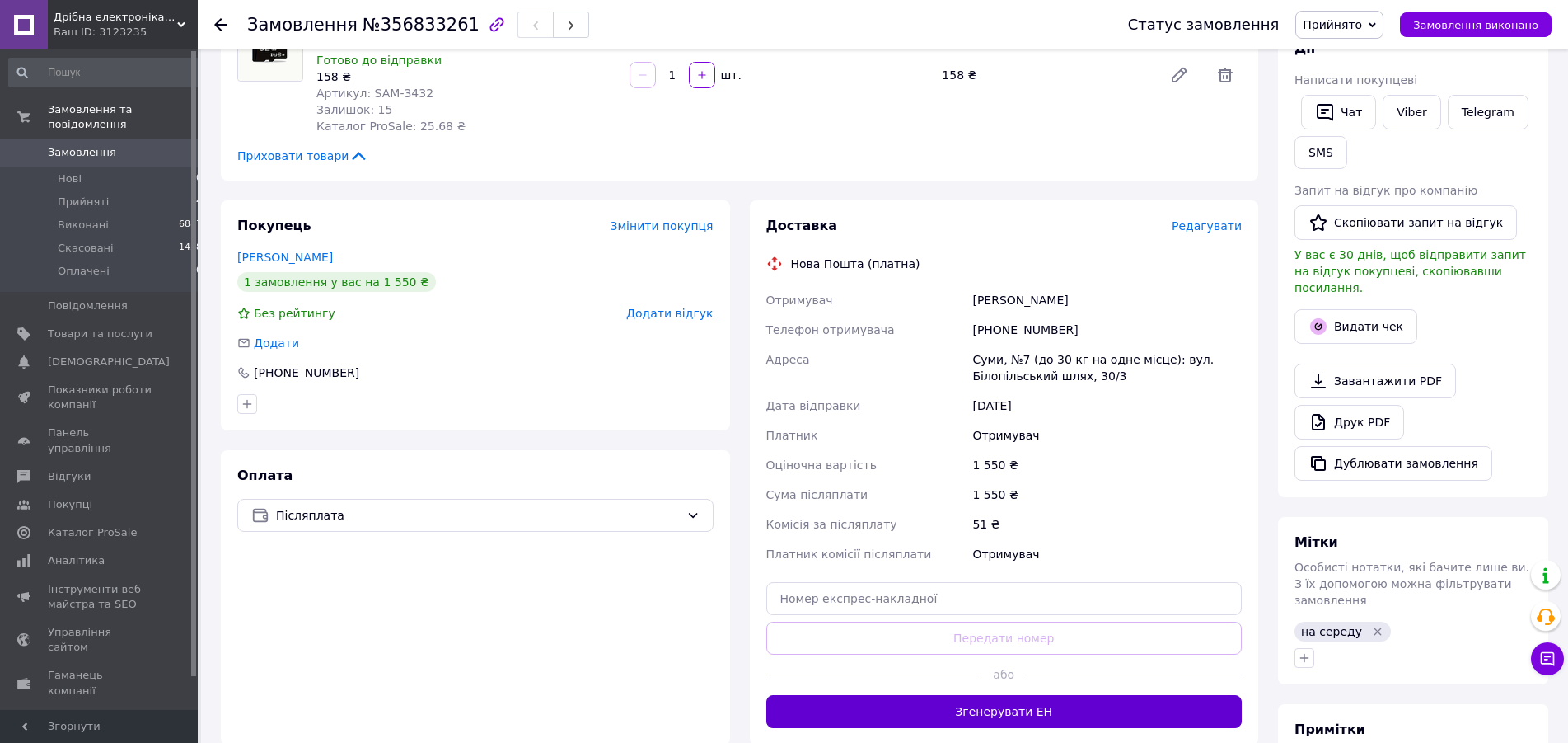
click at [1026, 701] on button "Згенерувати ЕН" at bounding box center [1004, 711] width 476 height 33
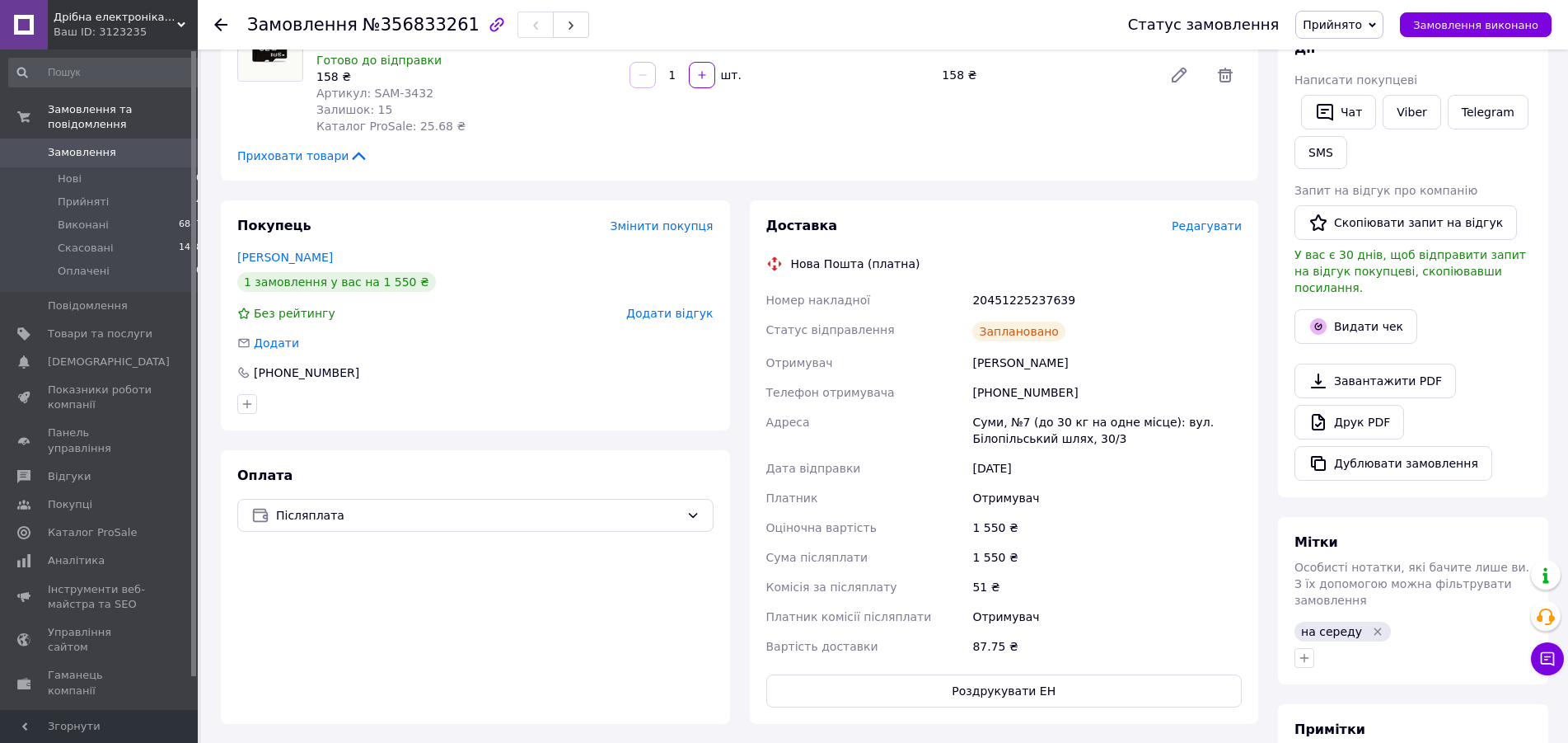
click at [1353, 30] on span "Прийнято" at bounding box center [1333, 25] width 60 height 13
drag, startPoint x: 1347, startPoint y: 51, endPoint x: 1336, endPoint y: 65, distance: 17.8
click at [1347, 52] on li "Виконано" at bounding box center [1339, 58] width 87 height 25
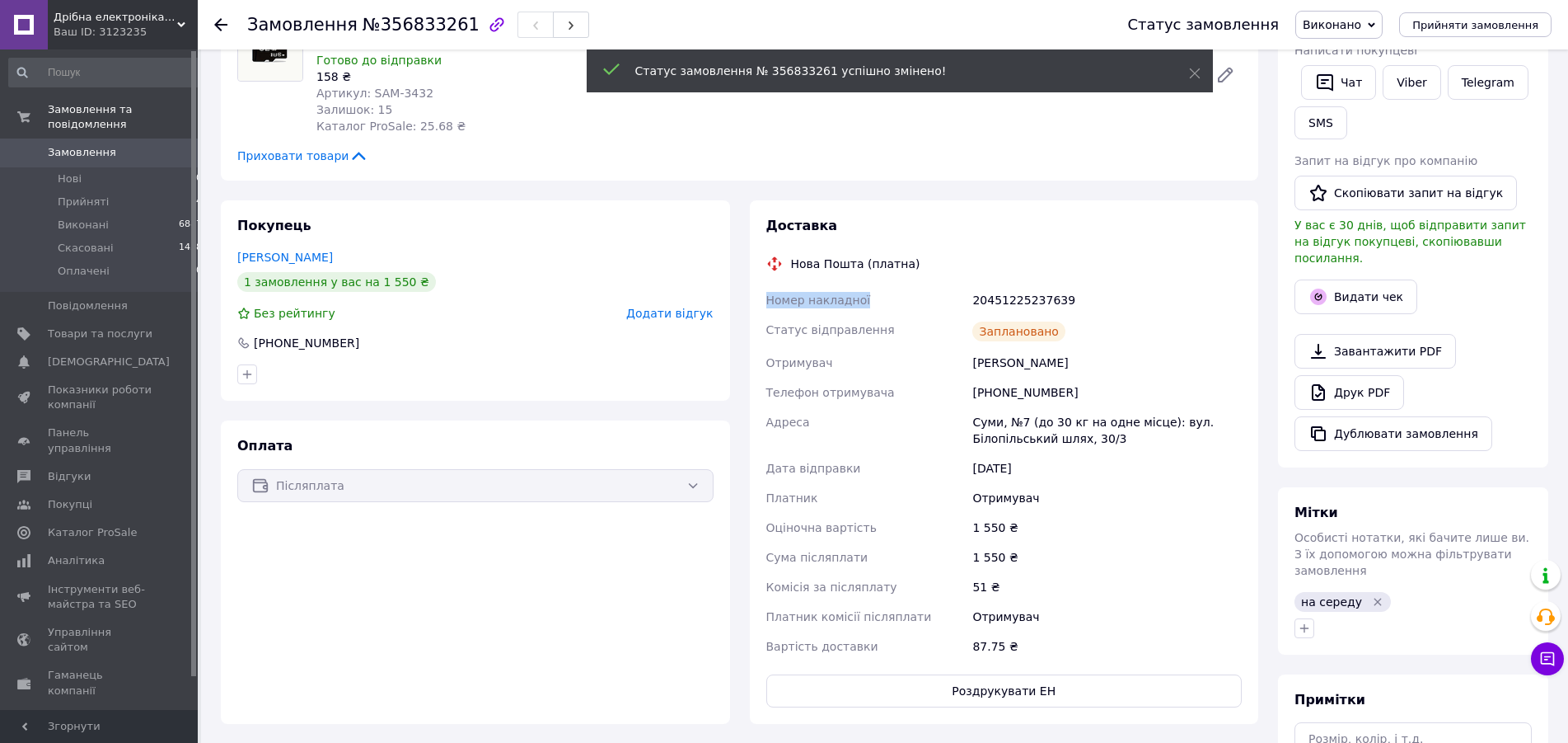
drag, startPoint x: 1022, startPoint y: 285, endPoint x: 964, endPoint y: 281, distance: 58.1
click at [993, 285] on div "20451225237639" at bounding box center [1107, 300] width 276 height 30
drag, startPoint x: 1082, startPoint y: 277, endPoint x: 971, endPoint y: 281, distance: 111.1
click at [971, 285] on div "20451225237639" at bounding box center [1107, 300] width 276 height 30
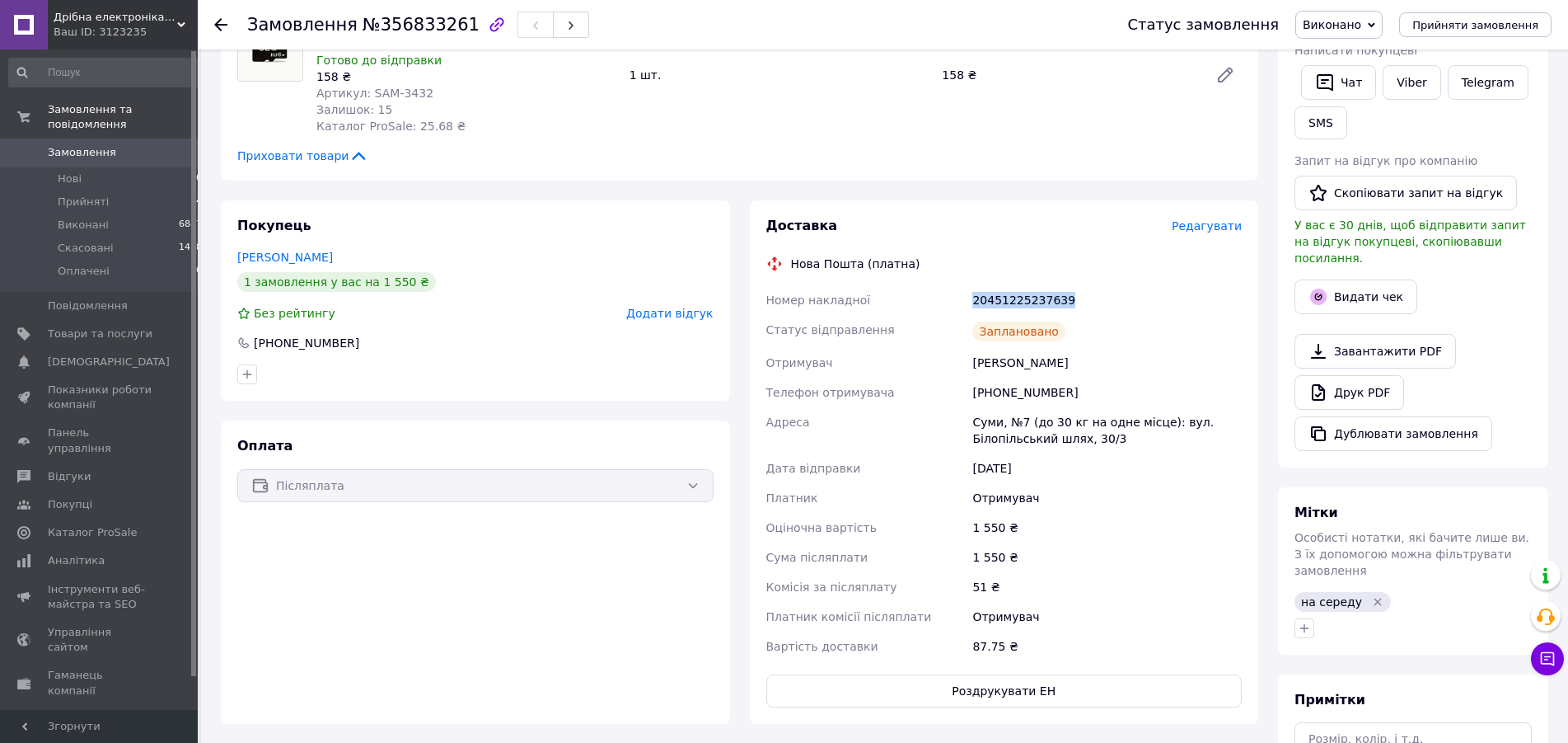
copy div "20451225237639"
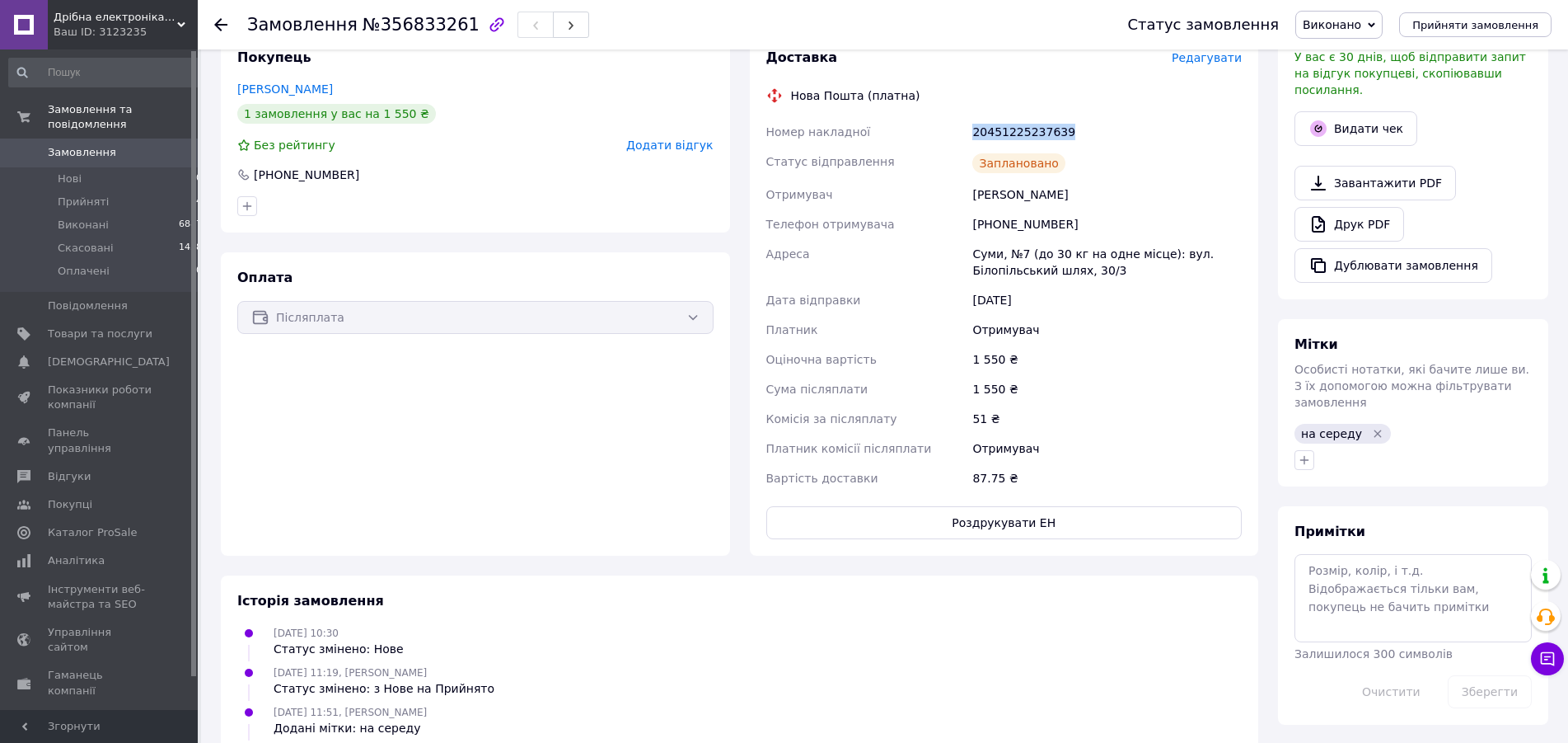
scroll to position [223, 0]
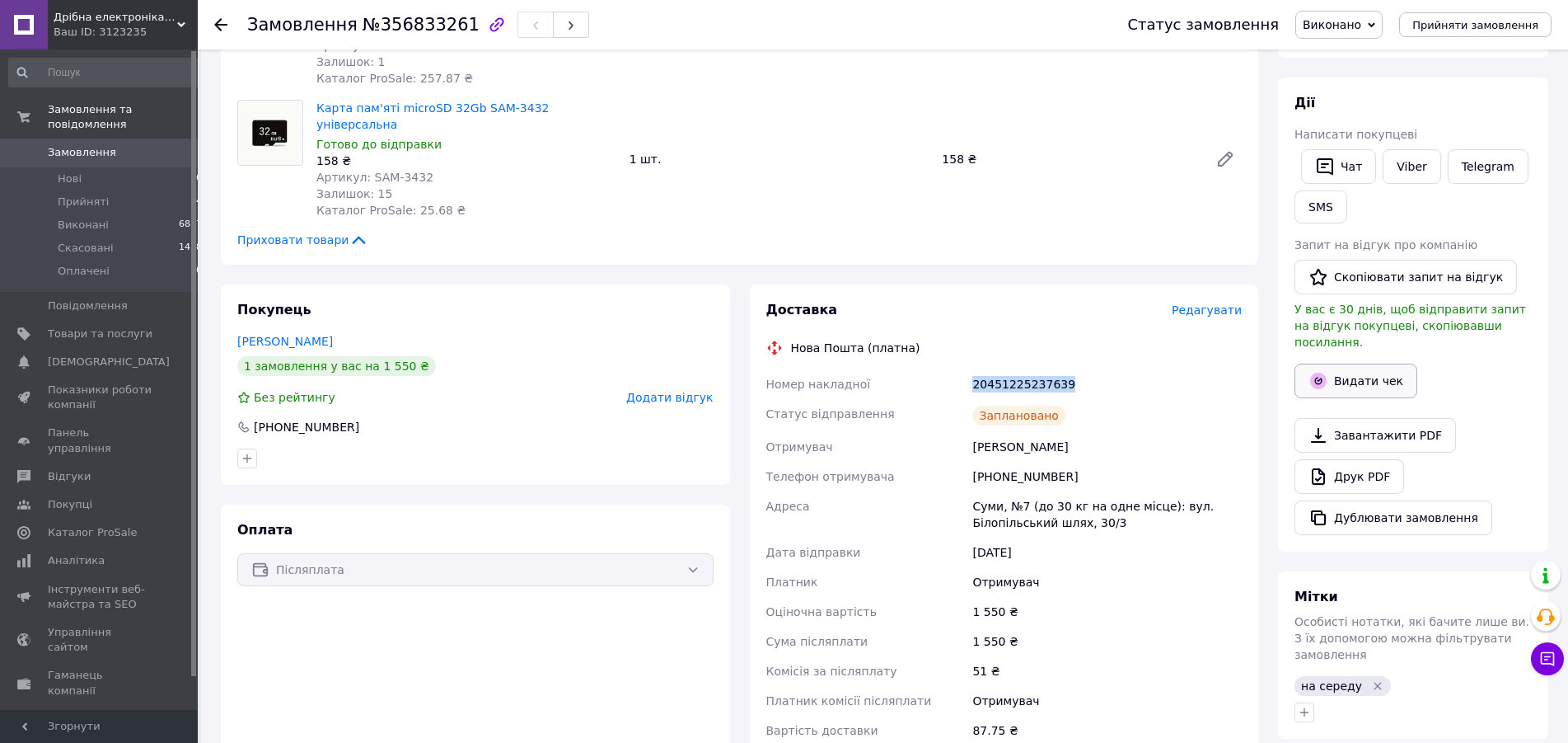
click at [1354, 371] on button "Видати чек" at bounding box center [1356, 380] width 123 height 34
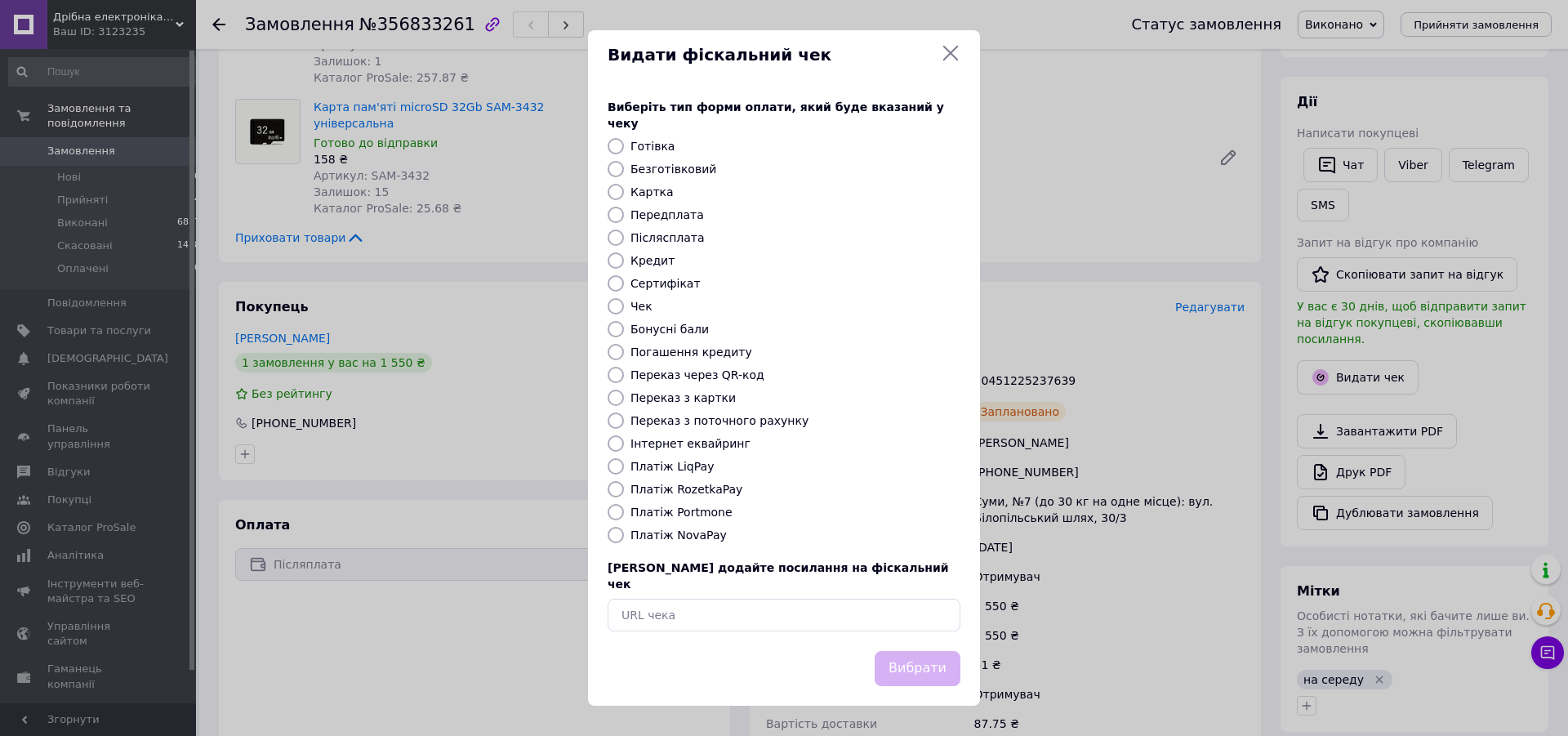
drag, startPoint x: 954, startPoint y: 70, endPoint x: 945, endPoint y: 106, distance: 37.1
click at [953, 63] on icon at bounding box center [951, 53] width 20 height 20
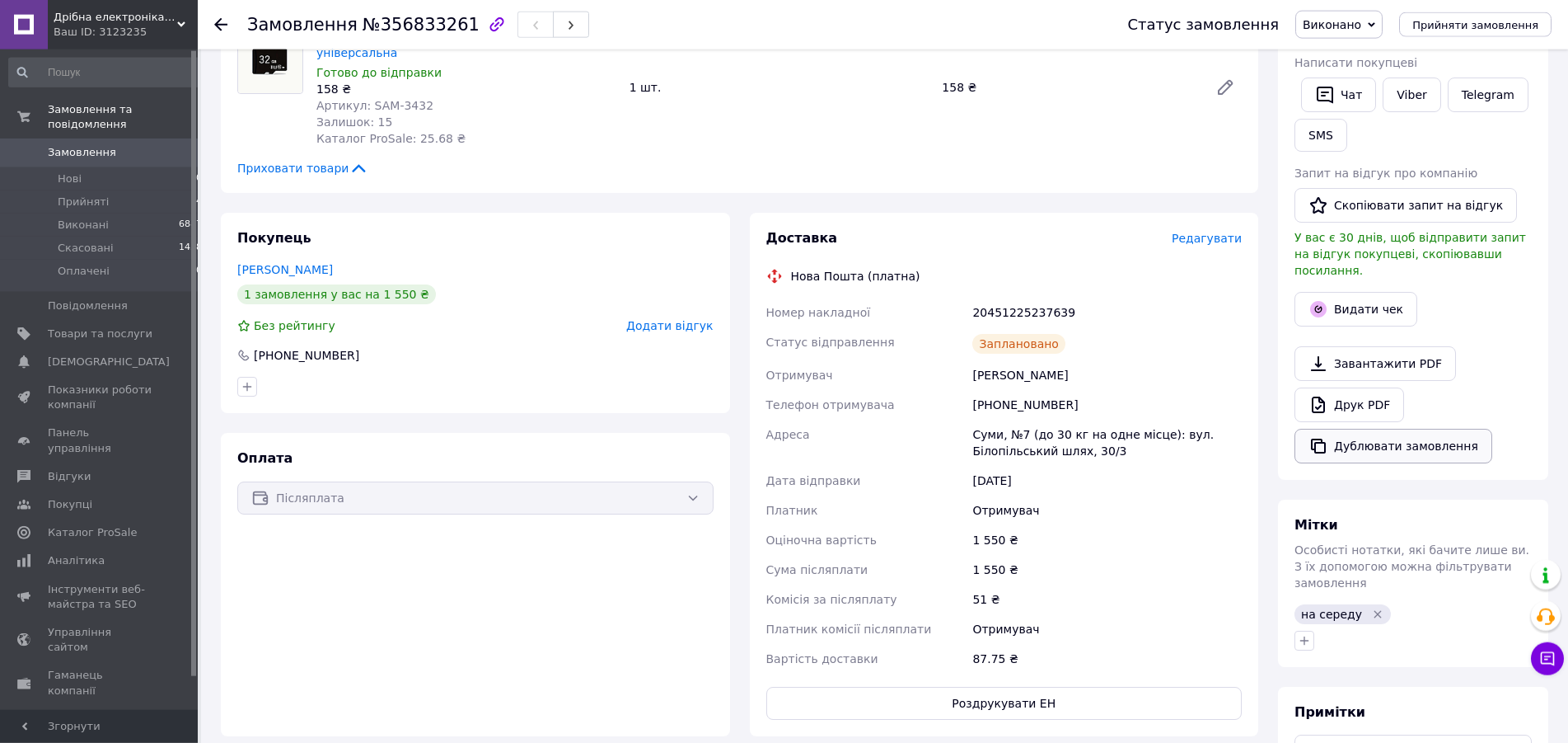
scroll to position [336, 0]
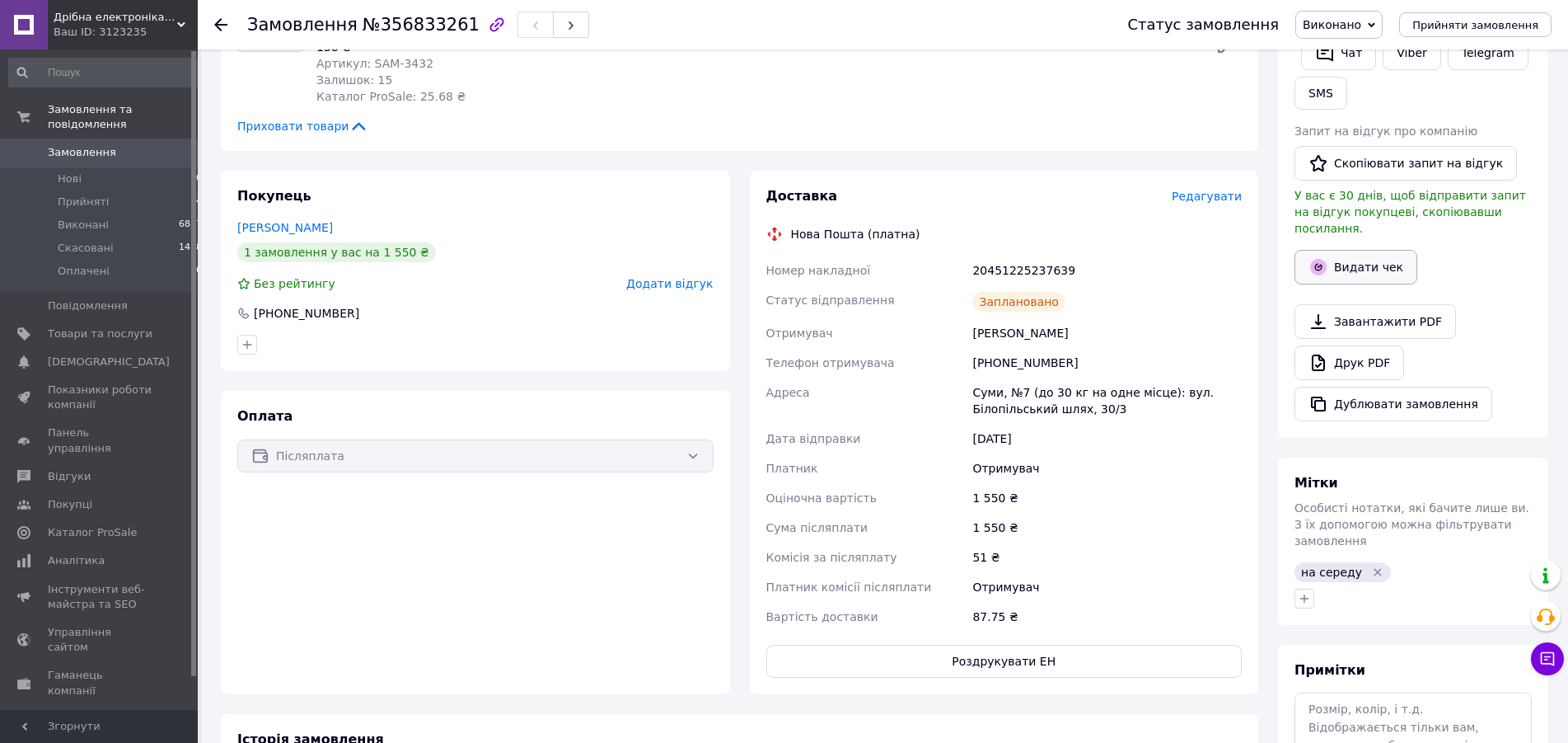
click at [1359, 256] on button "Видати чек" at bounding box center [1356, 267] width 123 height 34
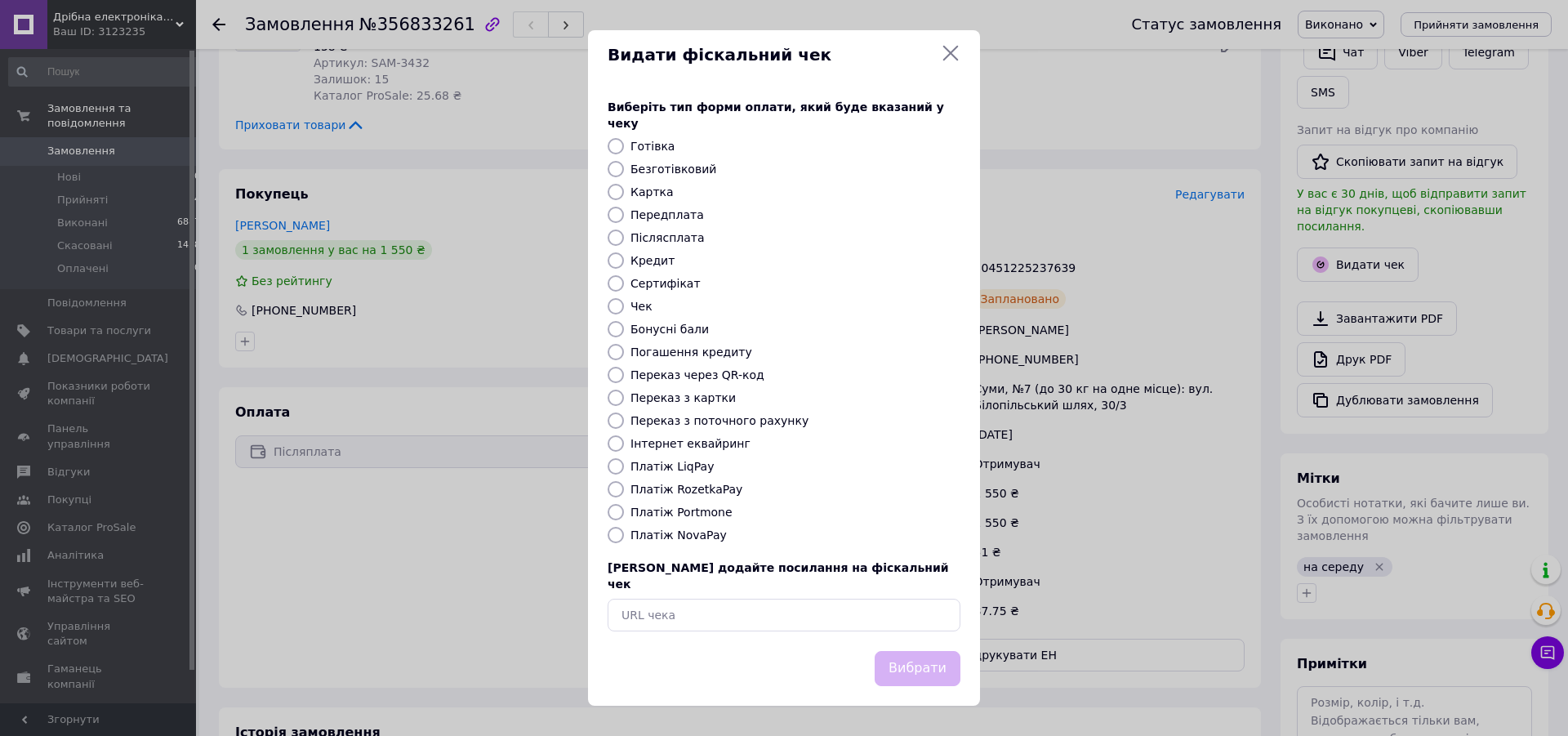
click at [671, 535] on label "Платіж NovaPay" at bounding box center [678, 534] width 96 height 13
click at [624, 535] on input "Платіж NovaPay" at bounding box center [615, 534] width 17 height 17
radio input "true"
click at [900, 651] on button "Вибрати" at bounding box center [917, 668] width 86 height 35
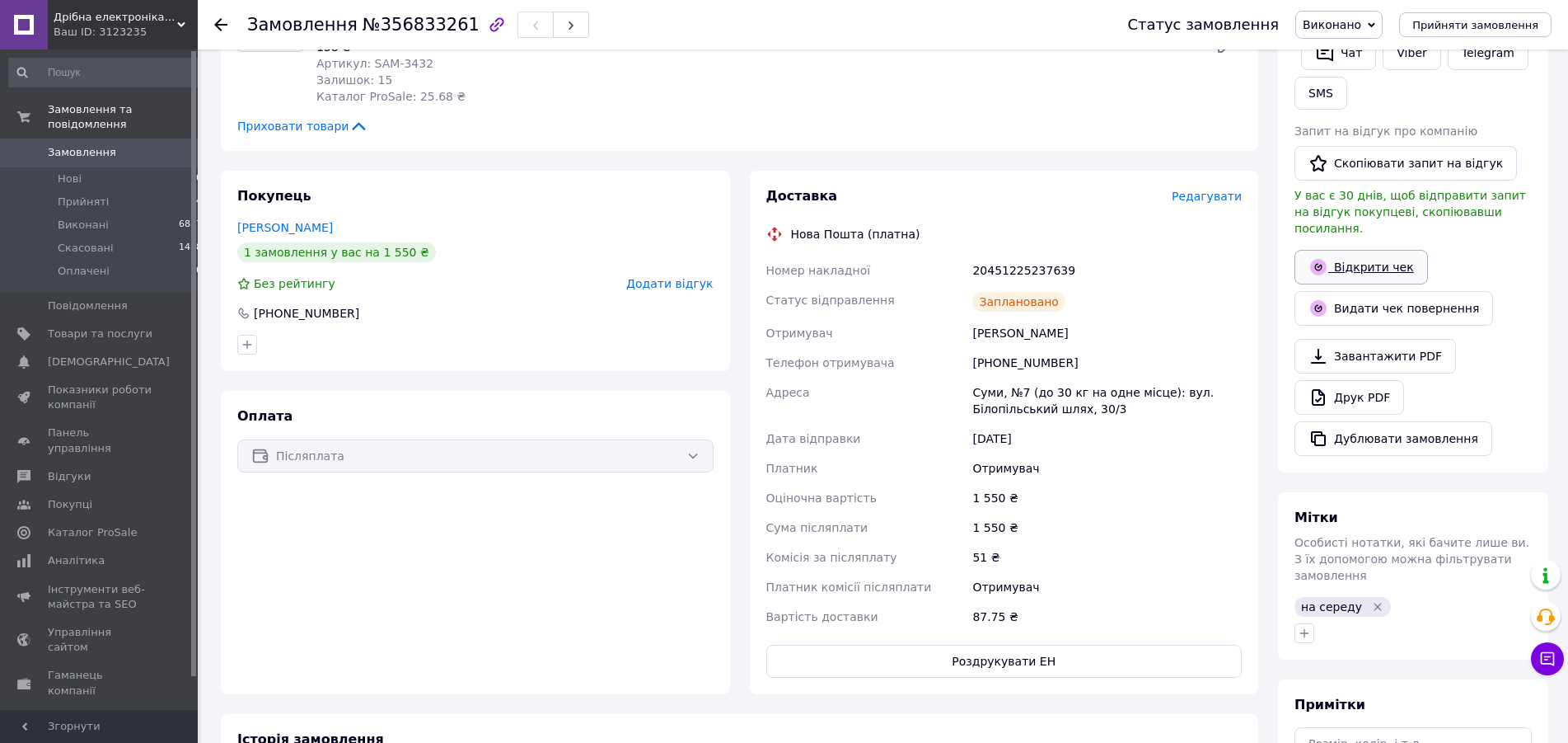
click at [1379, 250] on link "Відкрити чек" at bounding box center [1361, 267] width 133 height 34
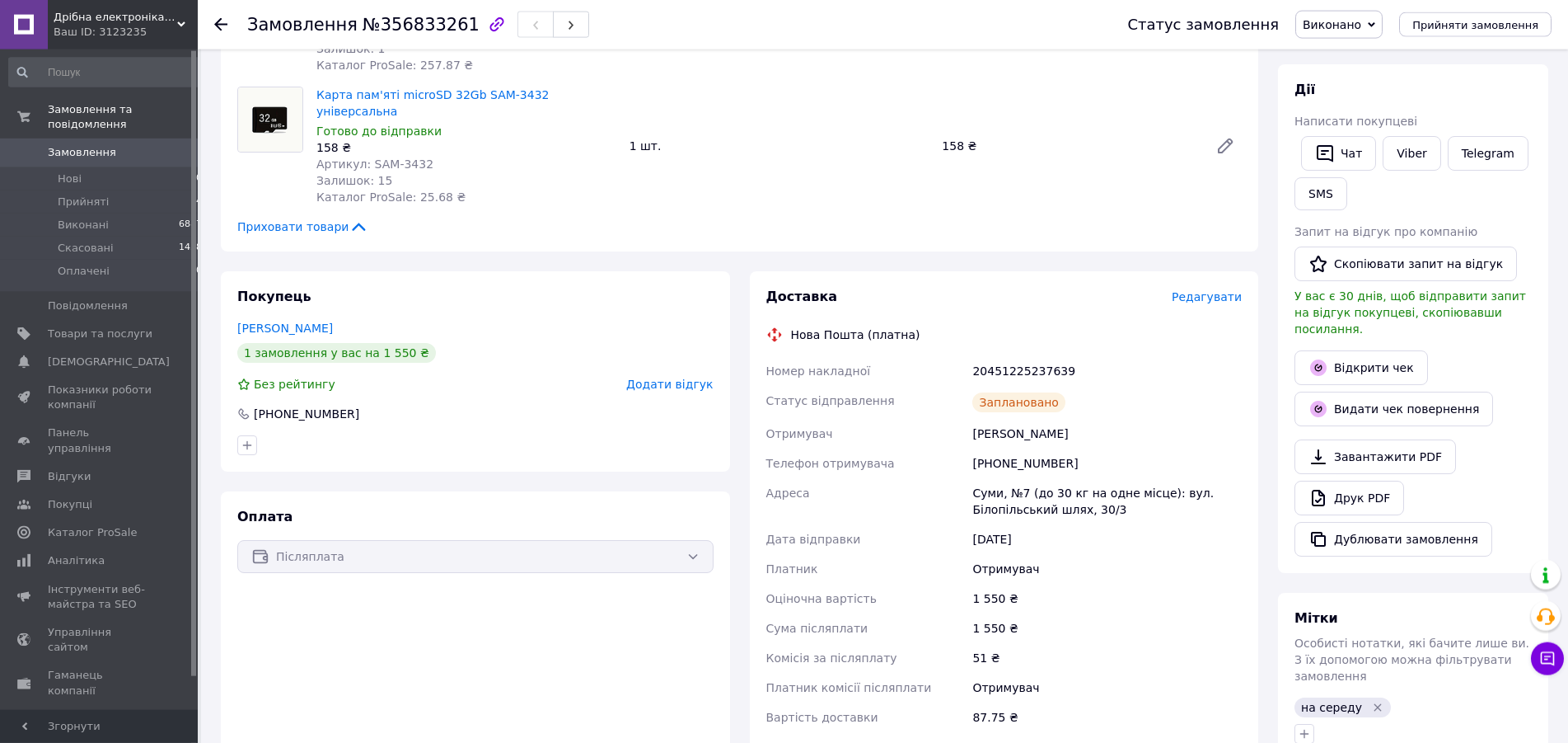
scroll to position [84, 0]
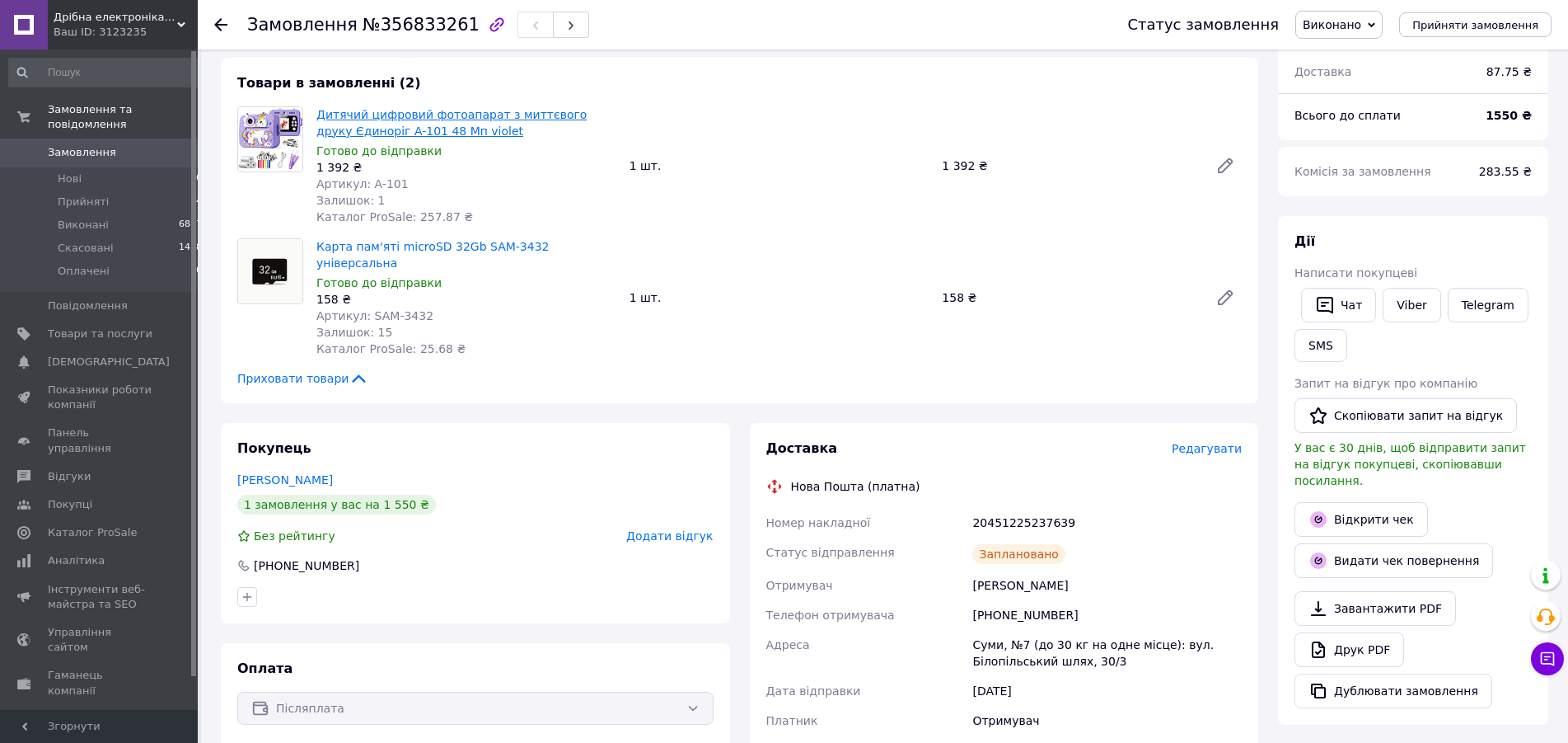
click at [396, 134] on link "Дитячий цифровий фотоапарат з миттєвого друку Єдиноріг A-101 48 Мп violet" at bounding box center [452, 123] width 270 height 30
click at [89, 326] on span "Товари та послуги" at bounding box center [100, 333] width 104 height 15
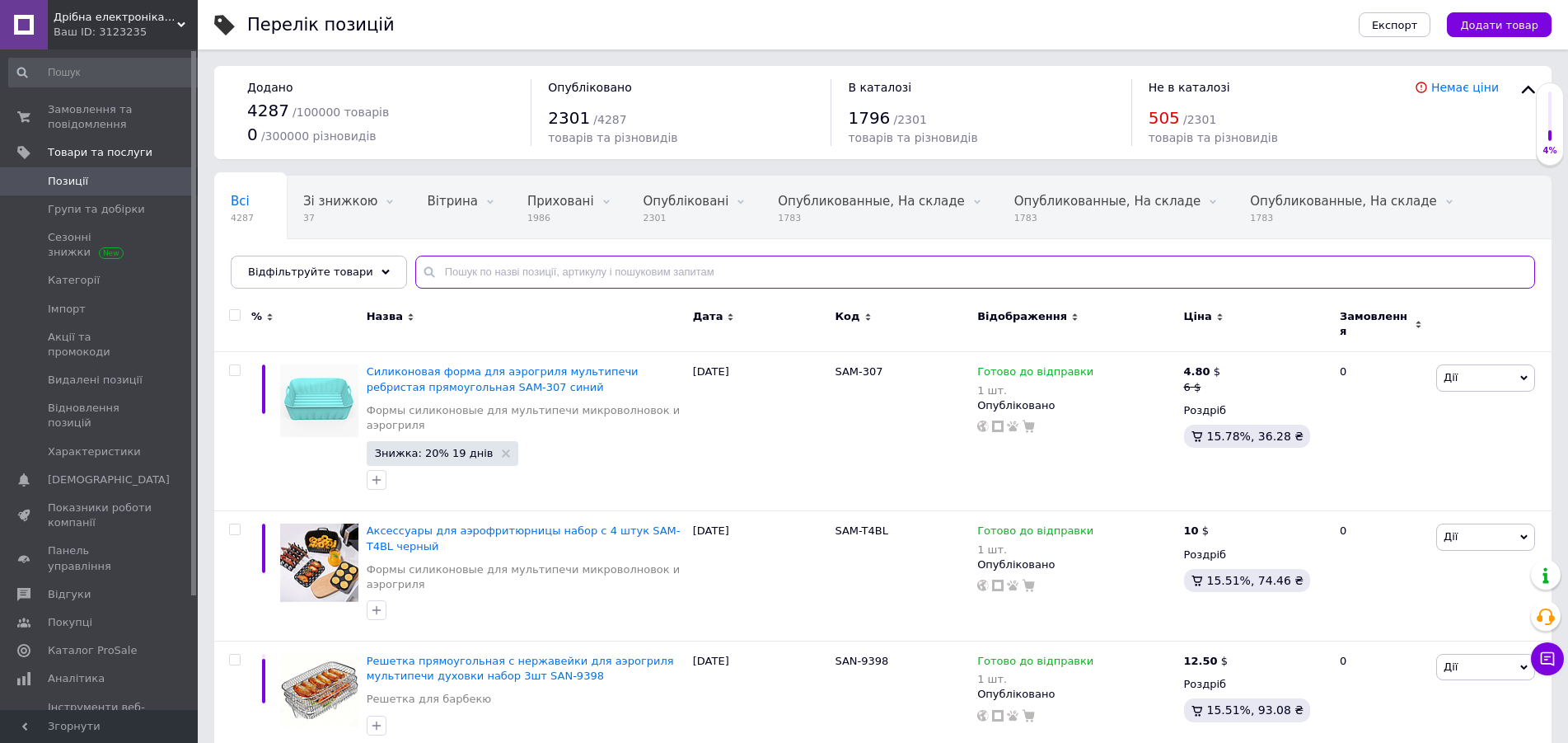
click at [464, 275] on input "text" at bounding box center [975, 272] width 1120 height 33
paste input "UK-4812"
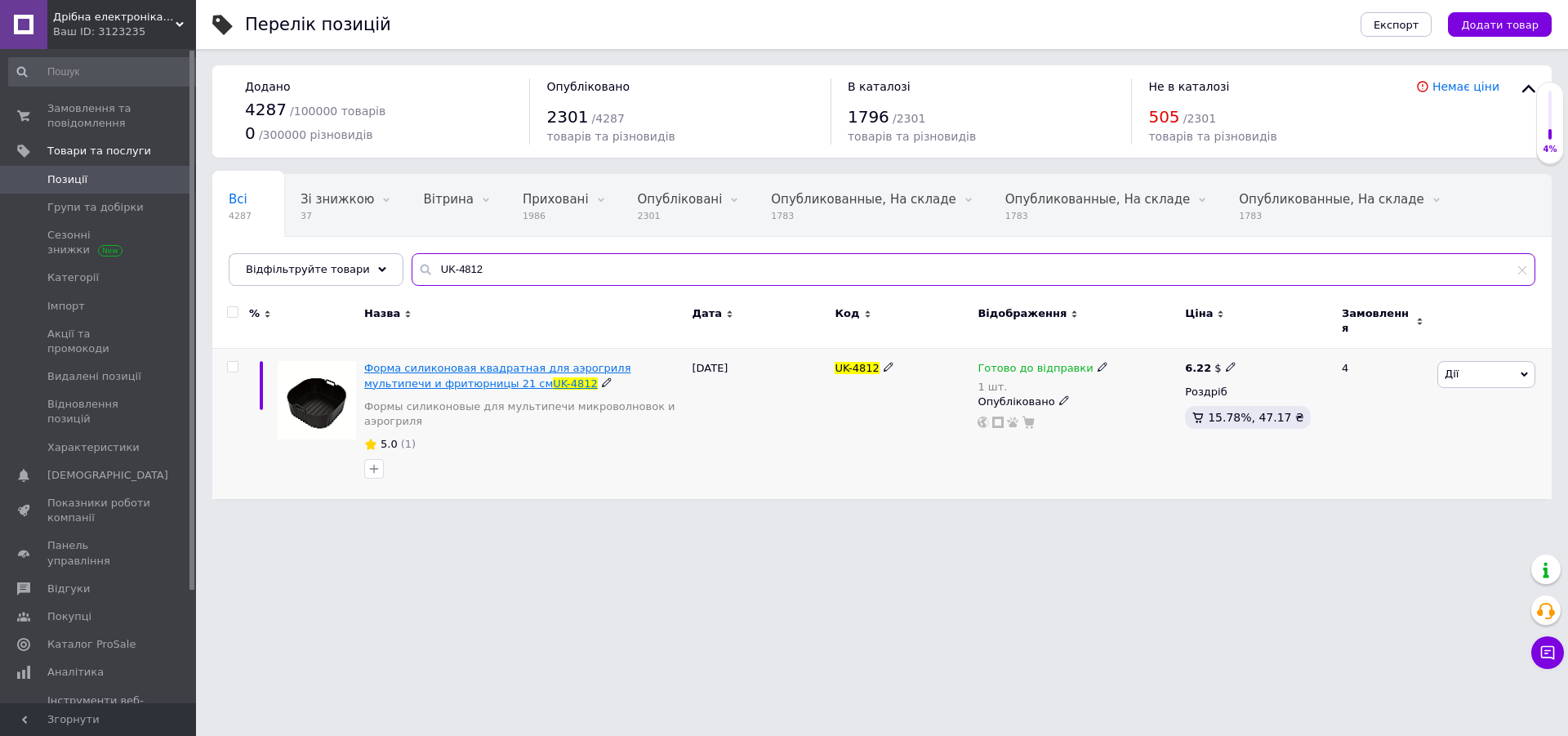
type input "UK-4812"
click at [594, 361] on span "Форма силиконовая квадратная для аэрогриля мультипечи и фритюрницы 21 см" at bounding box center [497, 375] width 266 height 27
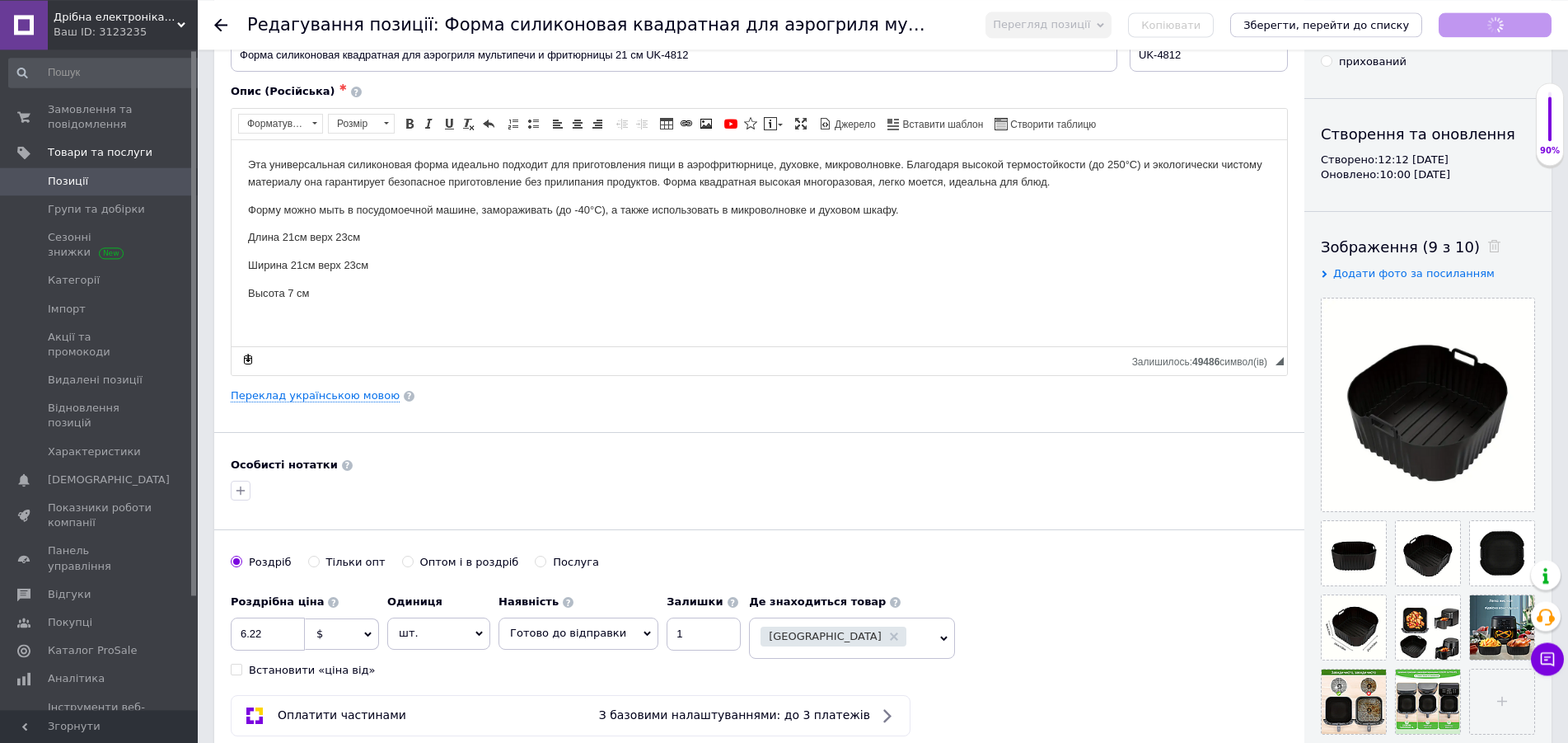
scroll to position [168, 0]
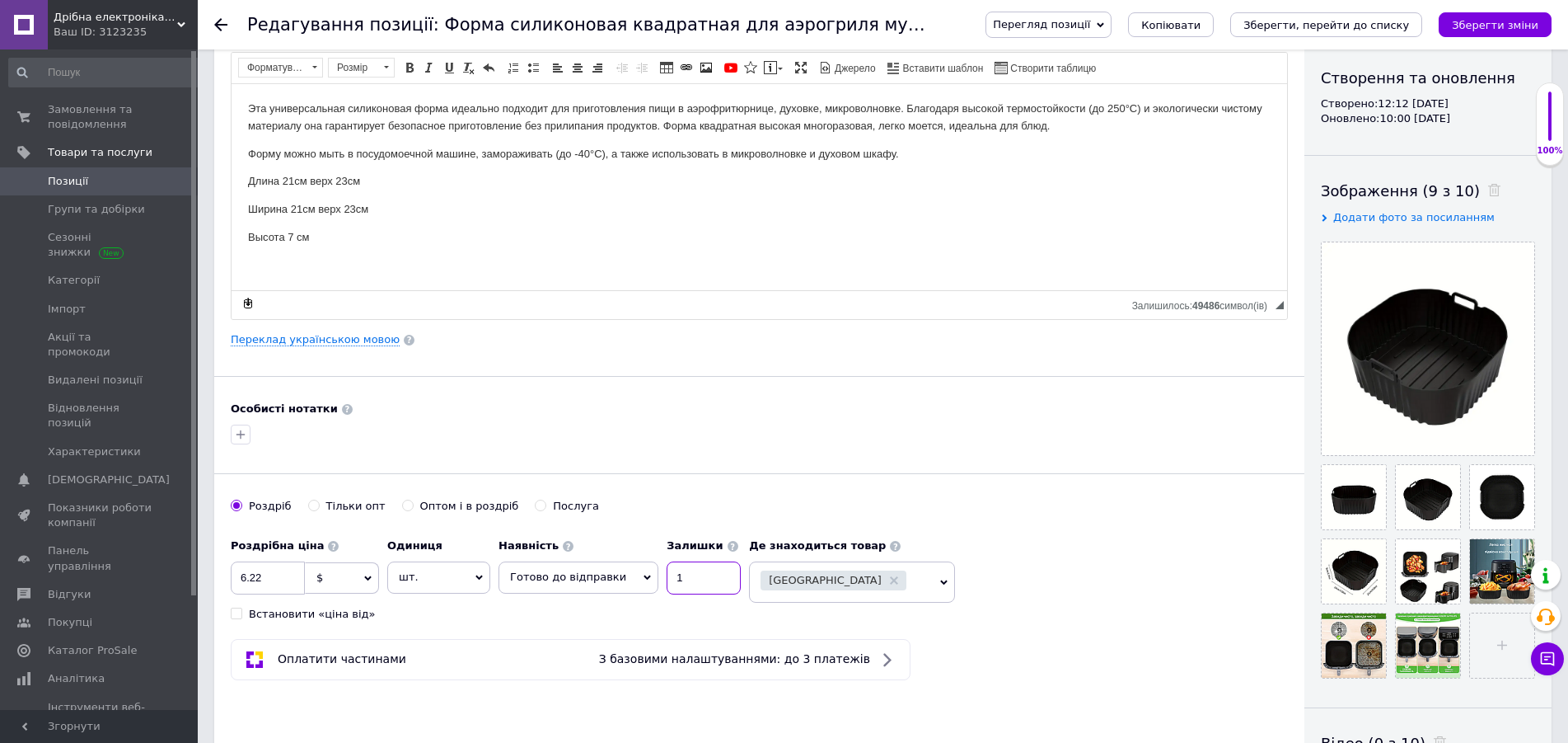
click at [681, 568] on input "1" at bounding box center [703, 578] width 75 height 33
drag, startPoint x: 608, startPoint y: 577, endPoint x: 600, endPoint y: 588, distance: 13.6
click at [607, 577] on span "Готово до відправки" at bounding box center [568, 576] width 117 height 12
click at [588, 635] on li "Немає в наявності" at bounding box center [578, 634] width 158 height 23
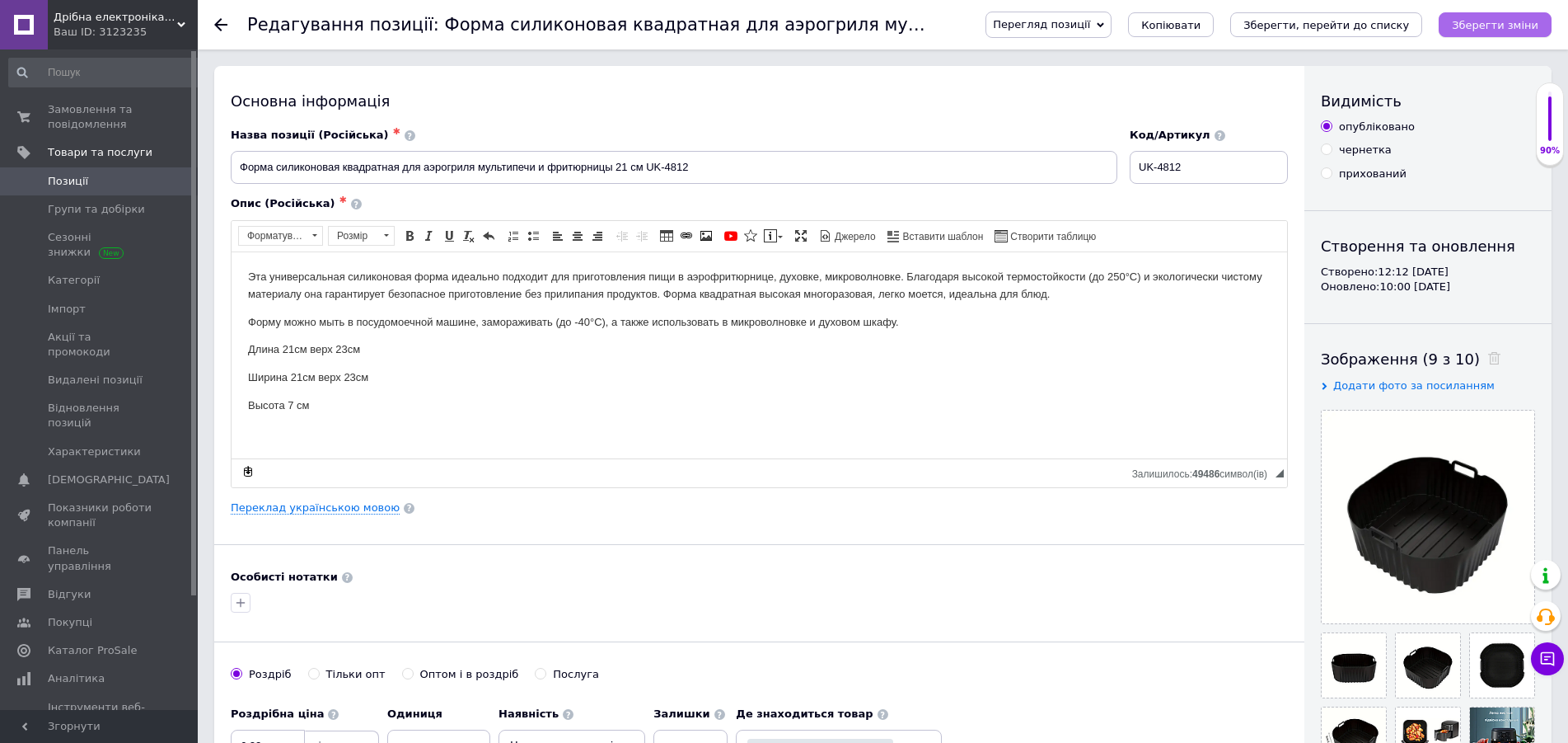
click at [1507, 19] on icon "Зберегти зміни" at bounding box center [1495, 25] width 87 height 12
